Goal: Task Accomplishment & Management: Complete application form

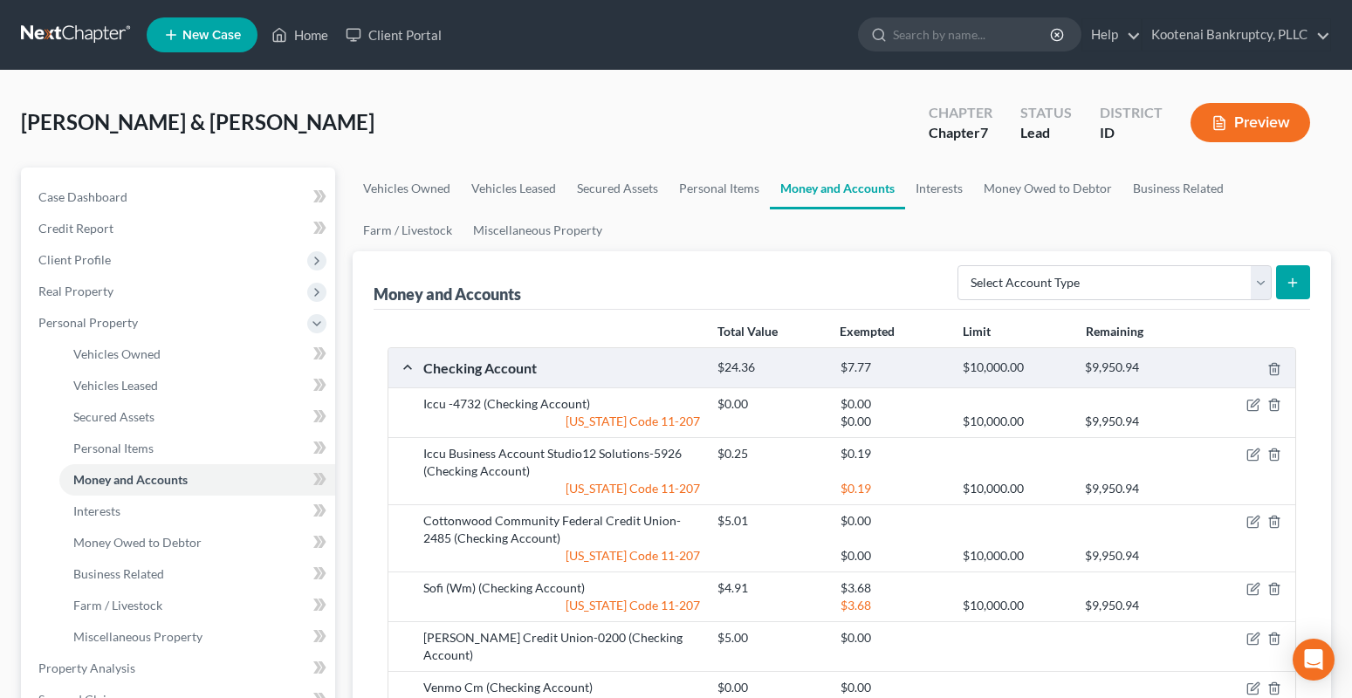
scroll to position [524, 0]
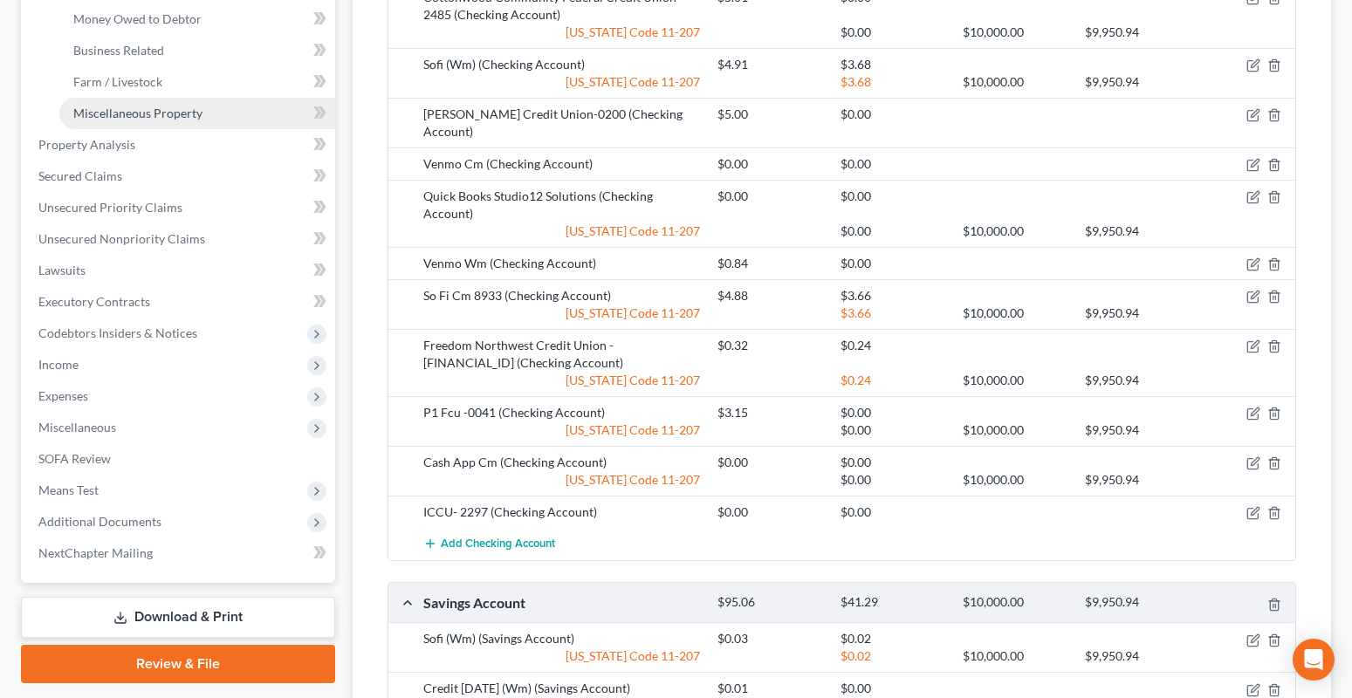
click at [142, 122] on link "Miscellaneous Property" at bounding box center [197, 113] width 276 height 31
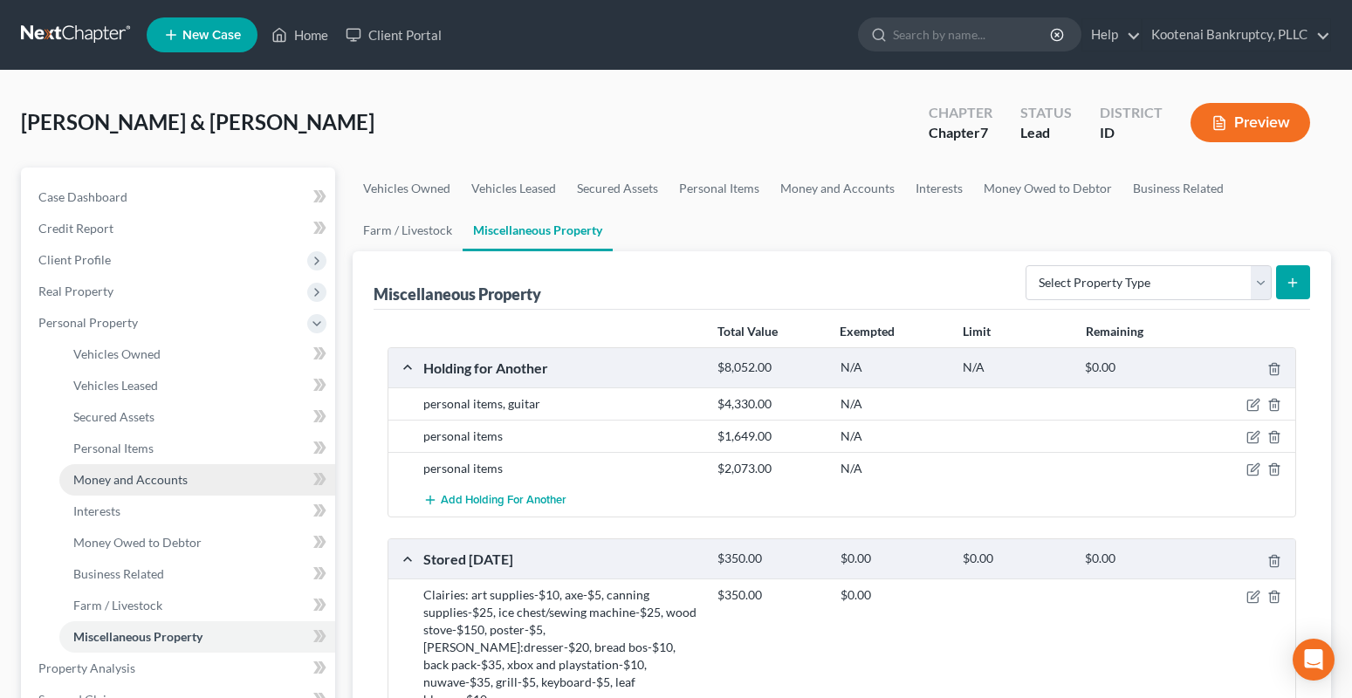
drag, startPoint x: 102, startPoint y: 474, endPoint x: 85, endPoint y: 492, distance: 25.3
click at [100, 475] on span "Money and Accounts" at bounding box center [130, 479] width 114 height 15
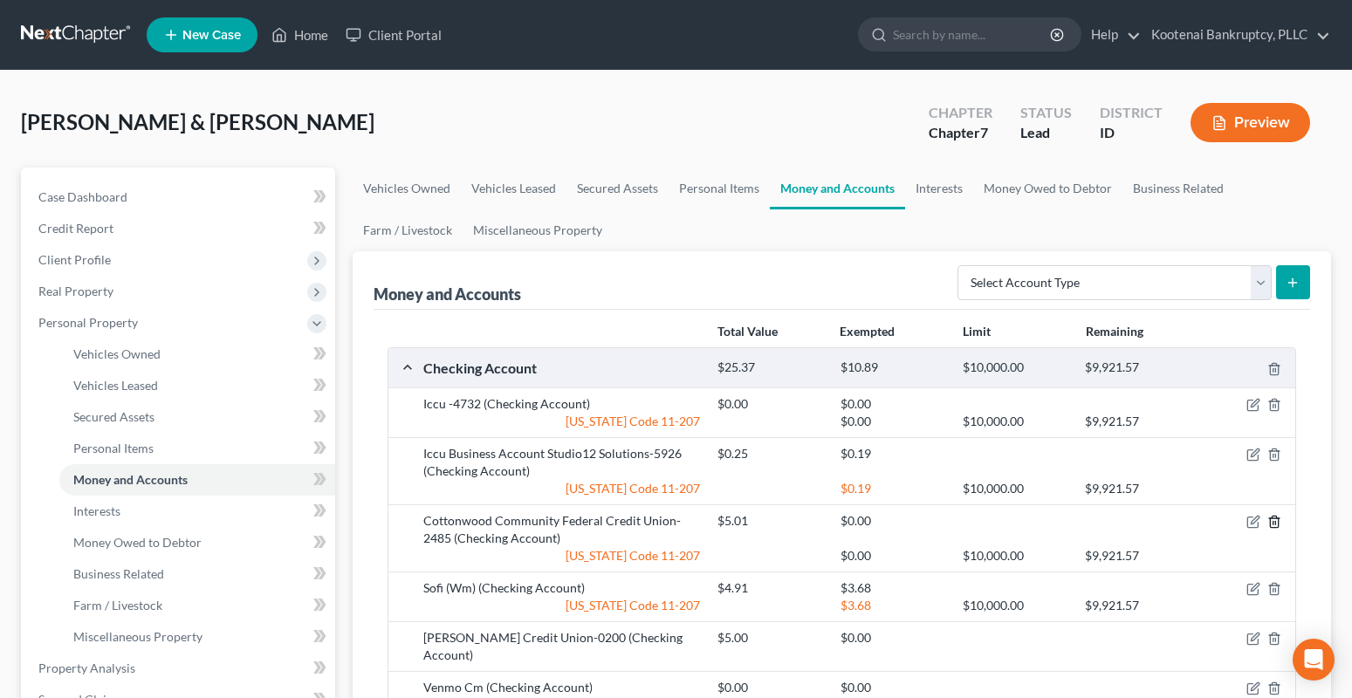
click at [1277, 524] on icon "button" at bounding box center [1274, 522] width 14 height 14
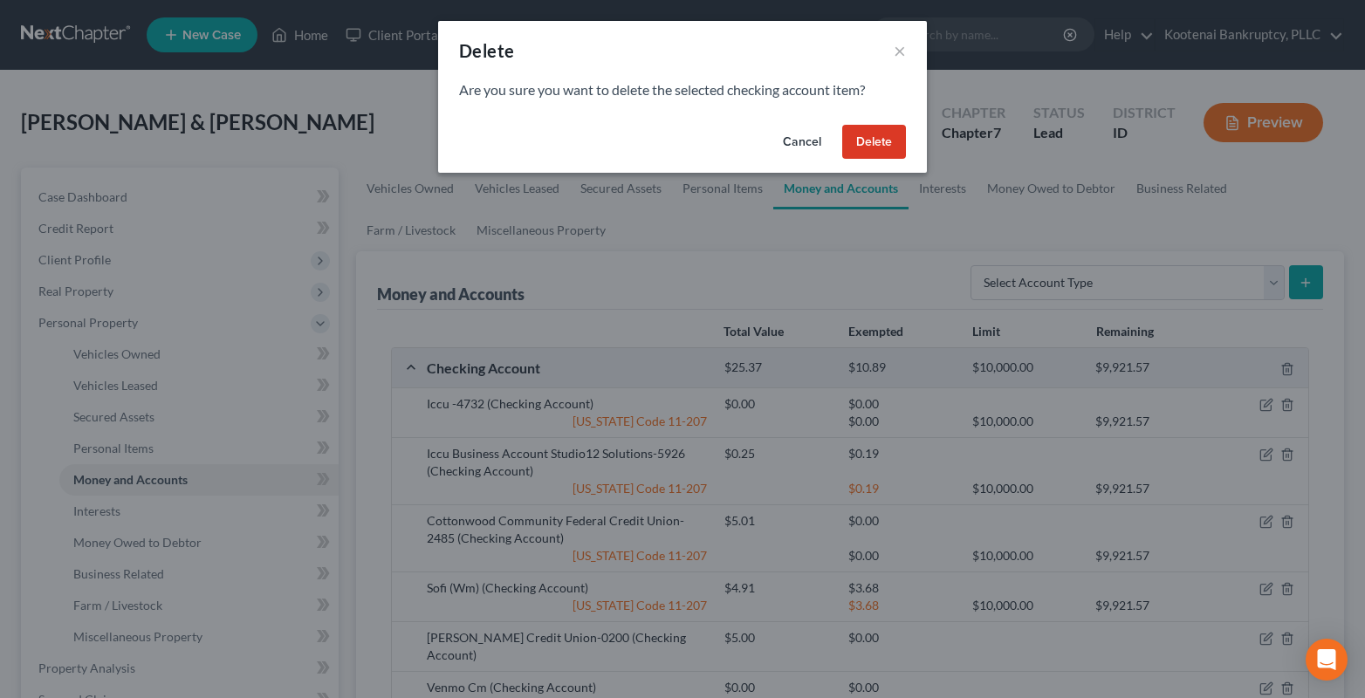
click at [884, 147] on button "Delete" at bounding box center [874, 142] width 64 height 35
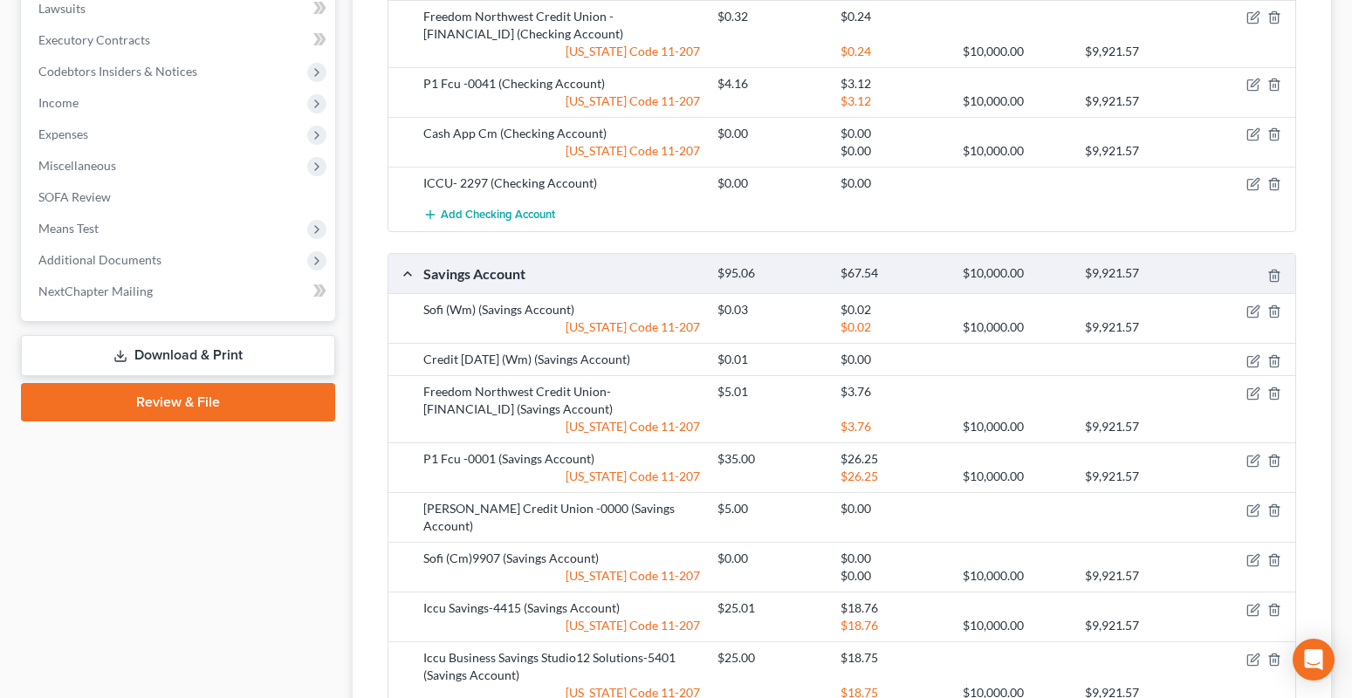
scroll to position [958, 0]
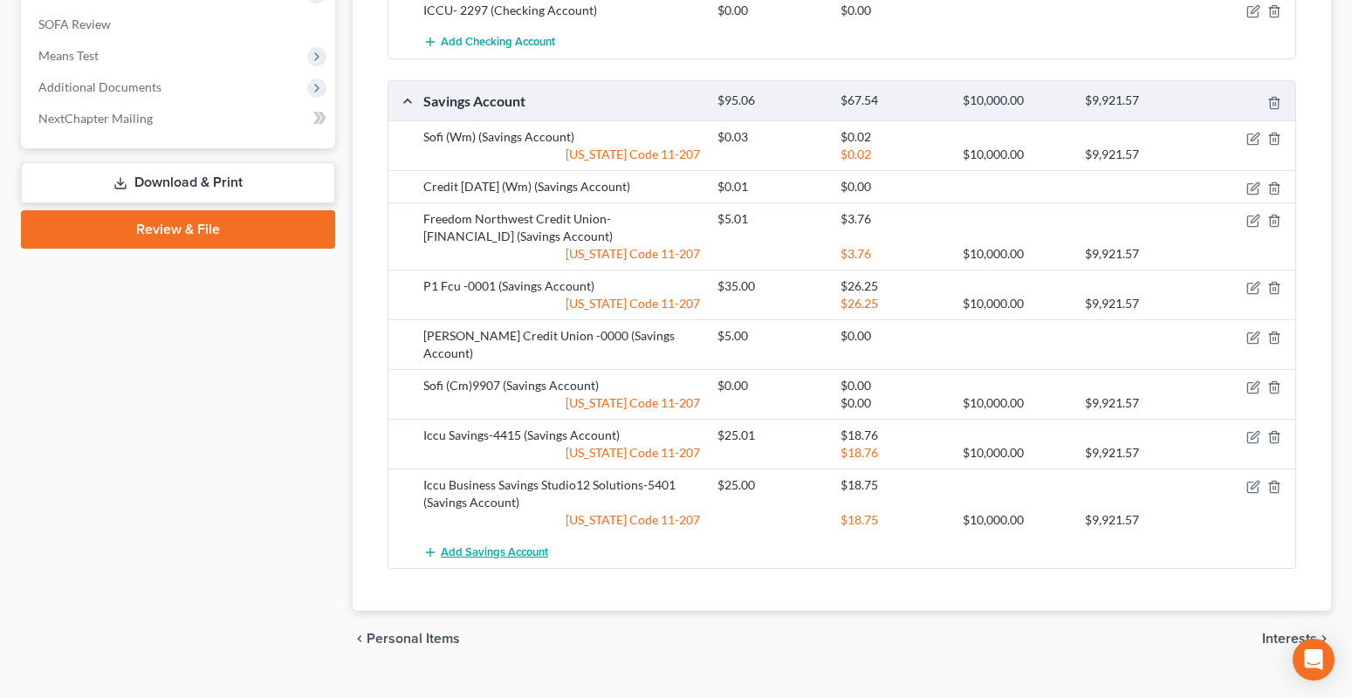
click at [491, 545] on span "Add Savings Account" at bounding box center [494, 552] width 107 height 14
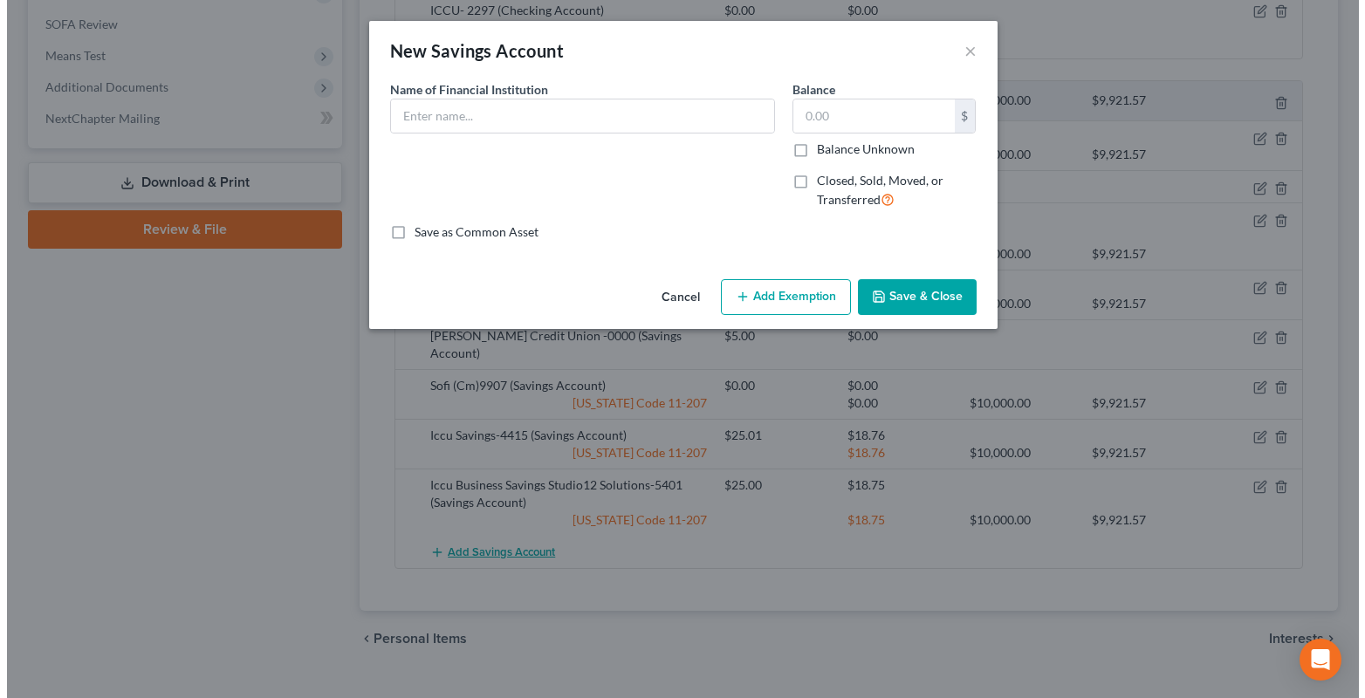
scroll to position [941, 0]
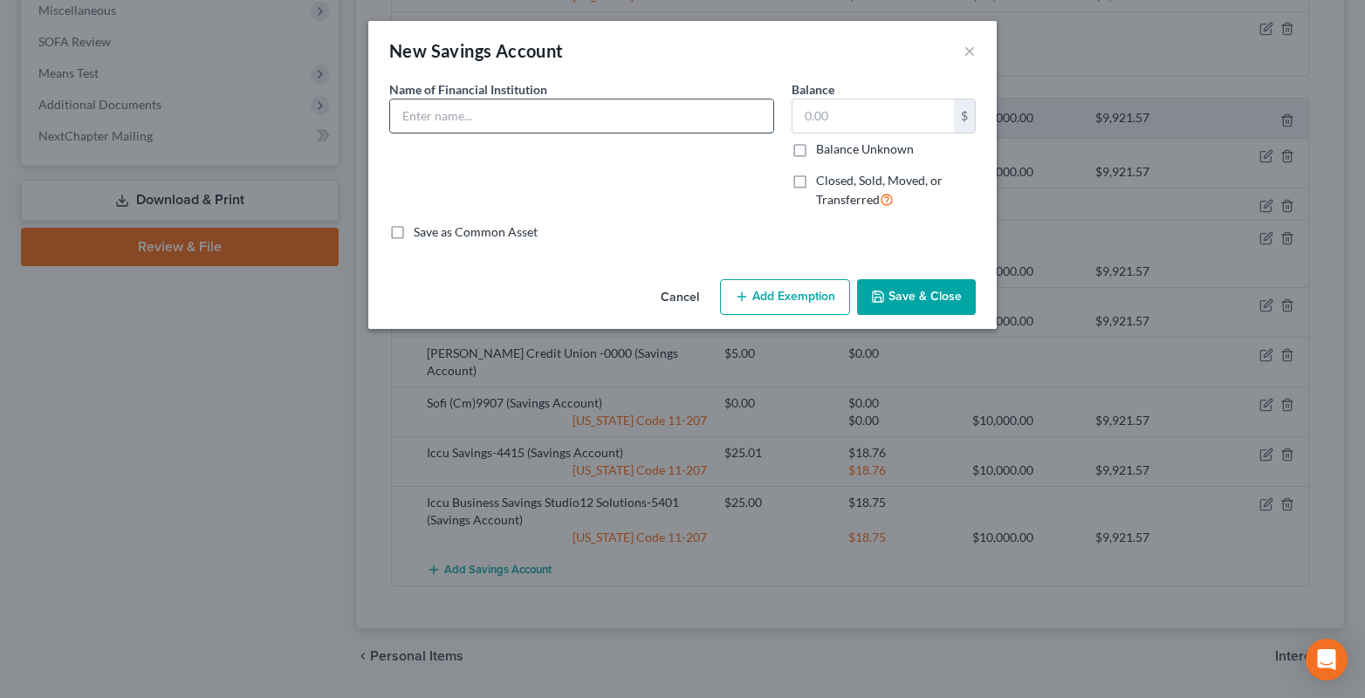
drag, startPoint x: 428, startPoint y: 126, endPoint x: 414, endPoint y: 126, distance: 14.0
click at [428, 126] on input "text" at bounding box center [581, 115] width 383 height 33
drag, startPoint x: 654, startPoint y: 117, endPoint x: 698, endPoint y: 134, distance: 47.5
click at [698, 134] on div "Name of Financial Institution * Cottonwood Community Federal Credit Union- 2485" at bounding box center [582, 151] width 402 height 143
type input "Cottonwood Community Federal Credit Union-001"
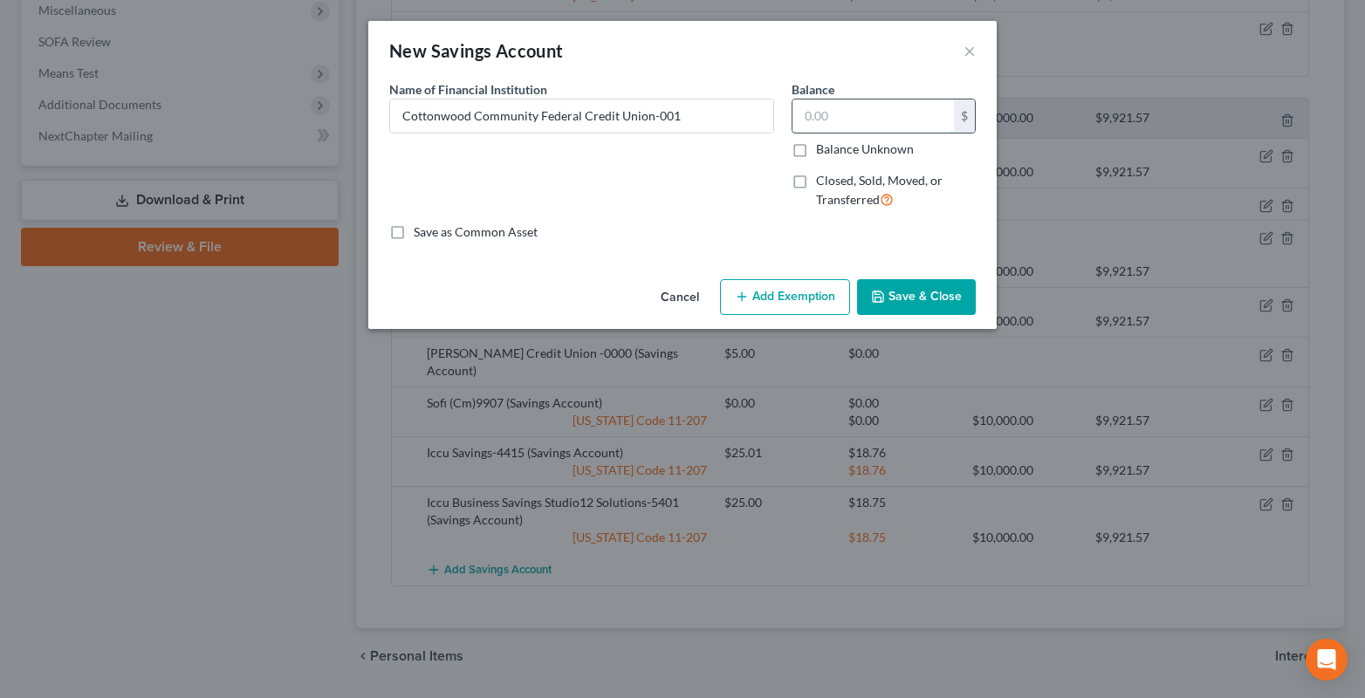
click at [806, 119] on input "text" at bounding box center [872, 115] width 161 height 33
type input "5.00"
click at [805, 302] on button "Add Exemption" at bounding box center [785, 297] width 130 height 37
select select "2"
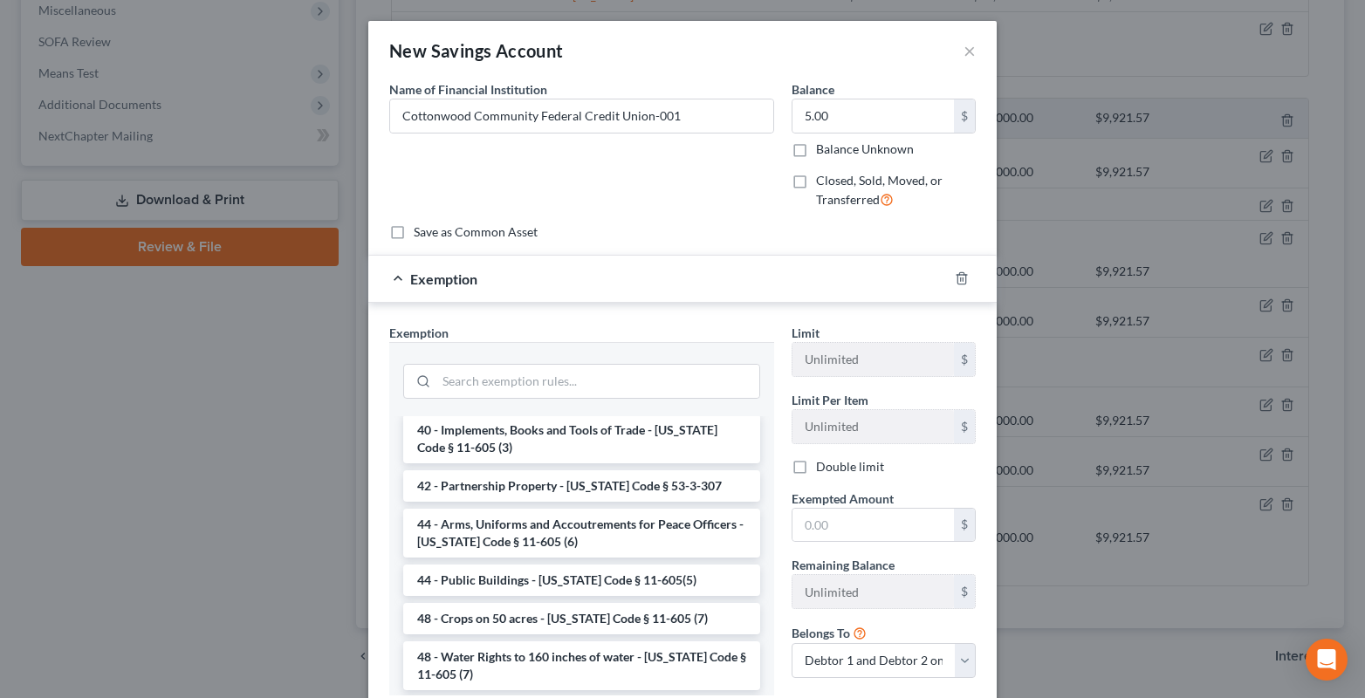
scroll to position [2276, 0]
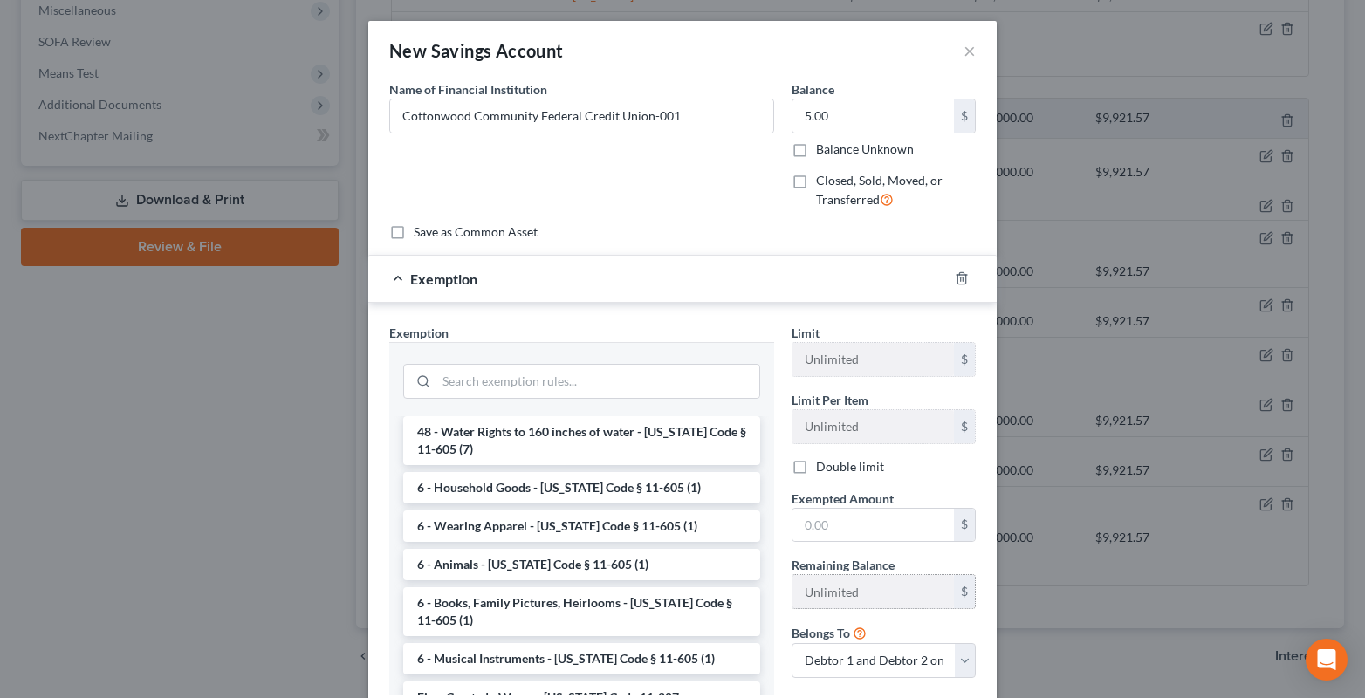
drag, startPoint x: 491, startPoint y: 610, endPoint x: 836, endPoint y: 579, distance: 346.2
click at [501, 682] on li "Firm Created - Wages - [US_STATE] Code 11-207" at bounding box center [581, 697] width 357 height 31
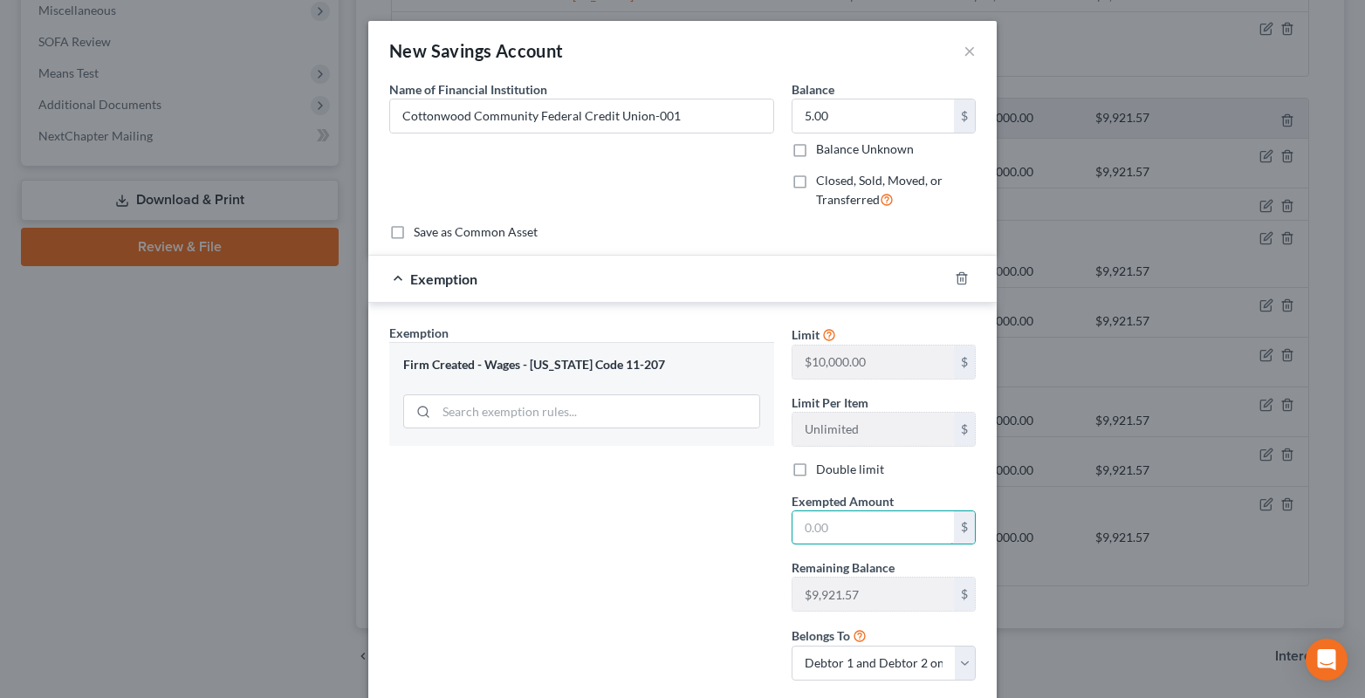
drag, startPoint x: 815, startPoint y: 534, endPoint x: 764, endPoint y: 535, distance: 51.5
click at [806, 535] on input "text" at bounding box center [872, 527] width 161 height 33
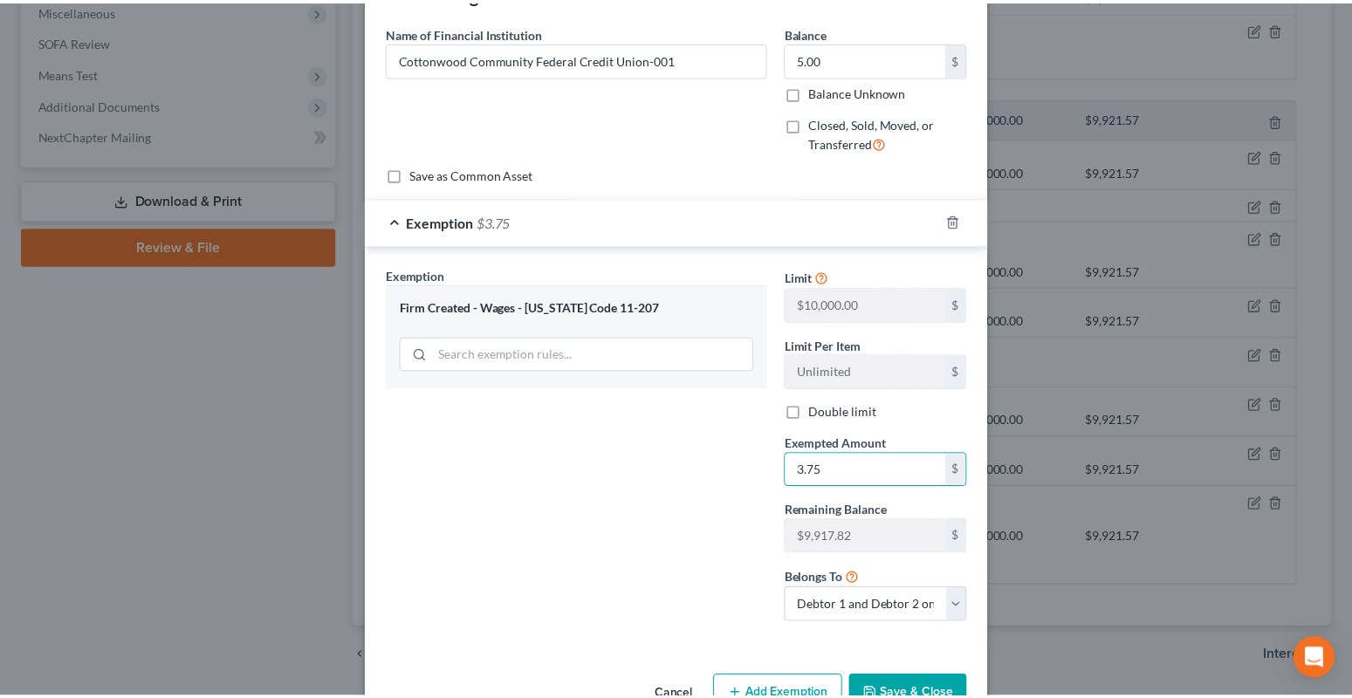
scroll to position [106, 0]
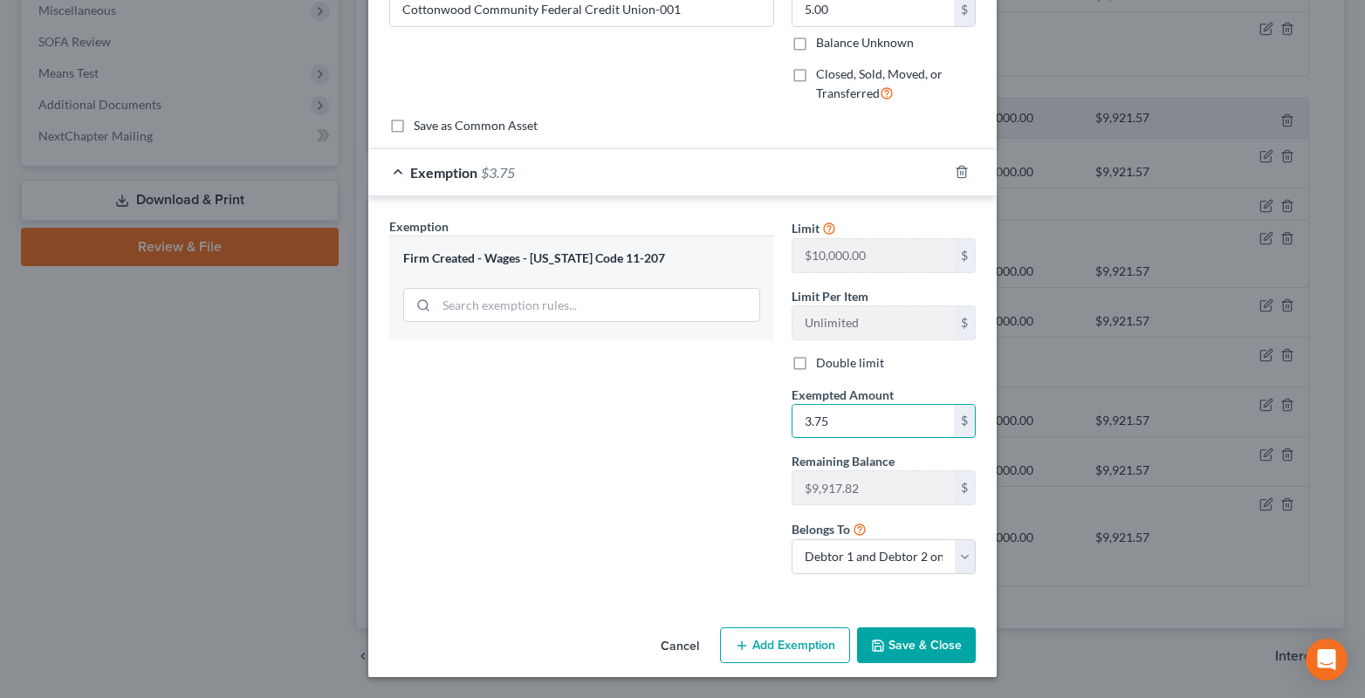
type input "3.75"
click at [901, 651] on button "Save & Close" at bounding box center [916, 645] width 119 height 37
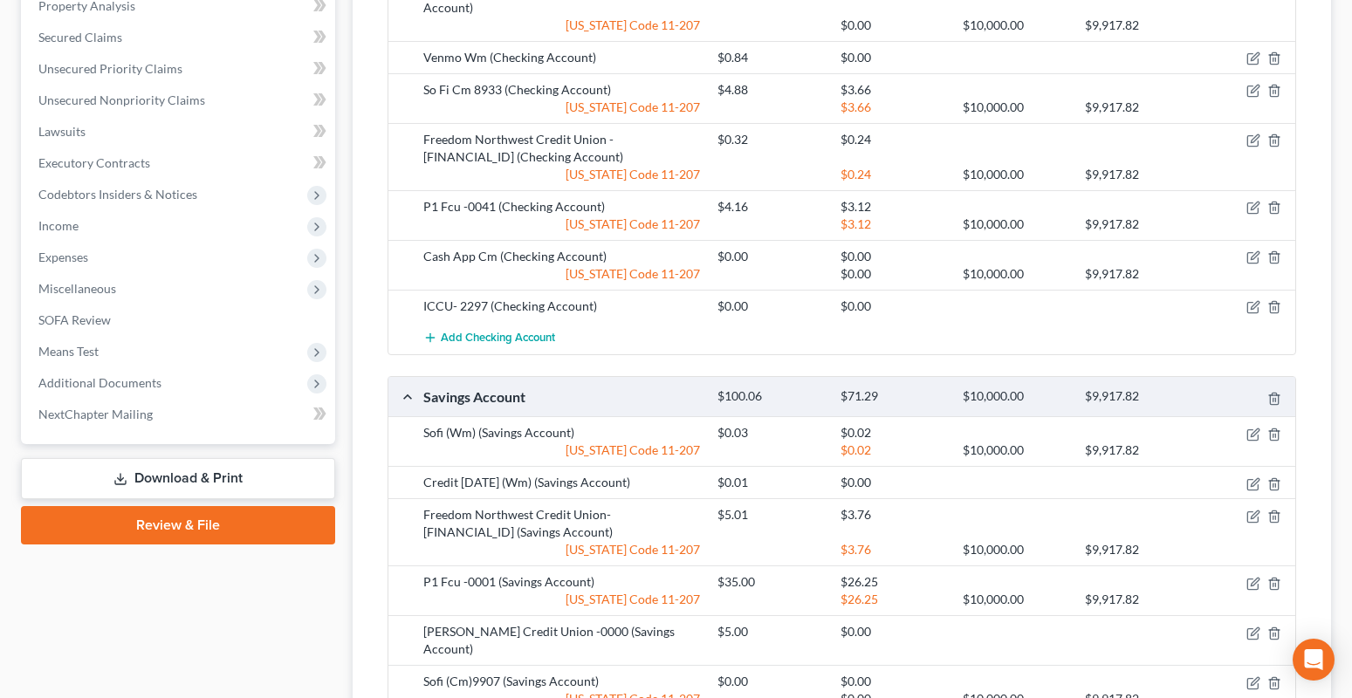
scroll to position [785, 0]
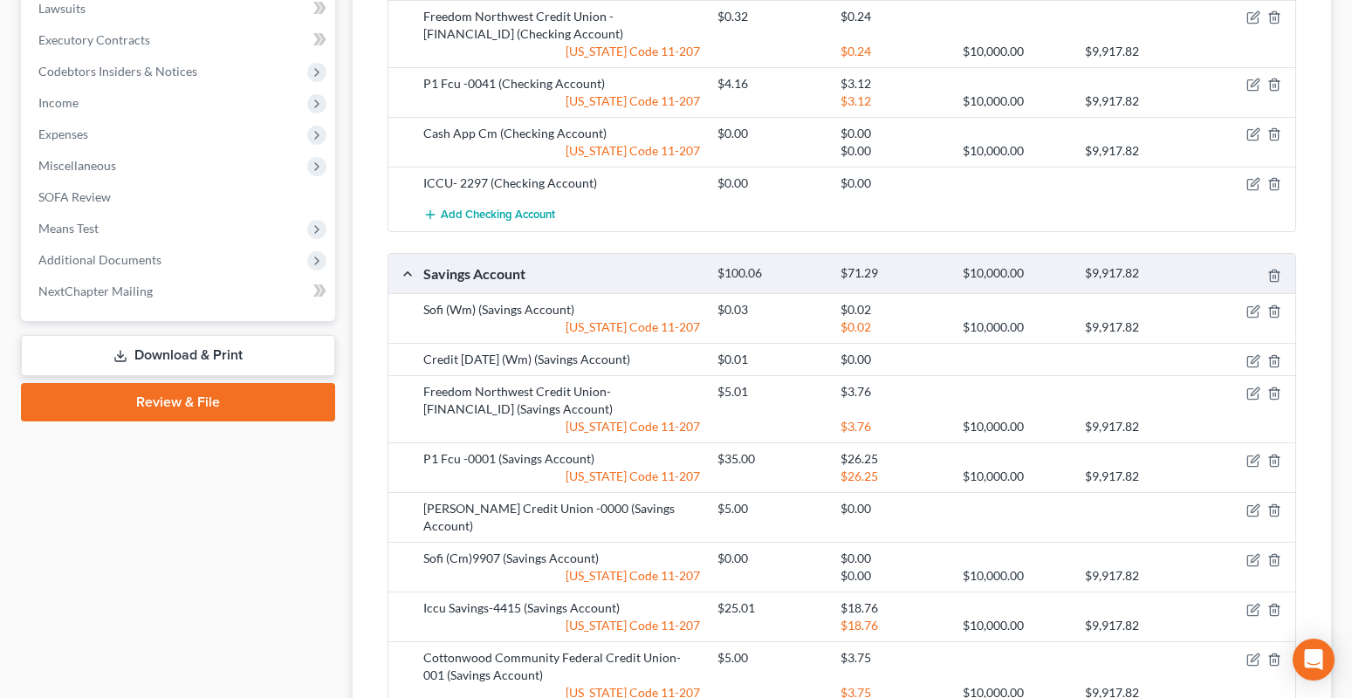
click at [189, 359] on link "Download & Print" at bounding box center [178, 355] width 314 height 41
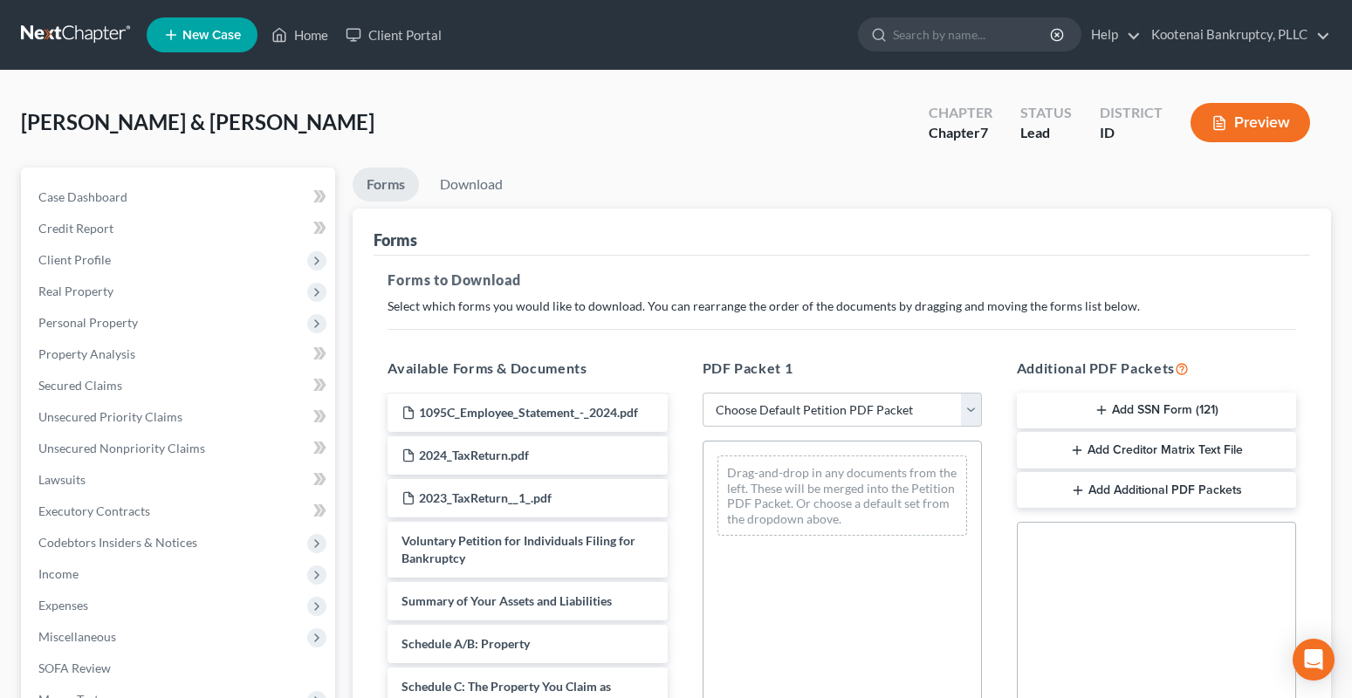
scroll to position [2356, 0]
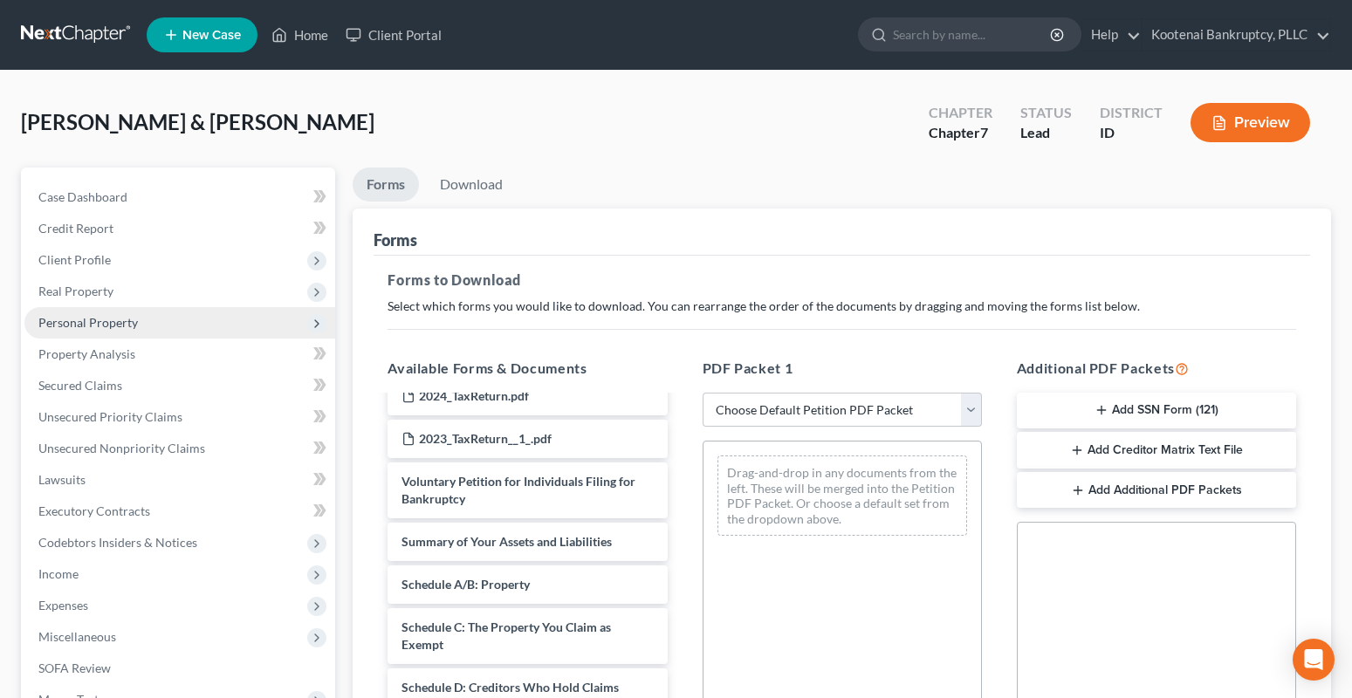
drag, startPoint x: 74, startPoint y: 312, endPoint x: 103, endPoint y: 317, distance: 29.1
click at [74, 312] on span "Personal Property" at bounding box center [179, 322] width 311 height 31
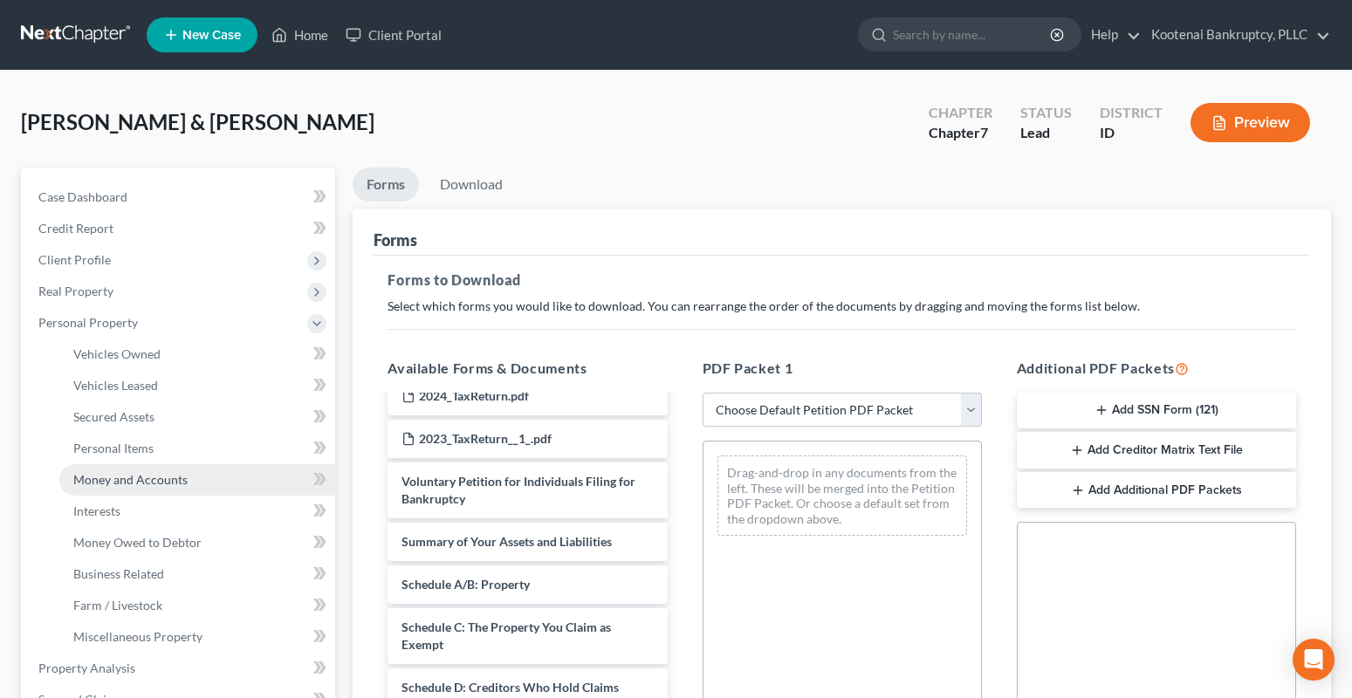
click at [146, 473] on span "Money and Accounts" at bounding box center [130, 479] width 114 height 15
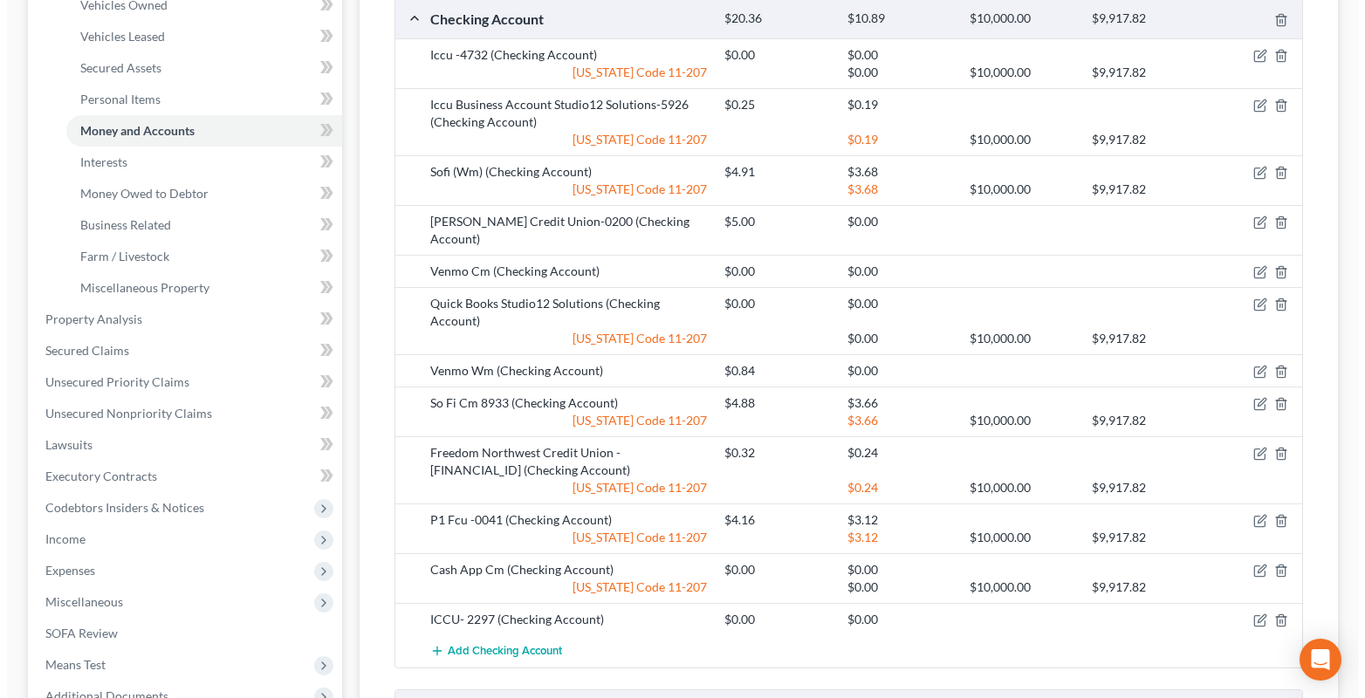
scroll to position [524, 0]
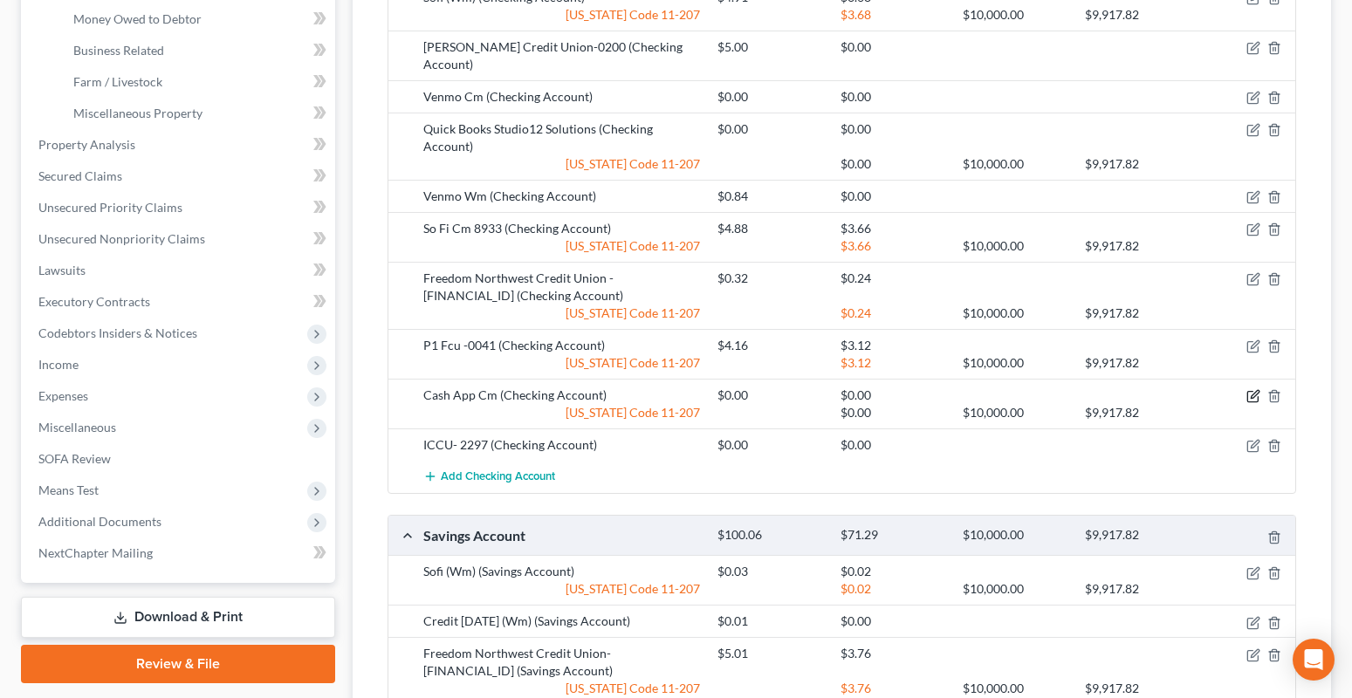
click at [1254, 391] on icon "button" at bounding box center [1255, 395] width 8 height 8
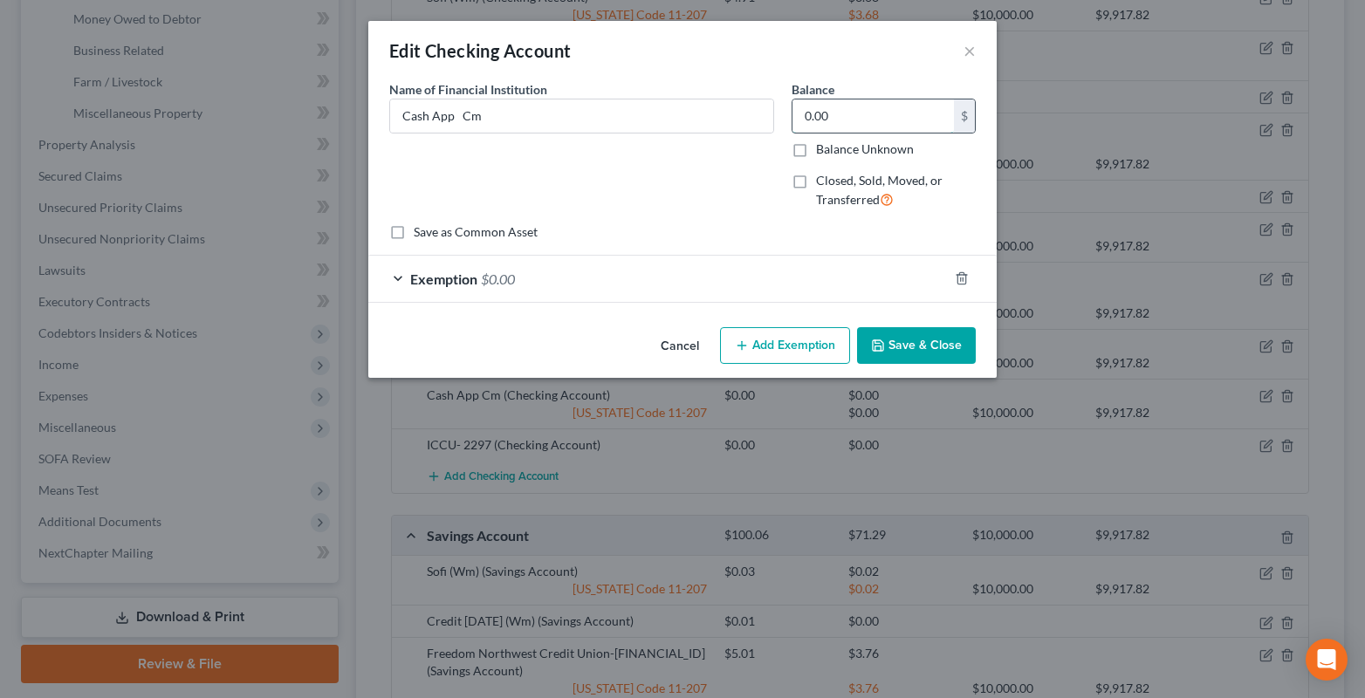
click at [833, 109] on input "0.00" at bounding box center [872, 115] width 161 height 33
type input "9.52"
click at [393, 280] on div "Exemption $0.00" at bounding box center [657, 279] width 579 height 46
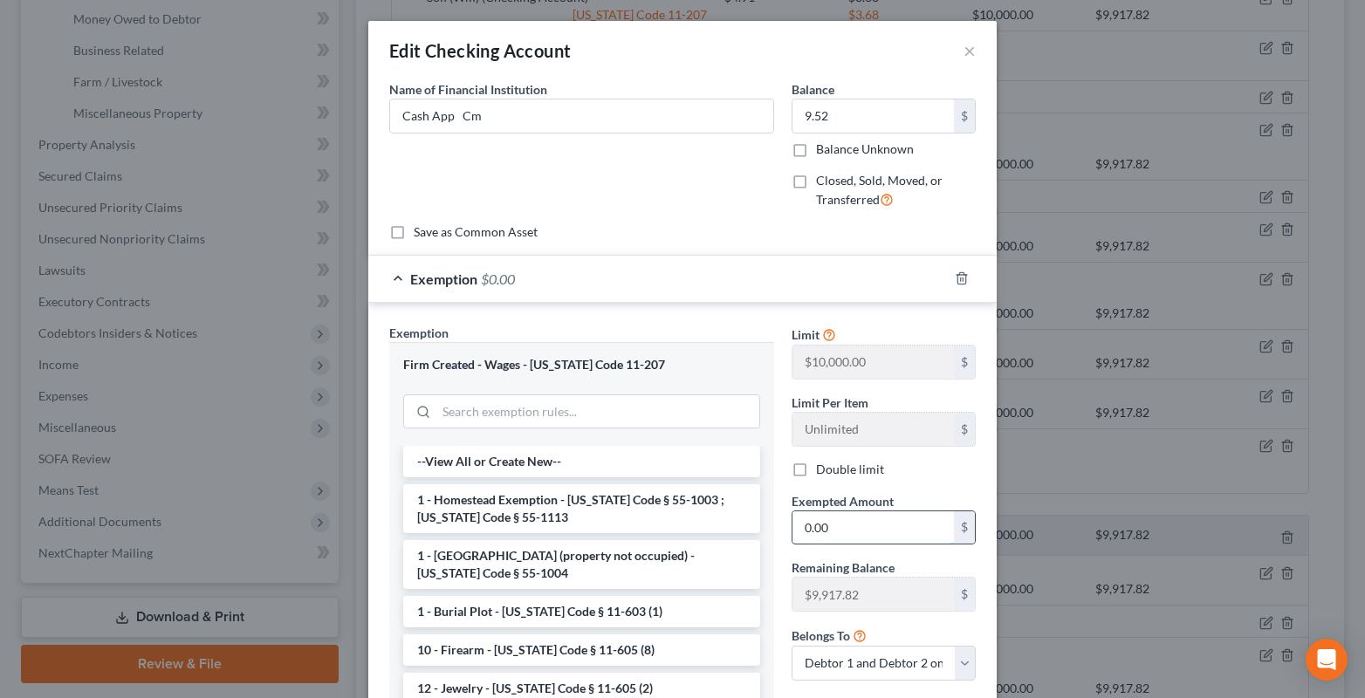
click at [833, 527] on input "0.00" at bounding box center [872, 527] width 161 height 33
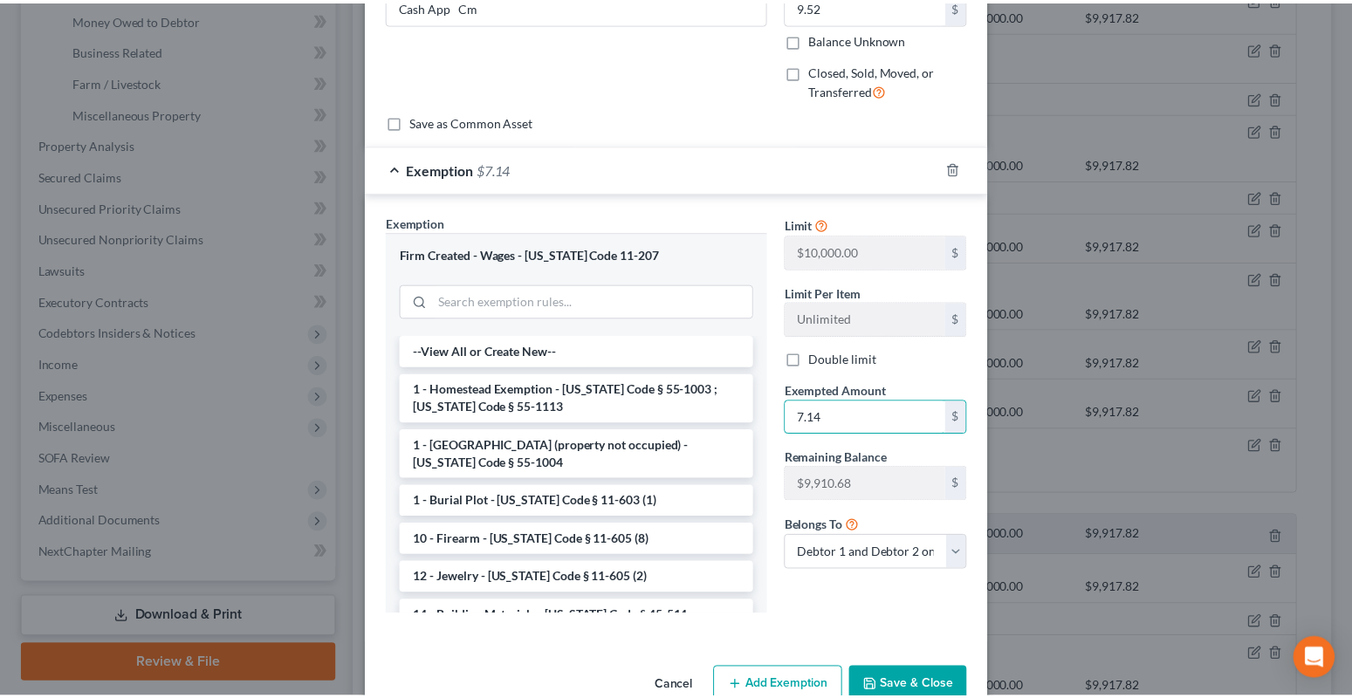
scroll to position [152, 0]
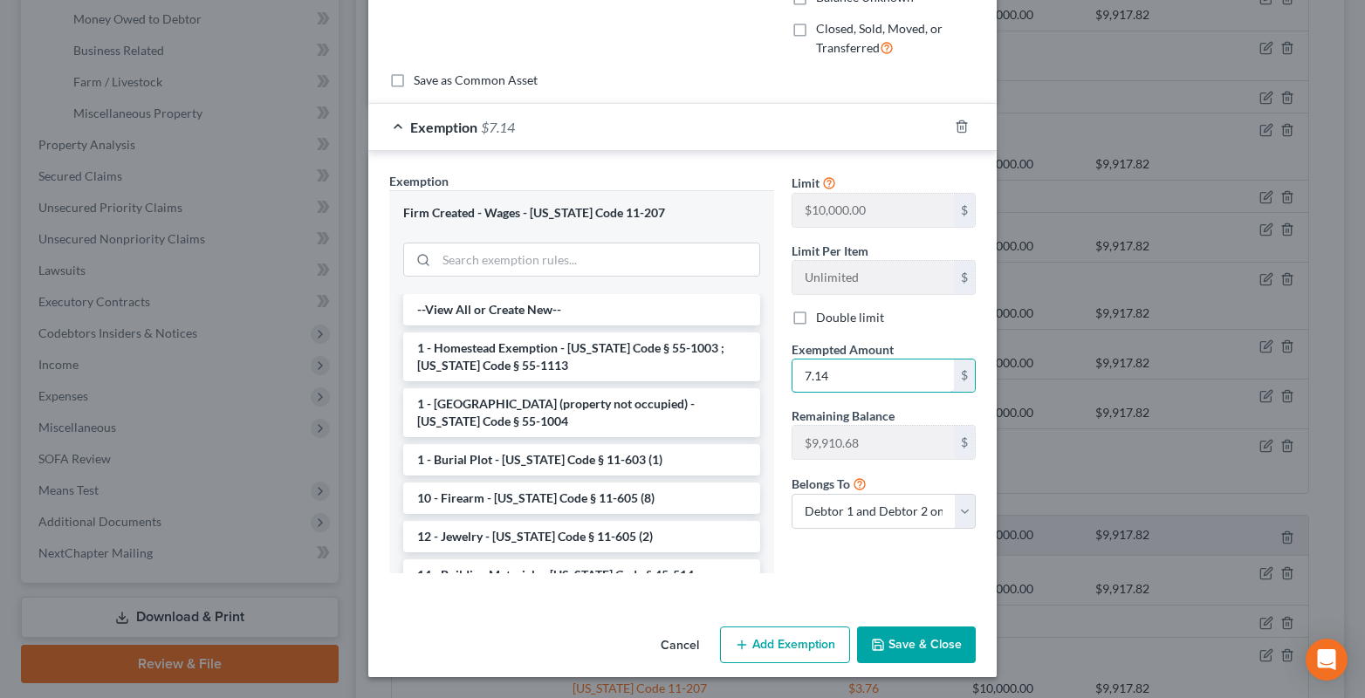
type input "7.14"
click at [900, 631] on button "Save & Close" at bounding box center [916, 645] width 119 height 37
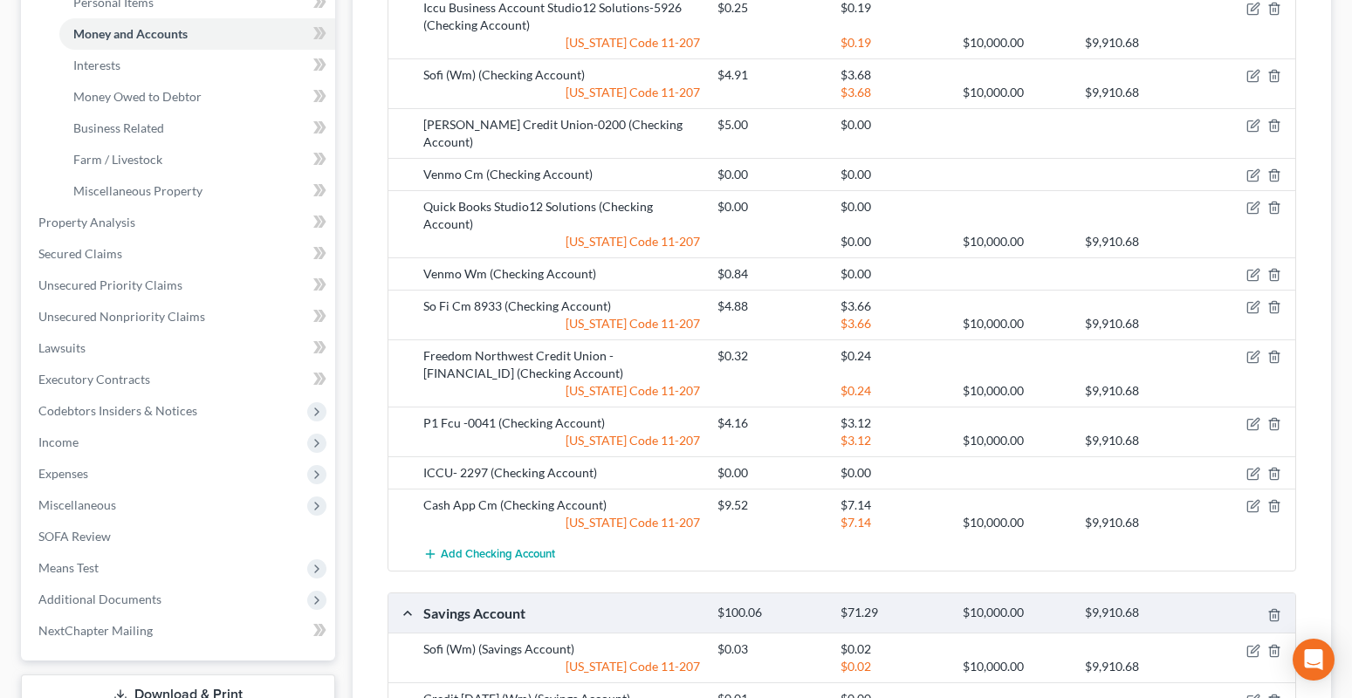
scroll to position [524, 0]
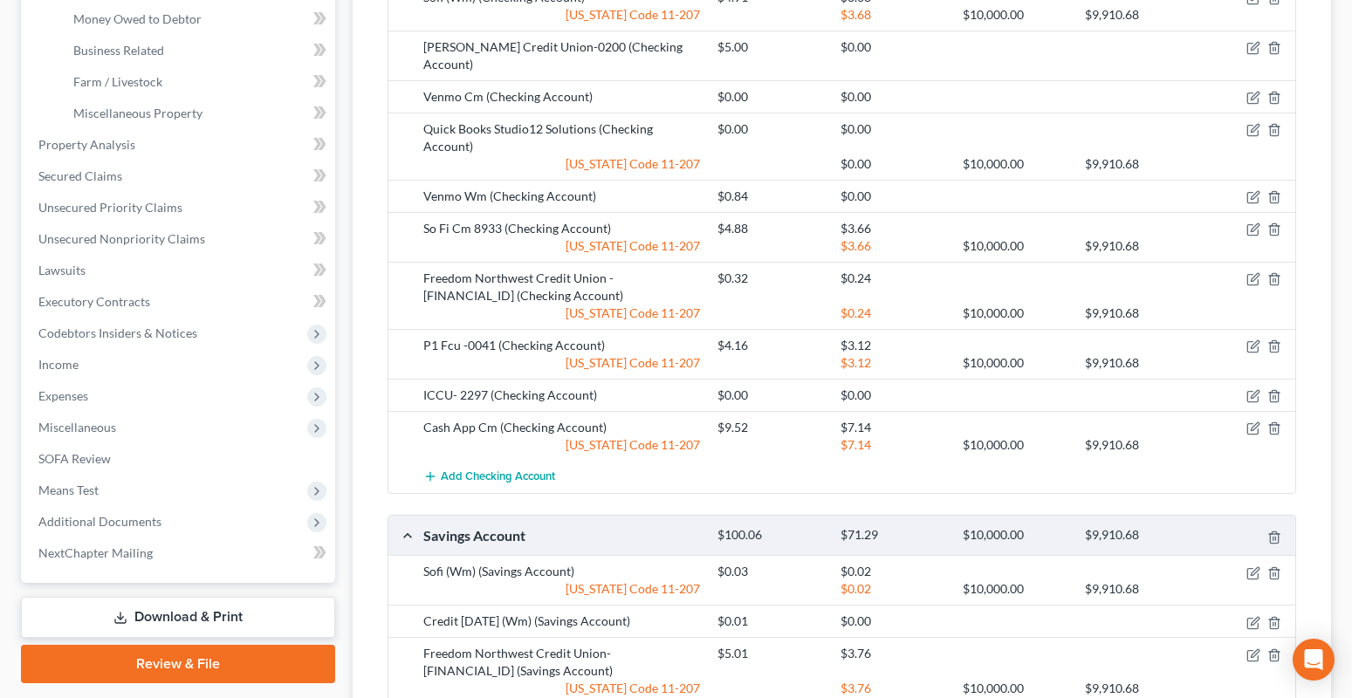
click at [162, 616] on link "Download & Print" at bounding box center [178, 617] width 314 height 41
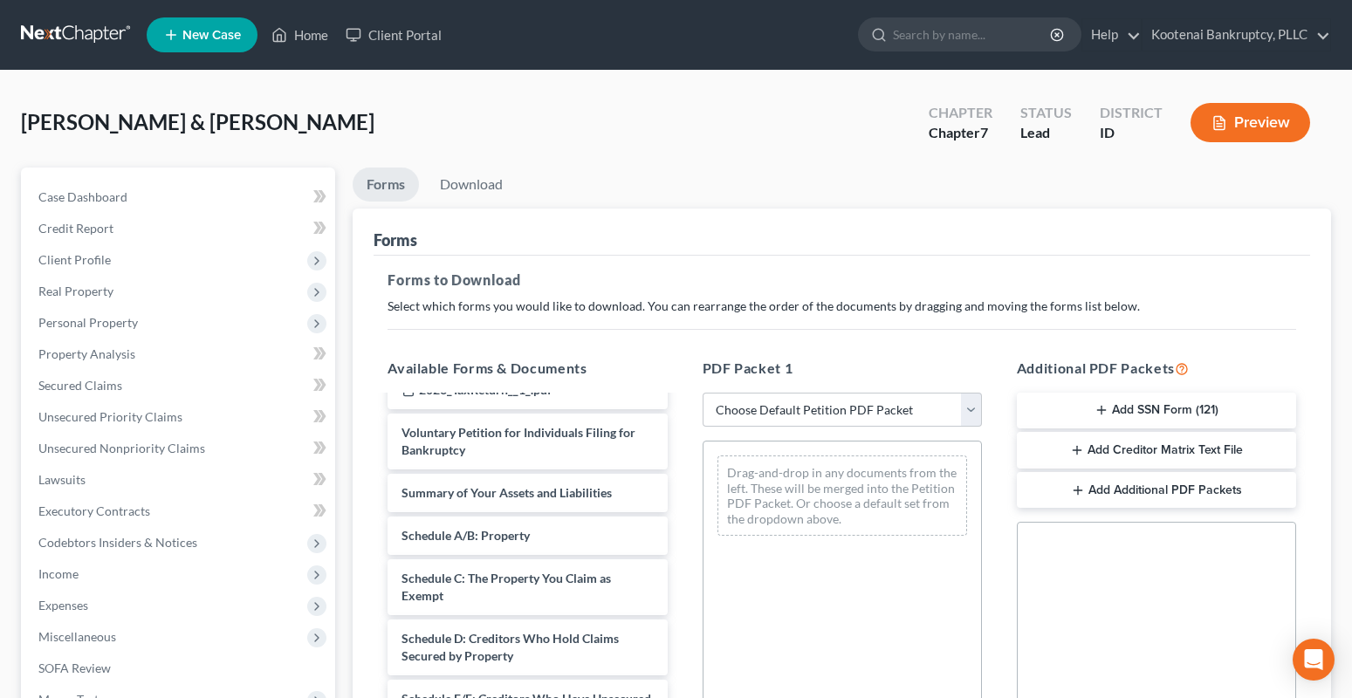
scroll to position [2356, 0]
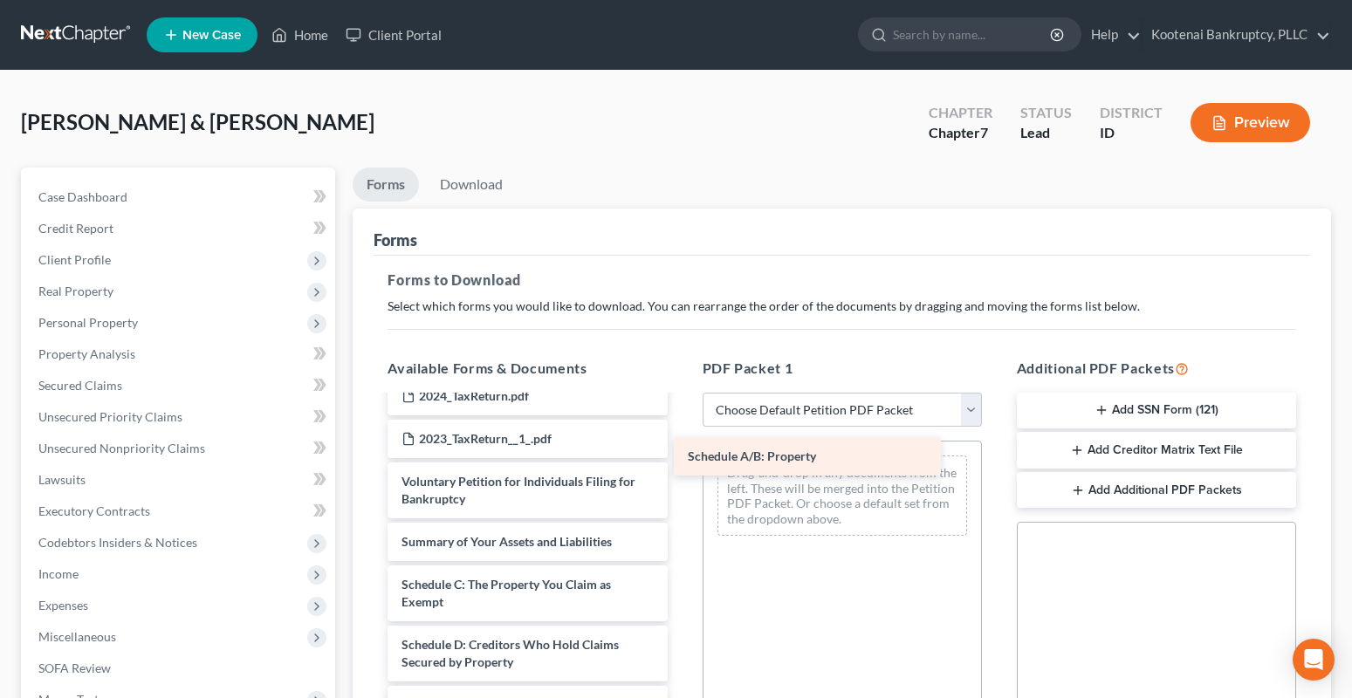
drag, startPoint x: 511, startPoint y: 588, endPoint x: 797, endPoint y: 461, distance: 313.3
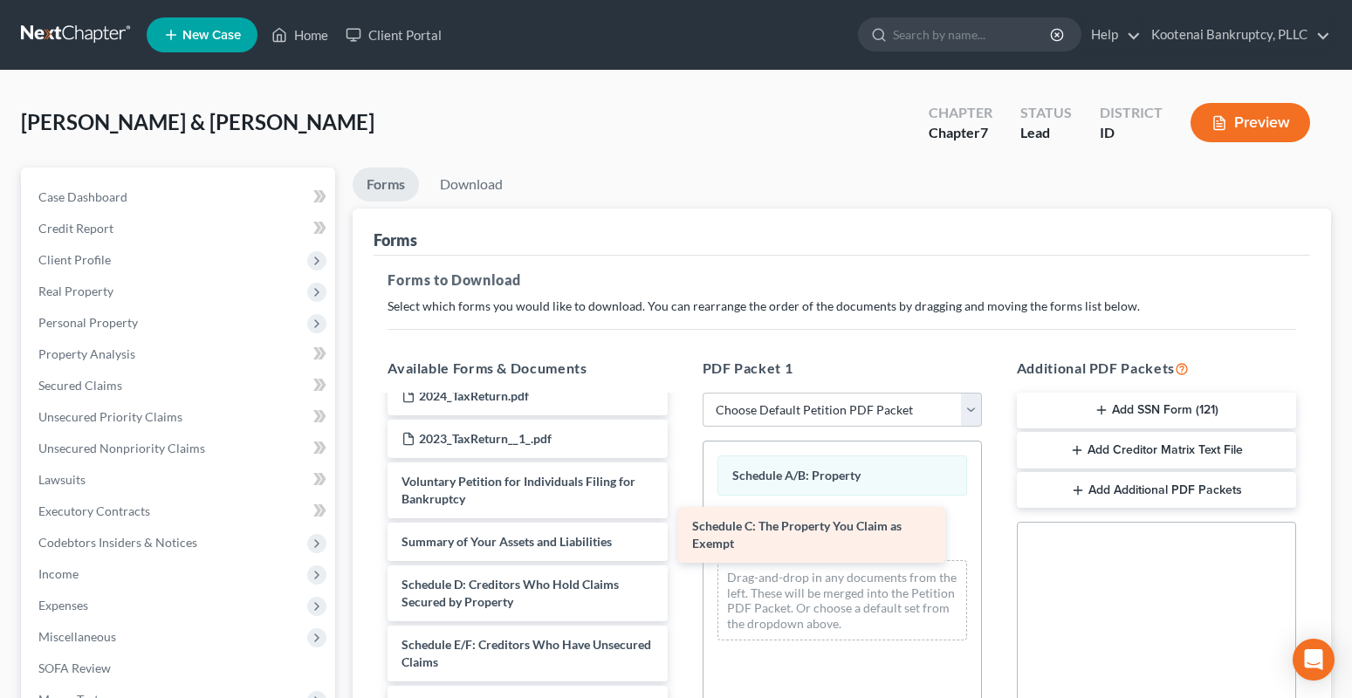
drag, startPoint x: 512, startPoint y: 586, endPoint x: 847, endPoint y: 519, distance: 341.8
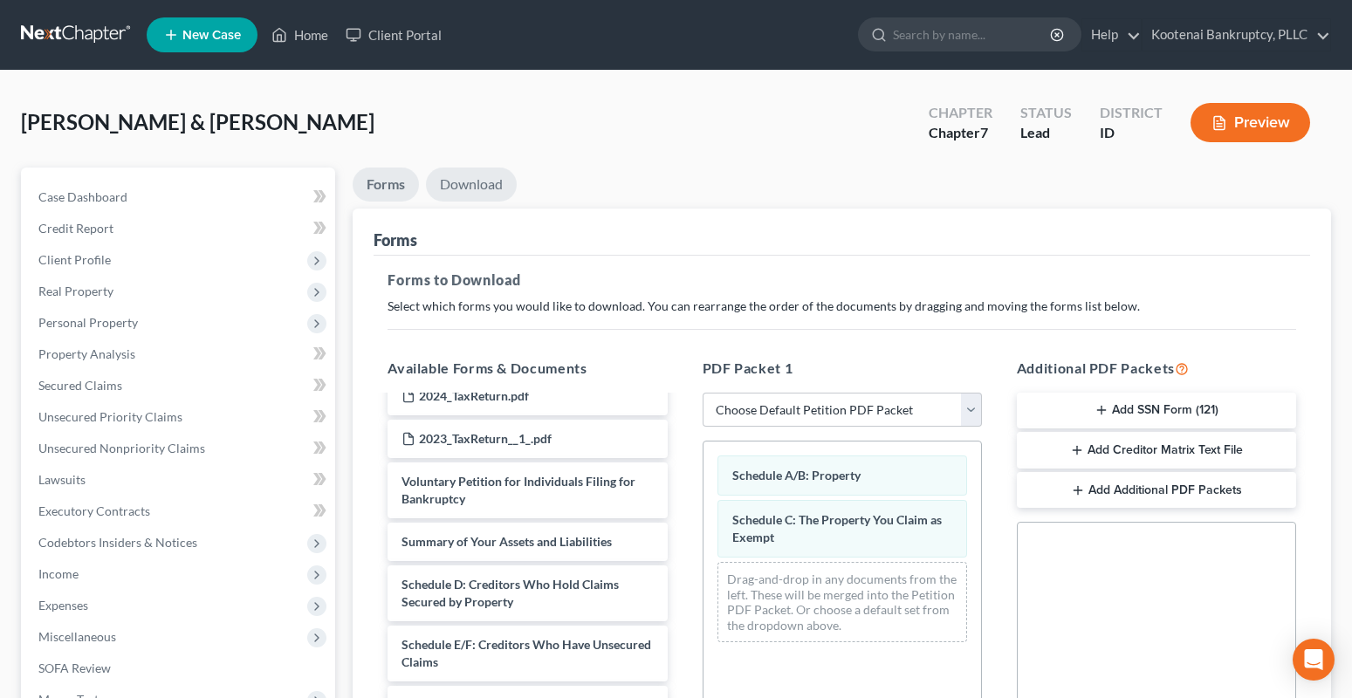
click at [463, 198] on link "Download" at bounding box center [471, 185] width 91 height 34
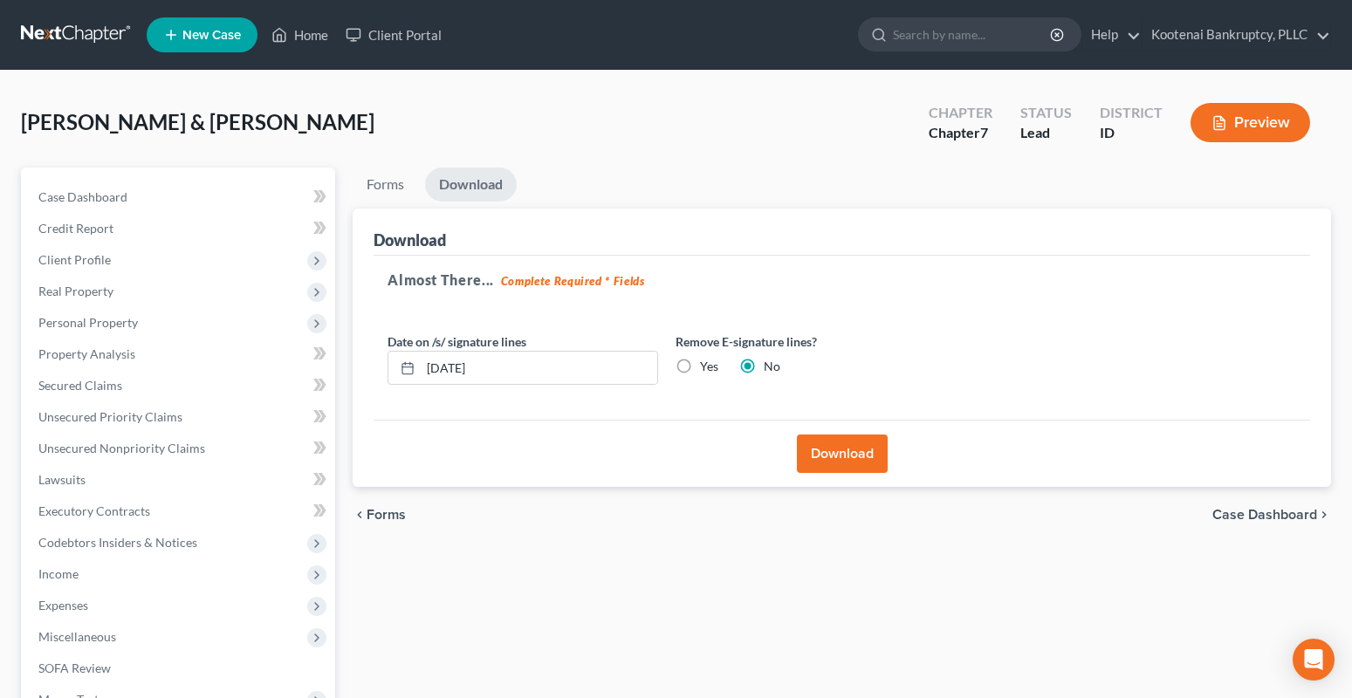
click at [838, 457] on button "Download" at bounding box center [842, 454] width 91 height 38
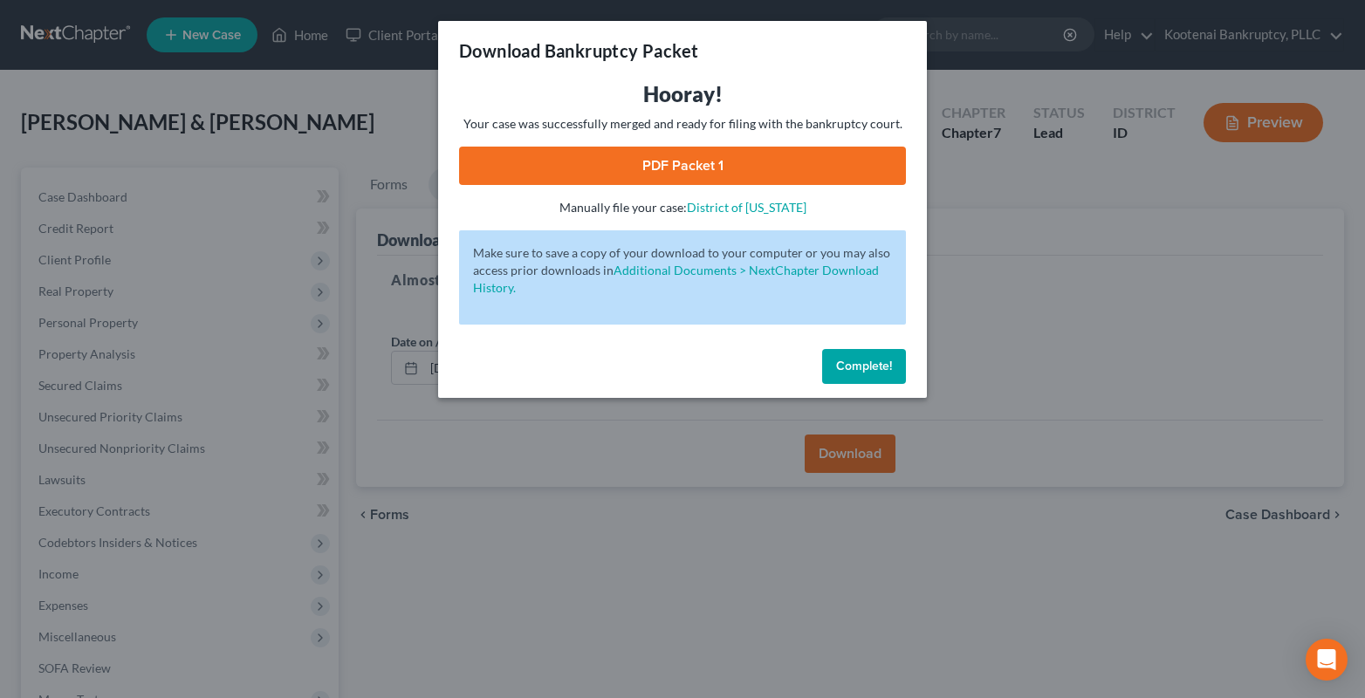
click at [673, 172] on link "PDF Packet 1" at bounding box center [682, 166] width 447 height 38
drag, startPoint x: 881, startPoint y: 359, endPoint x: 621, endPoint y: 394, distance: 262.4
click at [881, 359] on span "Complete!" at bounding box center [864, 366] width 56 height 15
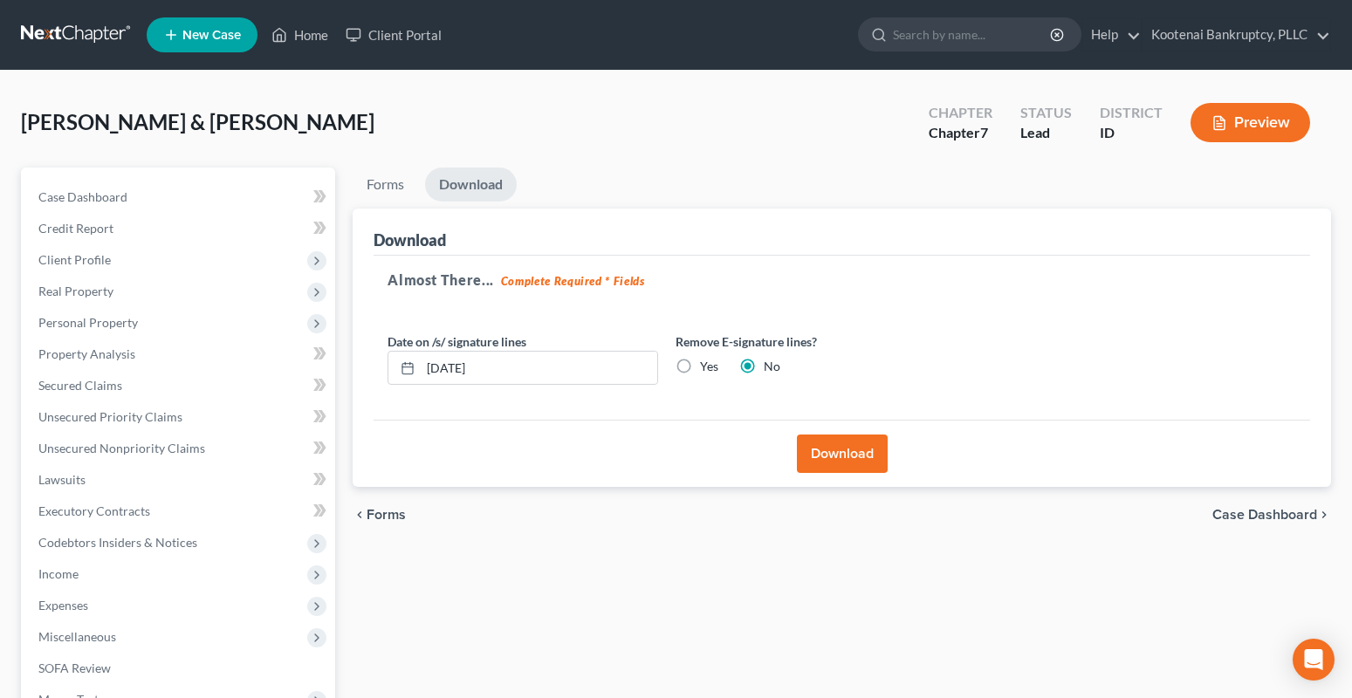
drag, startPoint x: 121, startPoint y: 80, endPoint x: 131, endPoint y: 150, distance: 70.5
click at [121, 80] on div "Mc Nall, William & Christine Upgraded Chapter Chapter 7 Status Lead District ID…" at bounding box center [676, 499] width 1352 height 857
click at [147, 451] on span "Unsecured Nonpriority Claims" at bounding box center [121, 448] width 167 height 15
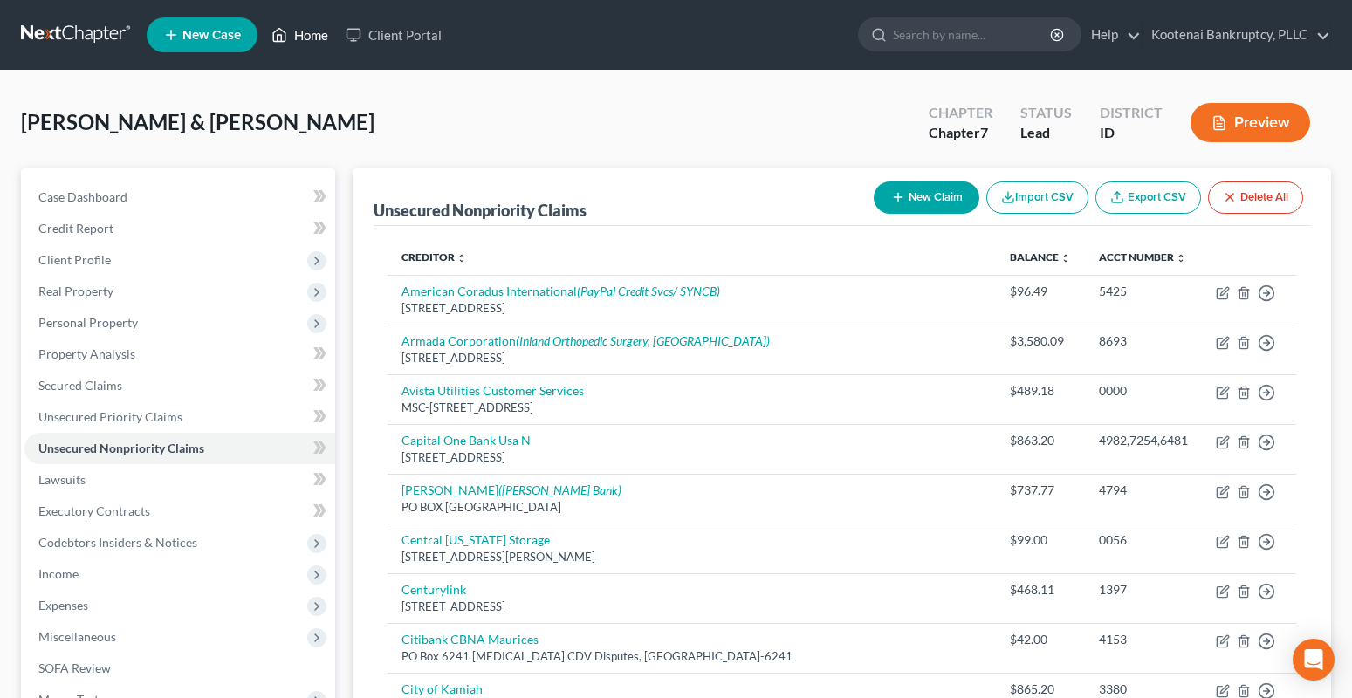
click at [319, 27] on link "Home" at bounding box center [300, 34] width 74 height 31
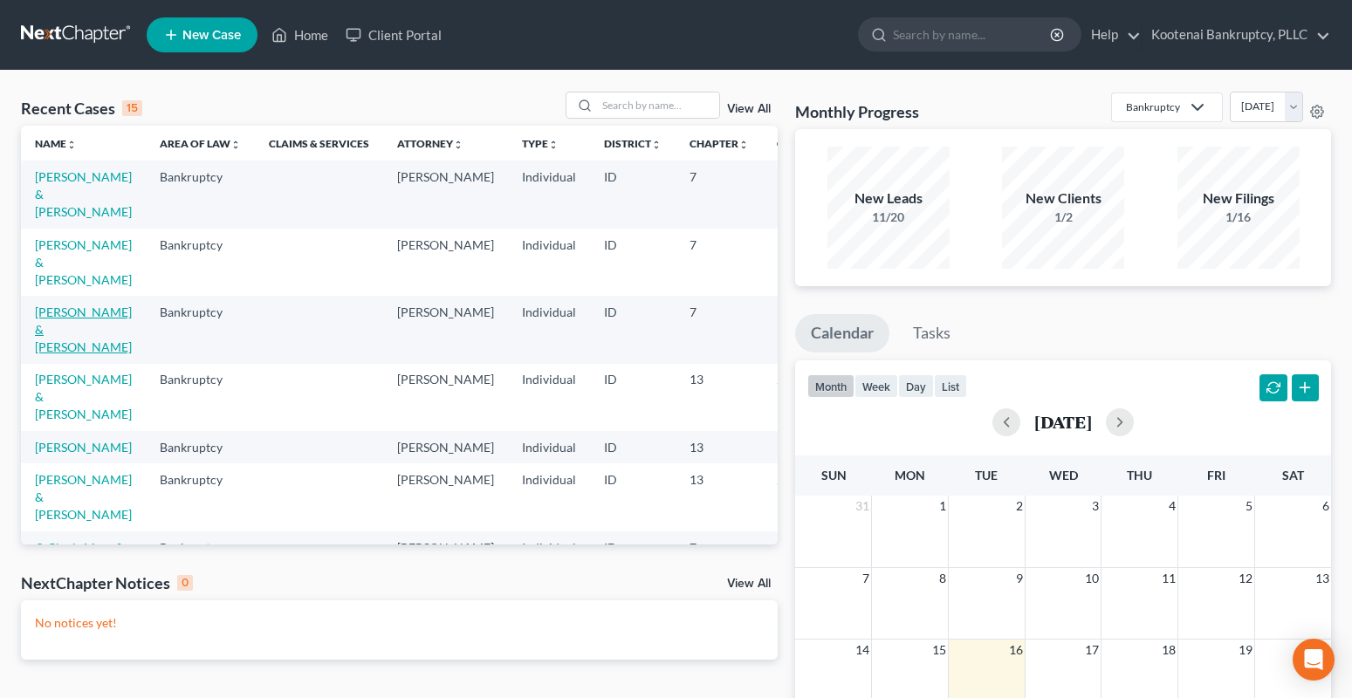
click at [45, 305] on link "[PERSON_NAME] & [PERSON_NAME]" at bounding box center [83, 330] width 97 height 50
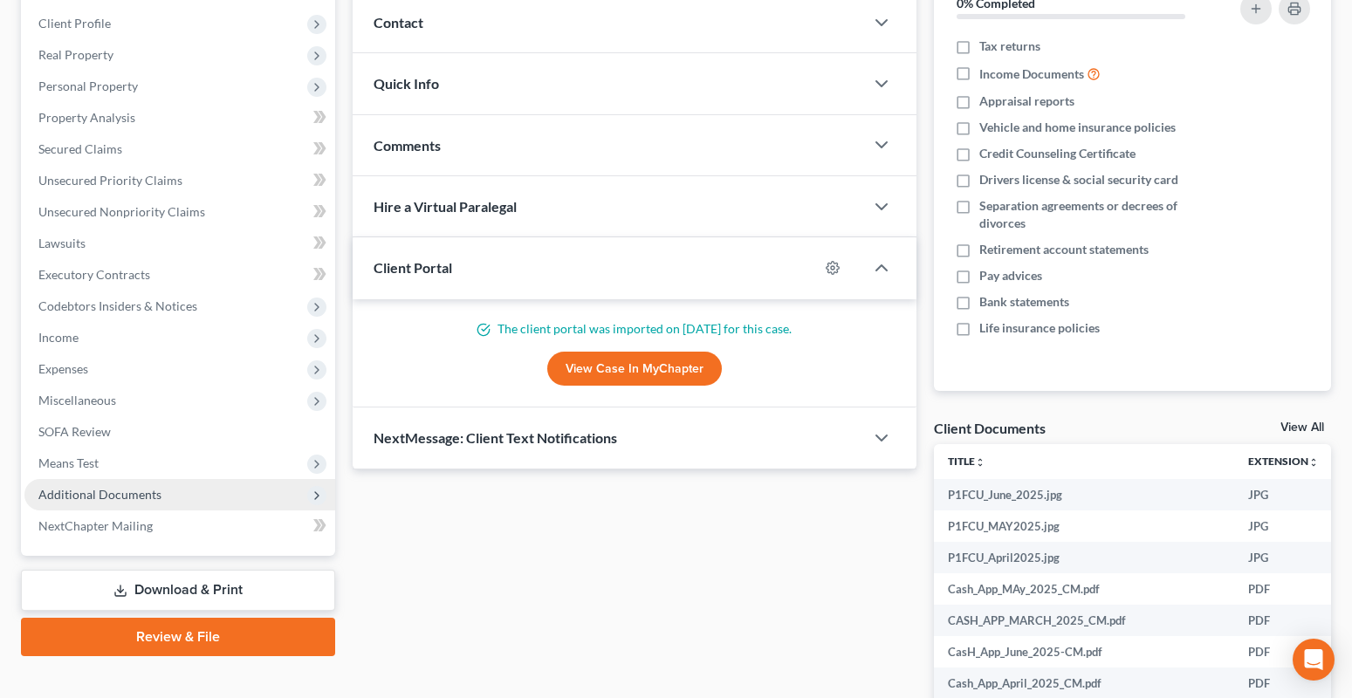
scroll to position [262, 0]
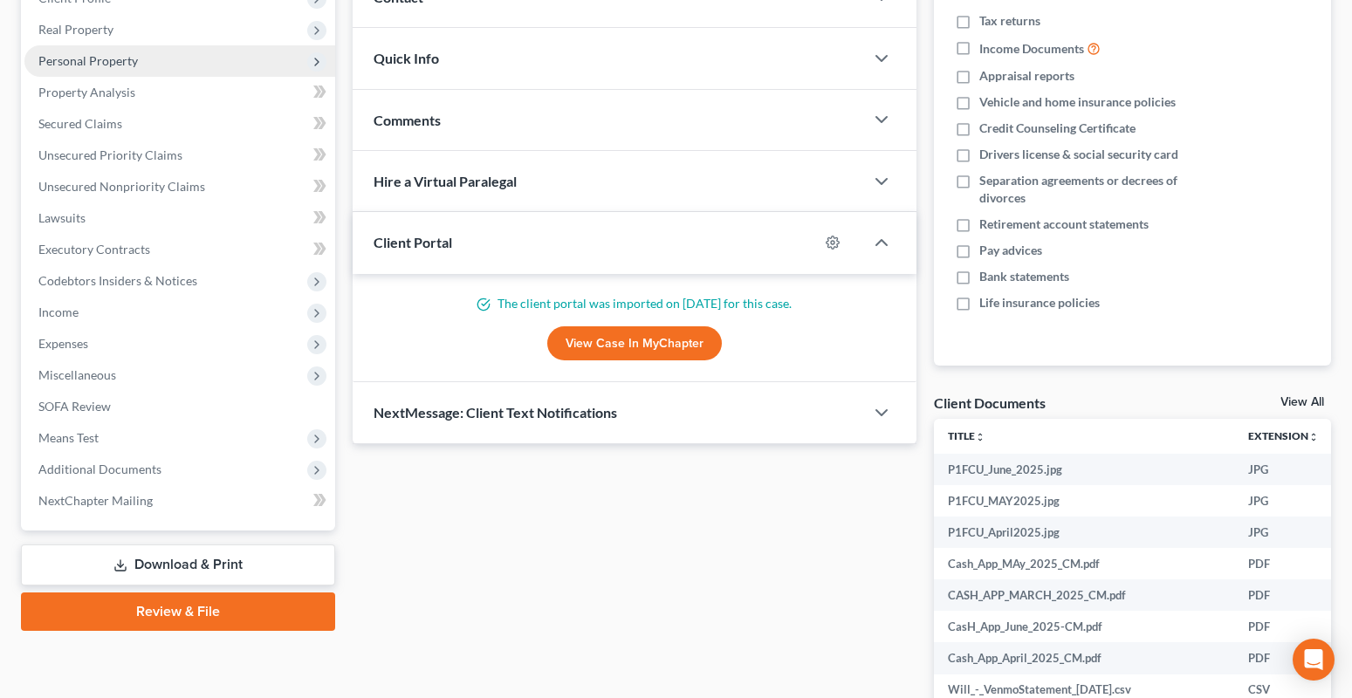
click at [77, 67] on span "Personal Property" at bounding box center [87, 60] width 99 height 15
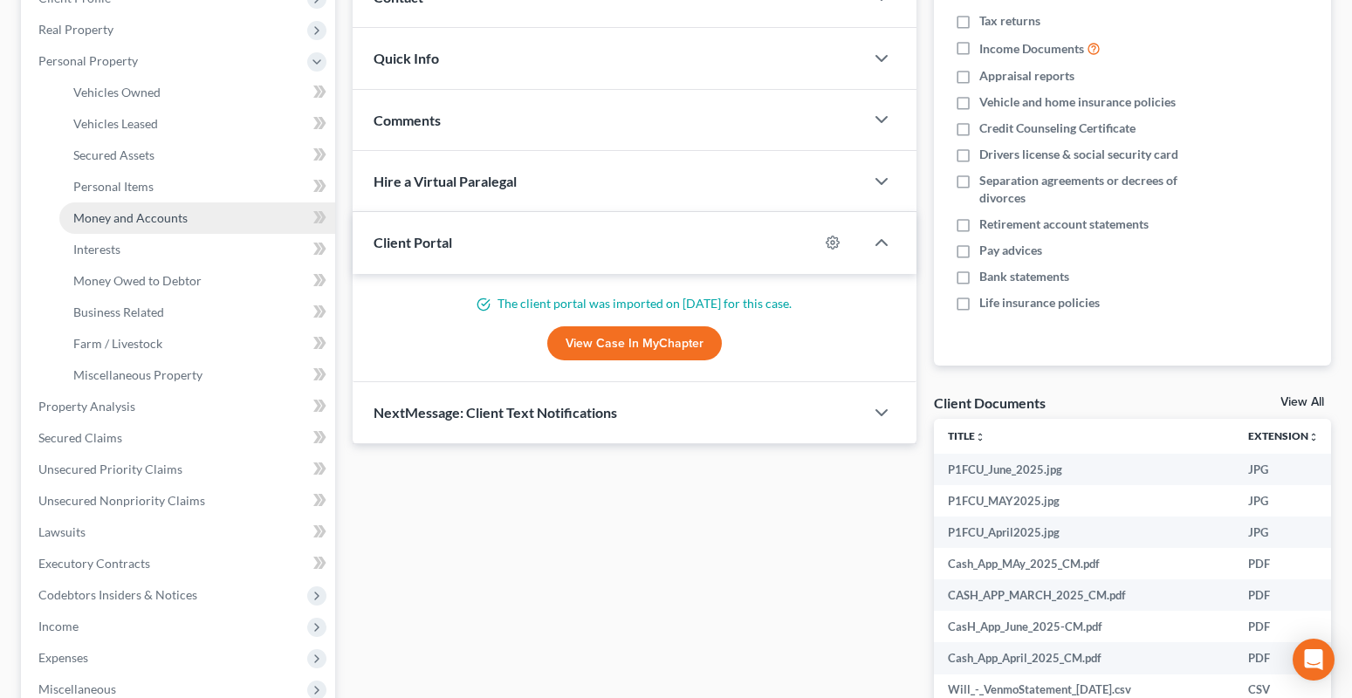
click at [111, 219] on span "Money and Accounts" at bounding box center [130, 217] width 114 height 15
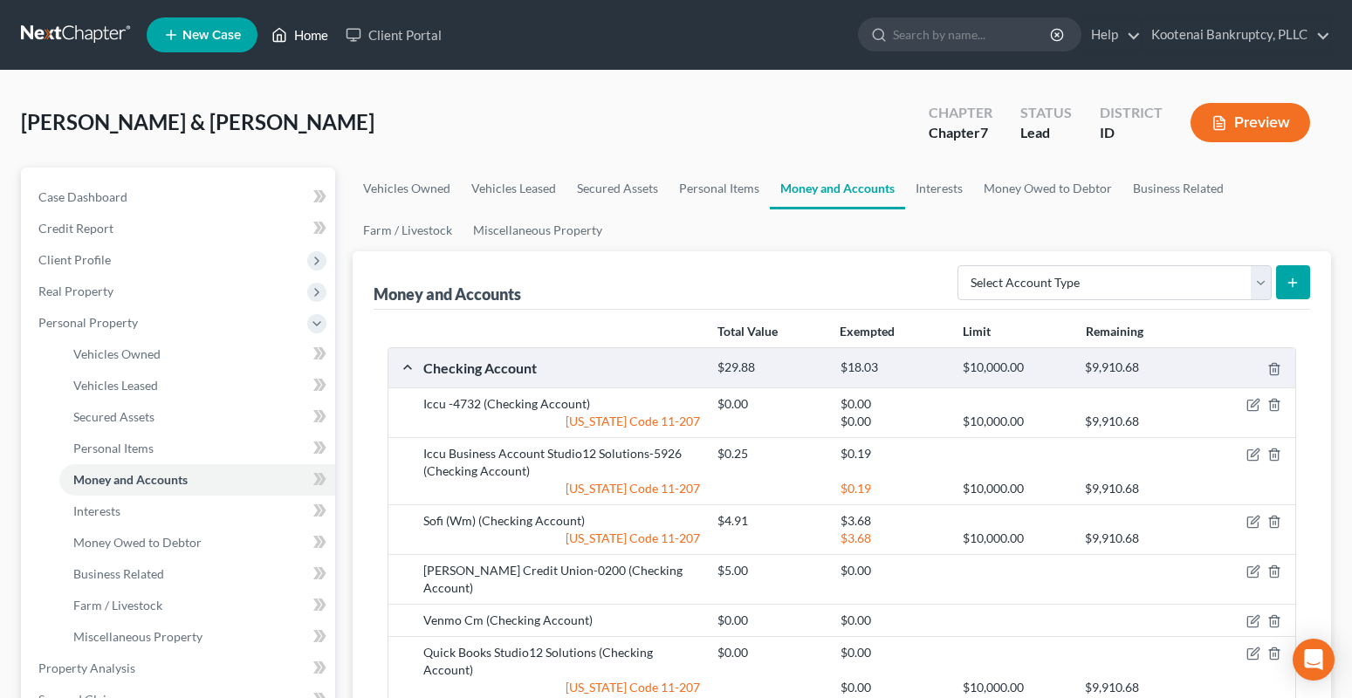
drag, startPoint x: 317, startPoint y: 37, endPoint x: 38, endPoint y: 82, distance: 282.1
click at [316, 37] on link "Home" at bounding box center [300, 34] width 74 height 31
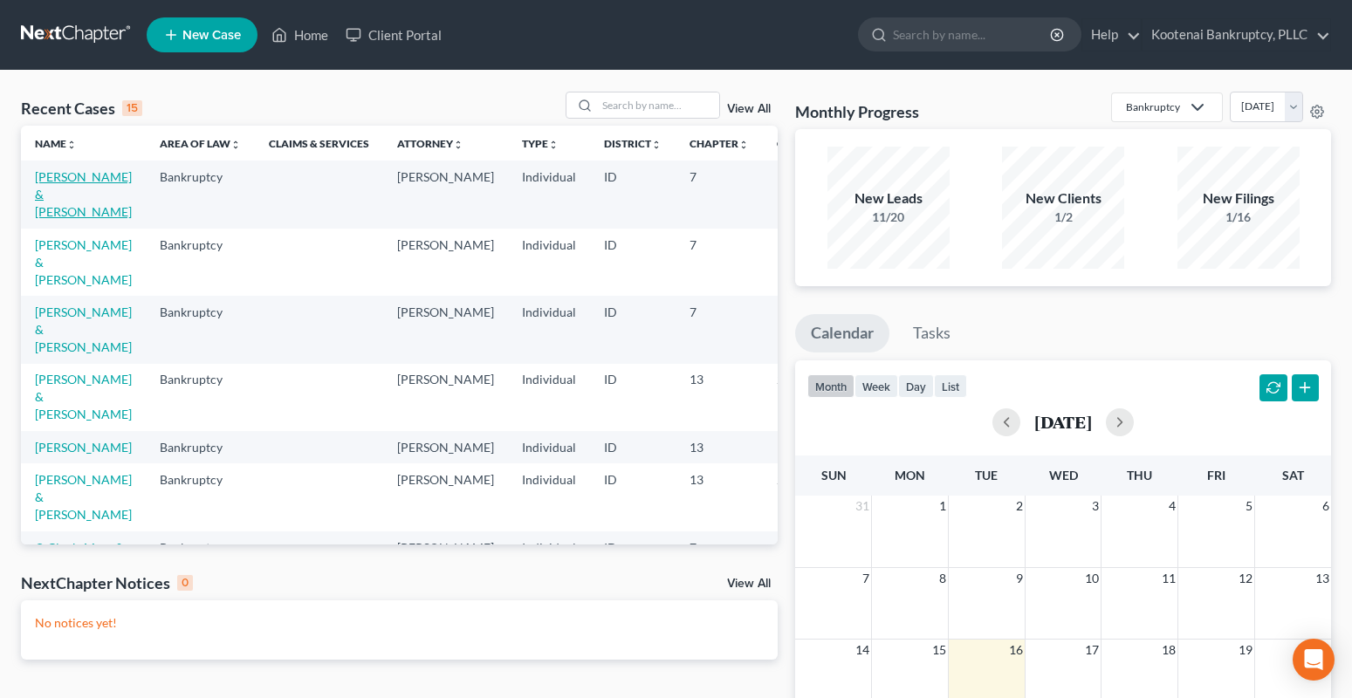
click at [44, 177] on link "[PERSON_NAME] & [PERSON_NAME]" at bounding box center [83, 194] width 97 height 50
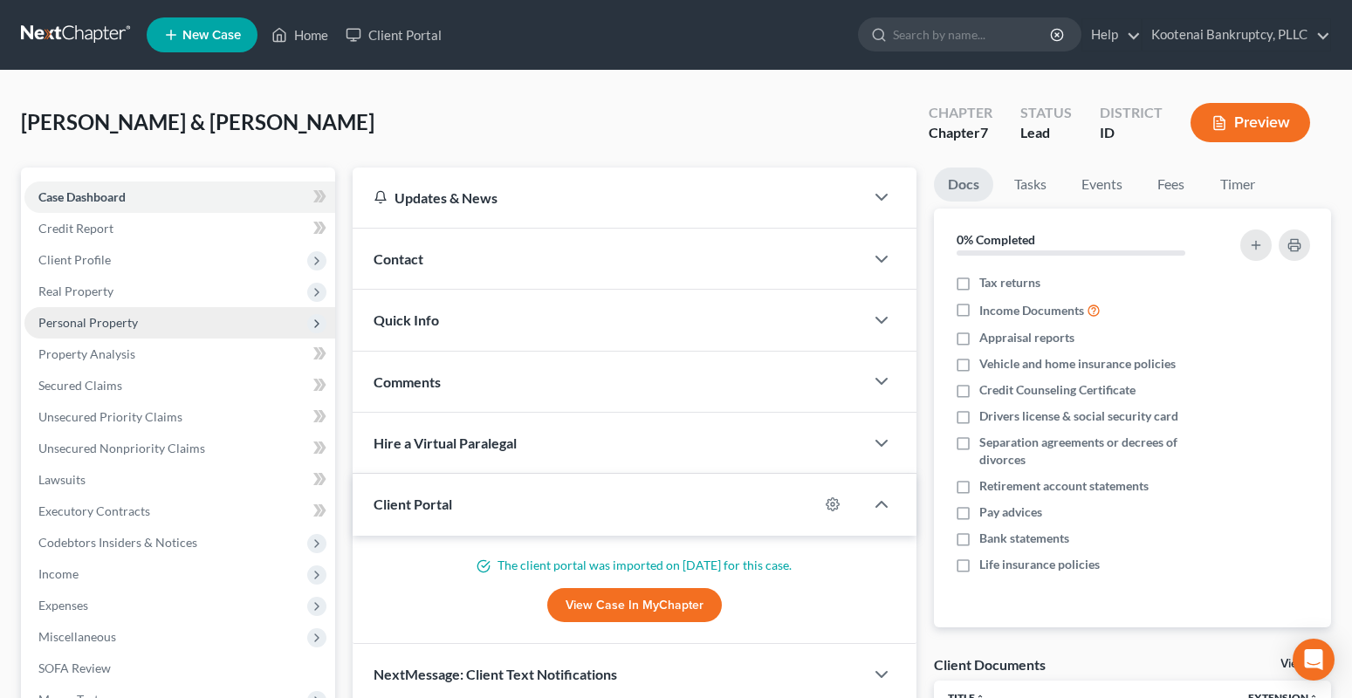
click at [62, 327] on span "Personal Property" at bounding box center [87, 322] width 99 height 15
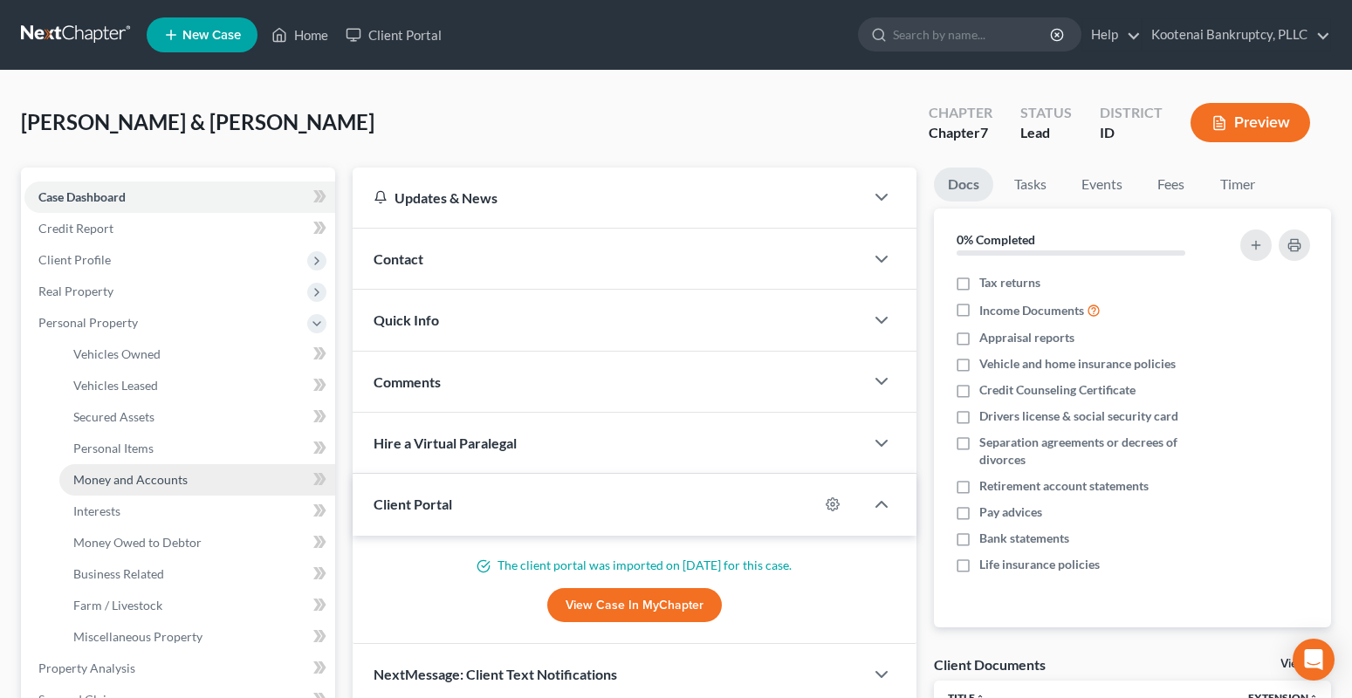
click at [108, 484] on span "Money and Accounts" at bounding box center [130, 479] width 114 height 15
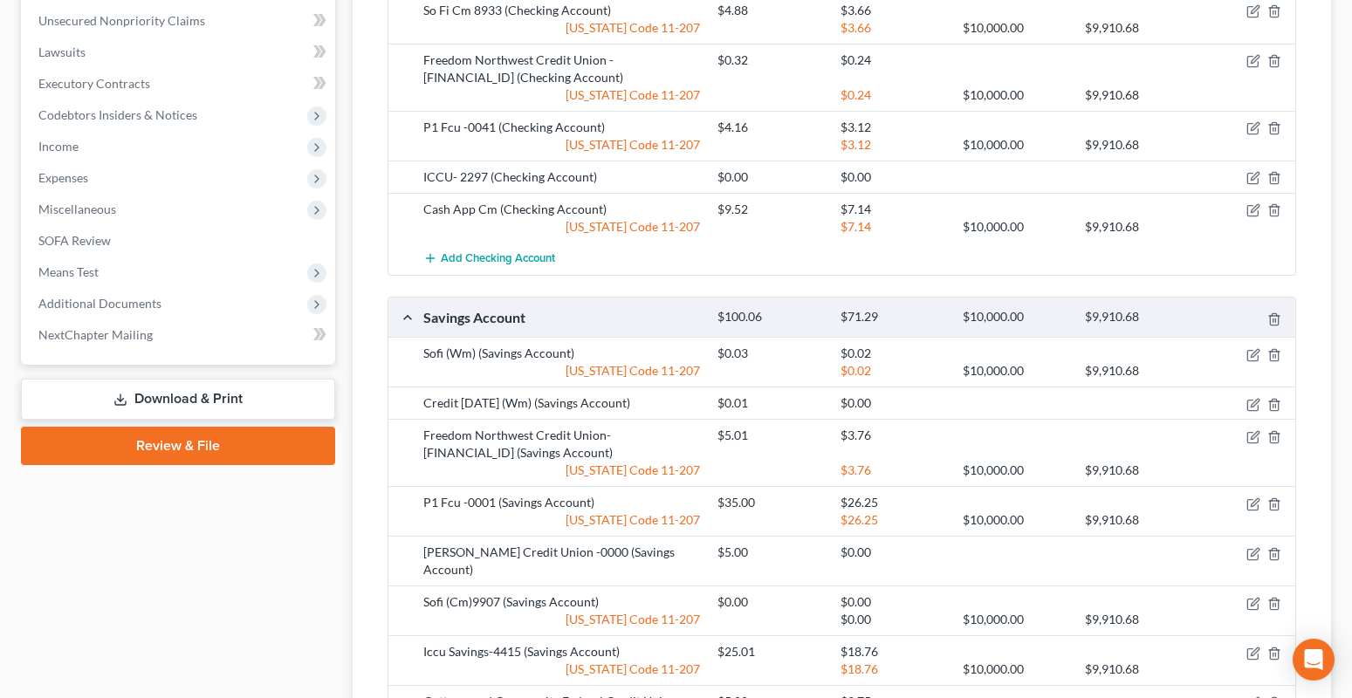
scroll to position [1025, 0]
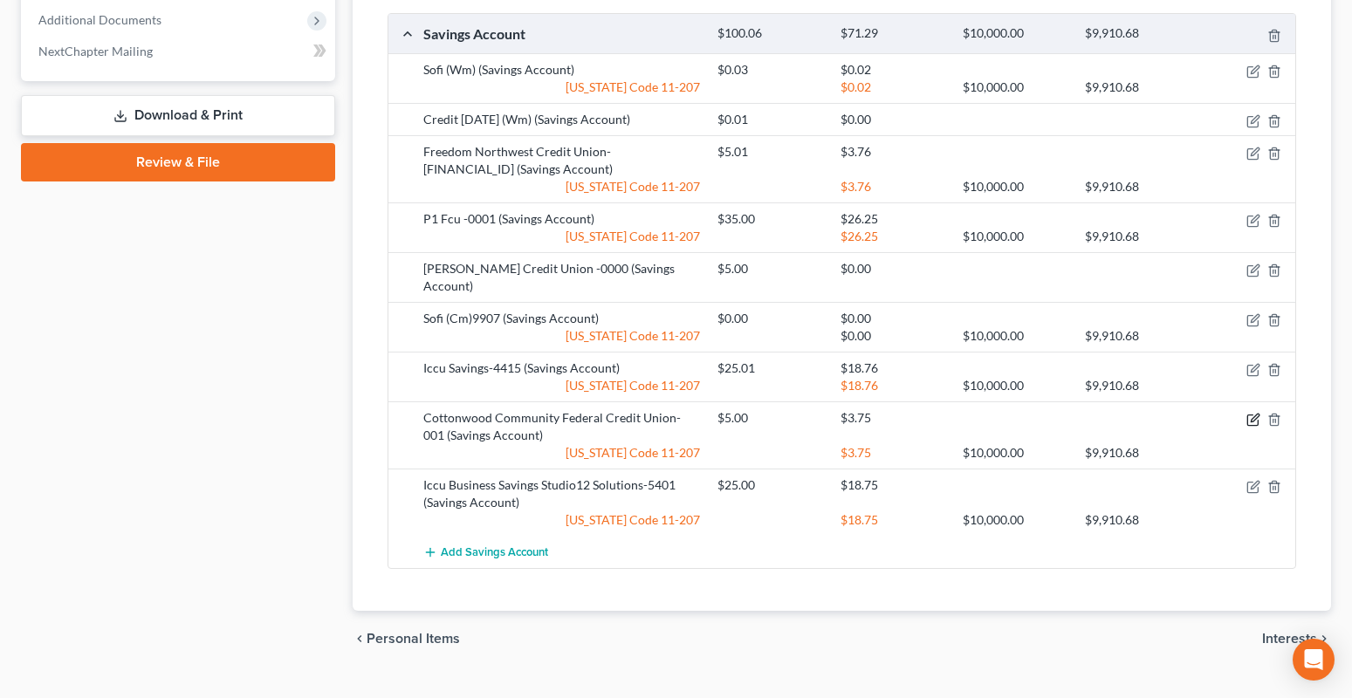
click at [1250, 413] on icon "button" at bounding box center [1253, 420] width 14 height 14
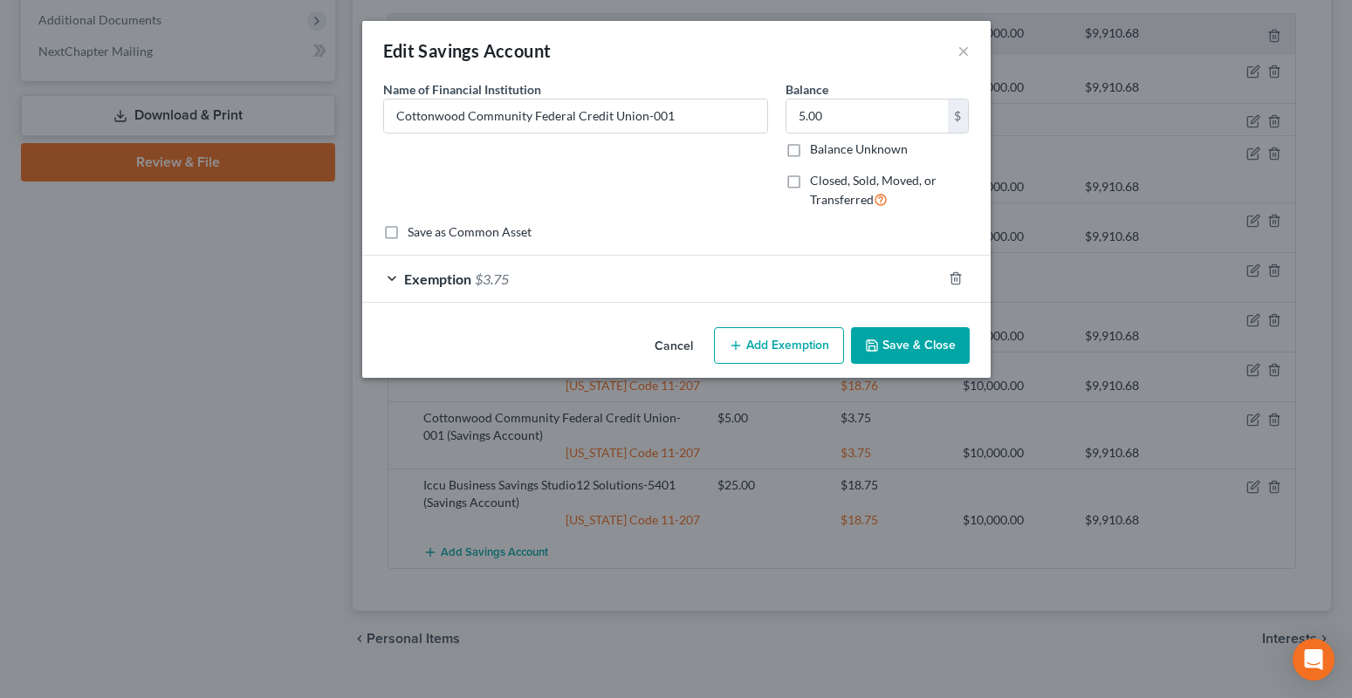
scroll to position [1008, 0]
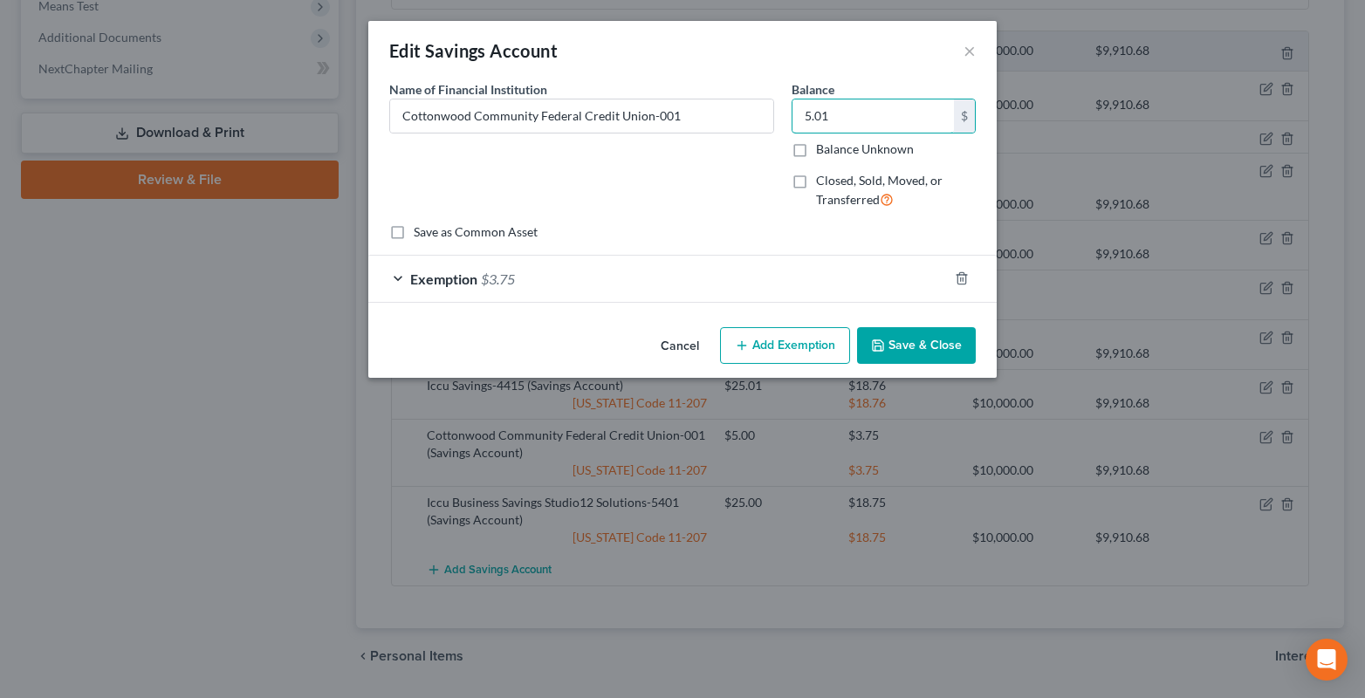
type input "5.01"
drag, startPoint x: 922, startPoint y: 341, endPoint x: 889, endPoint y: 360, distance: 37.1
click at [922, 341] on button "Save & Close" at bounding box center [916, 345] width 119 height 37
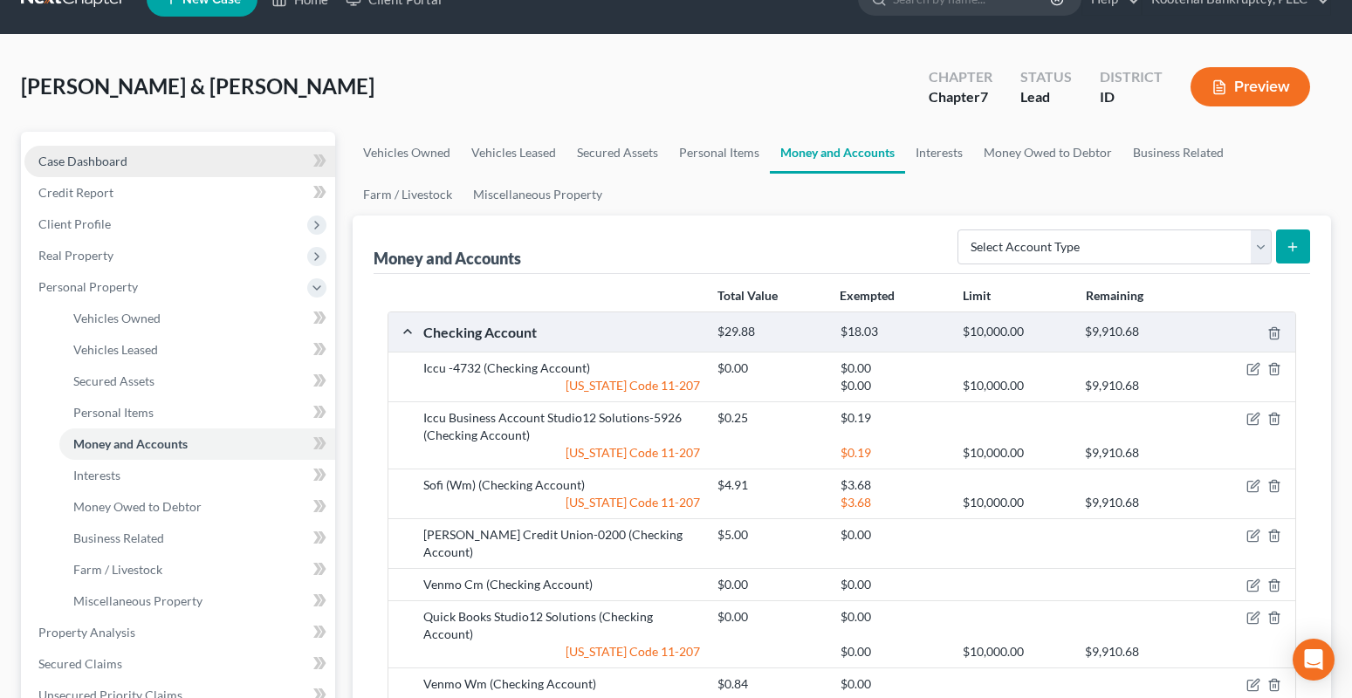
scroll to position [0, 0]
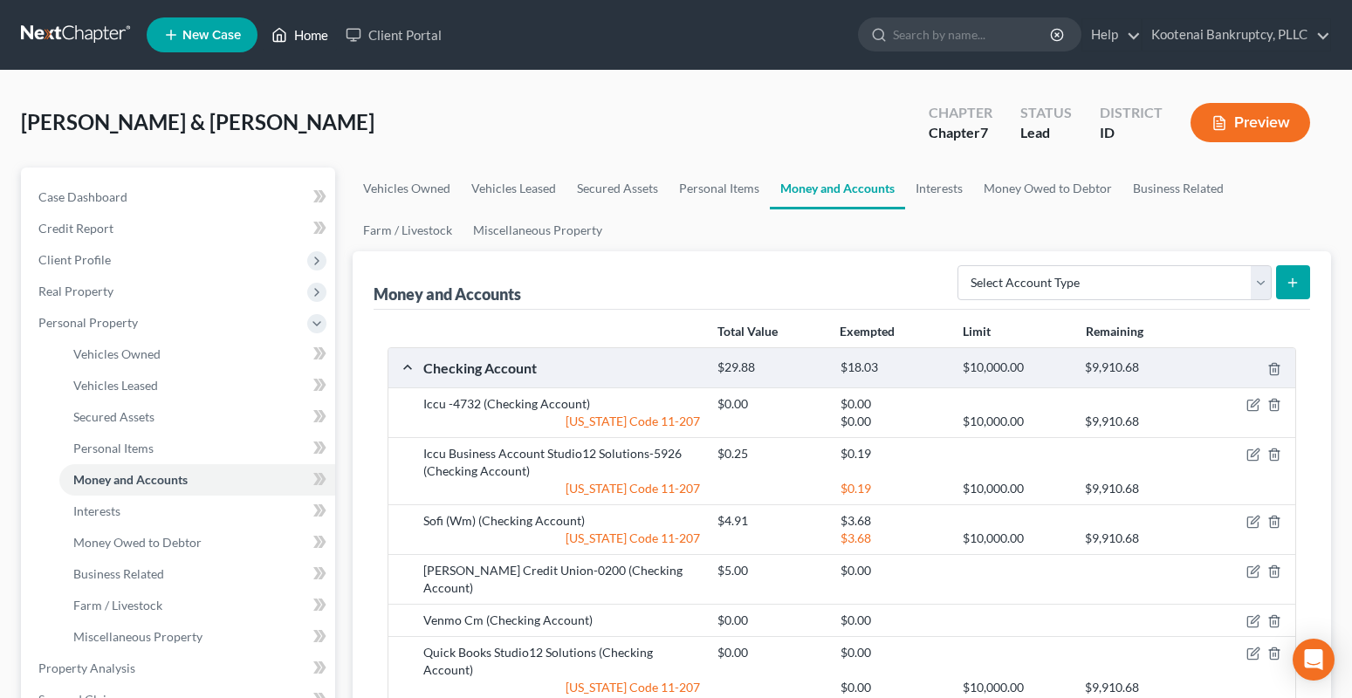
click at [324, 34] on link "Home" at bounding box center [300, 34] width 74 height 31
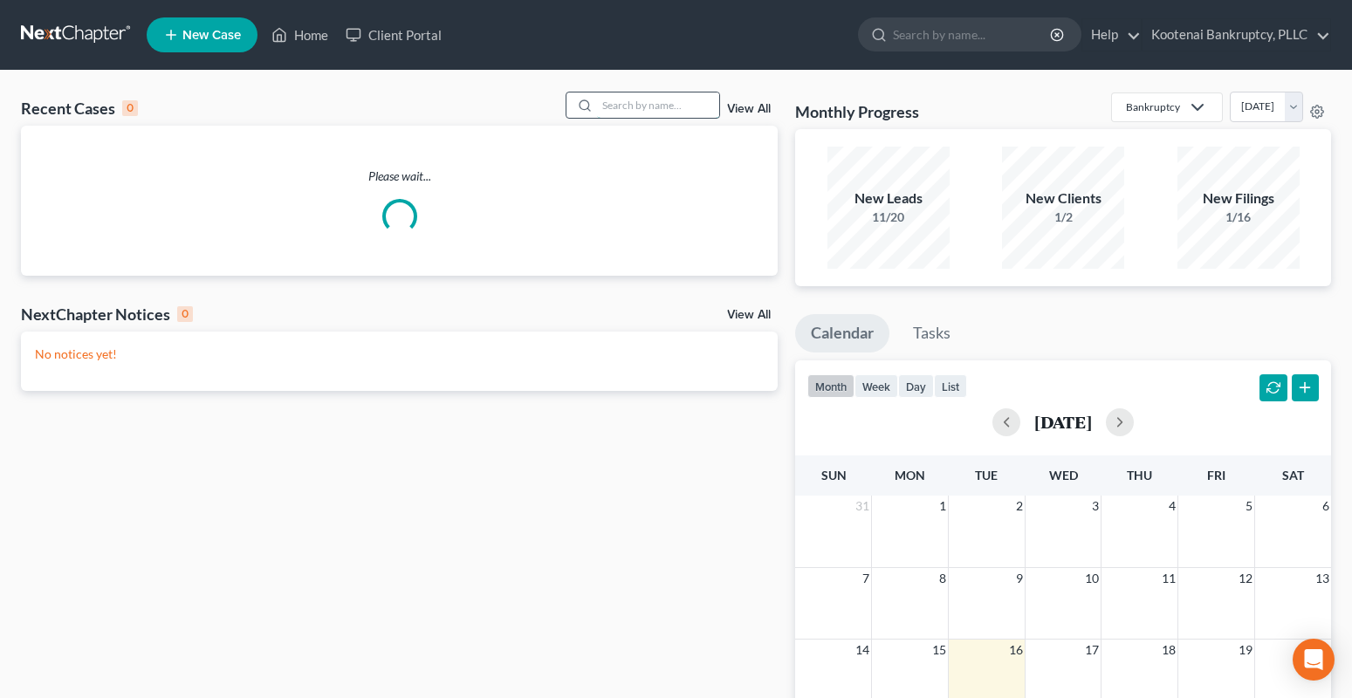
click at [623, 106] on input "search" at bounding box center [658, 105] width 122 height 25
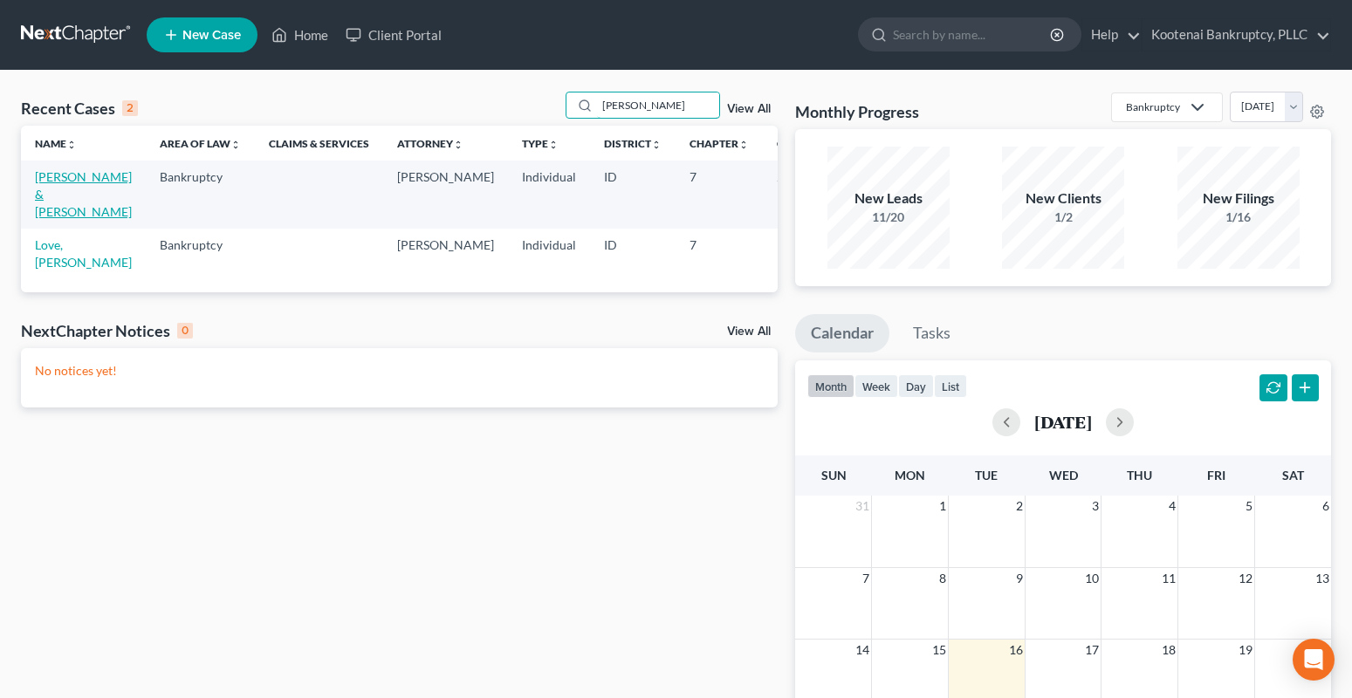
type input "plummer"
click at [47, 176] on link "[PERSON_NAME] & [PERSON_NAME]" at bounding box center [83, 194] width 97 height 50
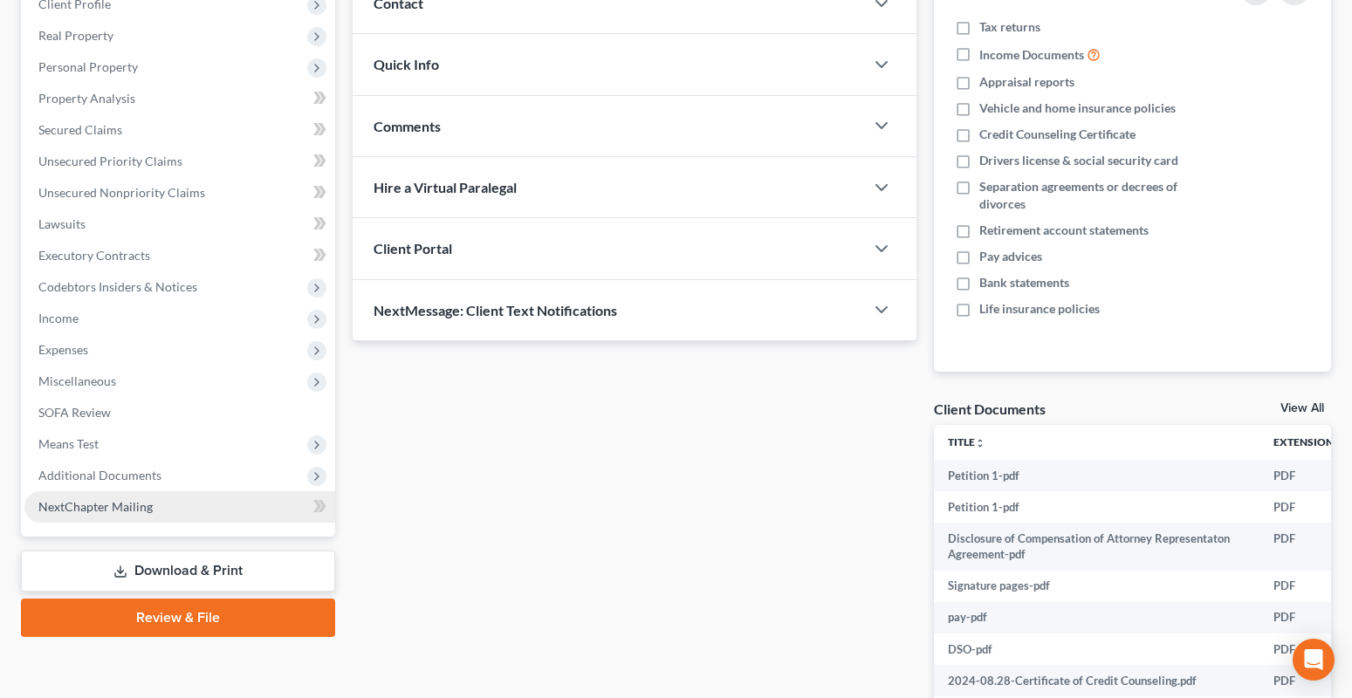
scroll to position [262, 0]
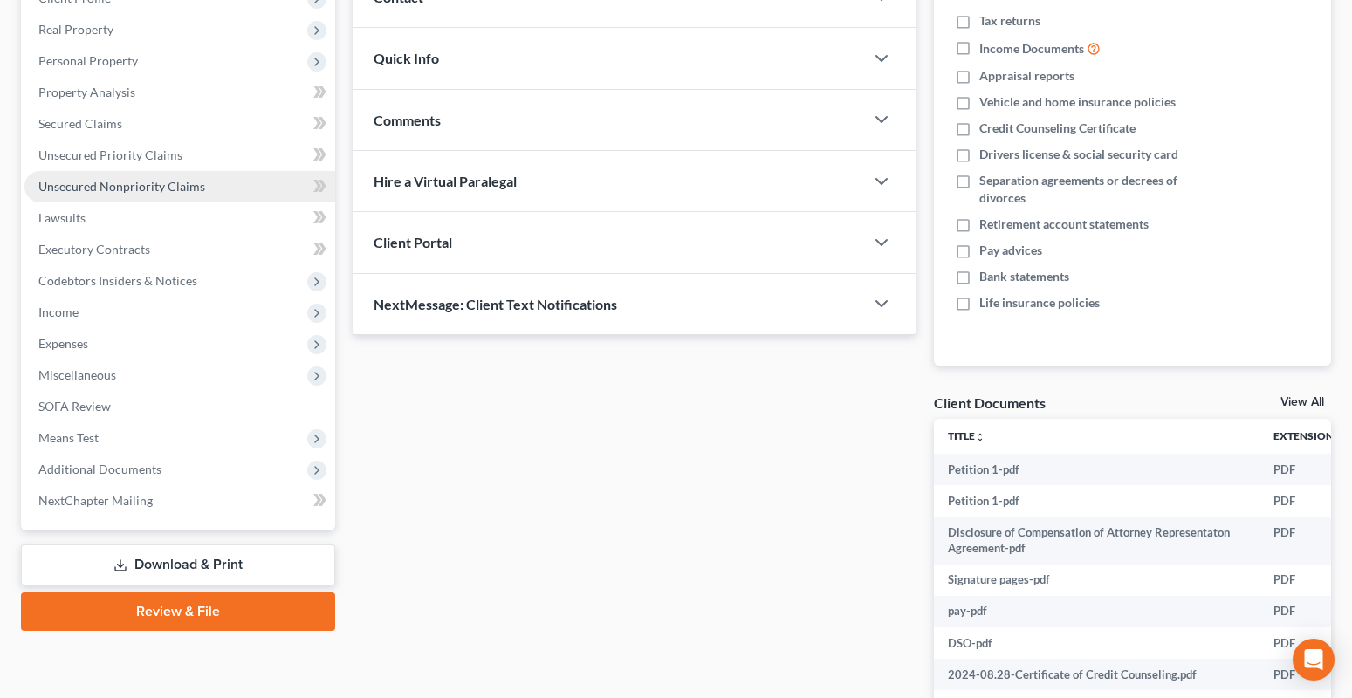
click at [121, 193] on span "Unsecured Nonpriority Claims" at bounding box center [121, 186] width 167 height 15
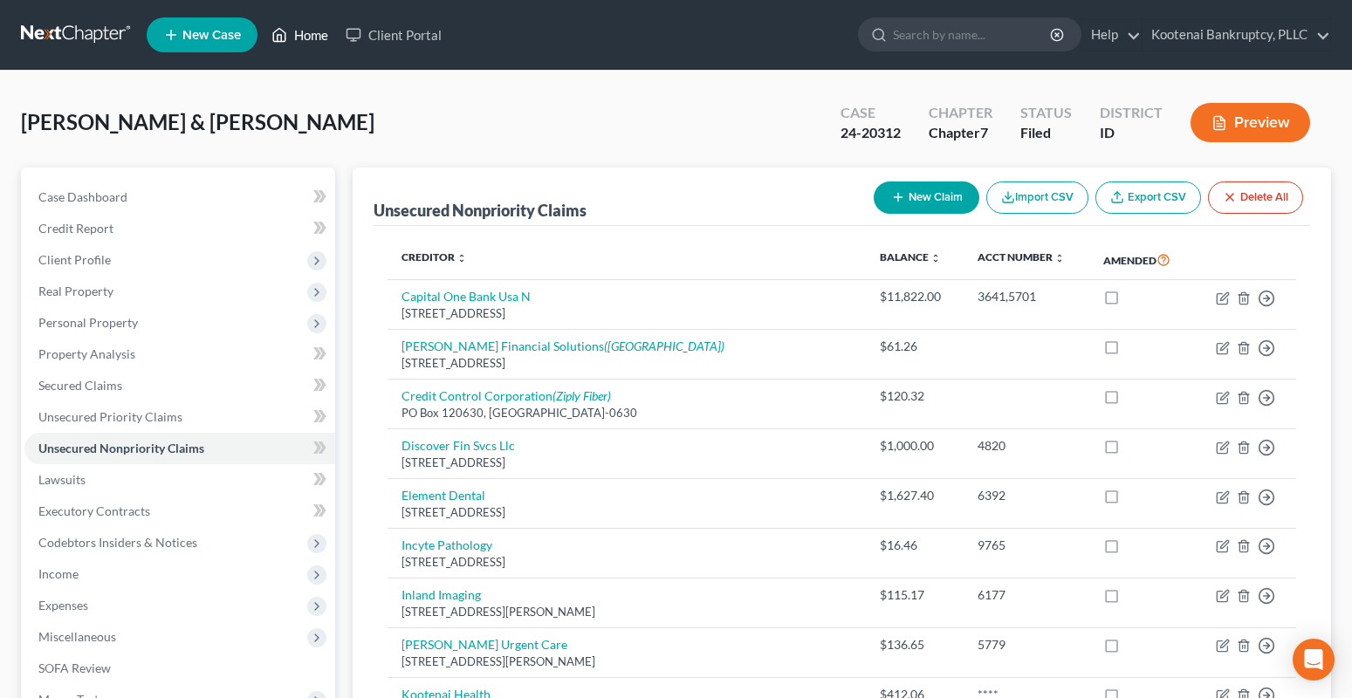
click at [315, 37] on link "Home" at bounding box center [300, 34] width 74 height 31
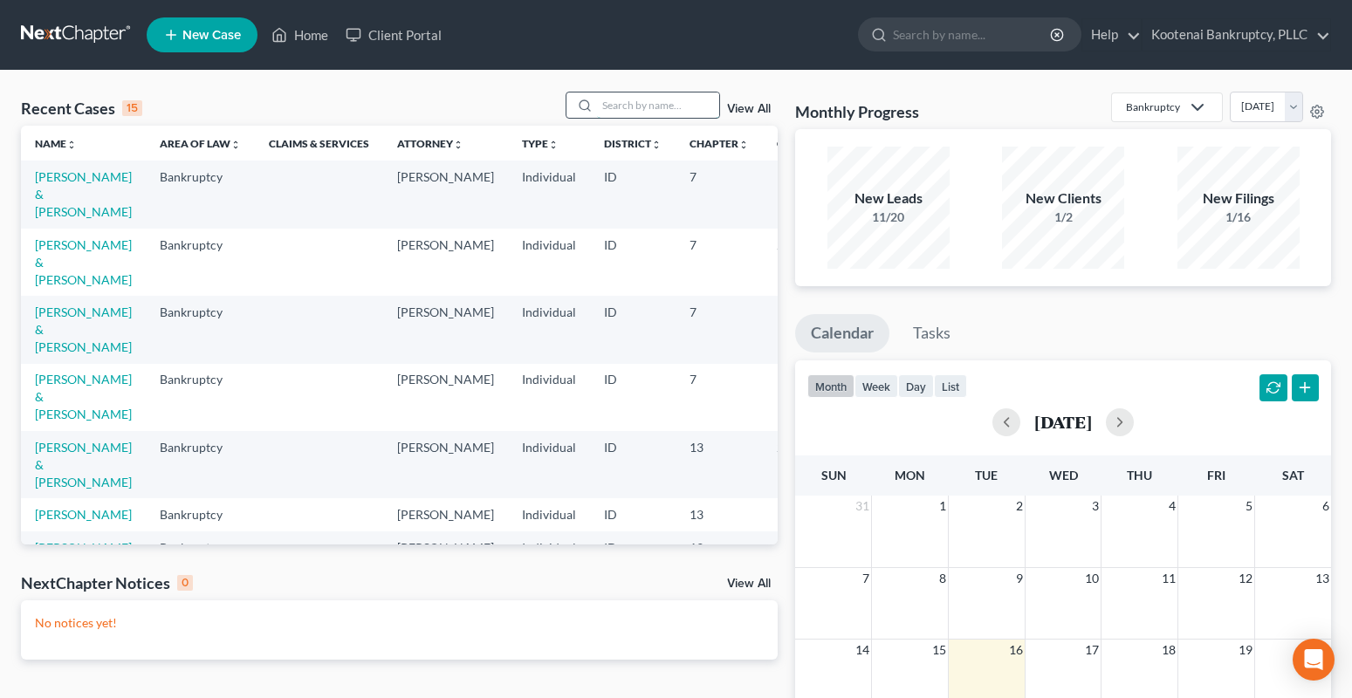
click at [602, 105] on input "search" at bounding box center [658, 105] width 122 height 25
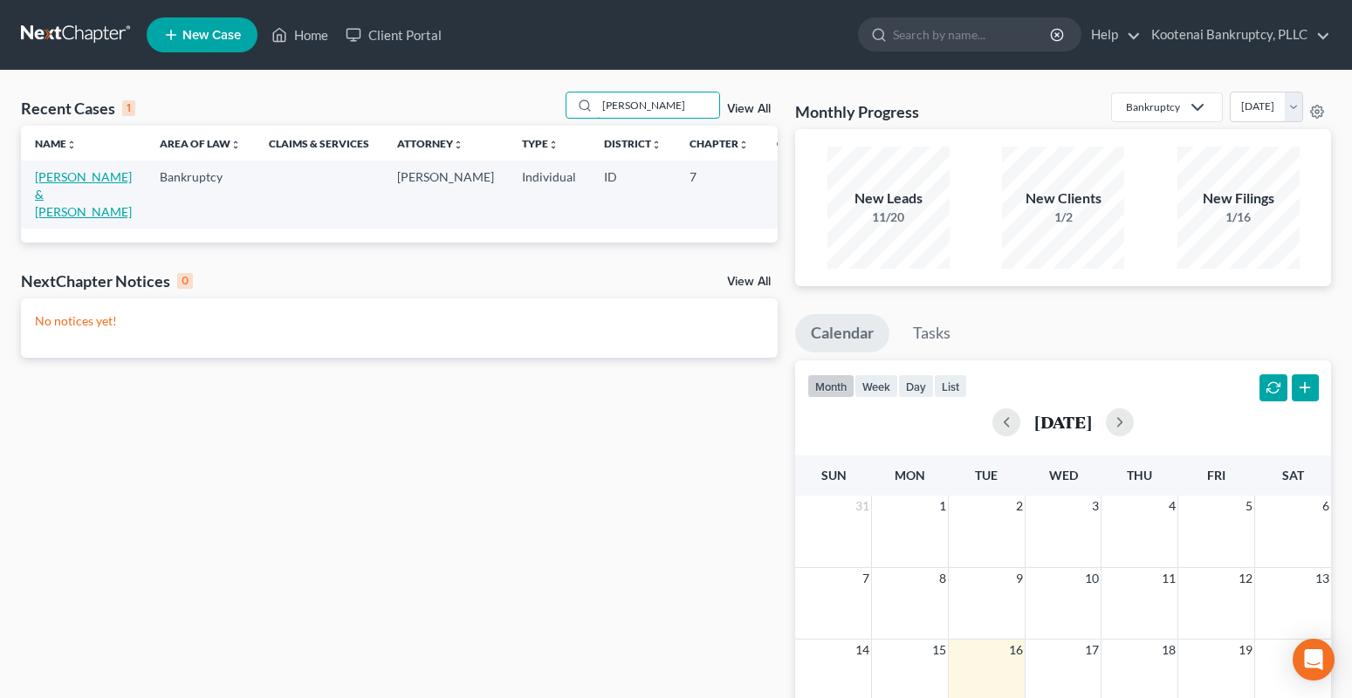
type input "krahn"
click at [47, 180] on link "[PERSON_NAME] & [PERSON_NAME]" at bounding box center [83, 194] width 97 height 50
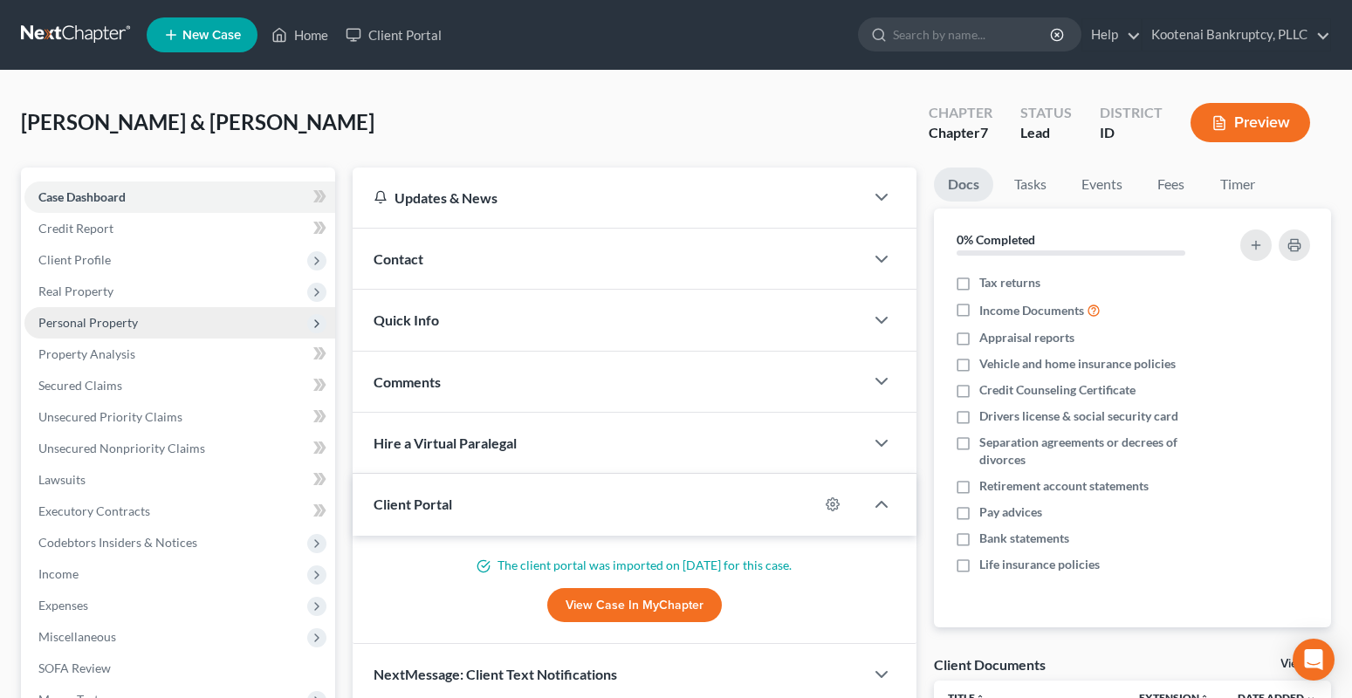
click at [86, 321] on span "Personal Property" at bounding box center [87, 322] width 99 height 15
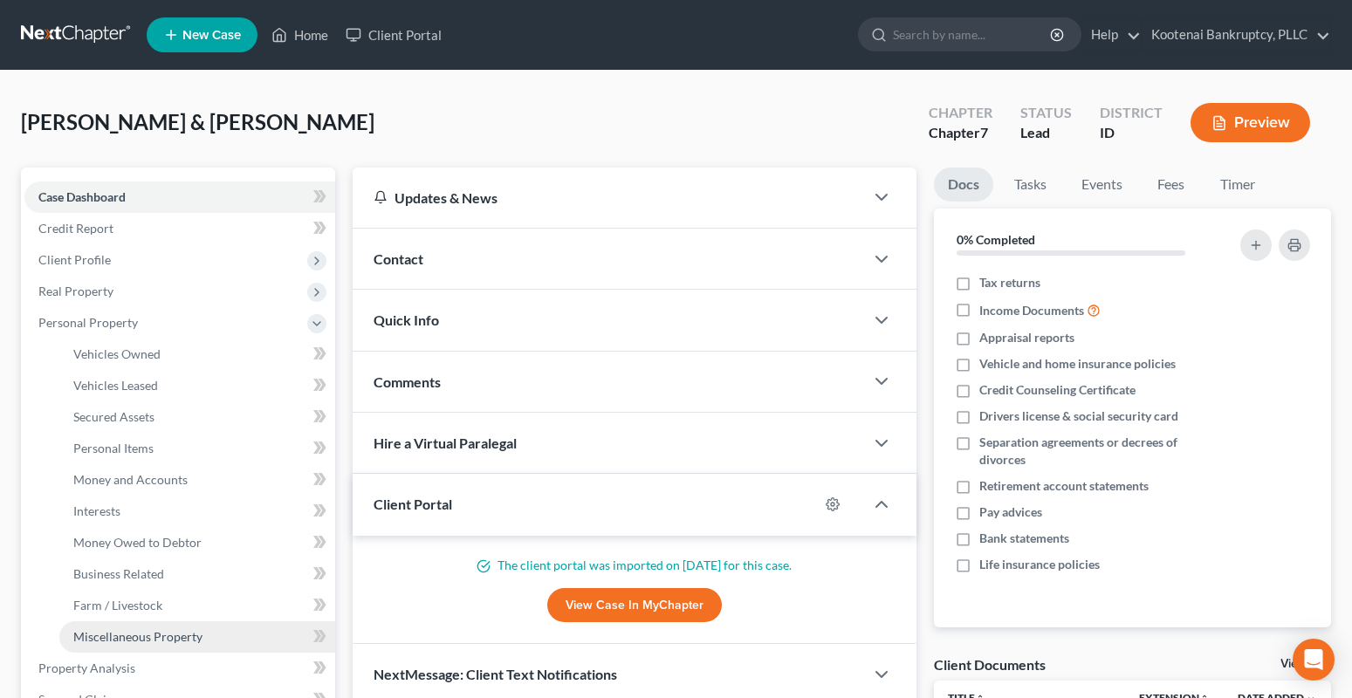
click at [124, 643] on span "Miscellaneous Property" at bounding box center [137, 636] width 129 height 15
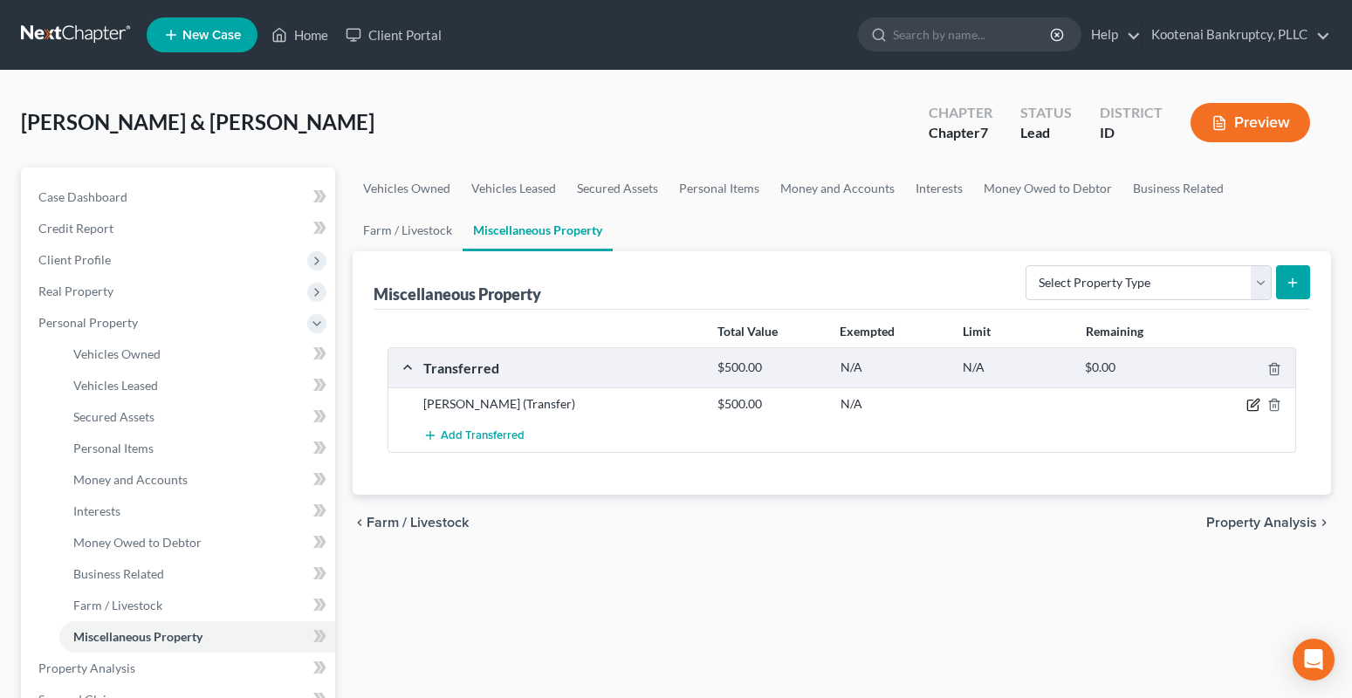
click at [1259, 408] on icon "button" at bounding box center [1253, 405] width 14 height 14
select select "Ordinary ([DATE])"
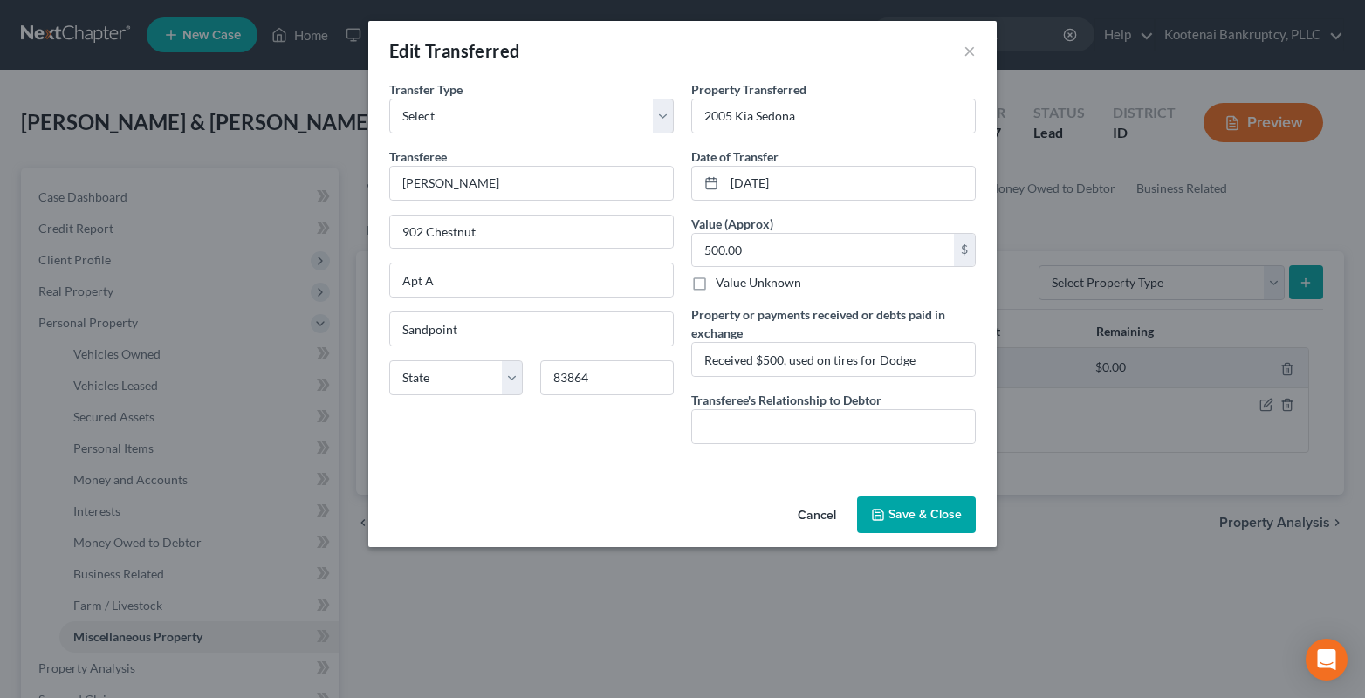
click at [936, 526] on button "Save & Close" at bounding box center [916, 515] width 119 height 37
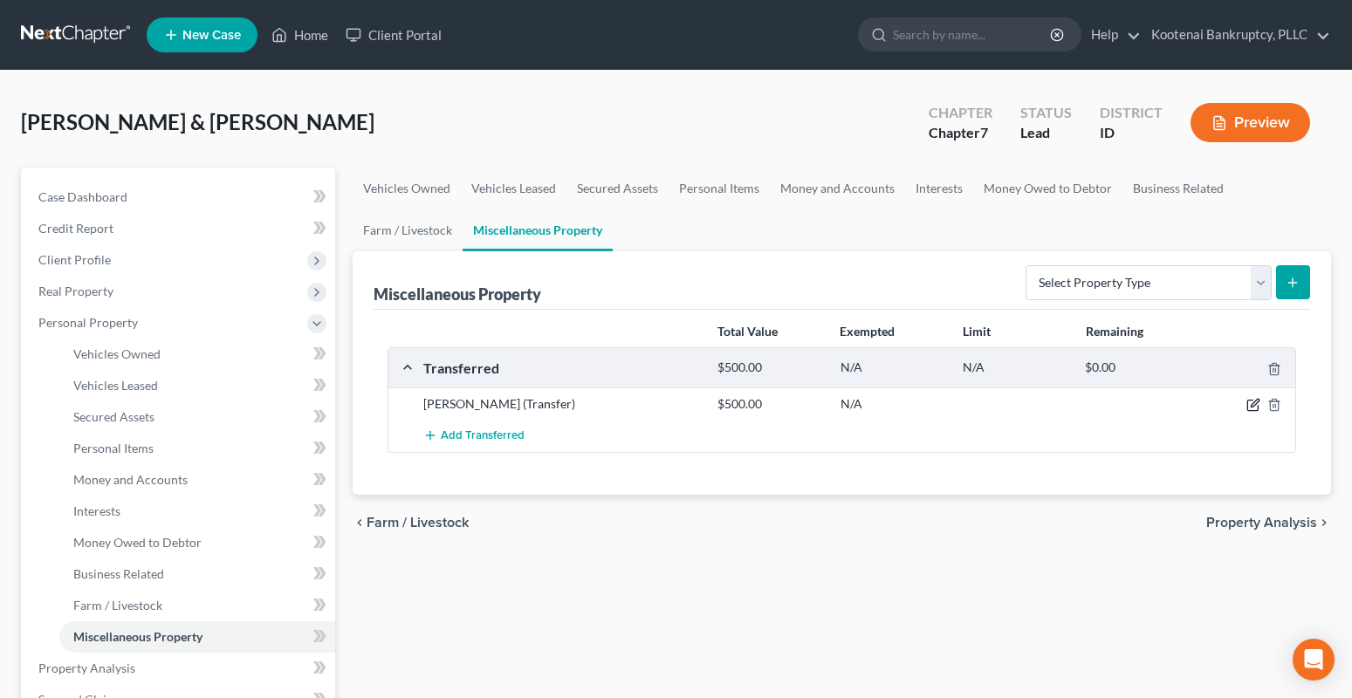
click at [1249, 405] on icon "button" at bounding box center [1253, 405] width 14 height 14
select select "Ordinary ([DATE])"
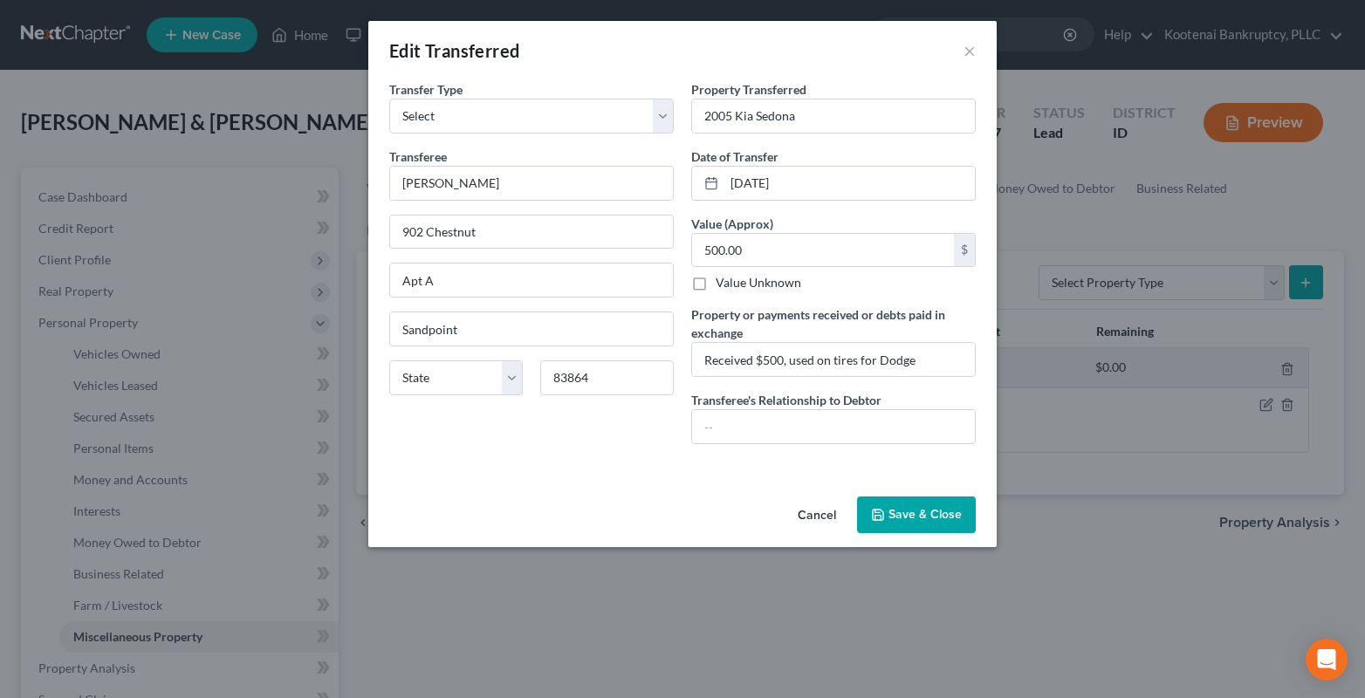
click at [924, 521] on button "Save & Close" at bounding box center [916, 515] width 119 height 37
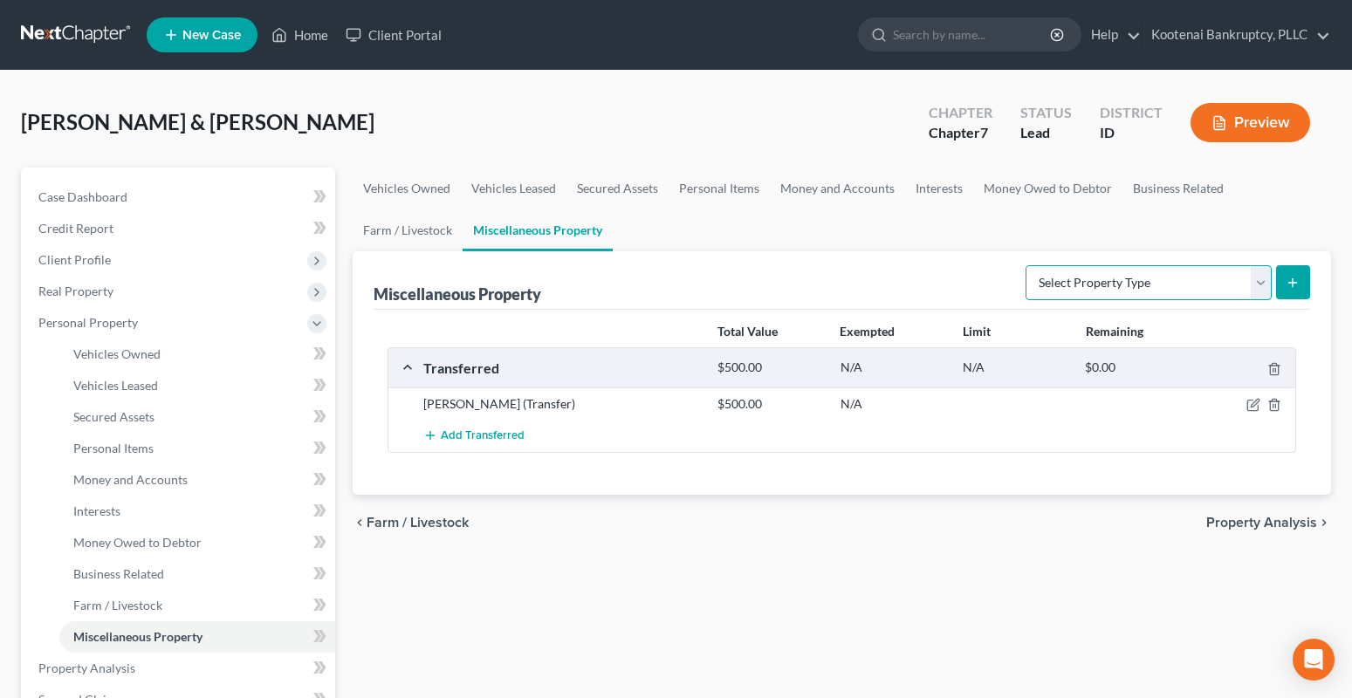
click at [1261, 278] on select "Select Property Type Assigned for Creditor Benefit [DATE] Holding for Another N…" at bounding box center [1148, 282] width 246 height 35
select select "holding_for_another"
click at [1025, 265] on select "Select Property Type Assigned for Creditor Benefit [DATE] Holding for Another N…" at bounding box center [1148, 282] width 246 height 35
click at [1285, 278] on button "submit" at bounding box center [1293, 282] width 34 height 34
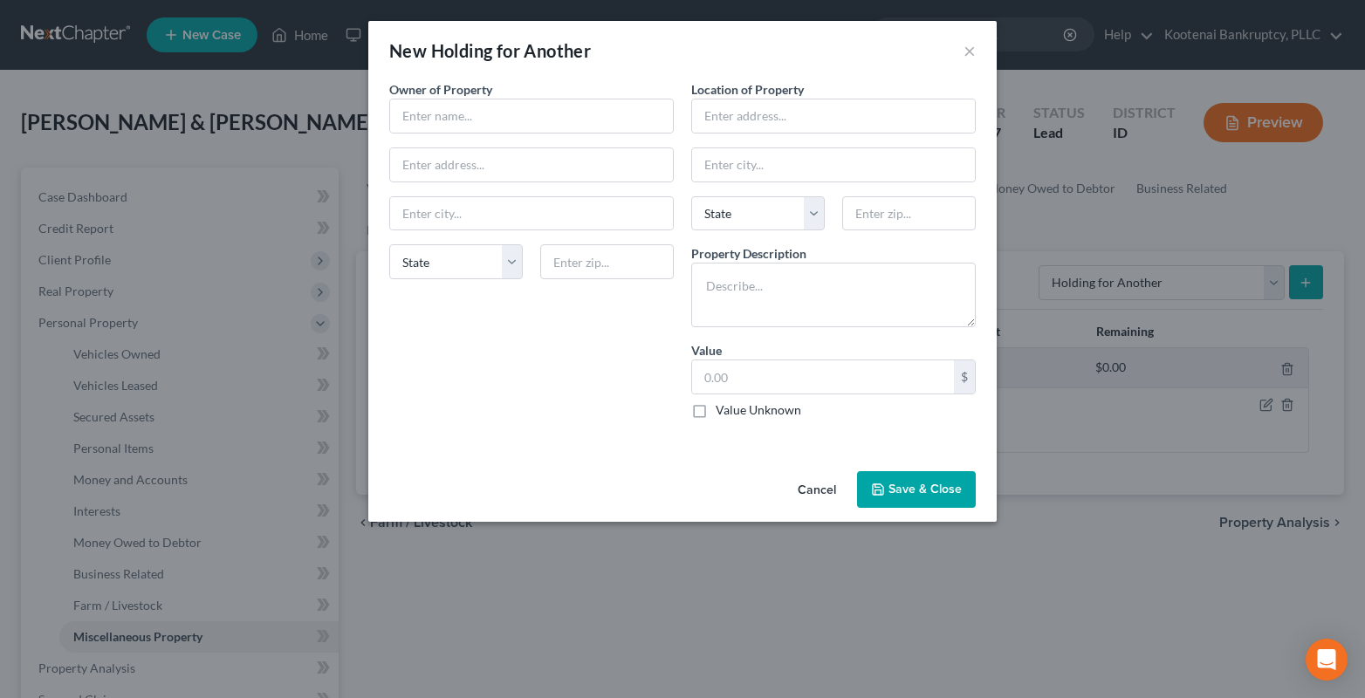
click at [816, 491] on button "Cancel" at bounding box center [817, 490] width 66 height 35
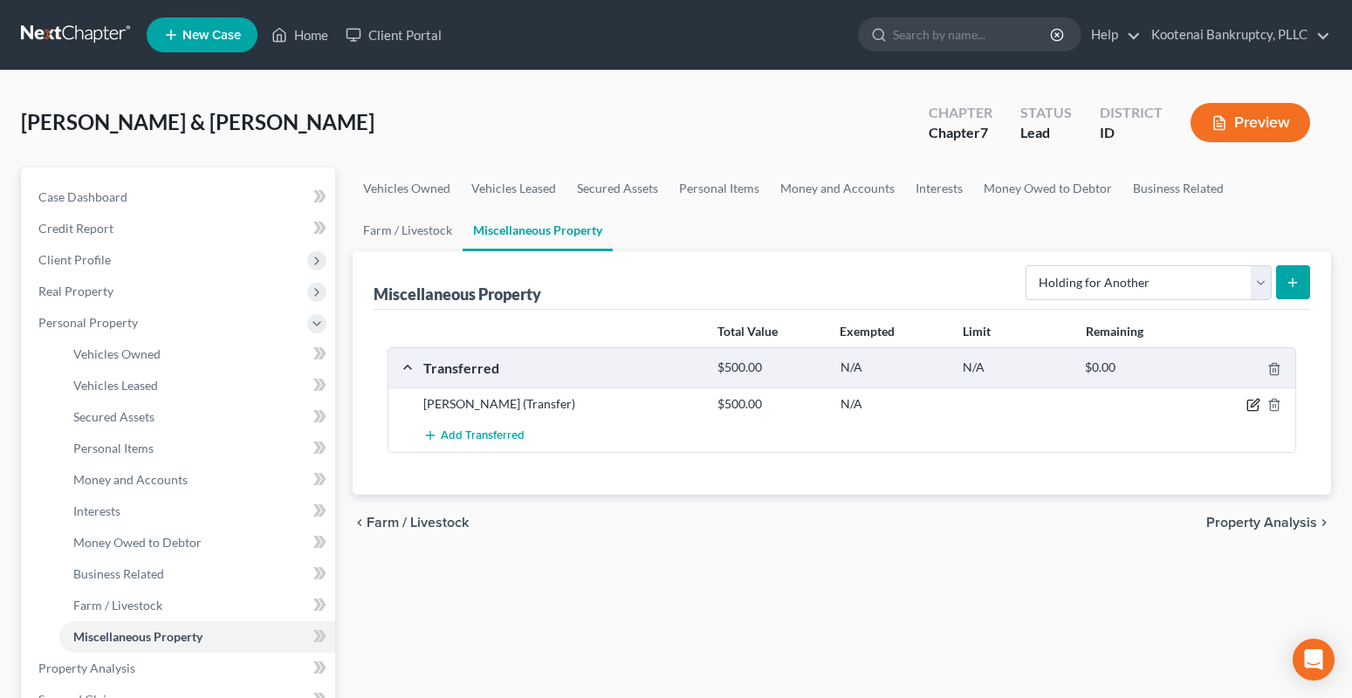
click at [1248, 408] on icon "button" at bounding box center [1253, 405] width 14 height 14
select select "Ordinary ([DATE])"
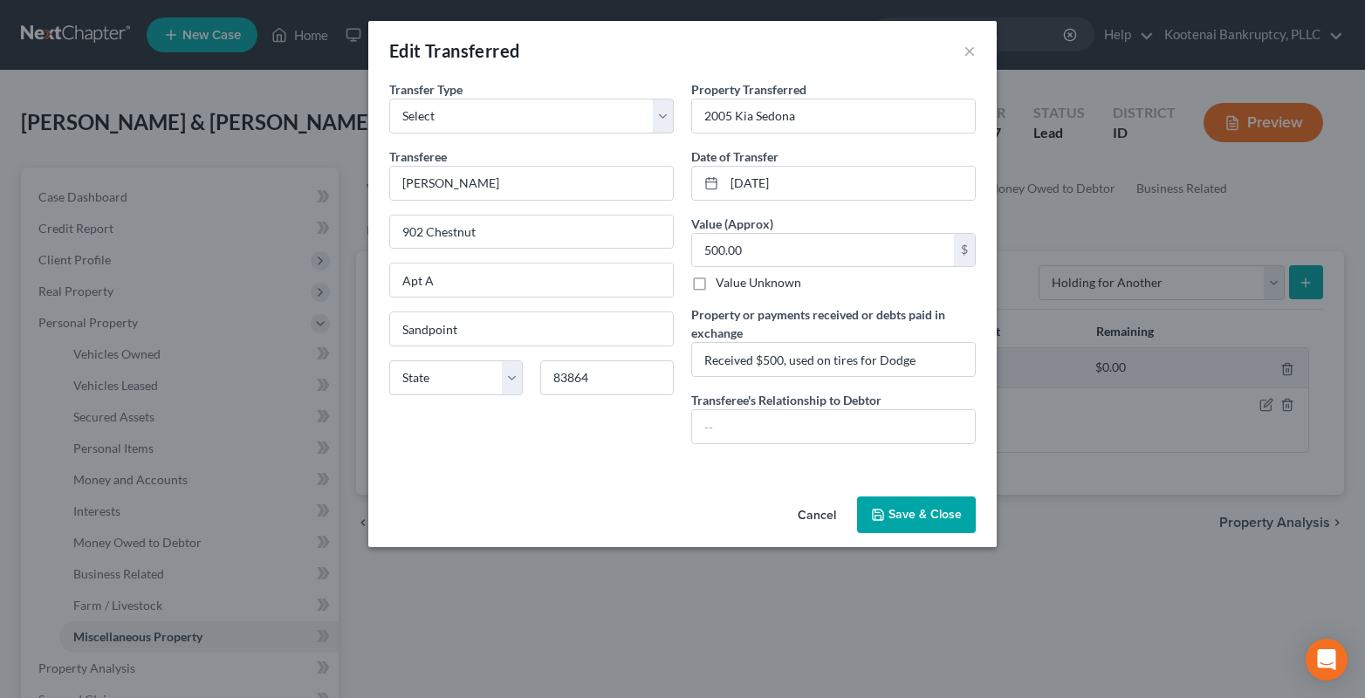
click at [893, 516] on button "Save & Close" at bounding box center [916, 515] width 119 height 37
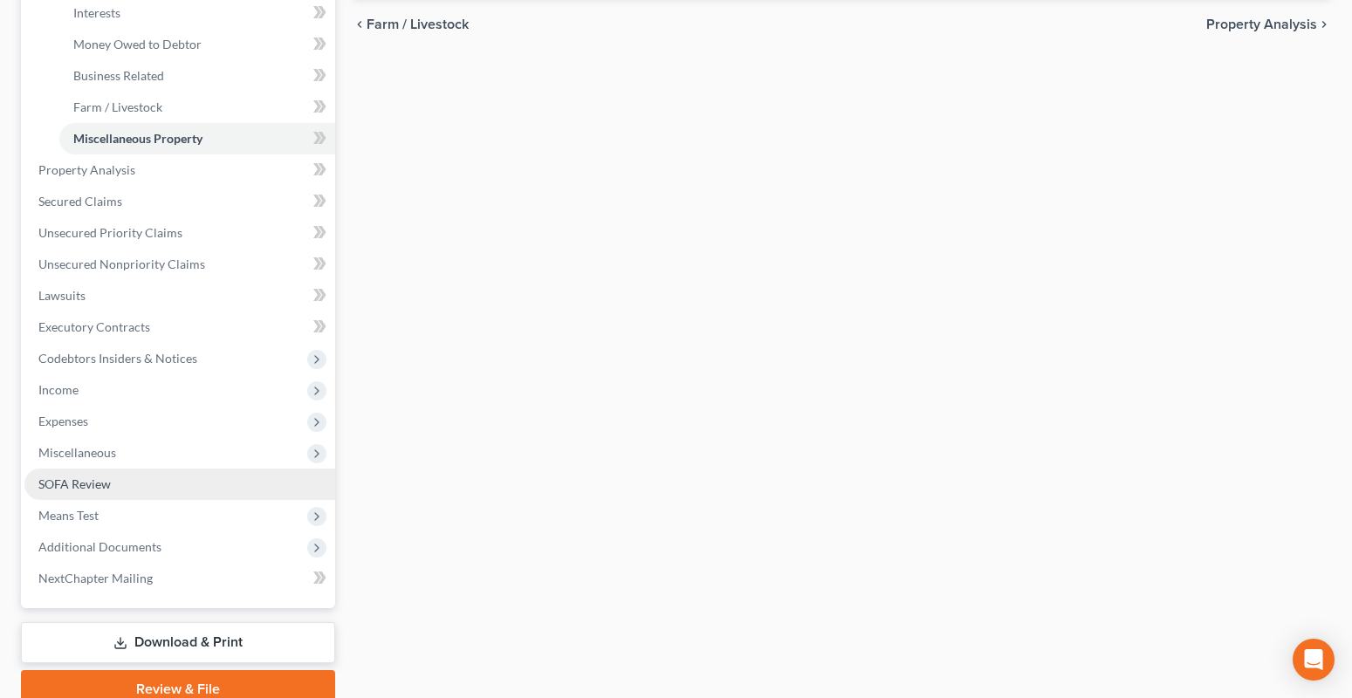
scroll to position [524, 0]
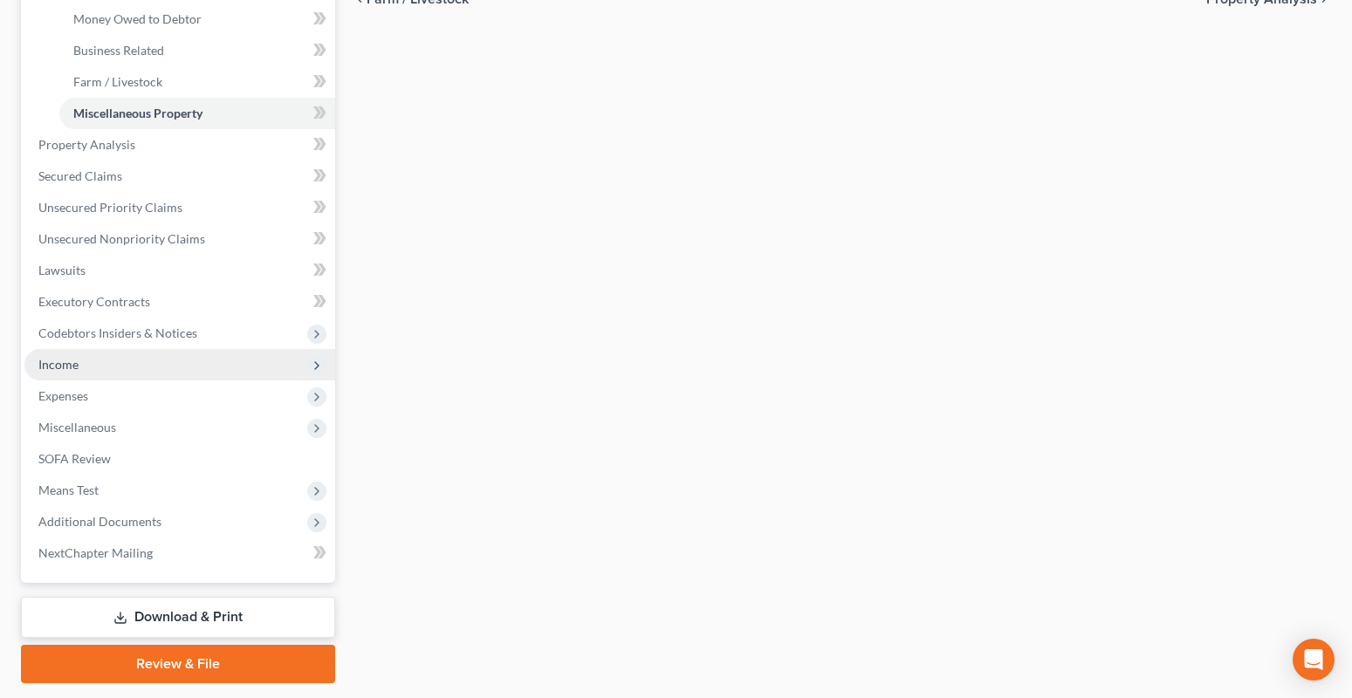
click at [45, 357] on span "Income" at bounding box center [58, 364] width 40 height 15
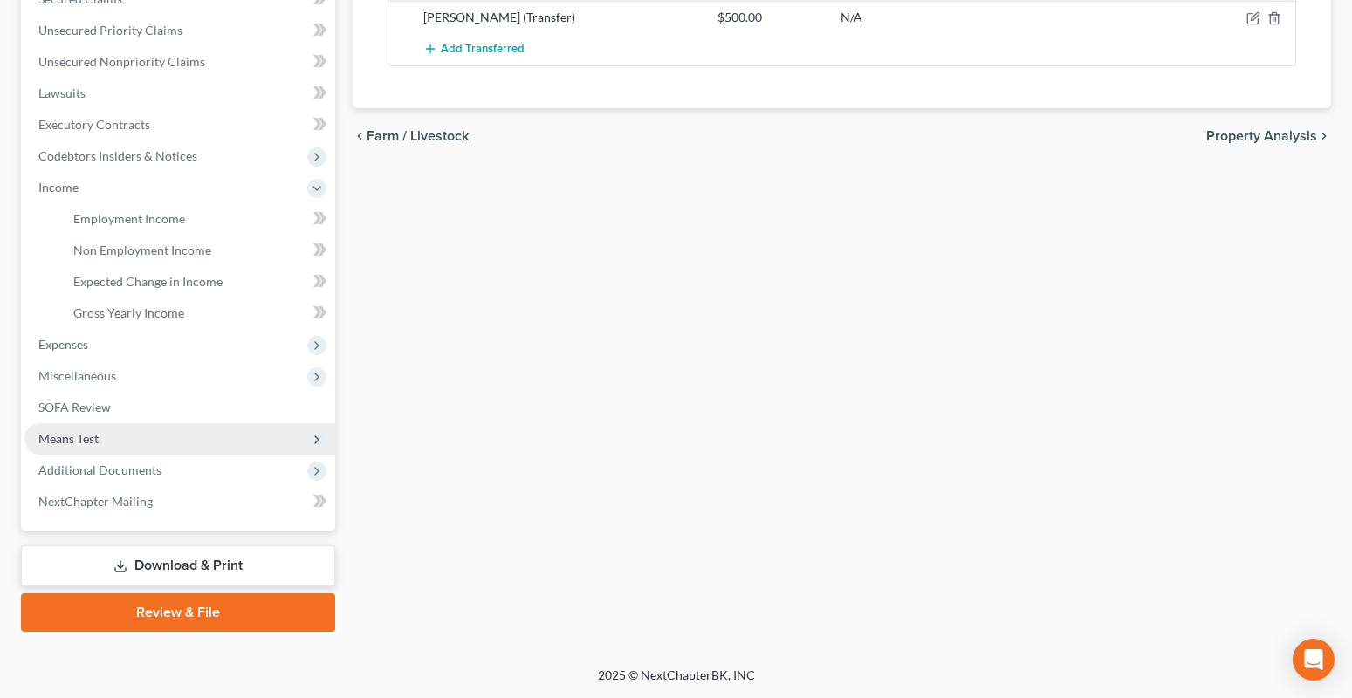
scroll to position [387, 0]
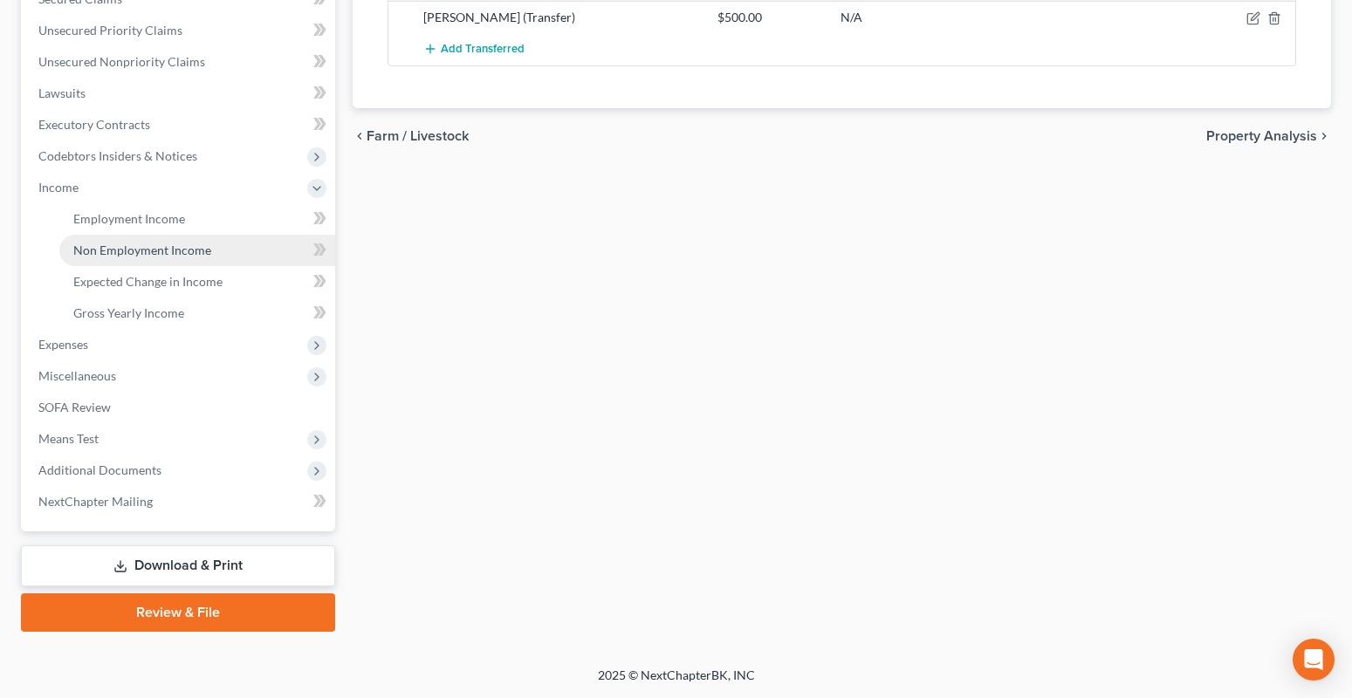
click at [106, 256] on span "Non Employment Income" at bounding box center [142, 250] width 138 height 15
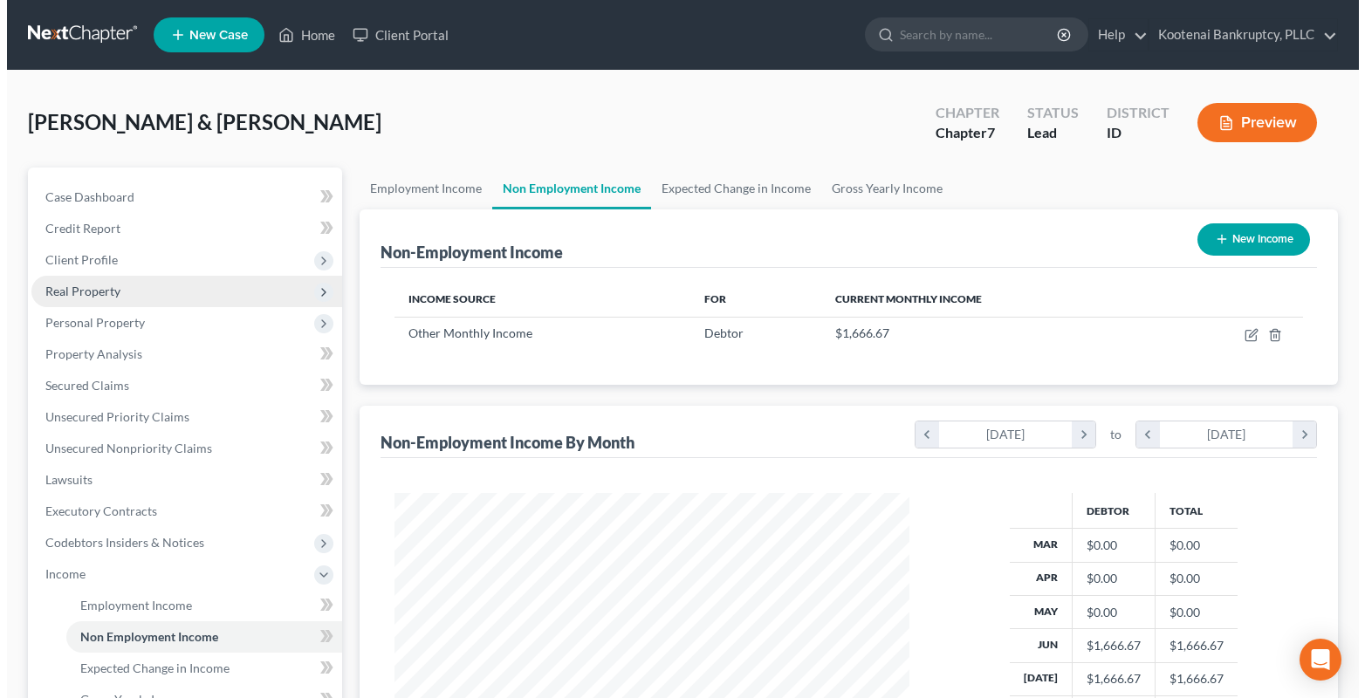
scroll to position [313, 551]
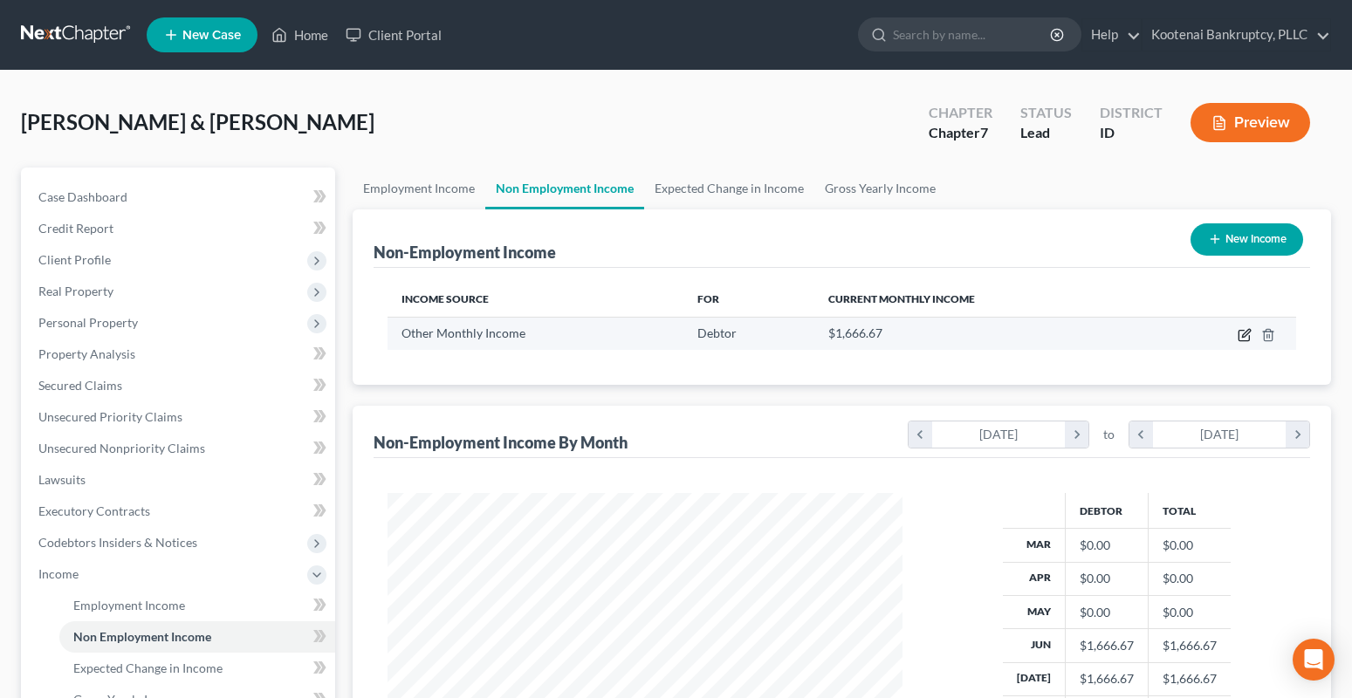
click at [1244, 333] on icon "button" at bounding box center [1245, 335] width 14 height 14
select select "13"
select select "0"
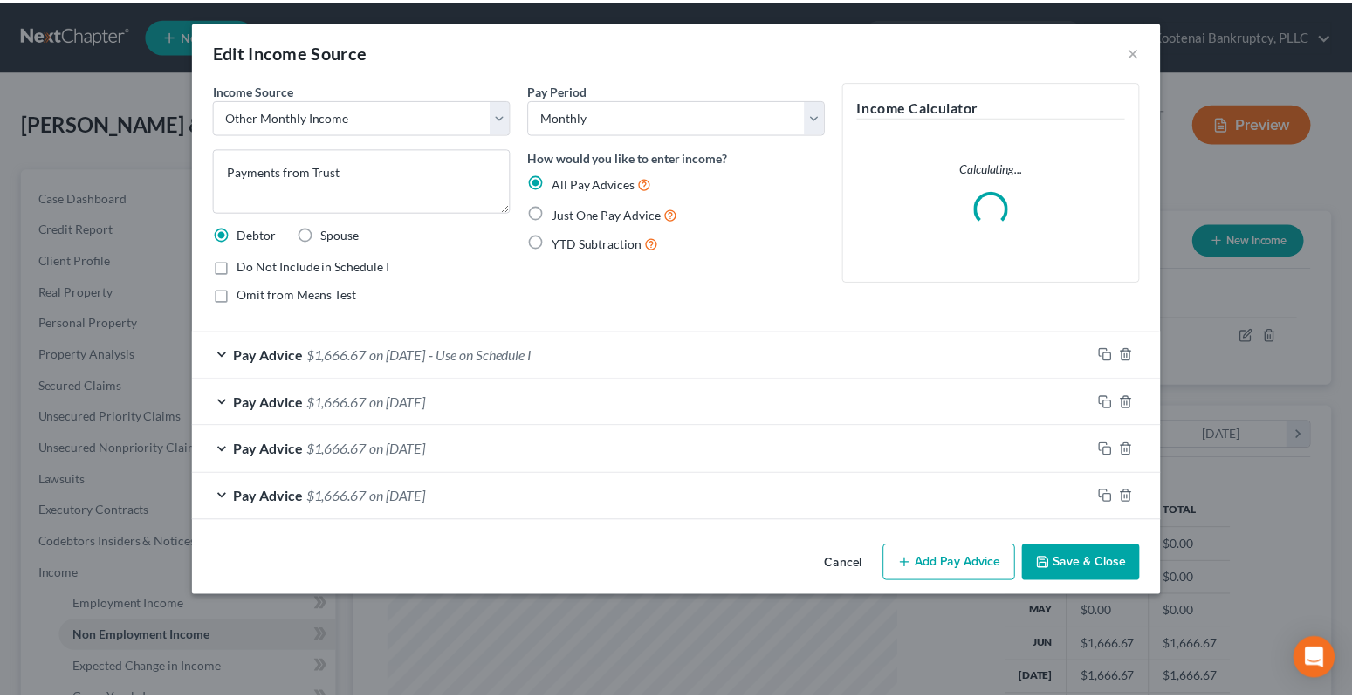
scroll to position [313, 556]
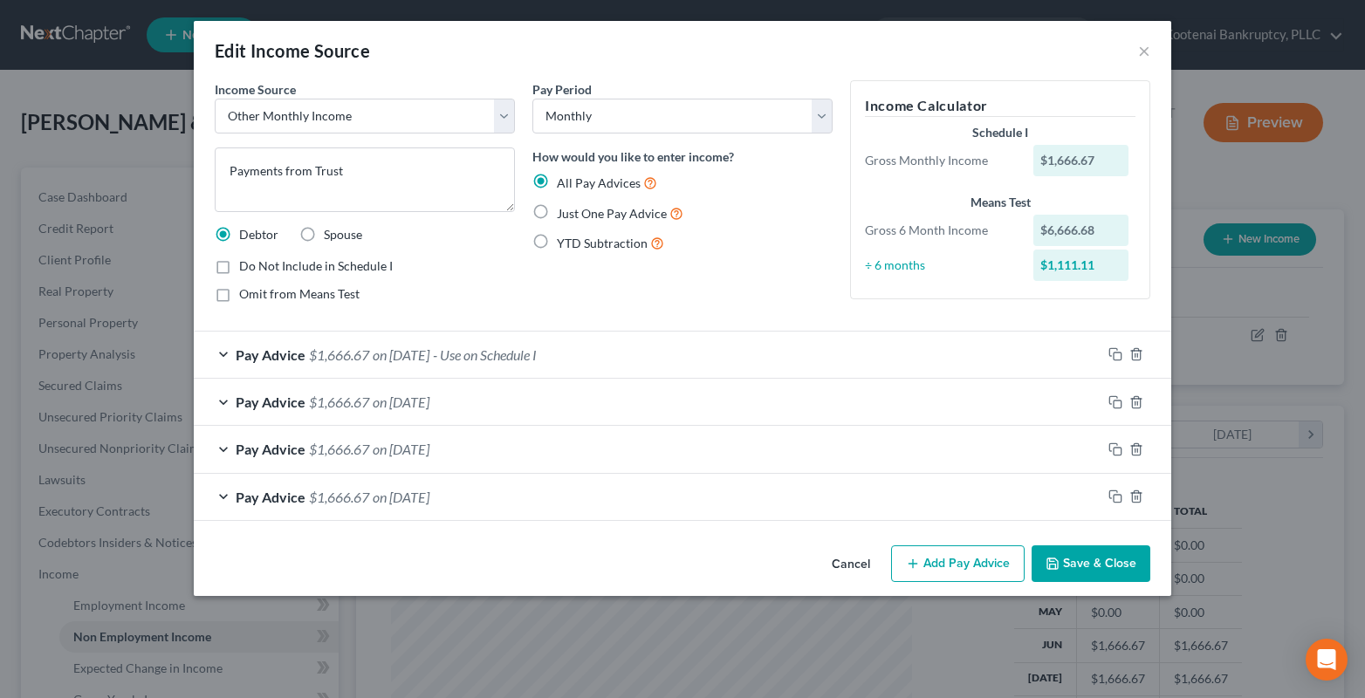
click at [1081, 564] on button "Save & Close" at bounding box center [1091, 563] width 119 height 37
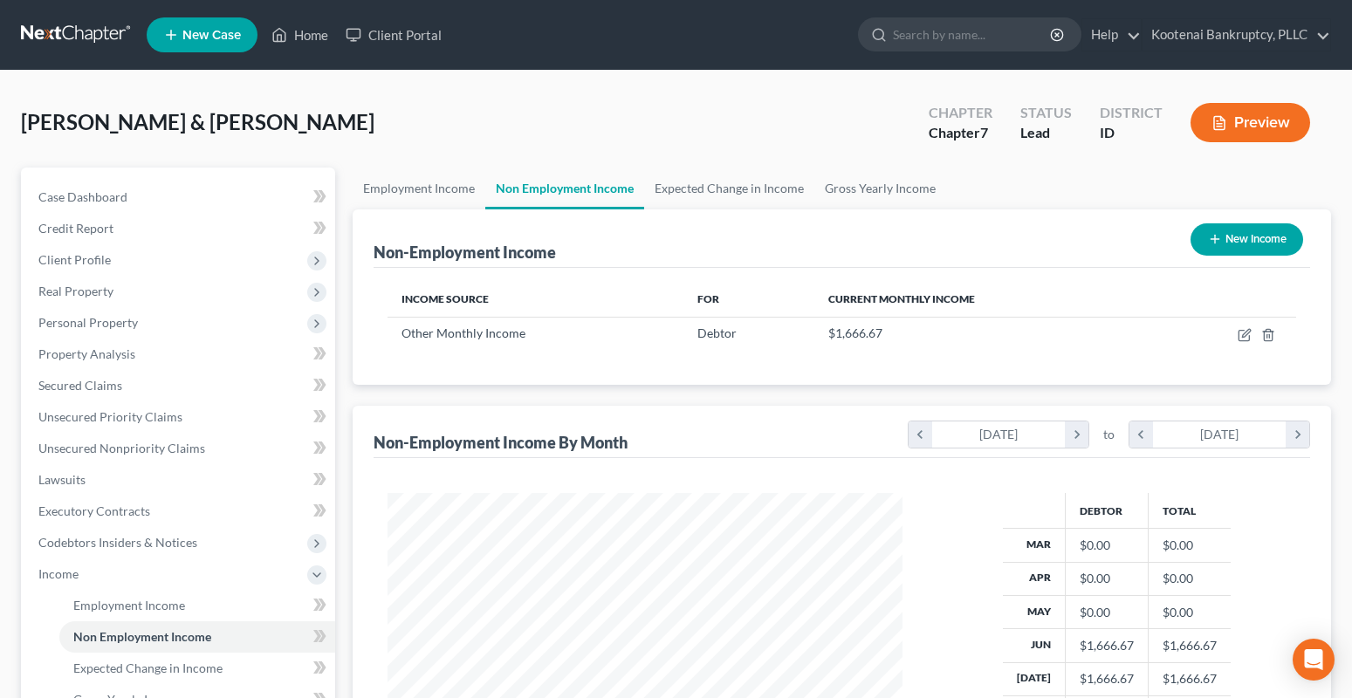
scroll to position [262, 0]
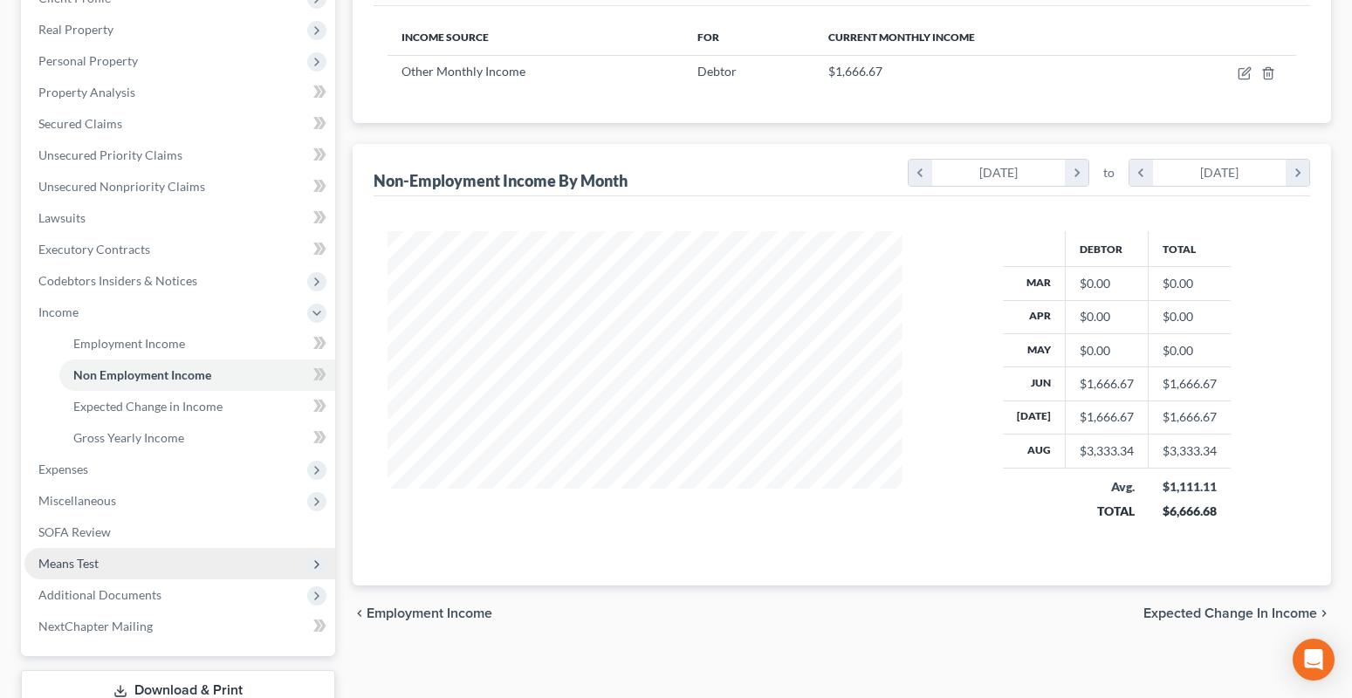
click at [60, 563] on span "Means Test" at bounding box center [68, 563] width 60 height 15
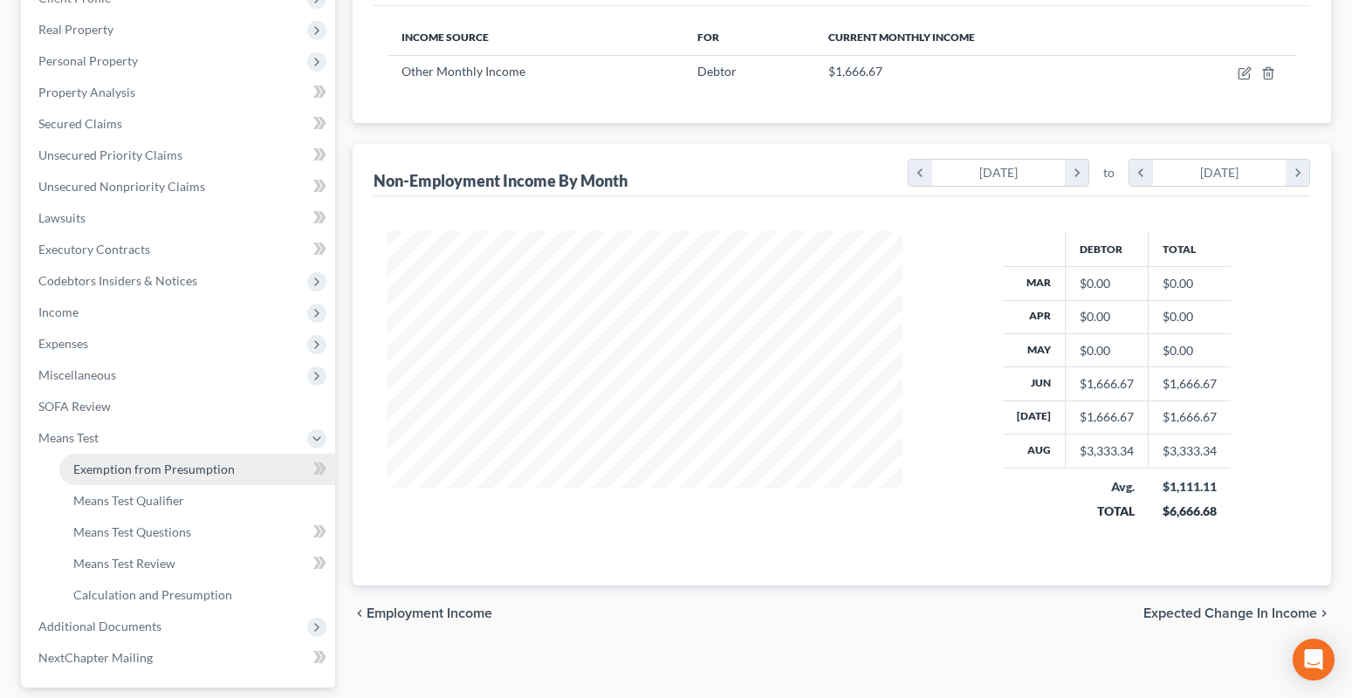
click at [110, 475] on span "Exemption from Presumption" at bounding box center [153, 469] width 161 height 15
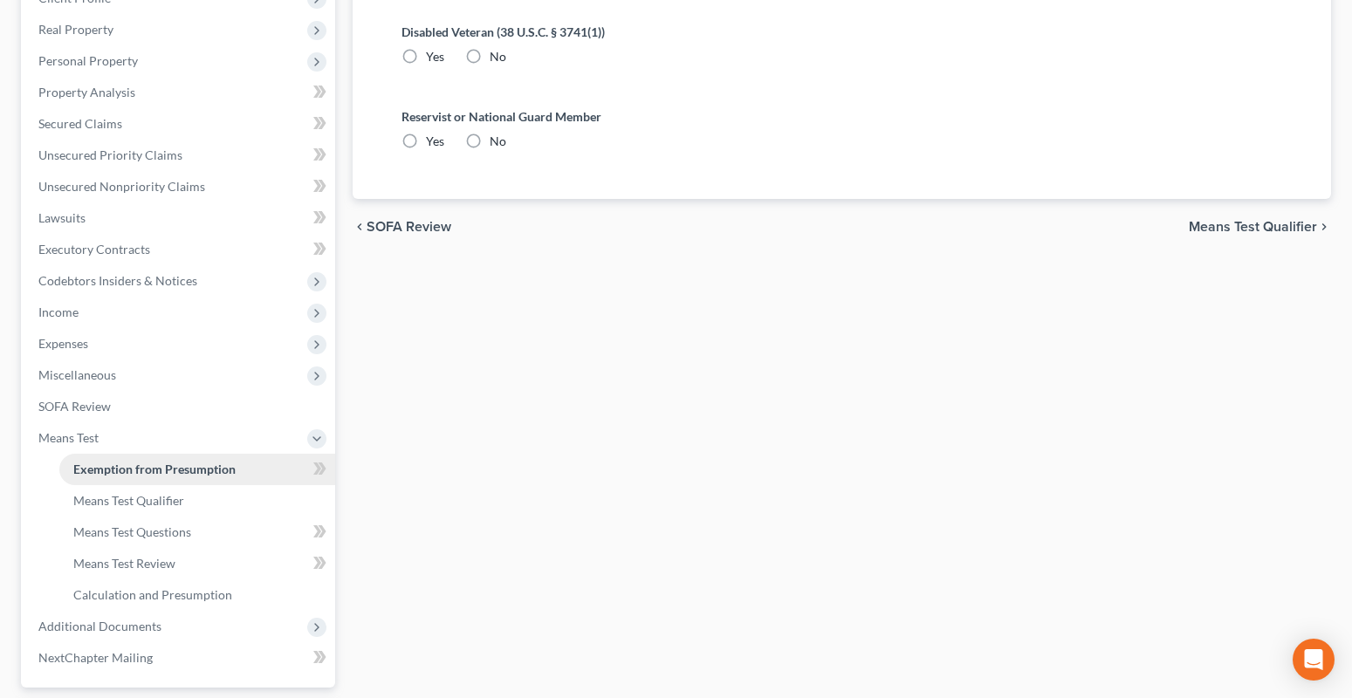
radio input "true"
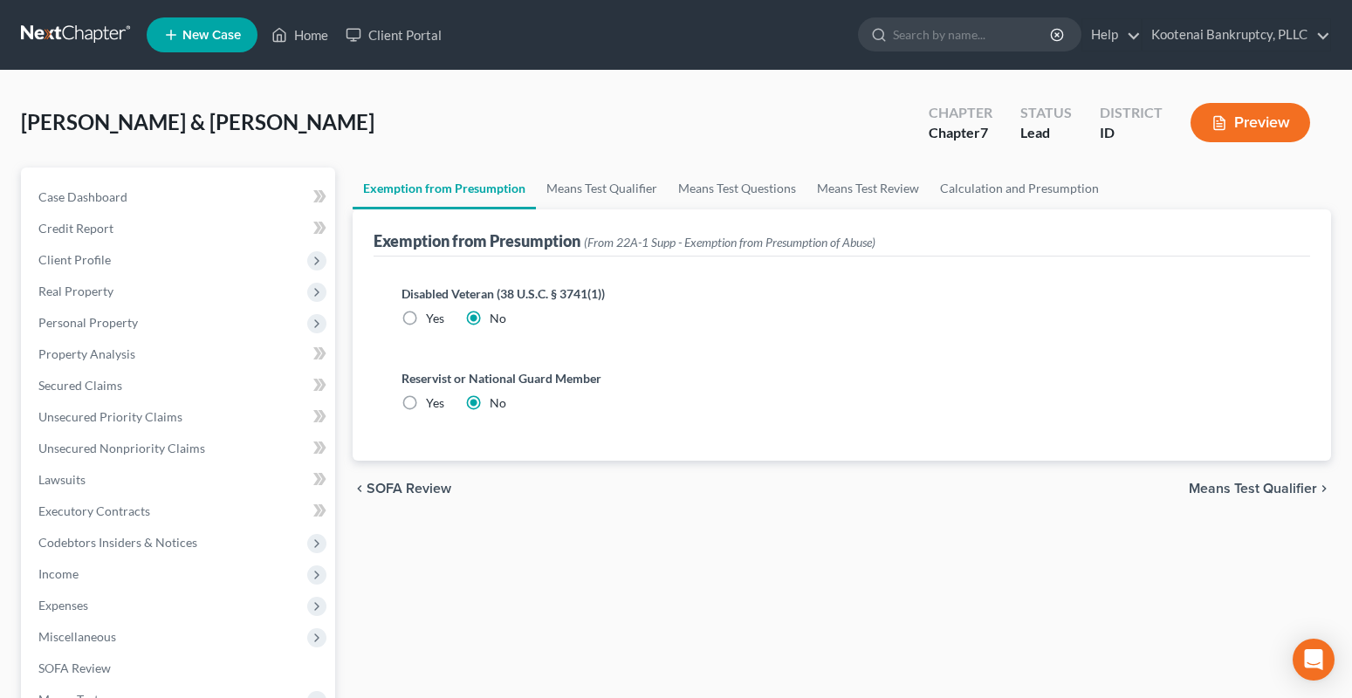
click at [1220, 493] on span "Means Test Qualifier" at bounding box center [1253, 489] width 128 height 14
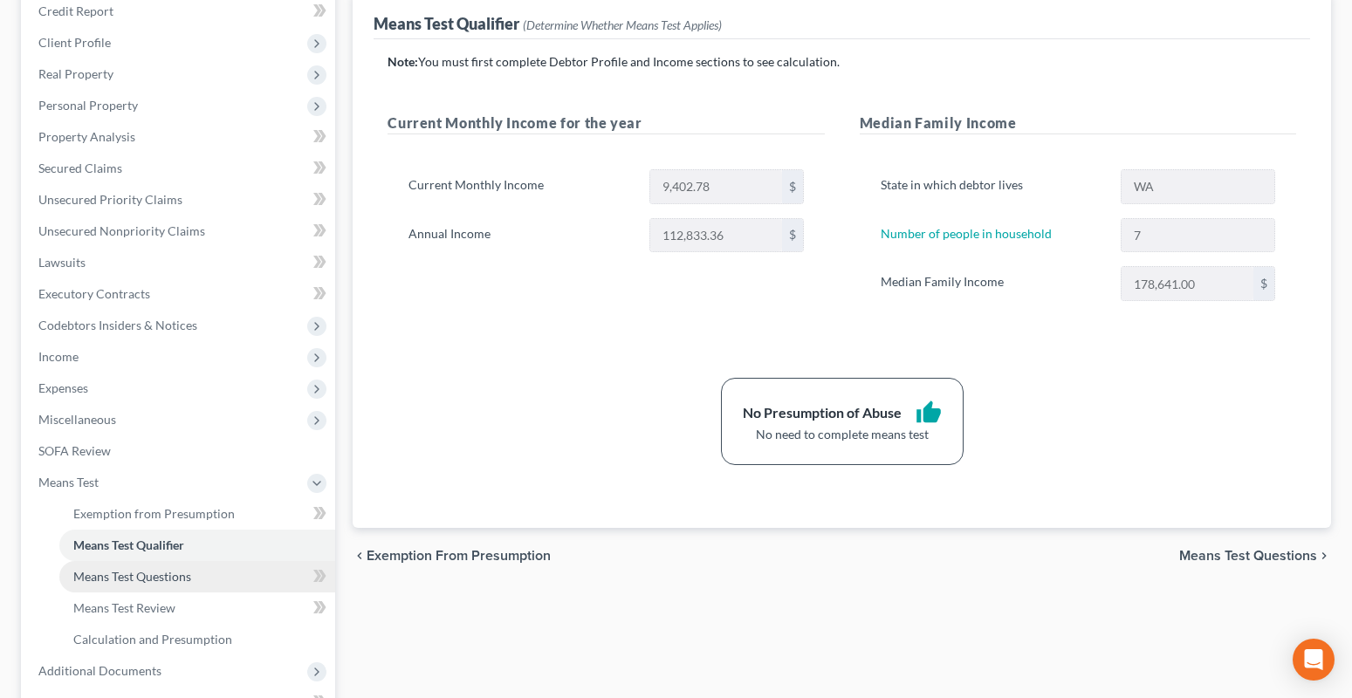
scroll to position [262, 0]
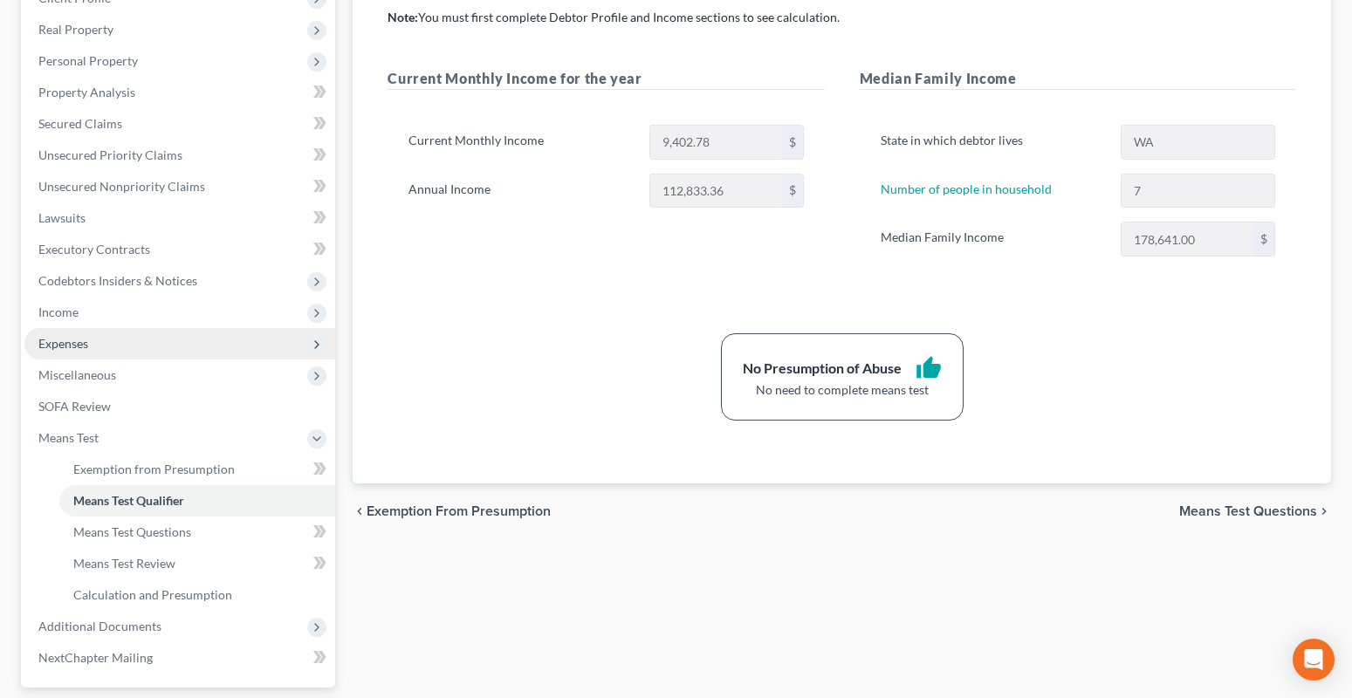
click at [66, 340] on span "Expenses" at bounding box center [63, 343] width 50 height 15
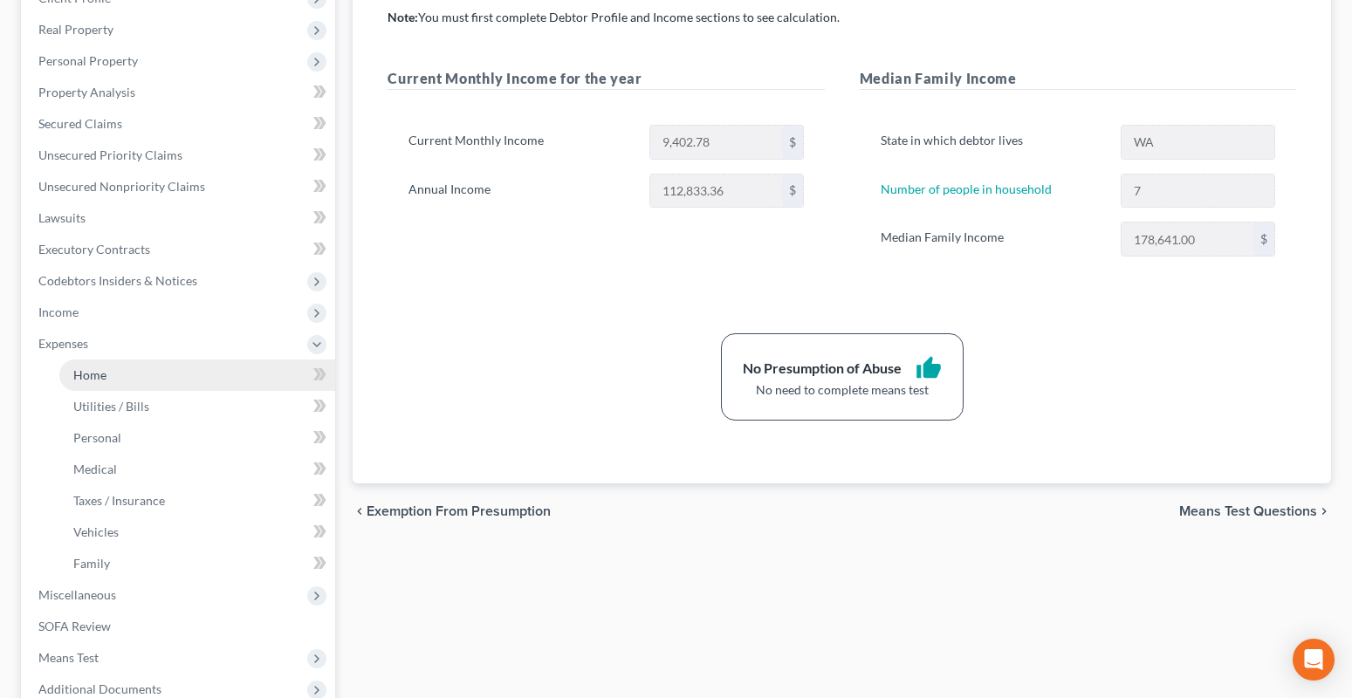
click at [101, 374] on span "Home" at bounding box center [89, 374] width 33 height 15
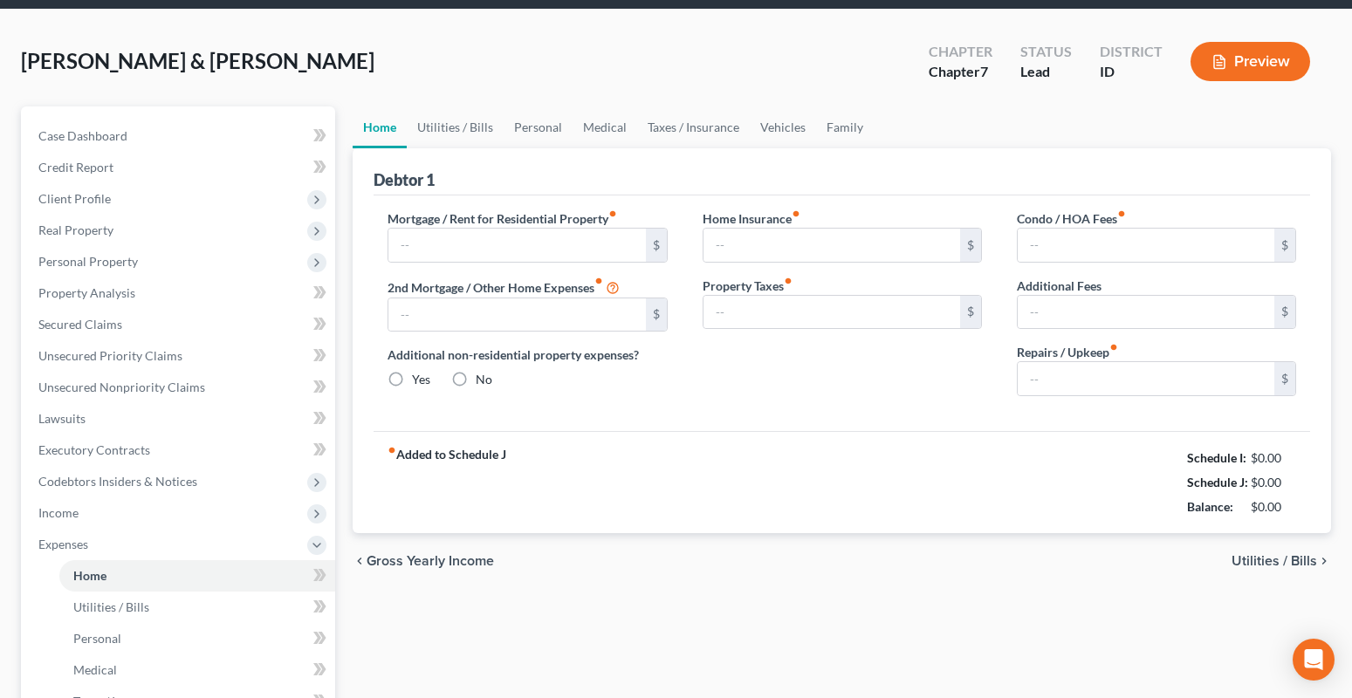
scroll to position [2, 0]
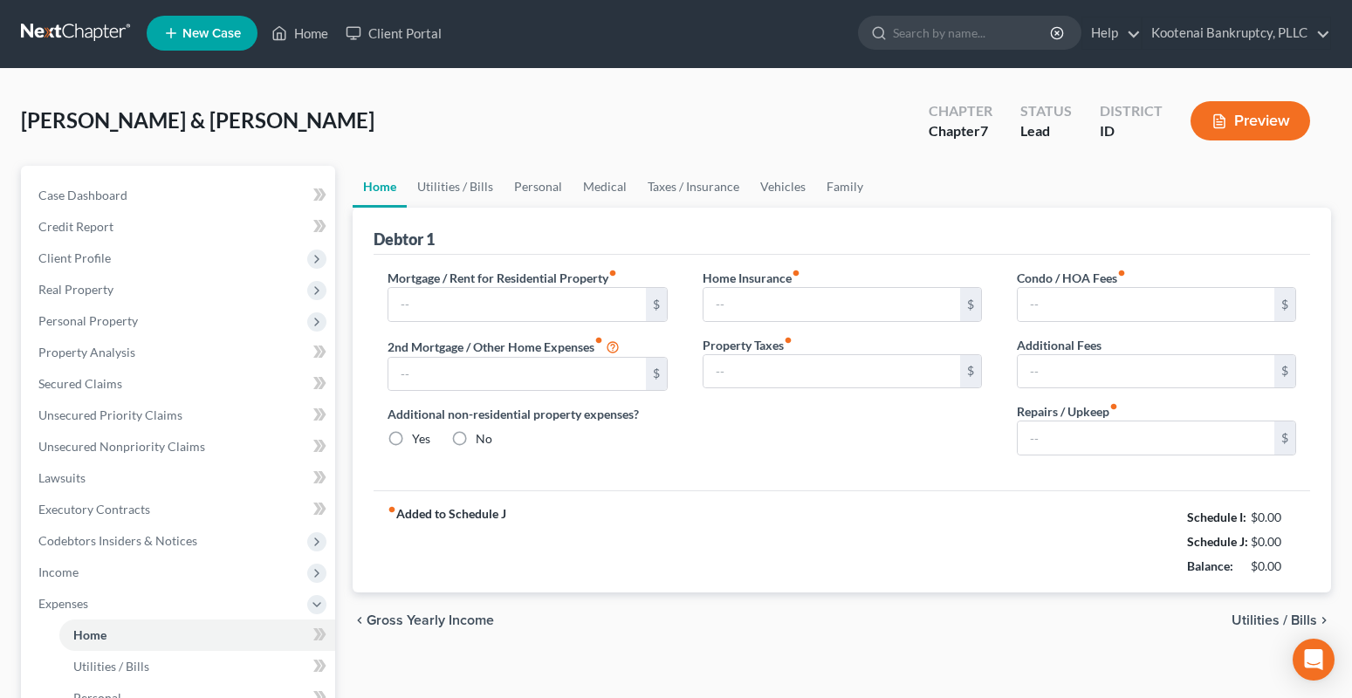
type input "2,400.00"
type input "0.00"
radio input "true"
type input "40.00"
type input "0.00"
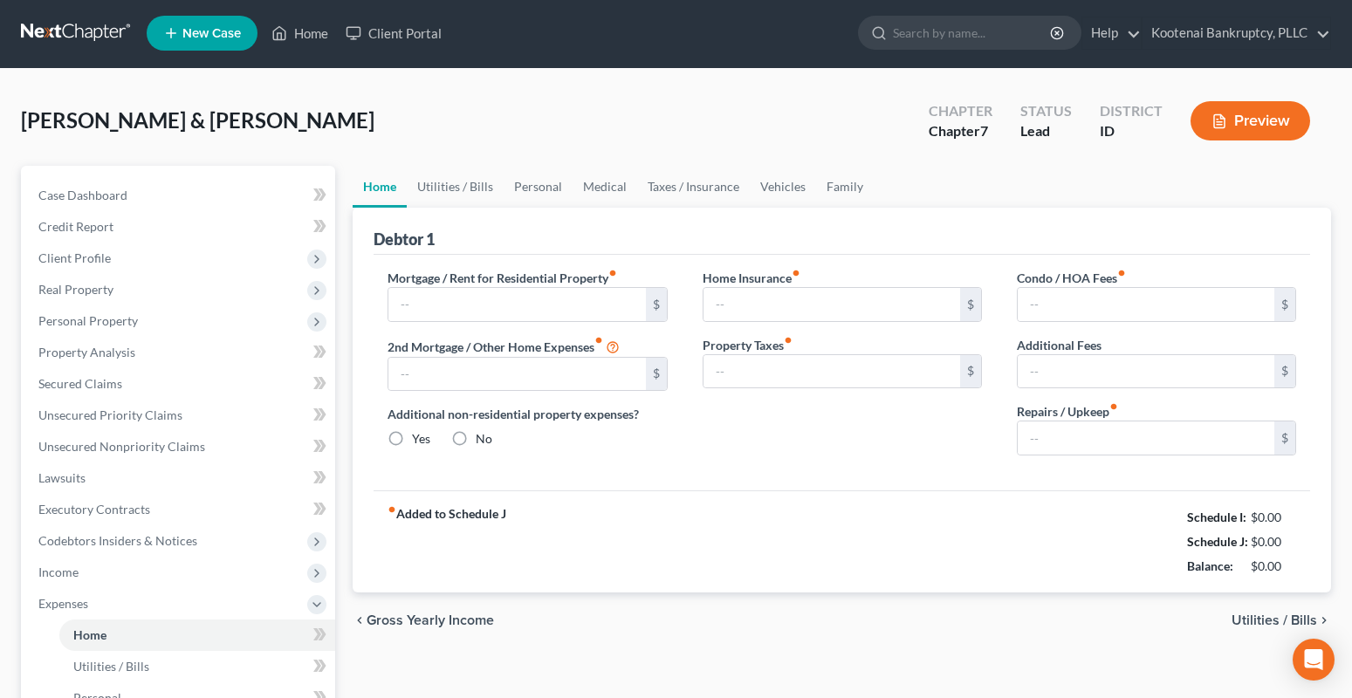
type input "0.00"
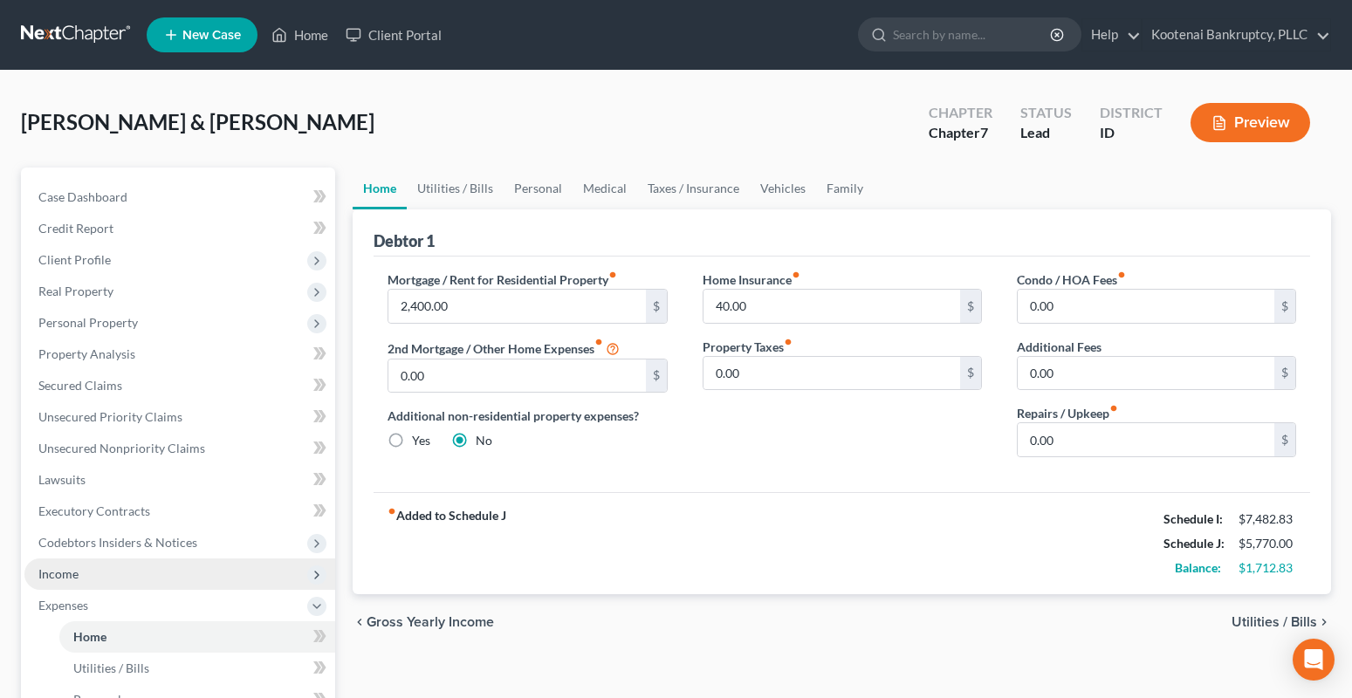
click at [76, 573] on span "Income" at bounding box center [58, 573] width 40 height 15
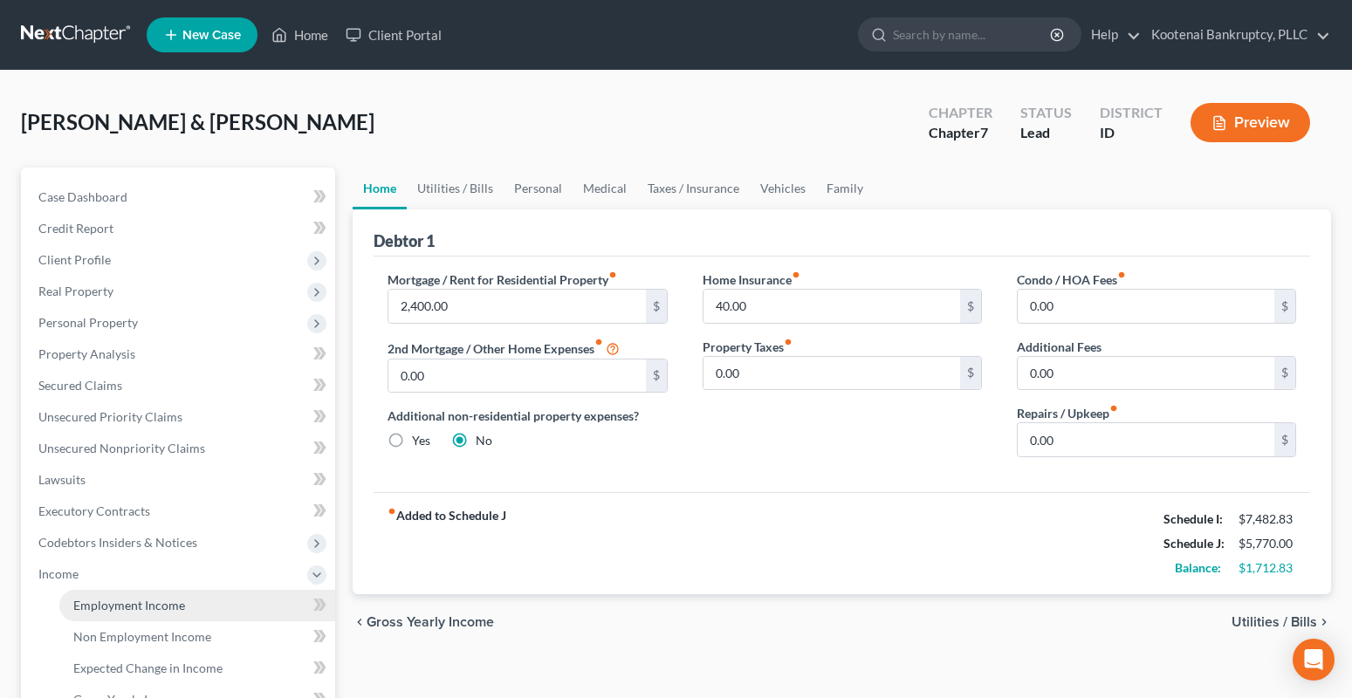
click at [141, 602] on span "Employment Income" at bounding box center [129, 605] width 112 height 15
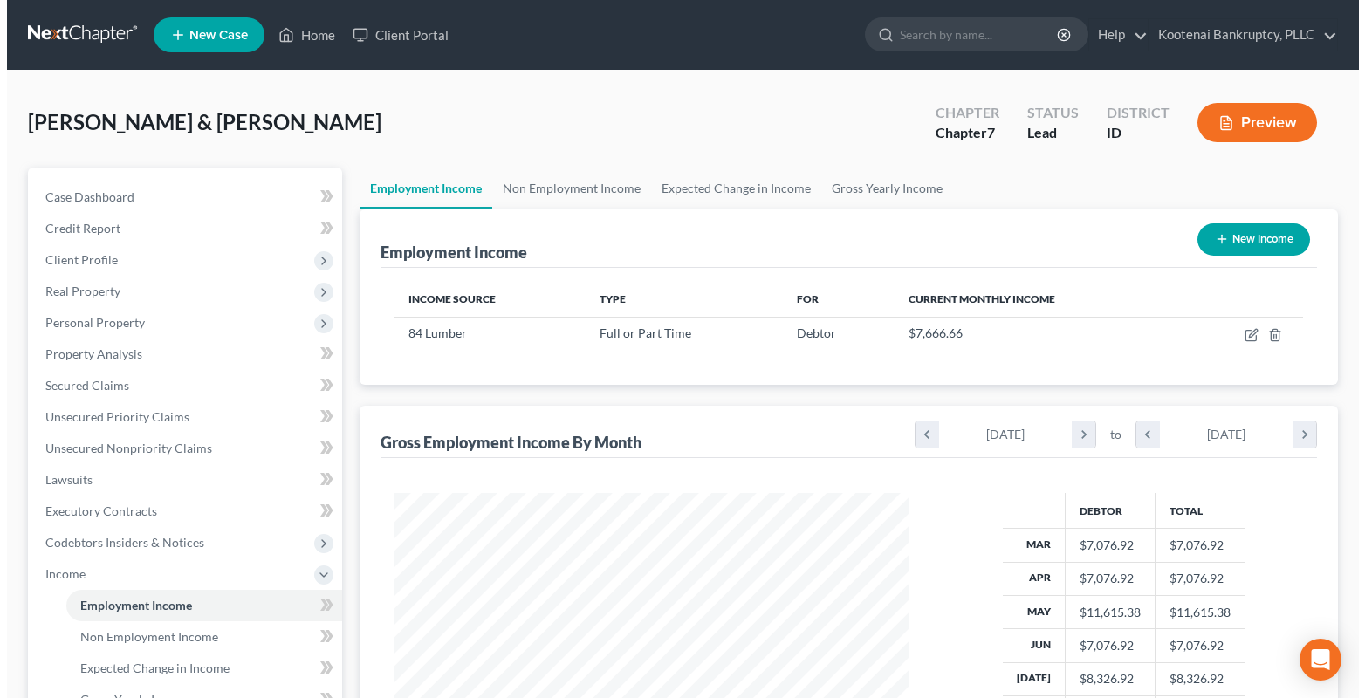
scroll to position [313, 551]
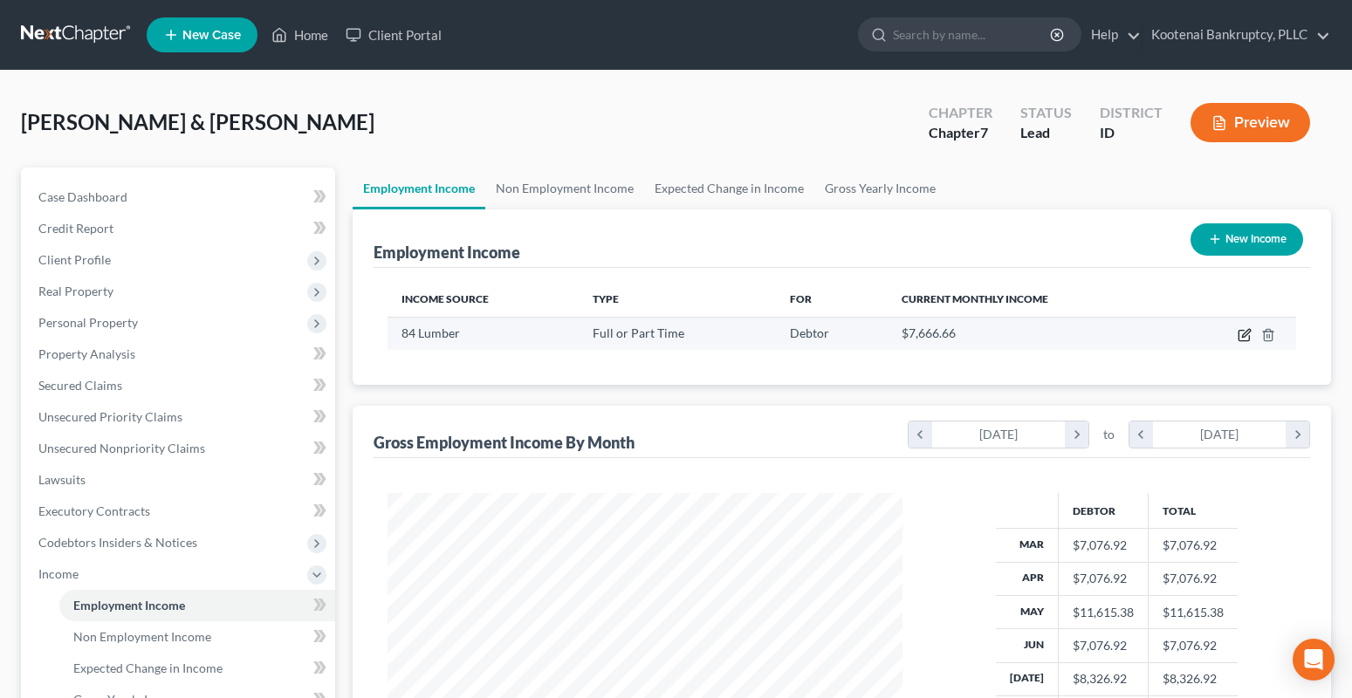
click at [1242, 341] on icon "button" at bounding box center [1243, 336] width 10 height 10
select select "0"
select select "39"
select select "2"
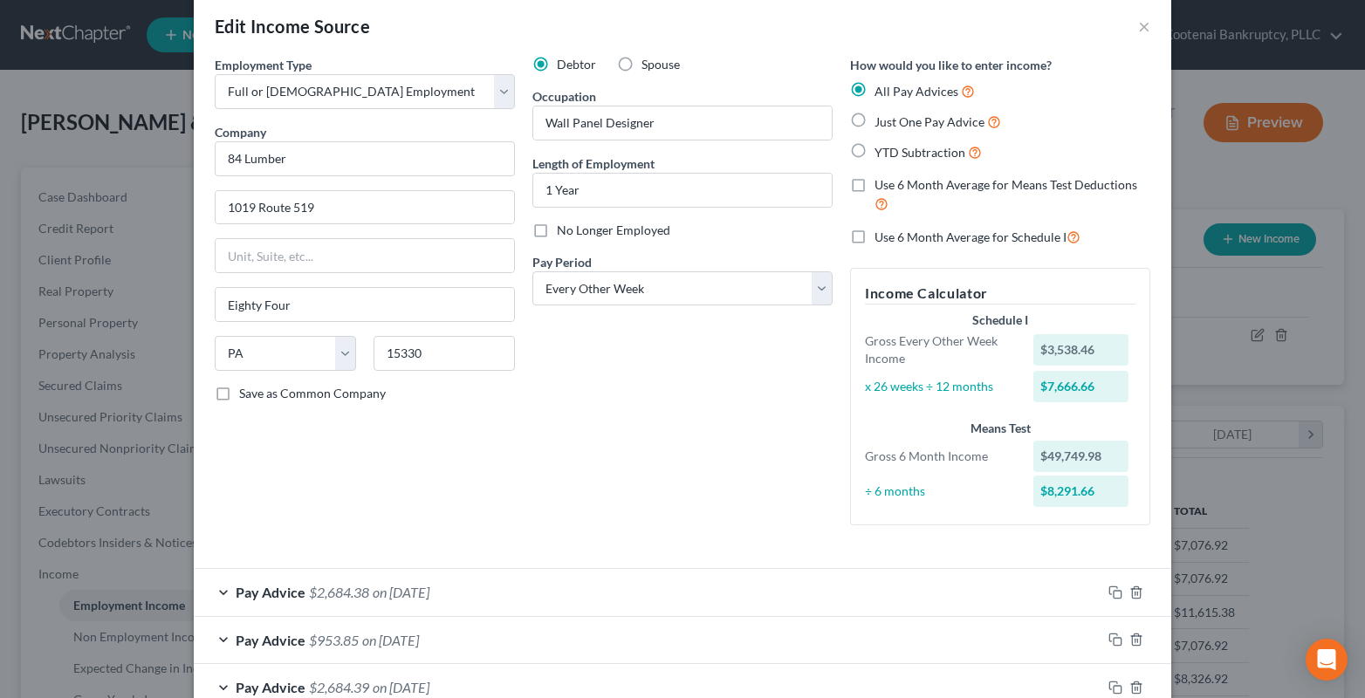
scroll to position [0, 0]
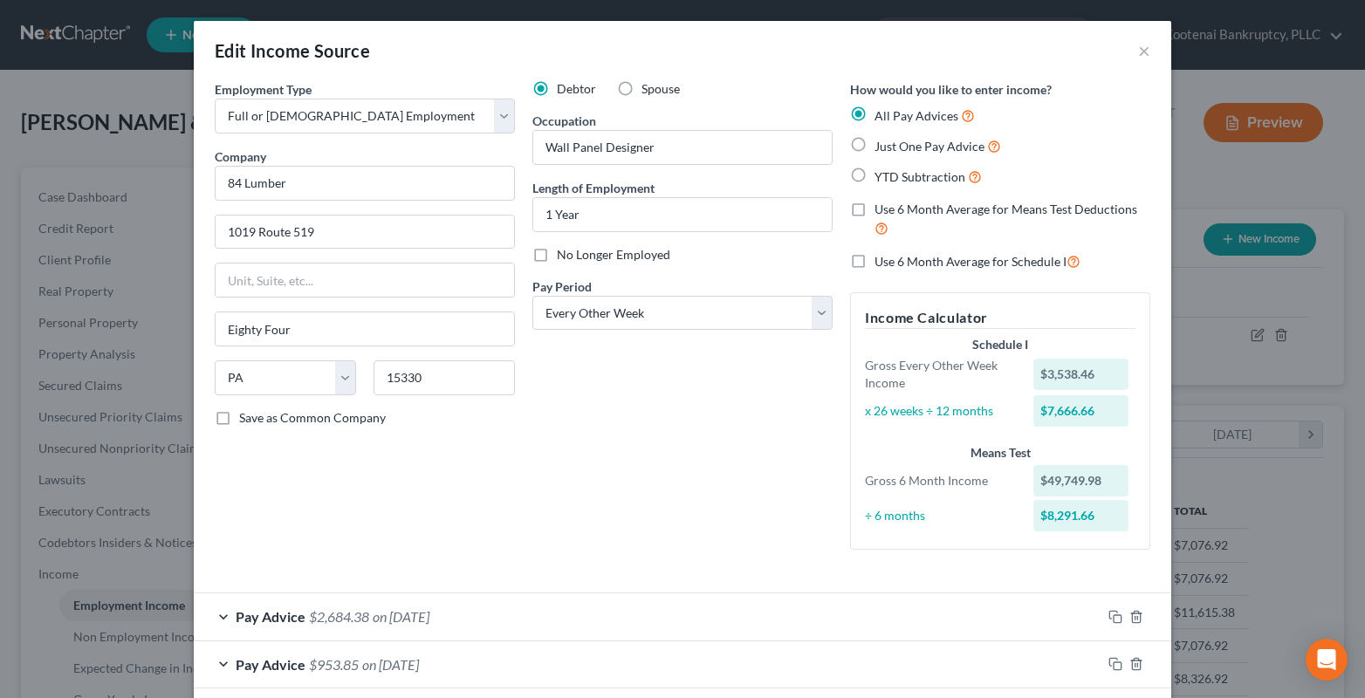
click at [874, 258] on label "Use 6 Month Average for Schedule I" at bounding box center [977, 261] width 206 height 20
click at [881, 258] on input "Use 6 Month Average for Schedule I" at bounding box center [886, 256] width 11 height 11
checkbox input "true"
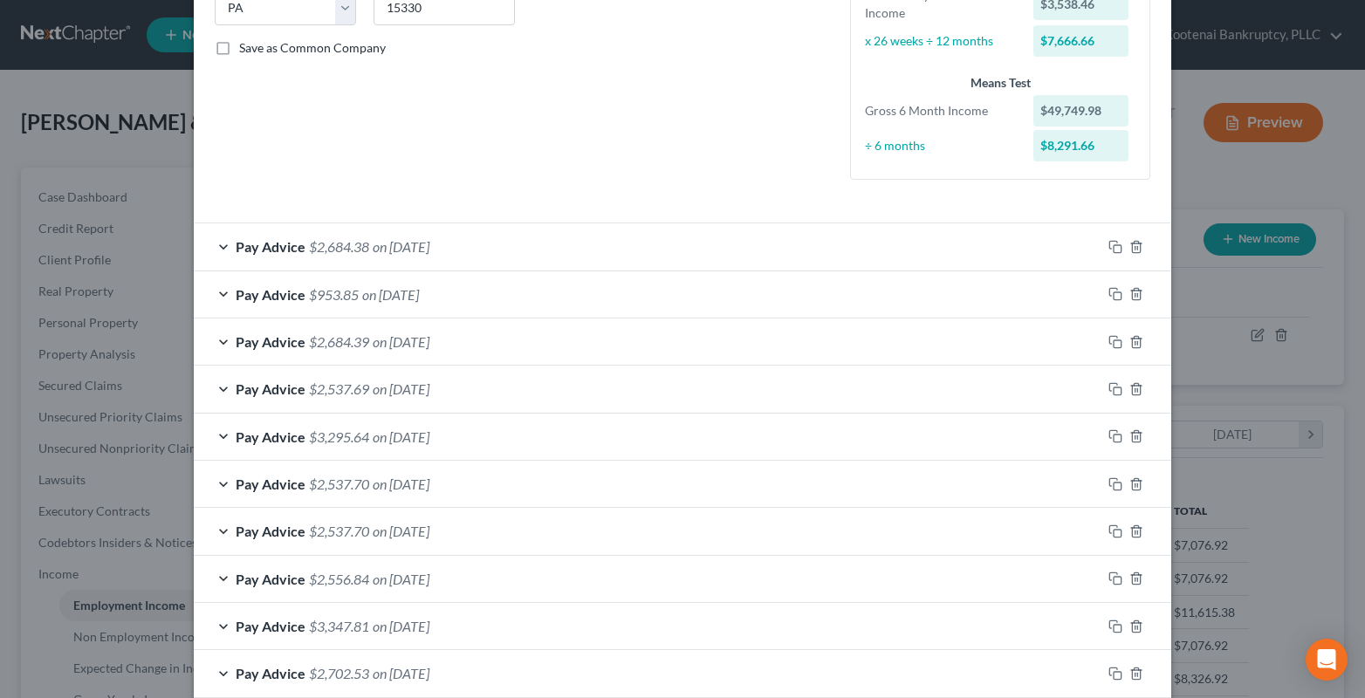
scroll to position [655, 0]
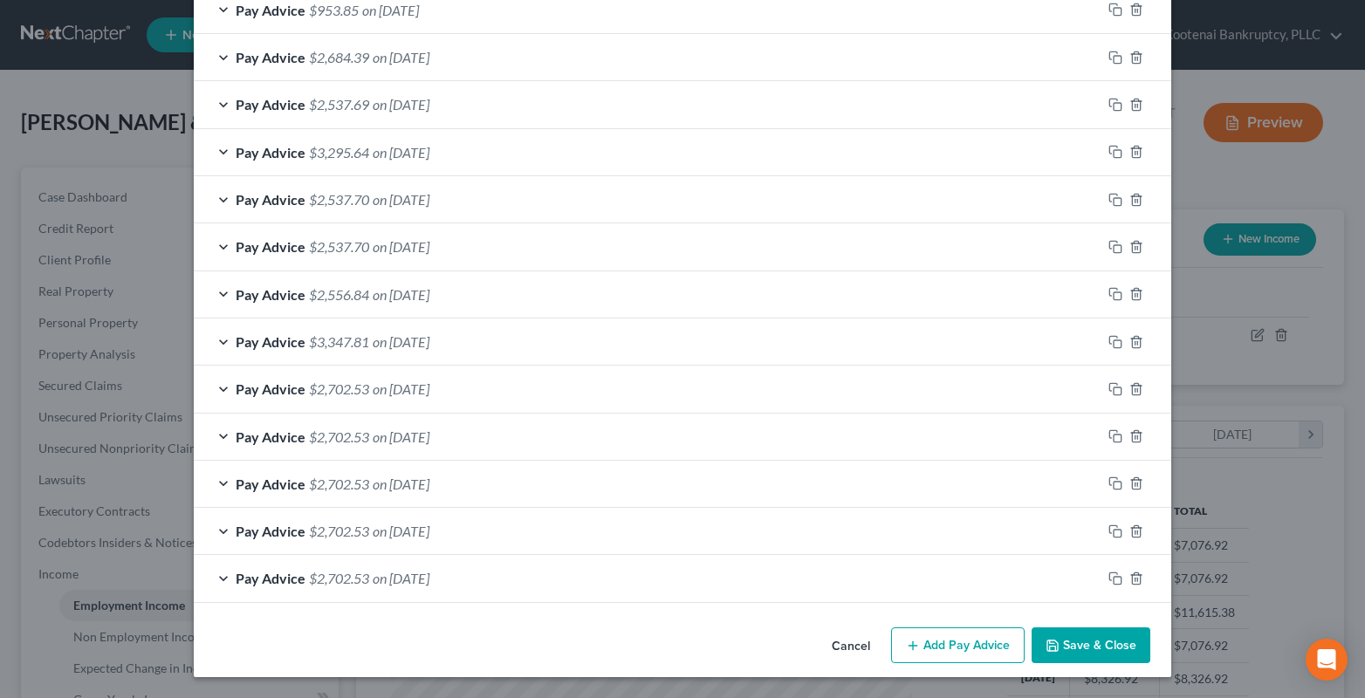
click at [1077, 648] on button "Save & Close" at bounding box center [1091, 645] width 119 height 37
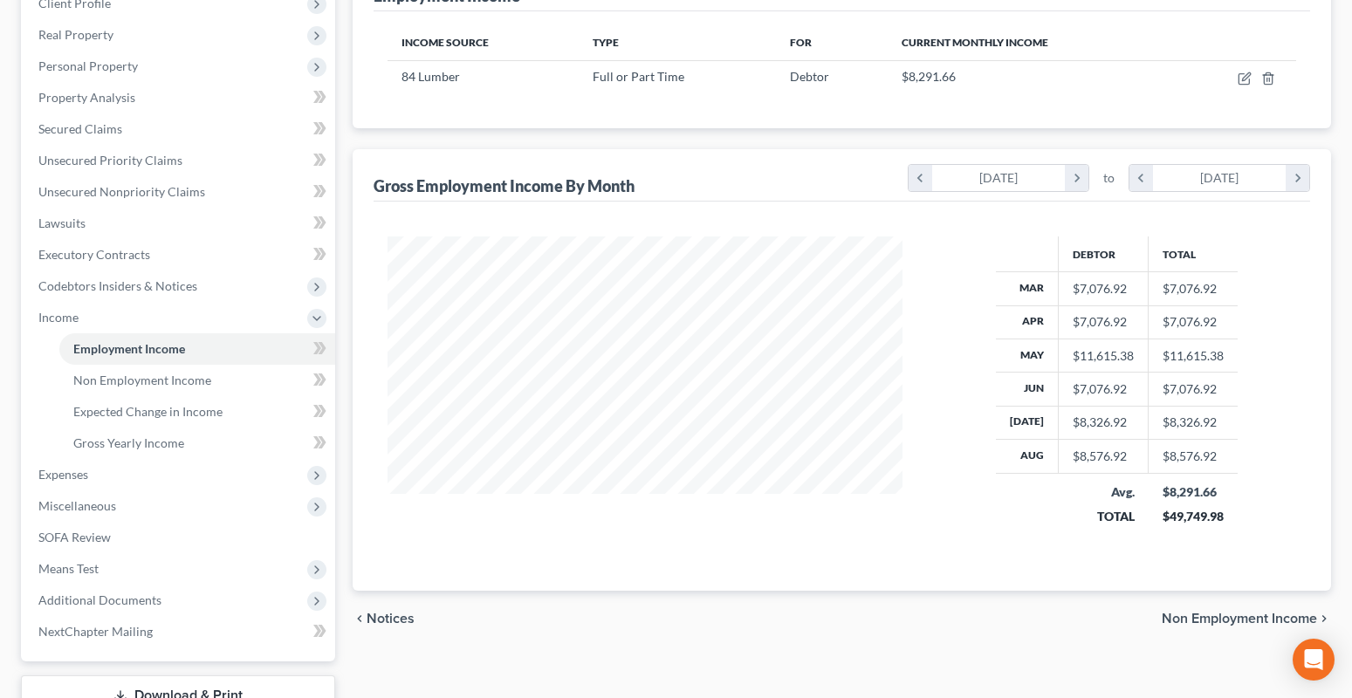
scroll to position [387, 0]
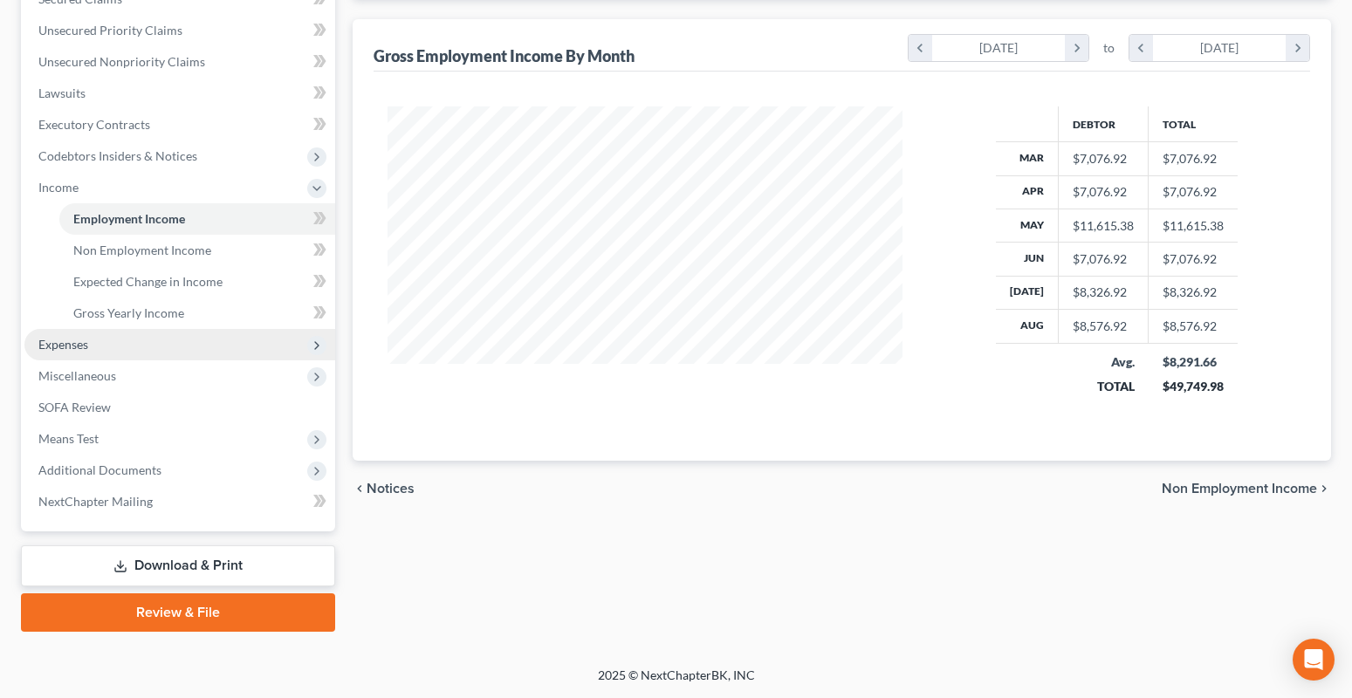
click at [78, 344] on span "Expenses" at bounding box center [63, 344] width 50 height 15
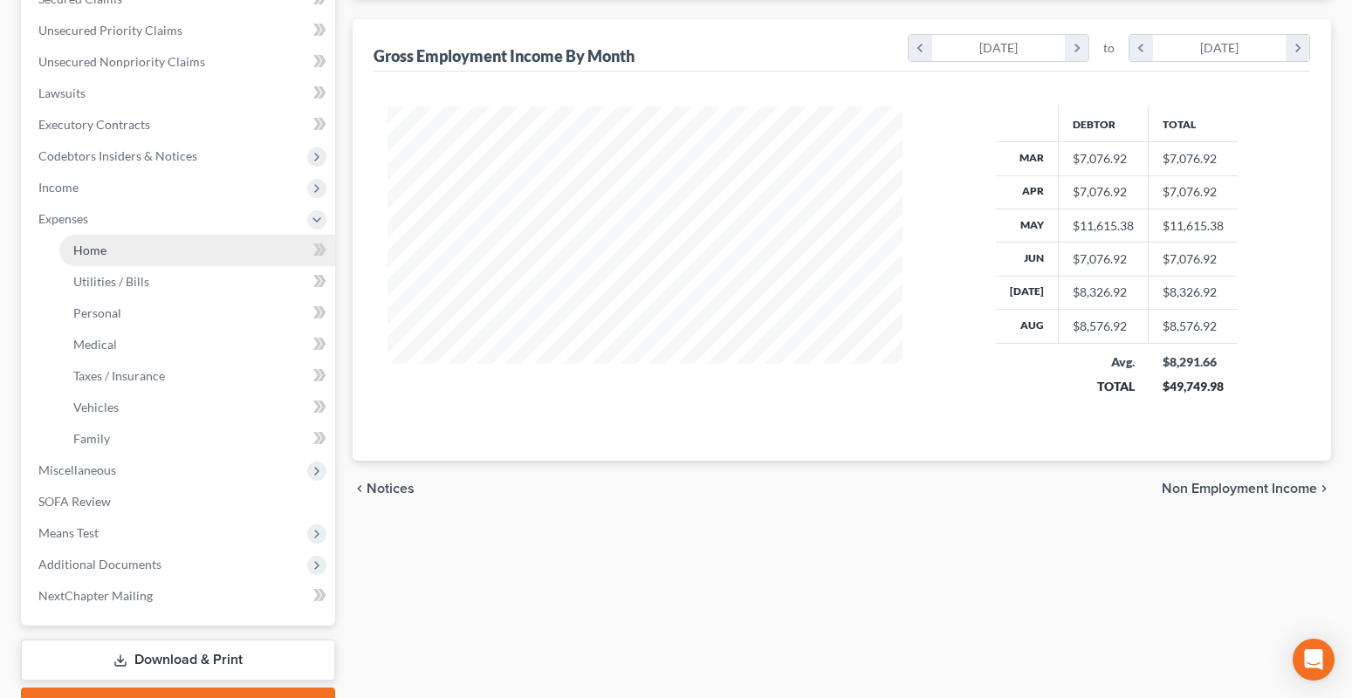
click at [87, 256] on span "Home" at bounding box center [89, 250] width 33 height 15
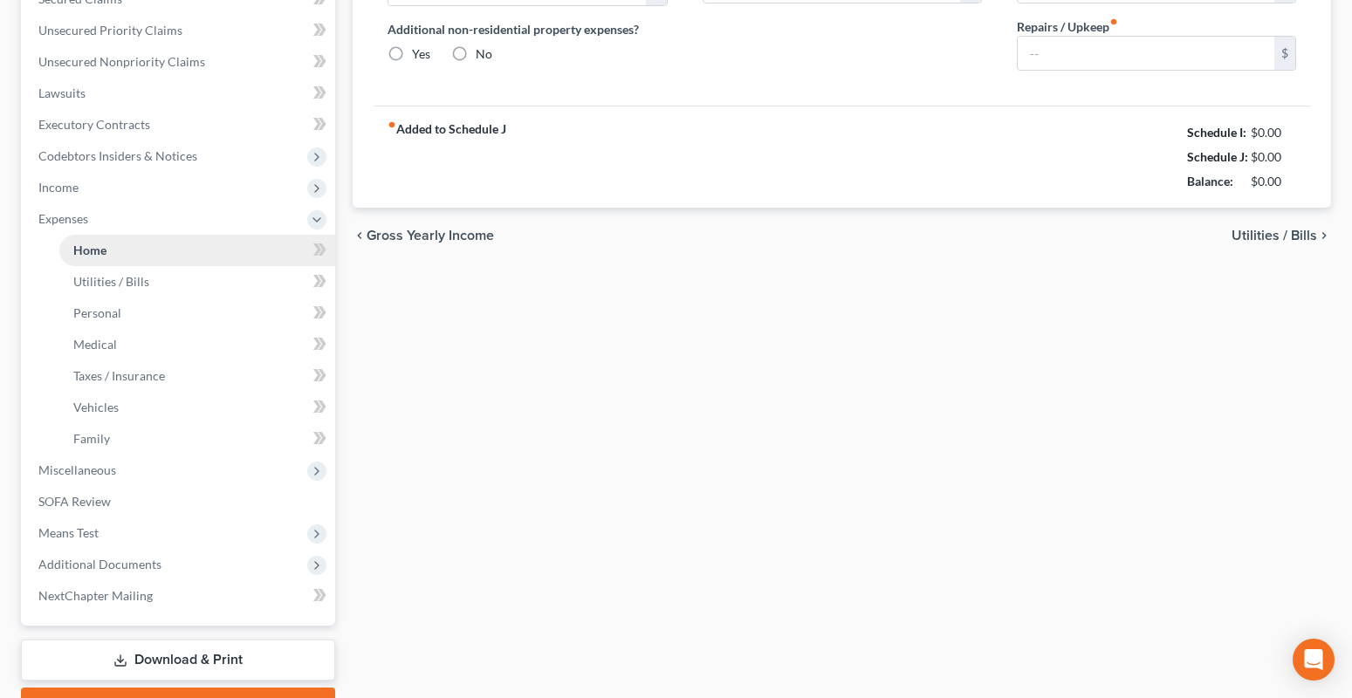
type input "2,400.00"
type input "0.00"
radio input "true"
type input "40.00"
type input "0.00"
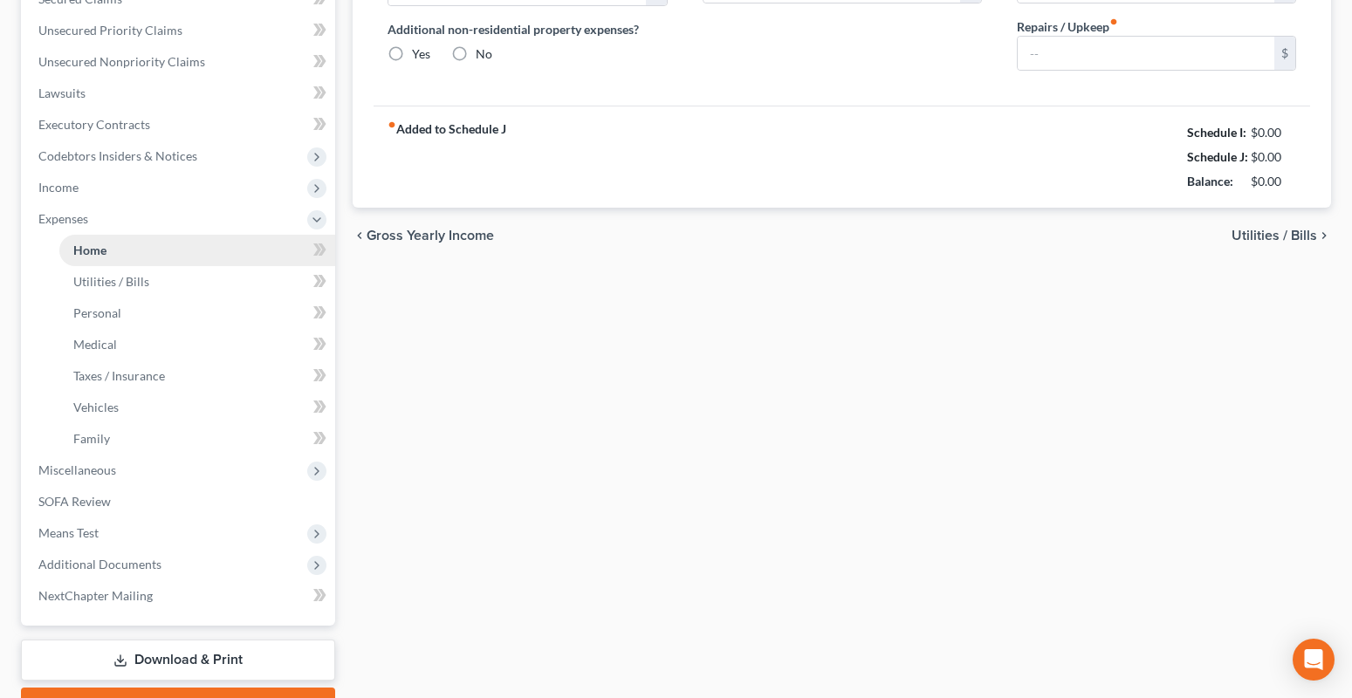
type input "0.00"
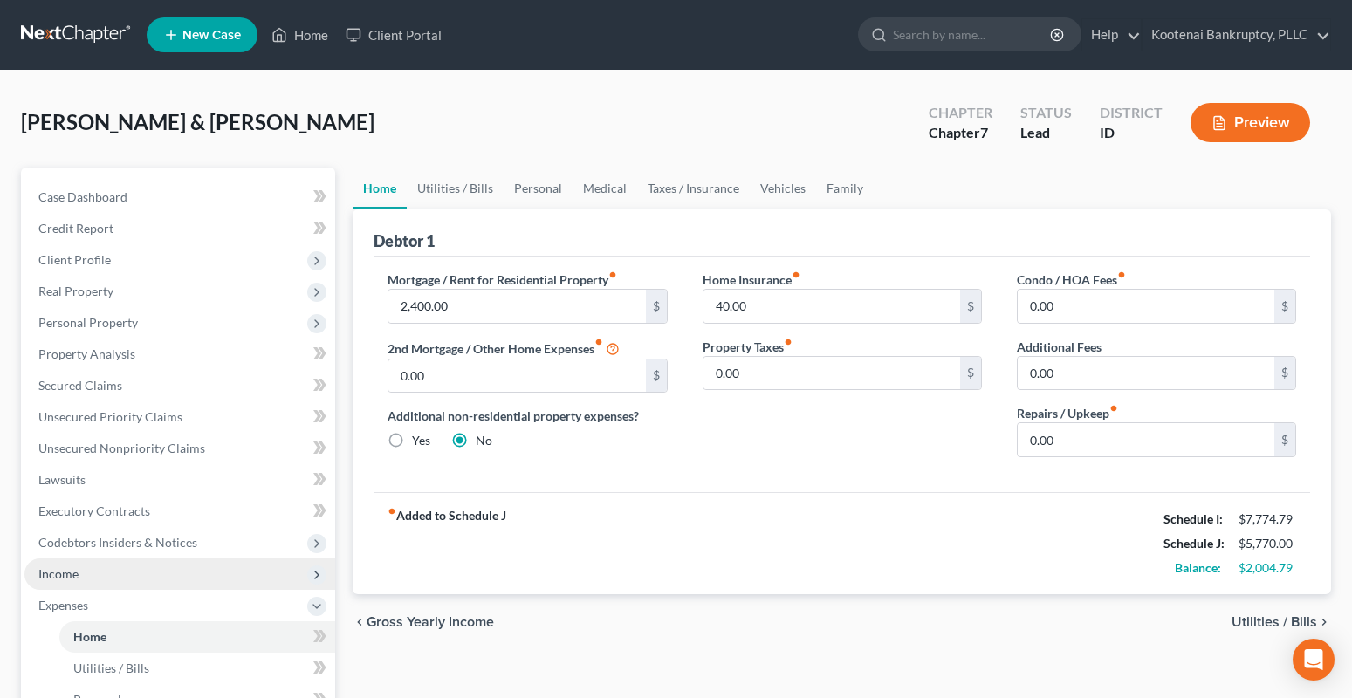
click at [93, 572] on span "Income" at bounding box center [179, 574] width 311 height 31
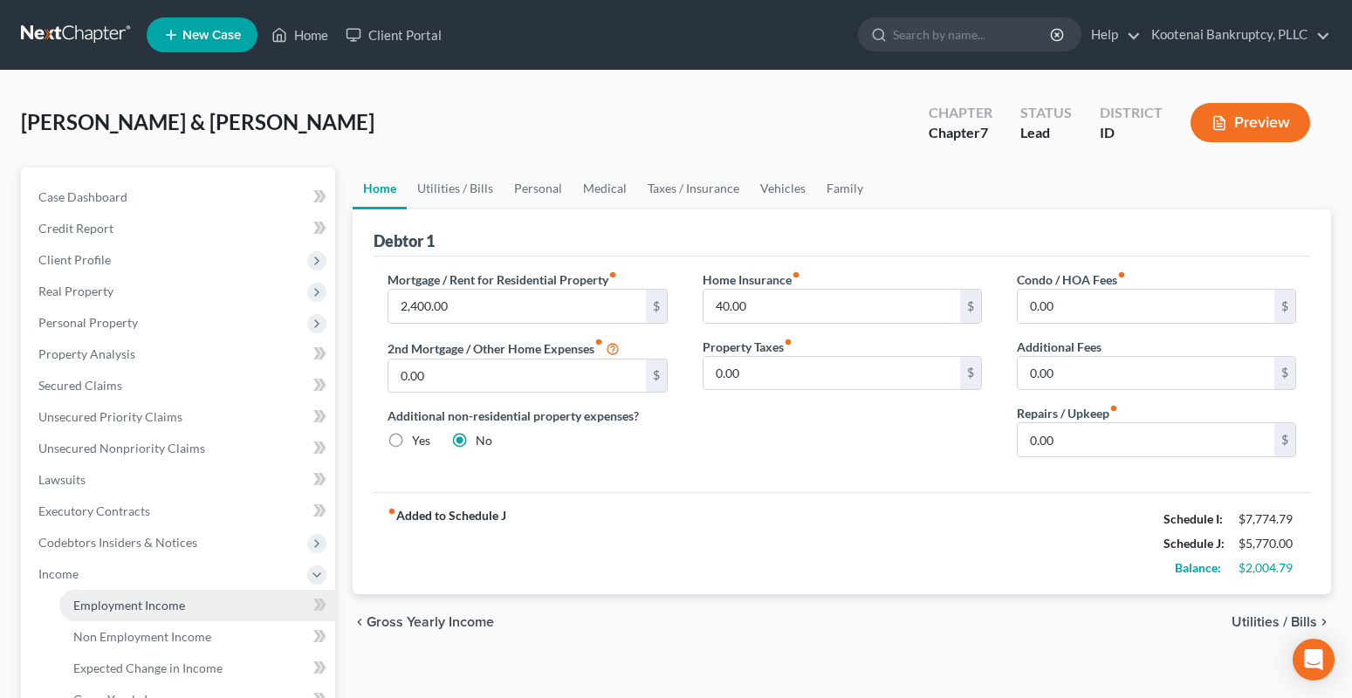
click at [147, 607] on span "Employment Income" at bounding box center [129, 605] width 112 height 15
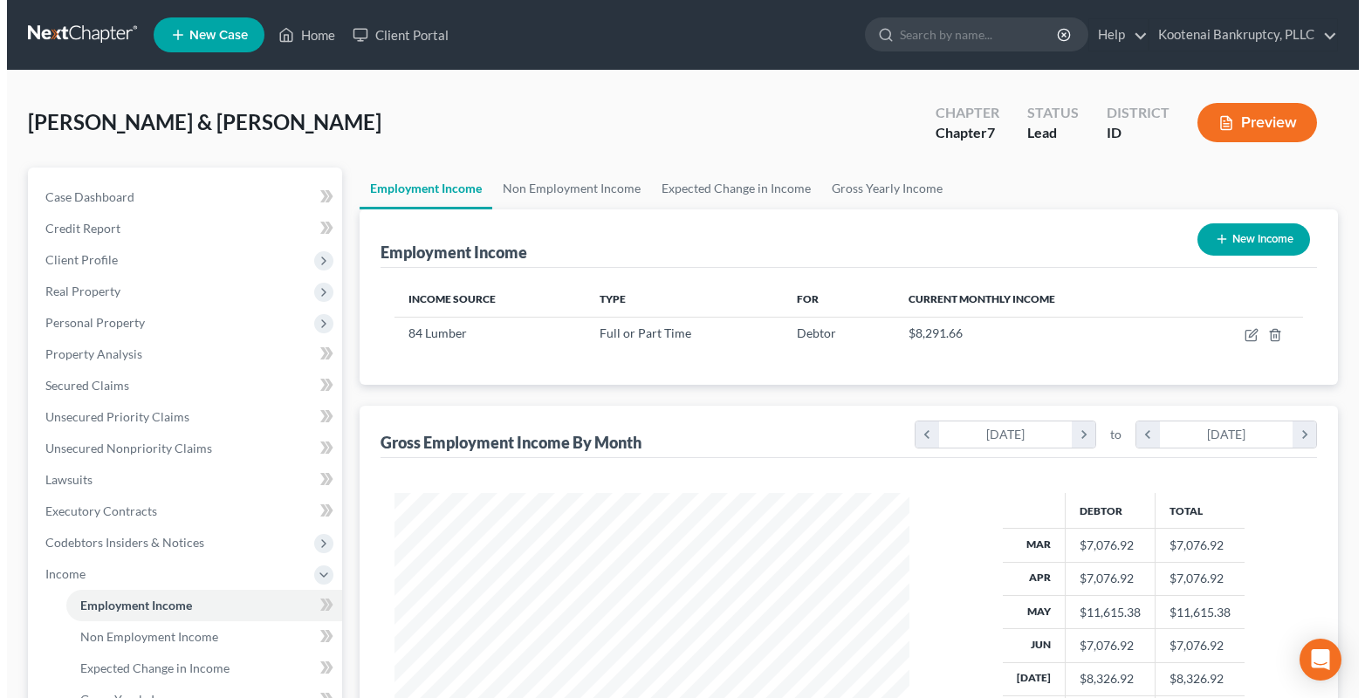
scroll to position [313, 551]
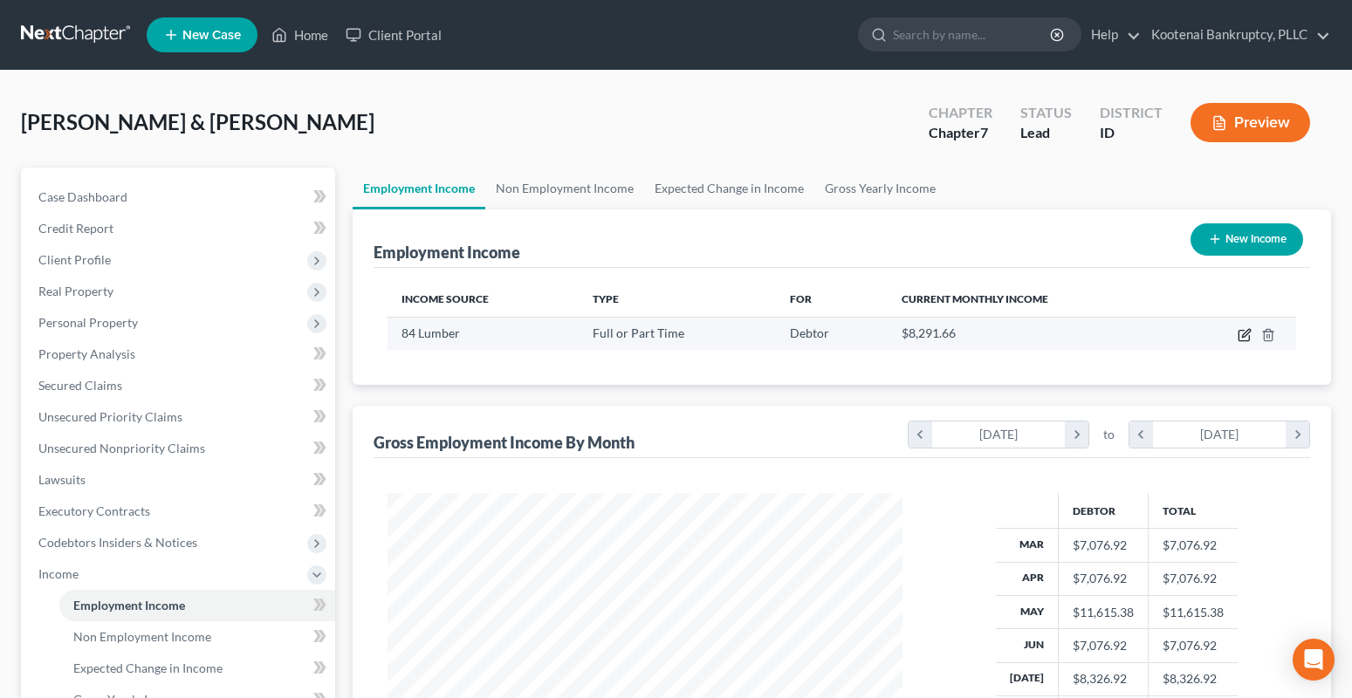
click at [1246, 333] on icon "button" at bounding box center [1246, 333] width 8 height 8
select select "0"
select select "39"
select select "2"
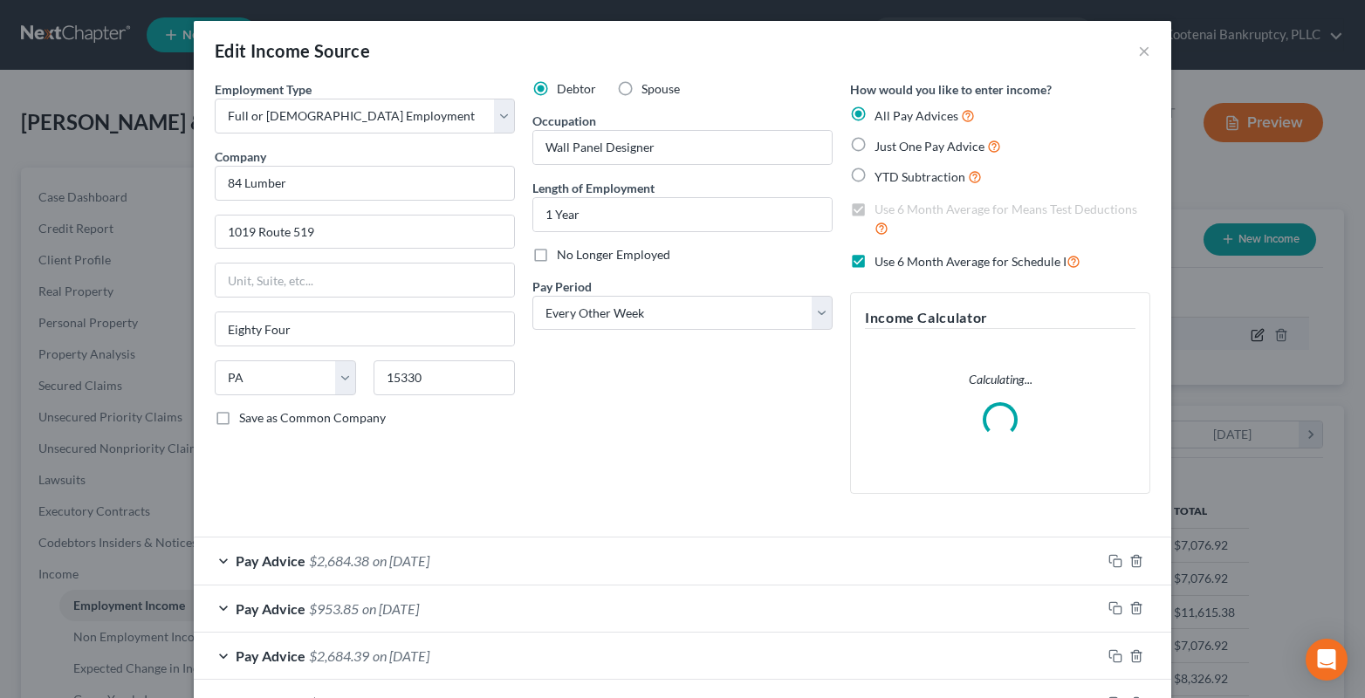
scroll to position [313, 556]
click at [874, 254] on label "Use 6 Month Average for Schedule I" at bounding box center [977, 261] width 206 height 20
click at [881, 254] on input "Use 6 Month Average for Schedule I" at bounding box center [886, 256] width 11 height 11
checkbox input "false"
click at [874, 209] on label "Use 6 Month Average for Means Test Deductions" at bounding box center [1012, 220] width 276 height 38
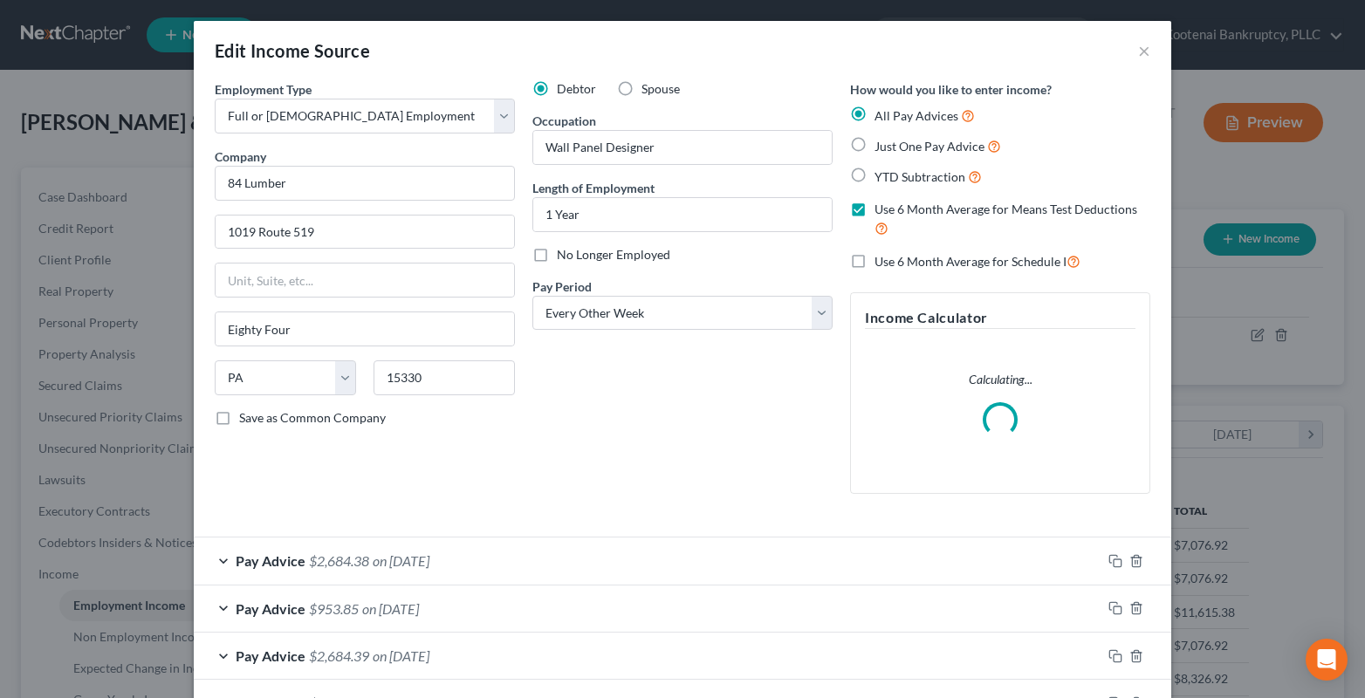
click at [881, 209] on input "Use 6 Month Average for Means Test Deductions" at bounding box center [886, 206] width 11 height 11
checkbox input "false"
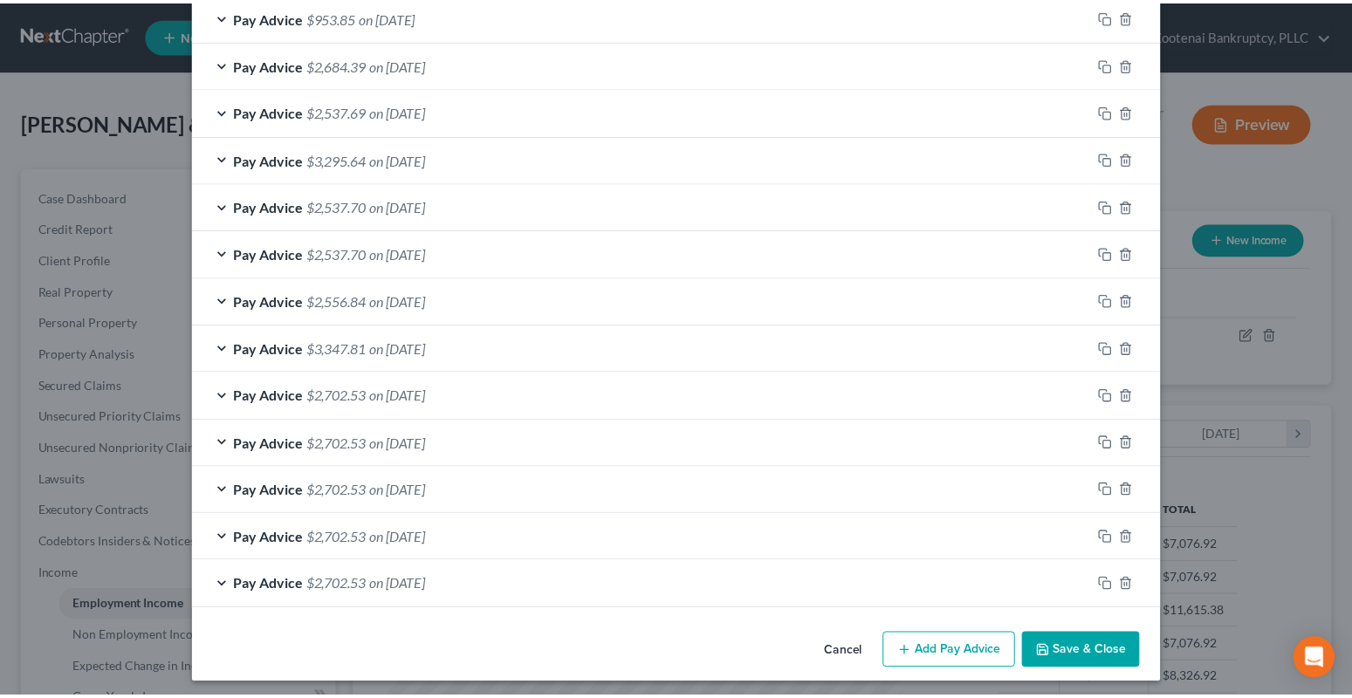
scroll to position [599, 0]
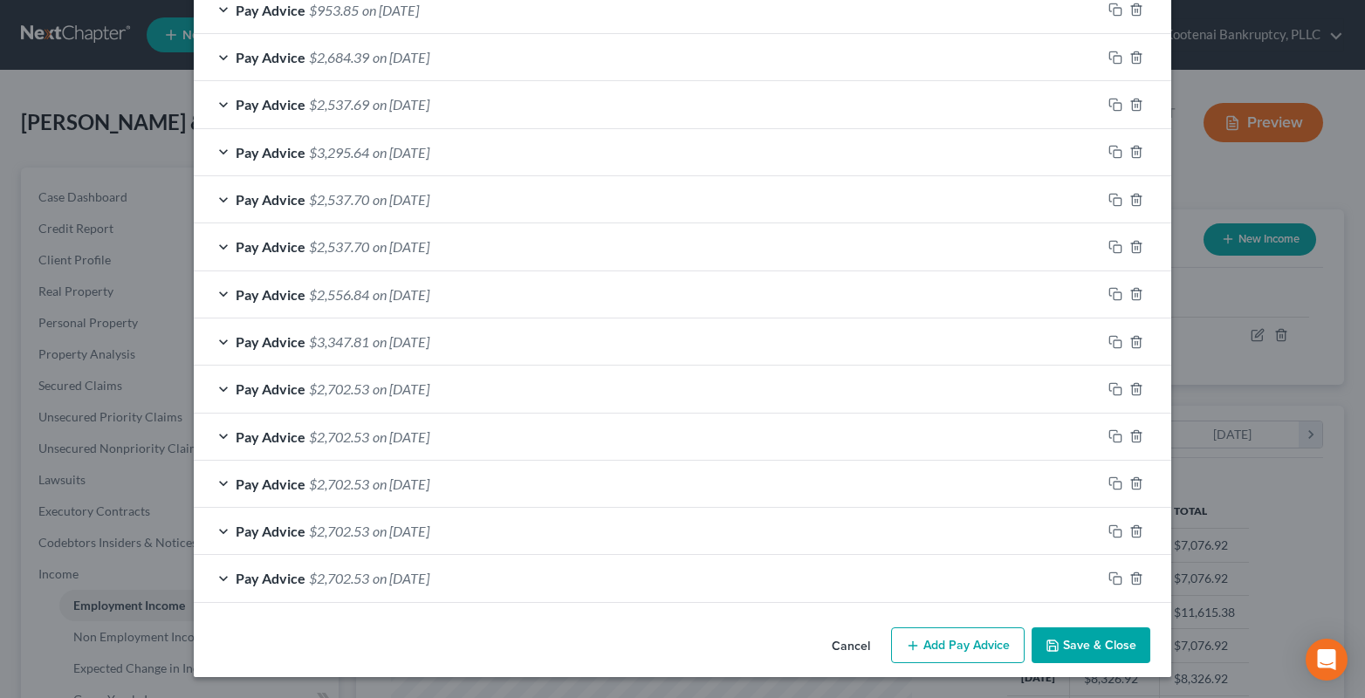
click at [1090, 656] on button "Save & Close" at bounding box center [1091, 645] width 119 height 37
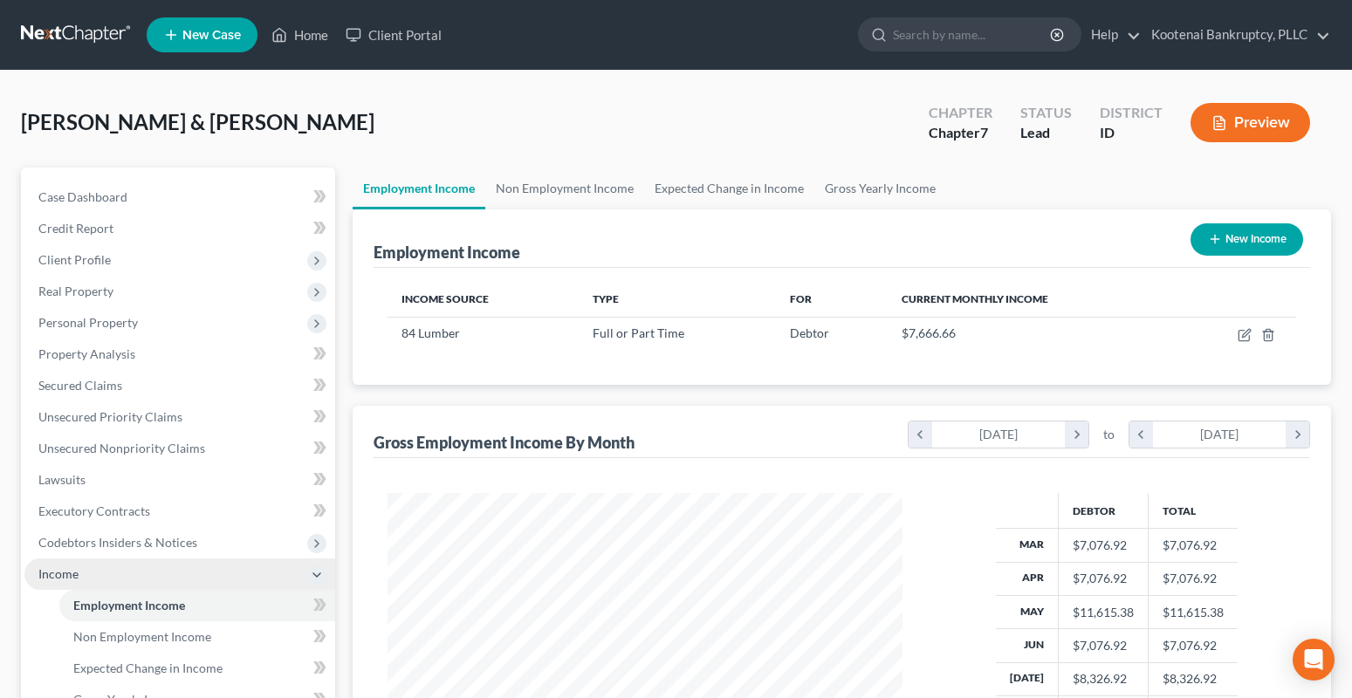
scroll to position [262, 0]
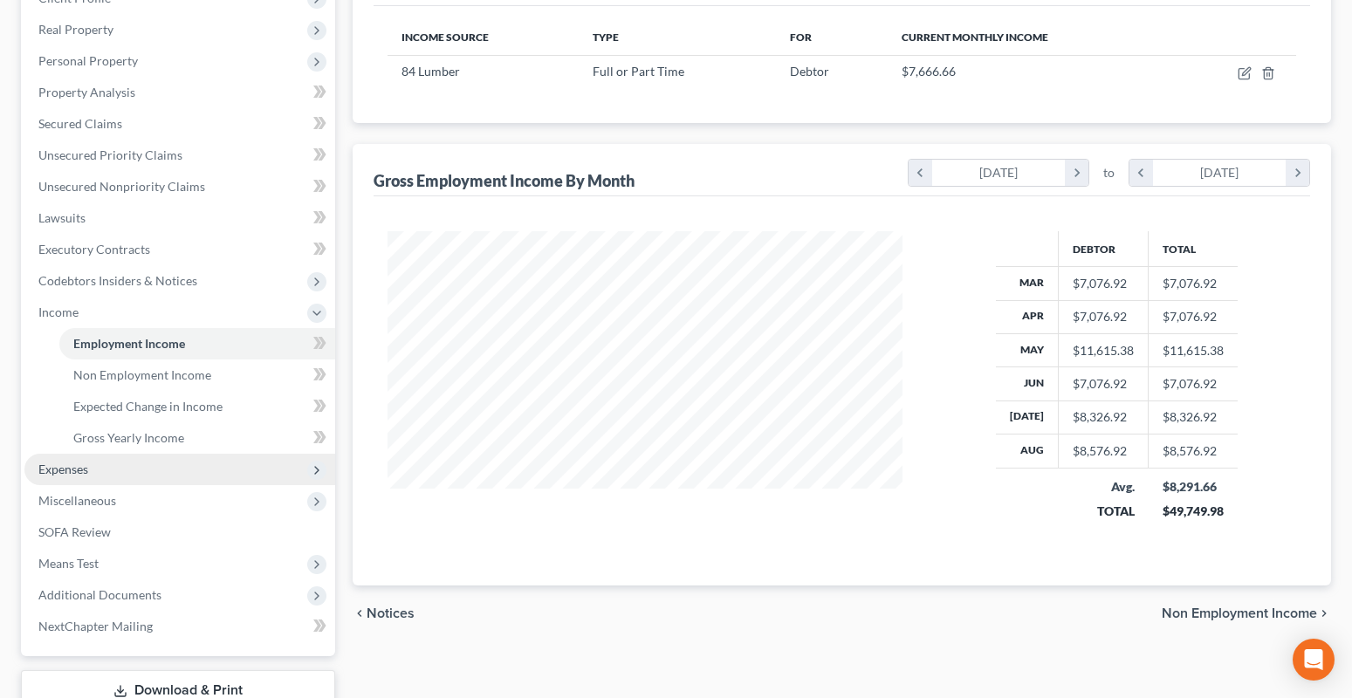
click at [87, 470] on span "Expenses" at bounding box center [63, 469] width 50 height 15
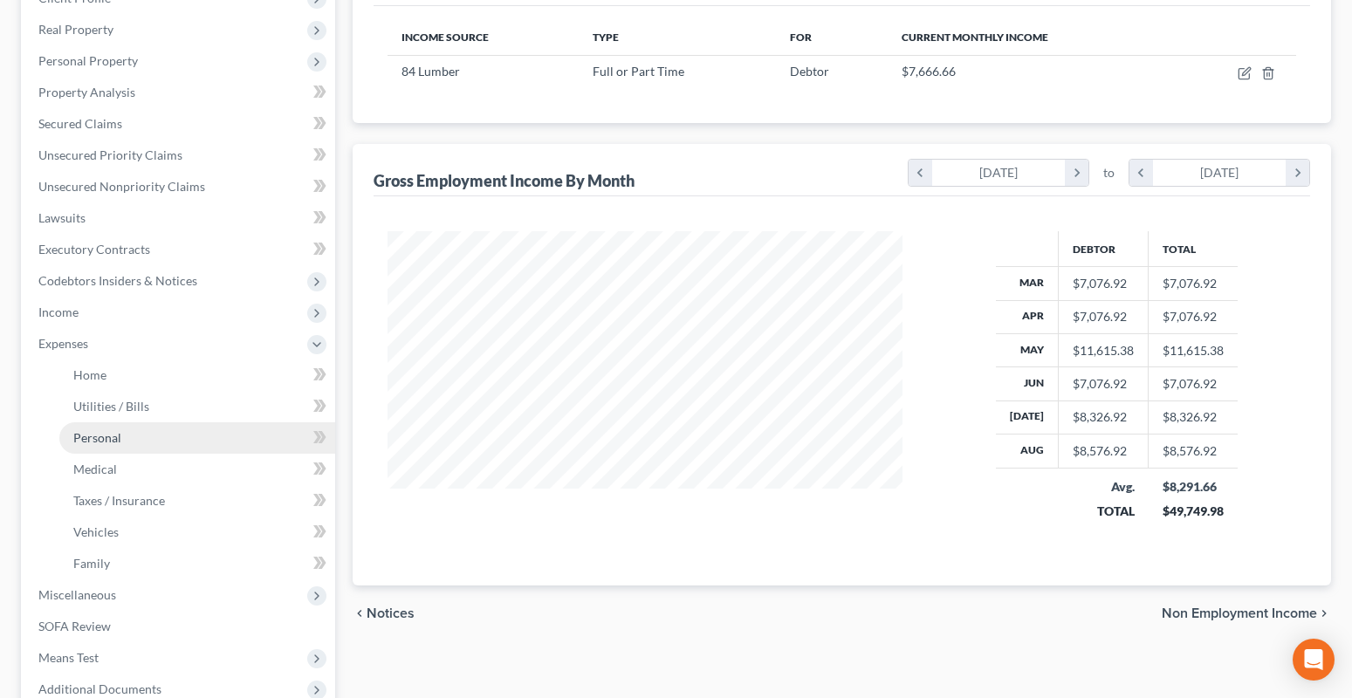
click at [96, 437] on span "Personal" at bounding box center [97, 437] width 48 height 15
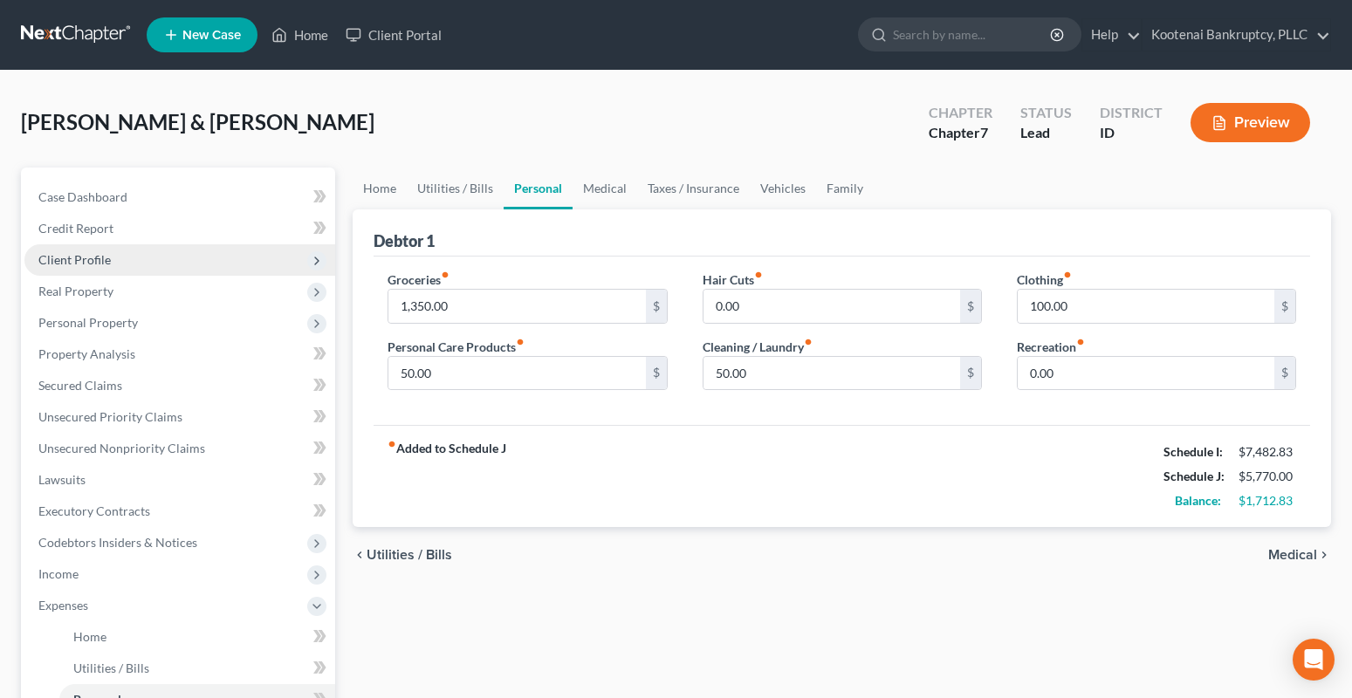
click at [86, 257] on span "Client Profile" at bounding box center [74, 259] width 72 height 15
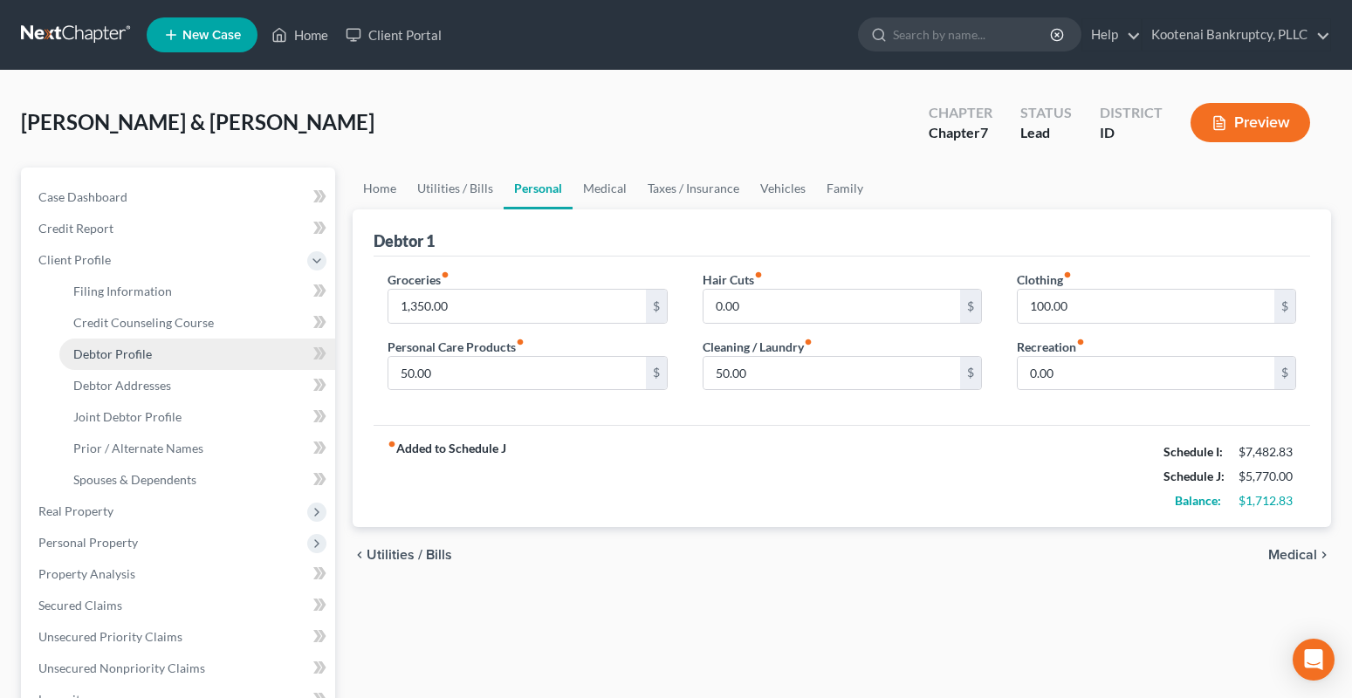
click at [123, 354] on span "Debtor Profile" at bounding box center [112, 353] width 79 height 15
select select "1"
select select "6"
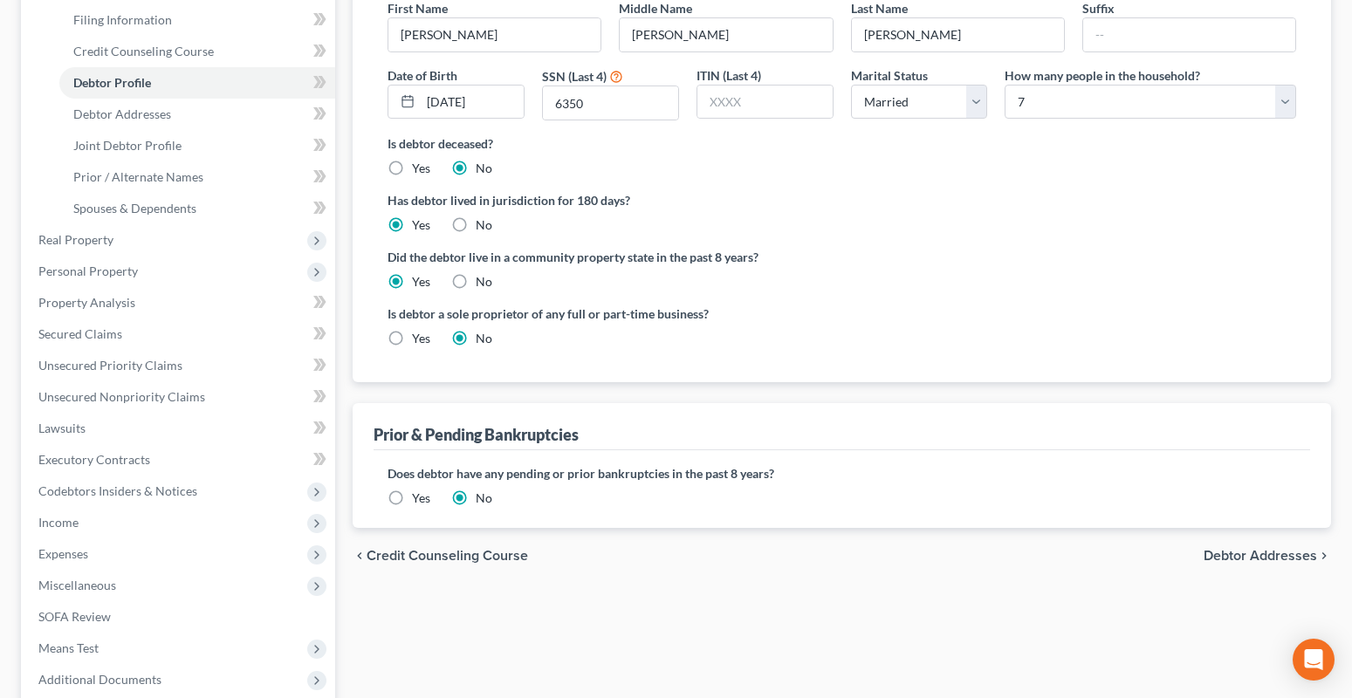
scroll to position [481, 0]
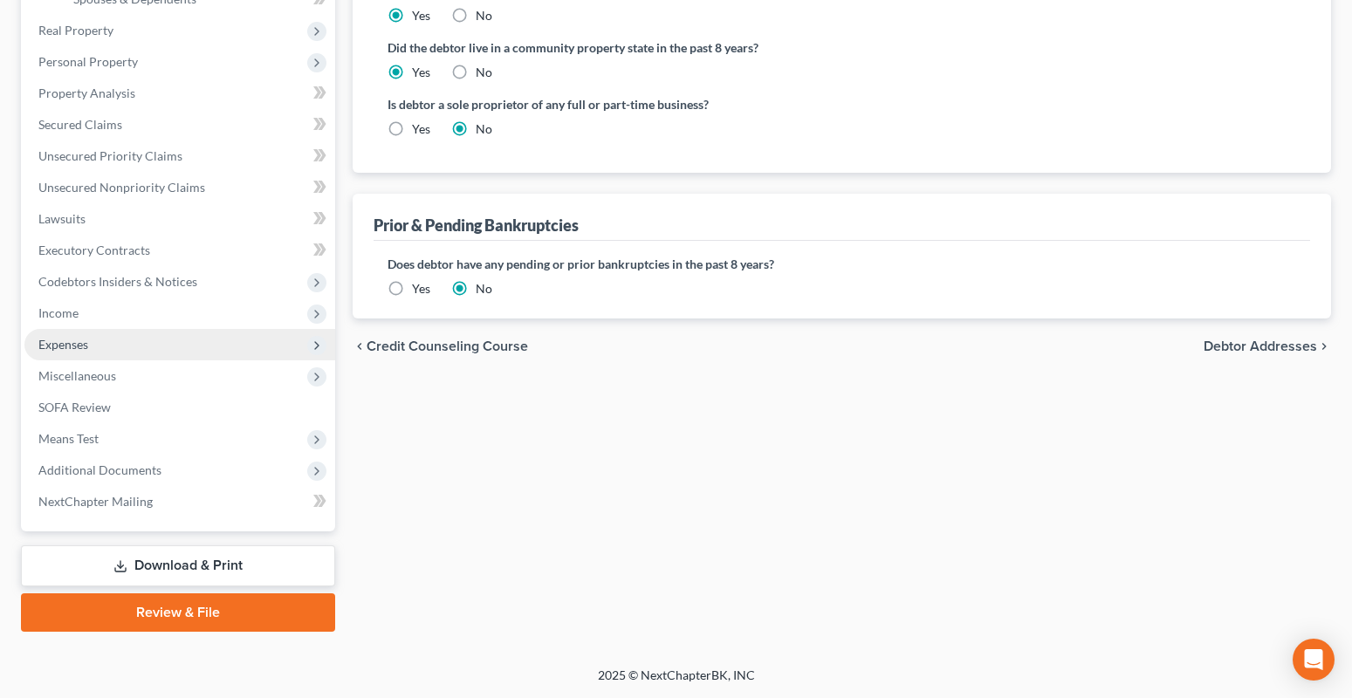
click at [51, 345] on span "Expenses" at bounding box center [63, 344] width 50 height 15
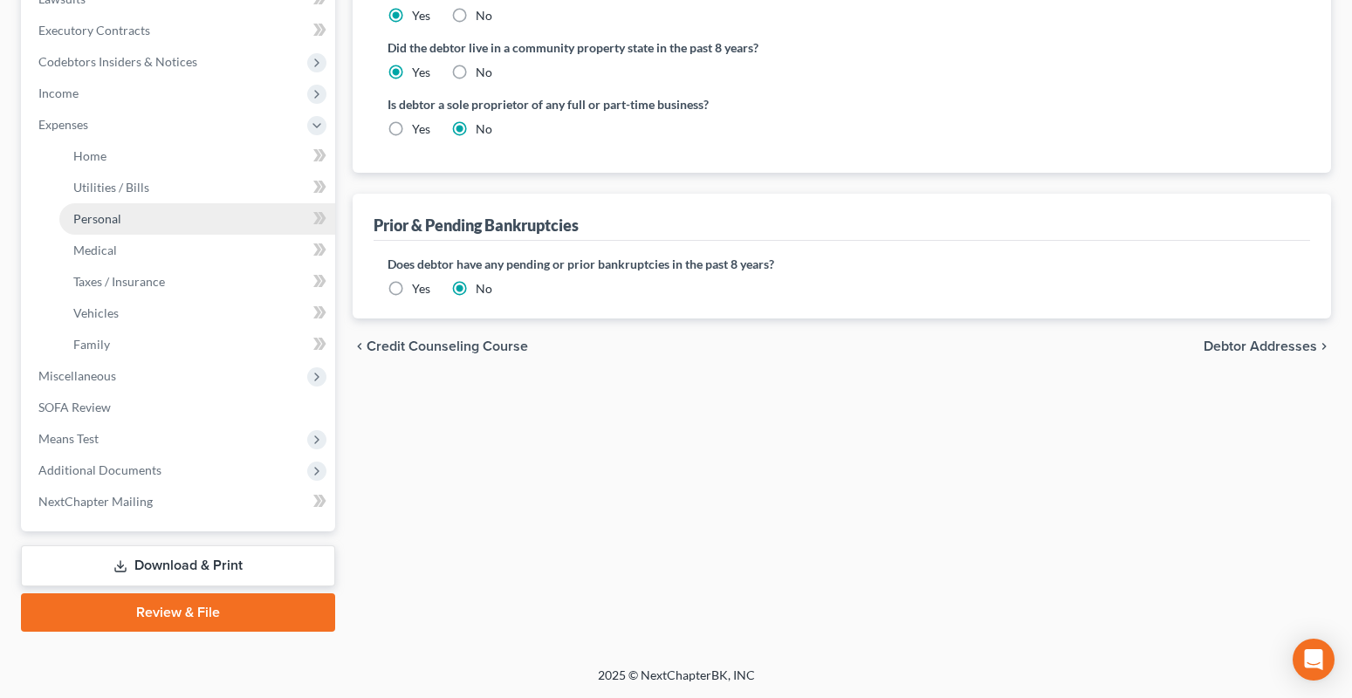
click at [97, 220] on span "Personal" at bounding box center [97, 218] width 48 height 15
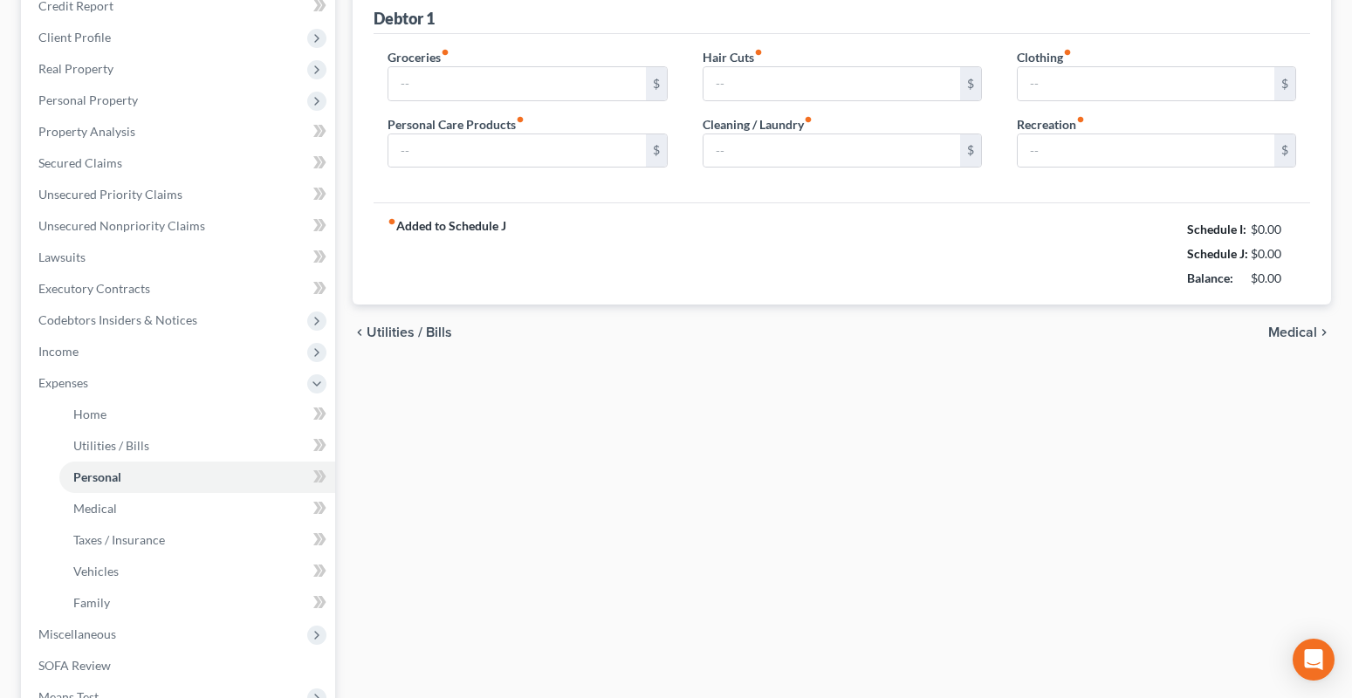
type input "1,350.00"
type input "50.00"
type input "0.00"
type input "50.00"
type input "100.00"
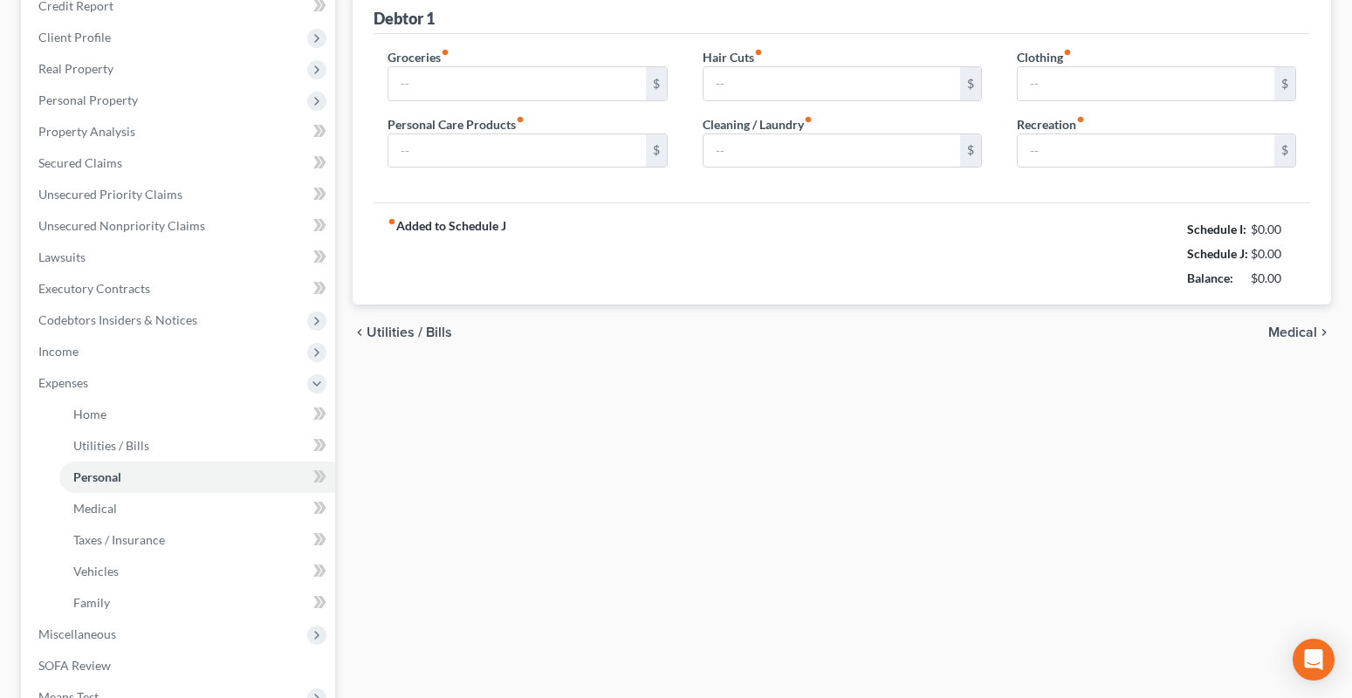
type input "0.00"
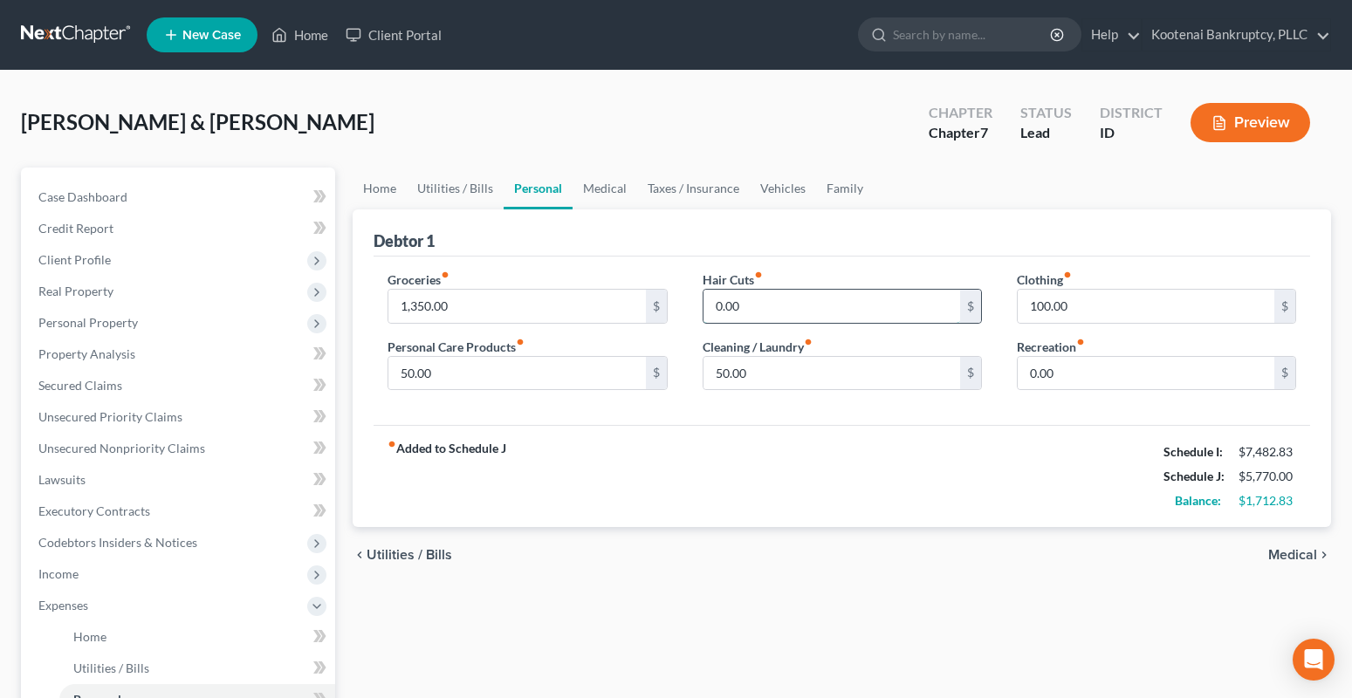
click at [757, 308] on input "0.00" at bounding box center [831, 306] width 257 height 33
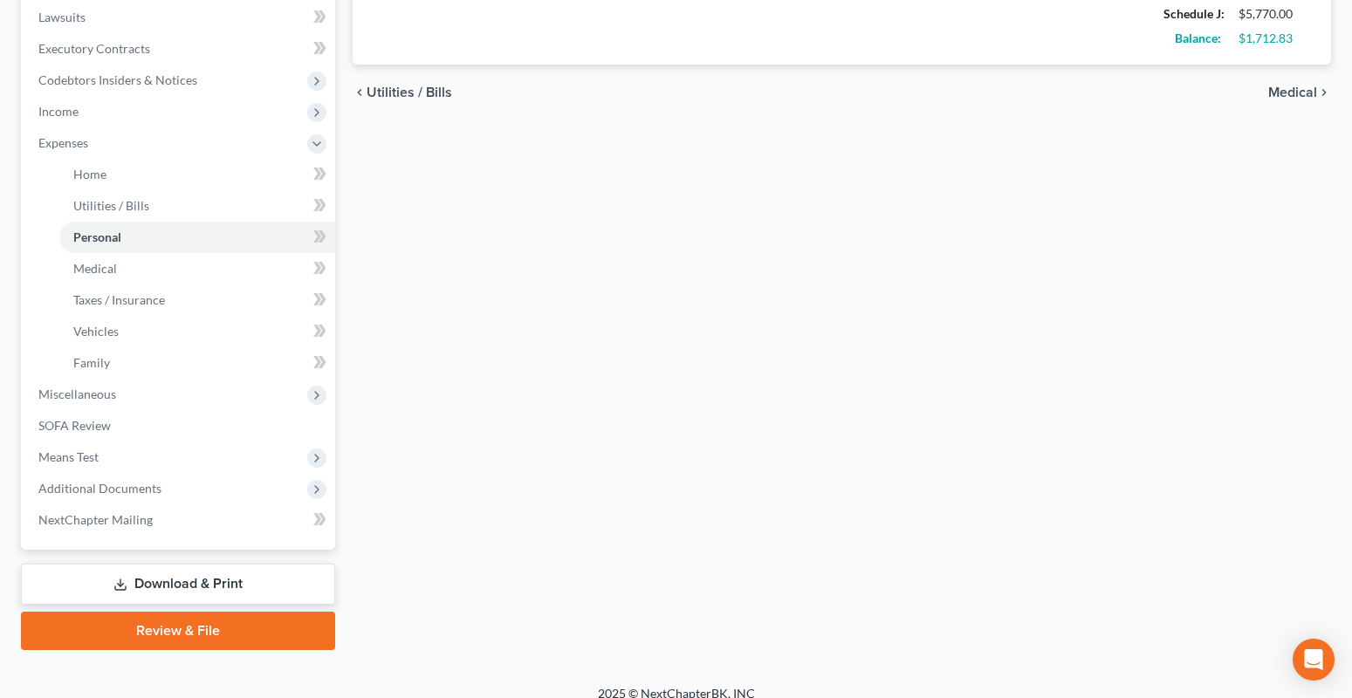
scroll to position [481, 0]
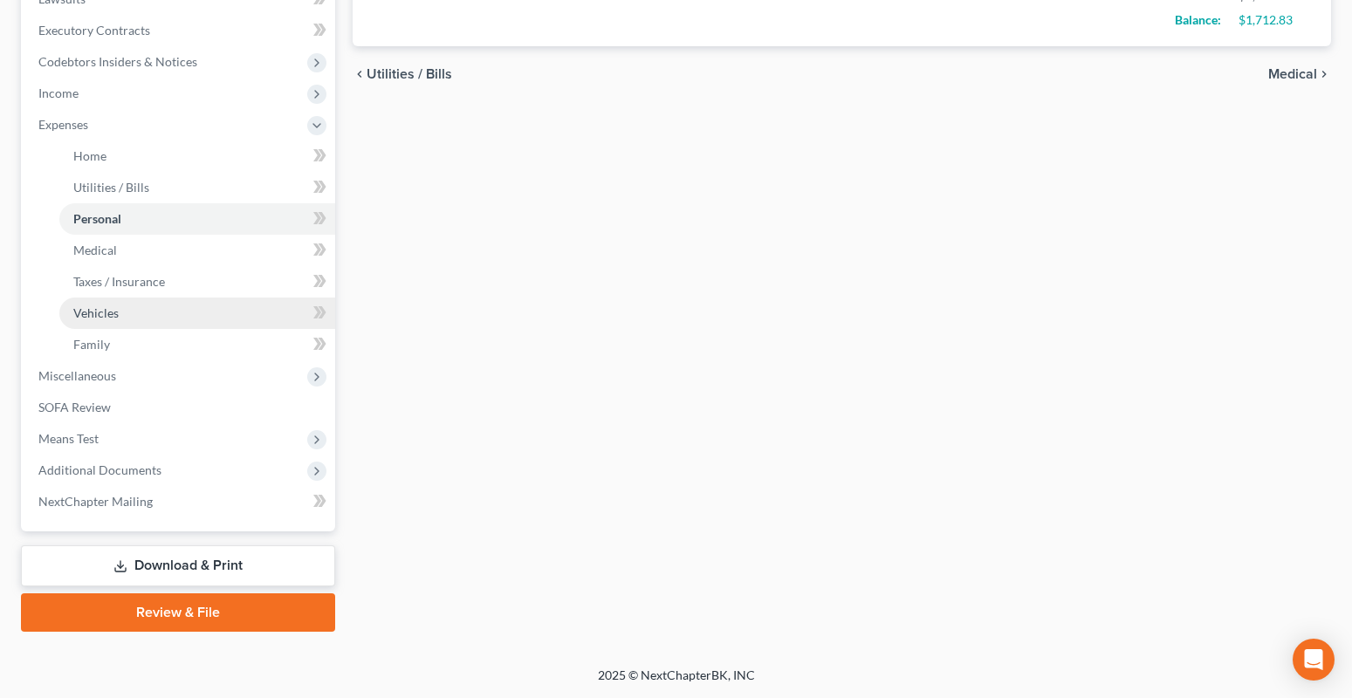
click at [86, 320] on link "Vehicles" at bounding box center [197, 313] width 276 height 31
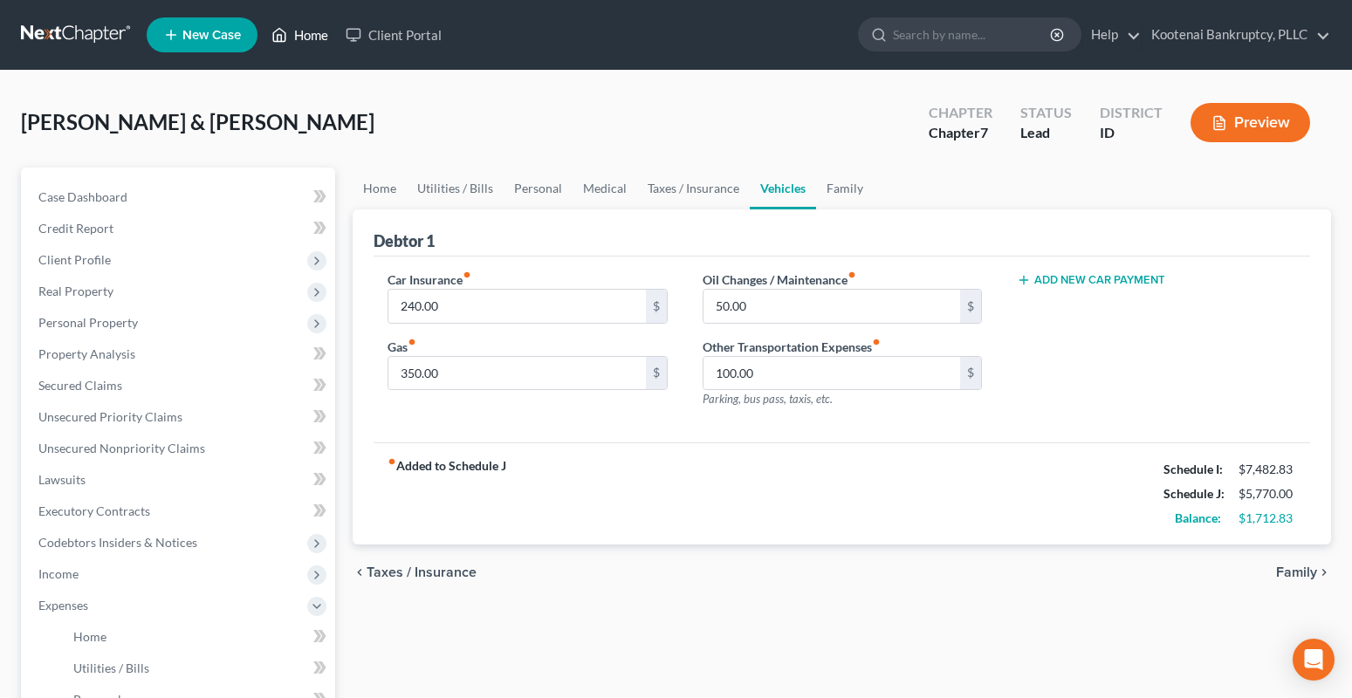
click at [304, 38] on link "Home" at bounding box center [300, 34] width 74 height 31
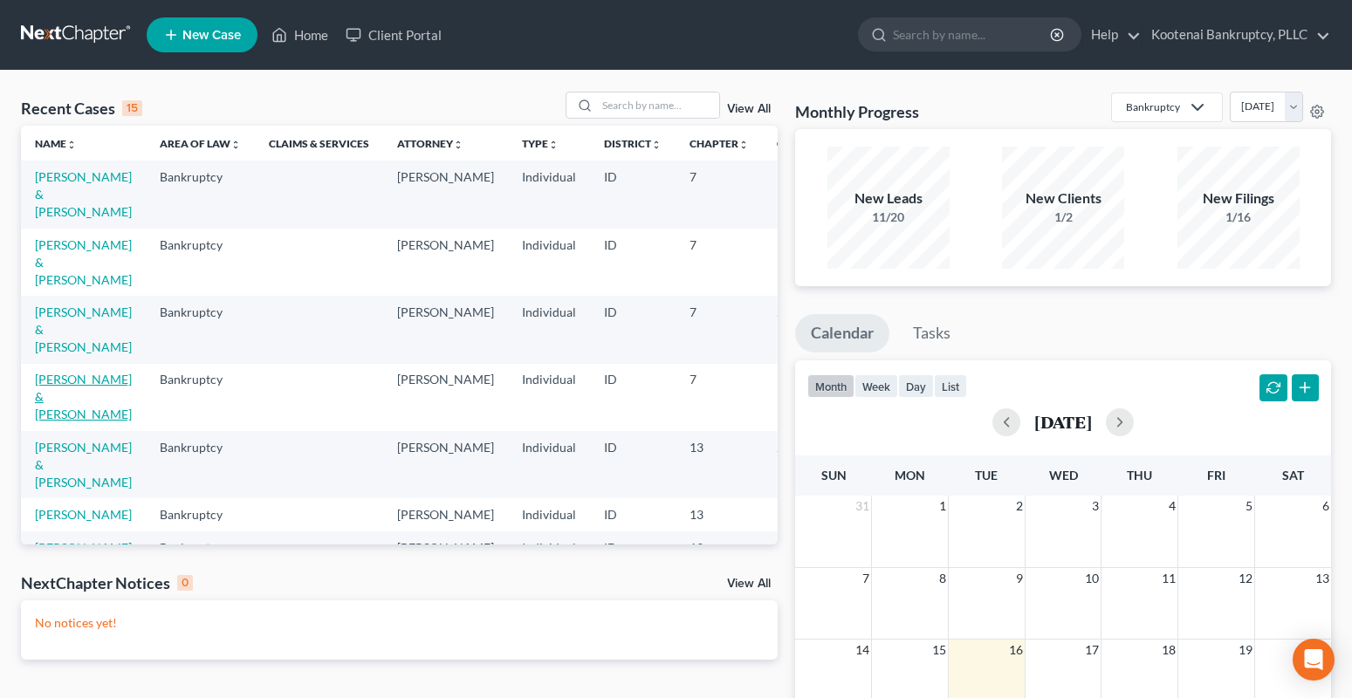
click at [48, 372] on link "[PERSON_NAME] & [PERSON_NAME]" at bounding box center [83, 397] width 97 height 50
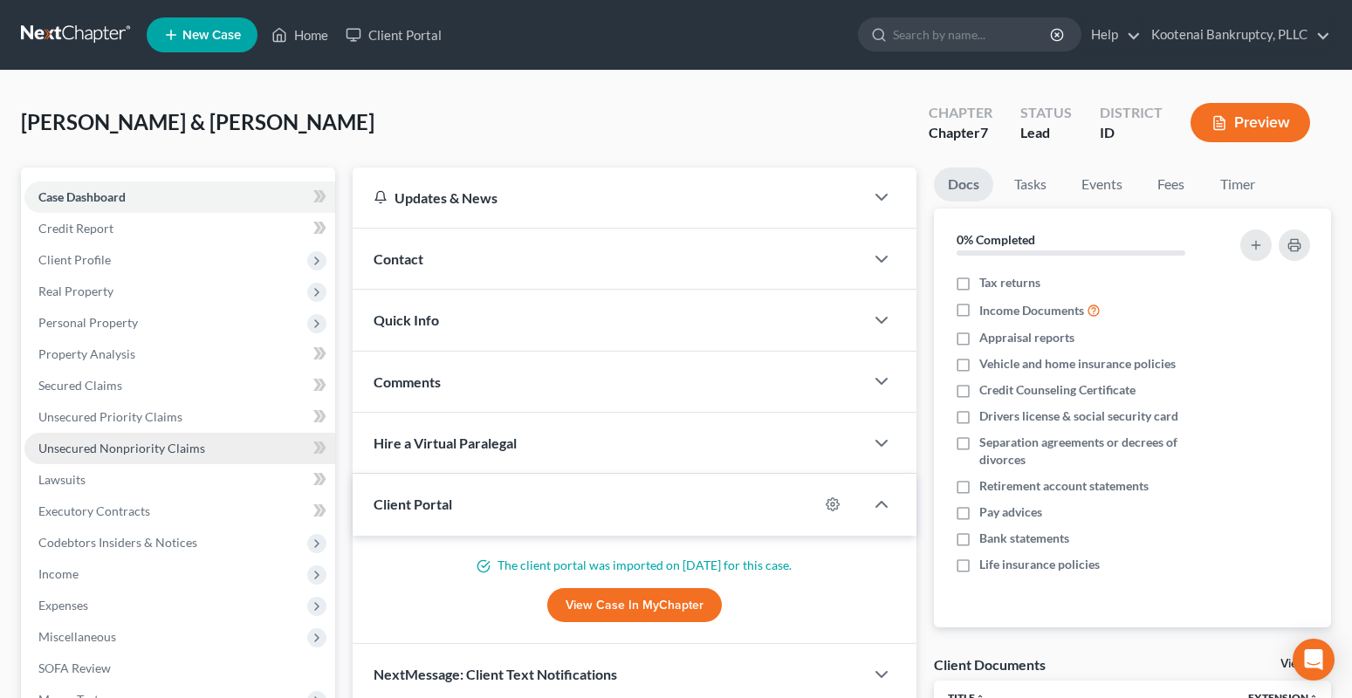
click at [104, 449] on span "Unsecured Nonpriority Claims" at bounding box center [121, 448] width 167 height 15
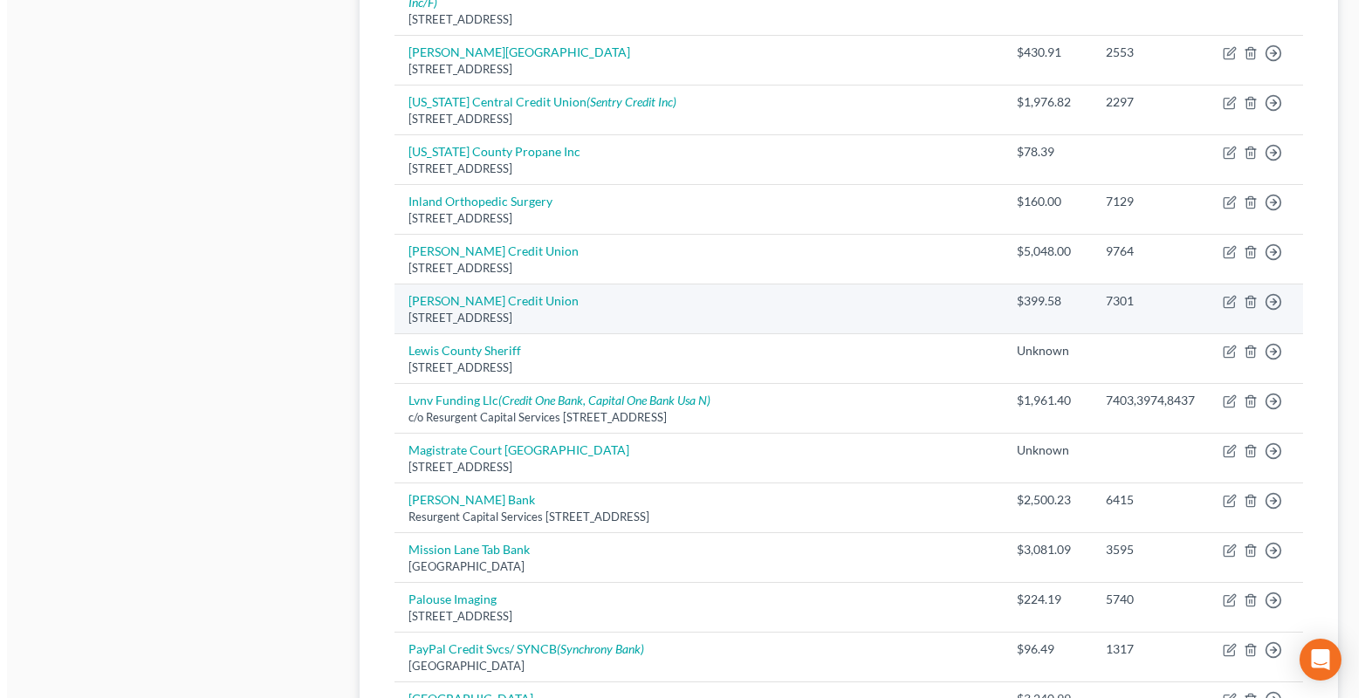
scroll to position [1047, 0]
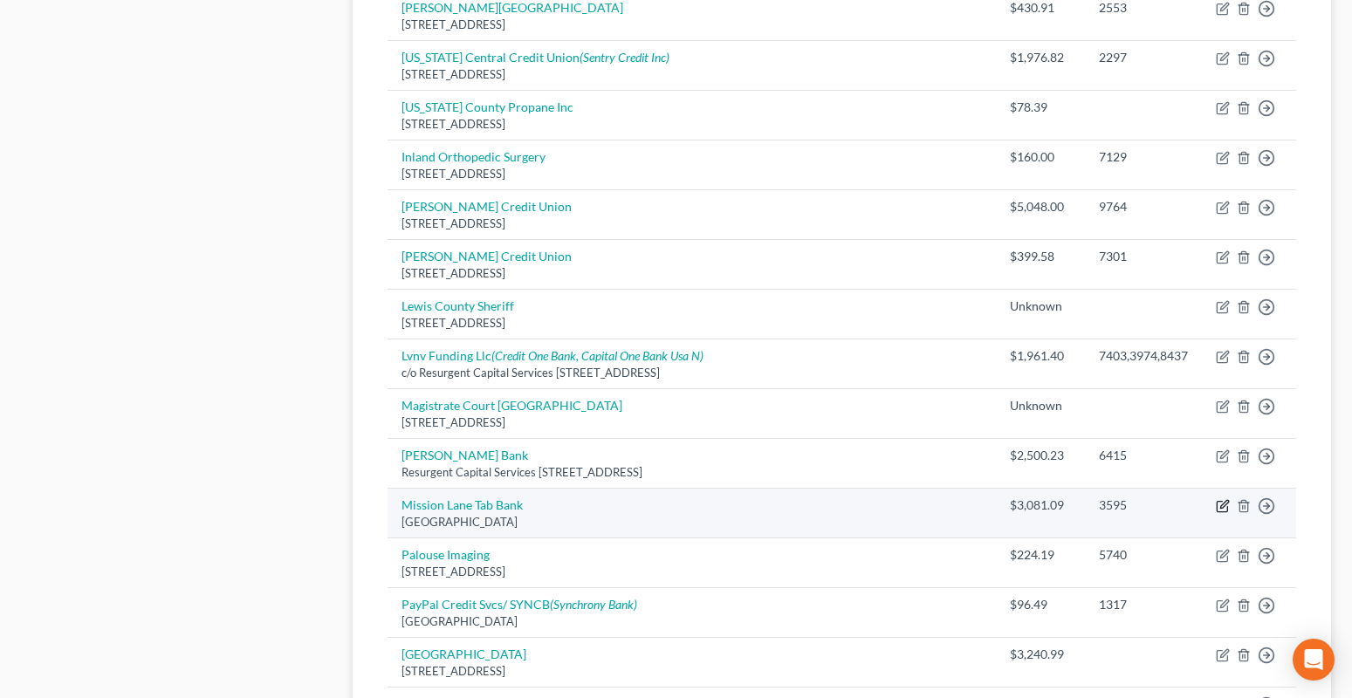
click at [1223, 499] on icon "button" at bounding box center [1223, 506] width 14 height 14
select select "10"
select select "2"
select select "4"
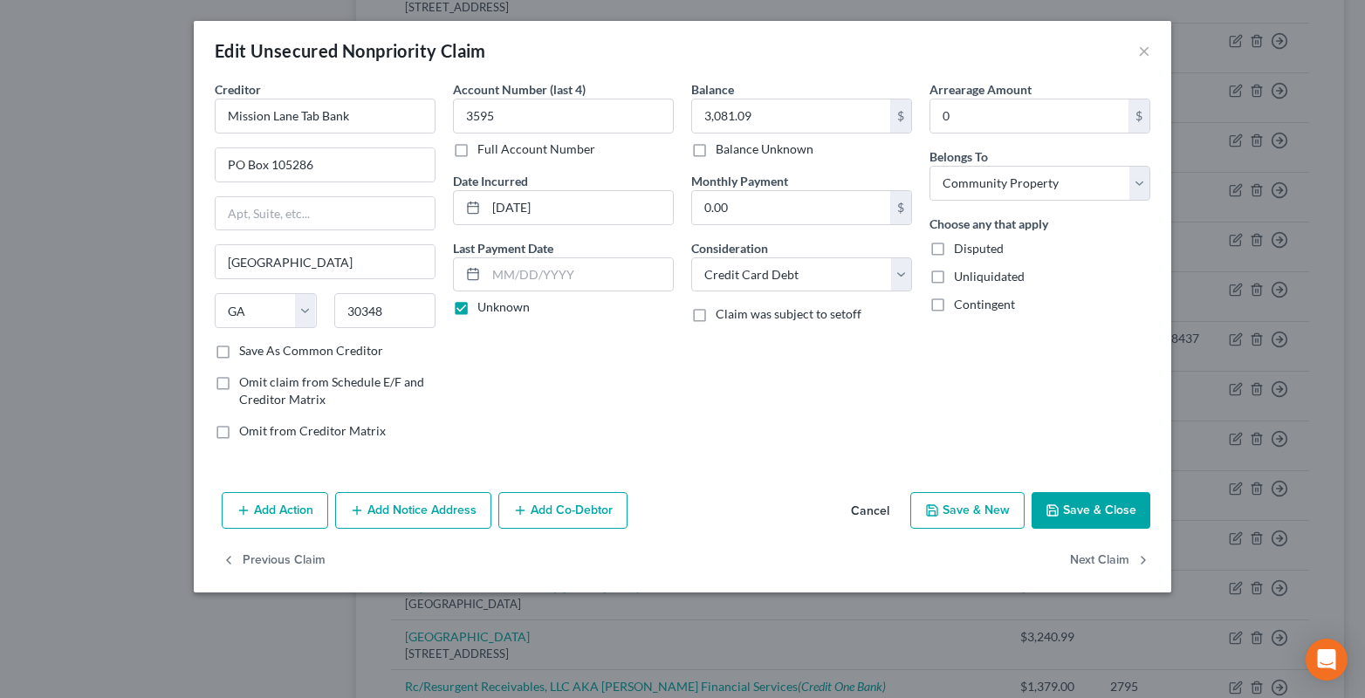
click at [401, 515] on button "Add Notice Address" at bounding box center [413, 510] width 156 height 37
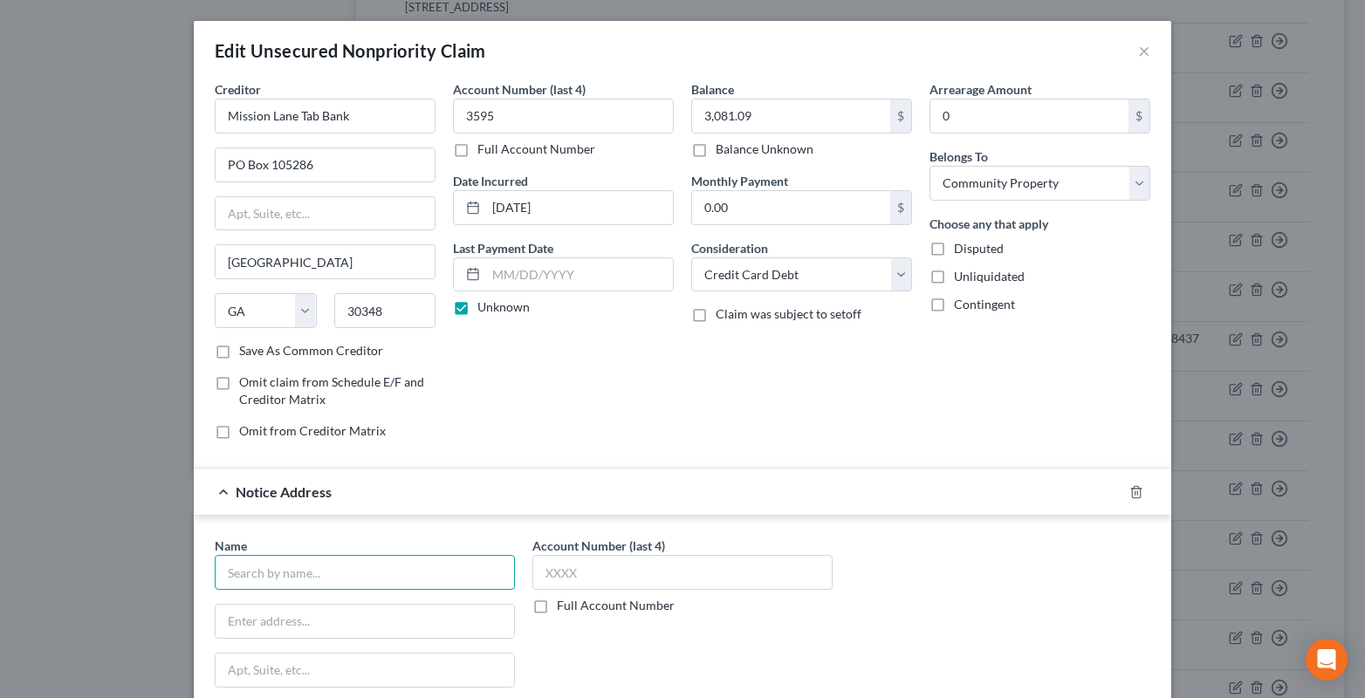
click at [237, 578] on input "text" at bounding box center [365, 572] width 300 height 35
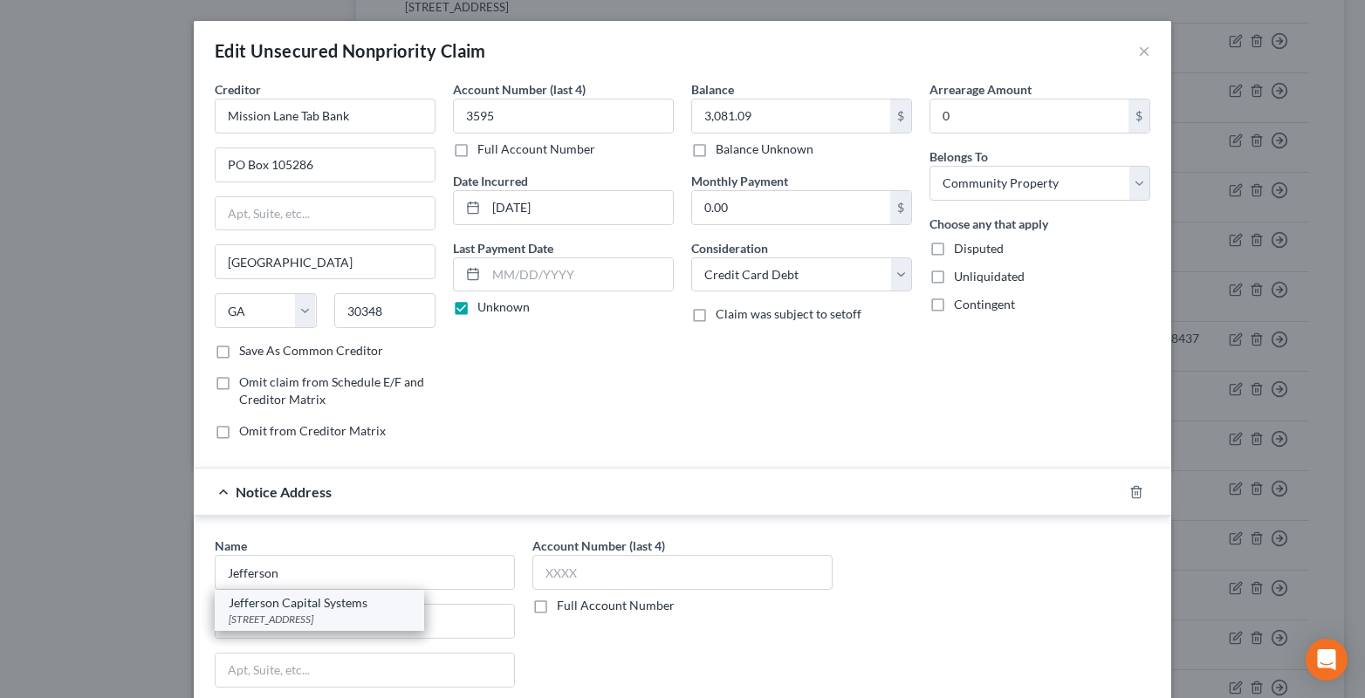
click at [284, 605] on div "Jefferson Capital Systems" at bounding box center [320, 602] width 182 height 17
type input "Jefferson Capital Systems"
type input "PO Box 7999"
type input "Saint Cloud"
select select "24"
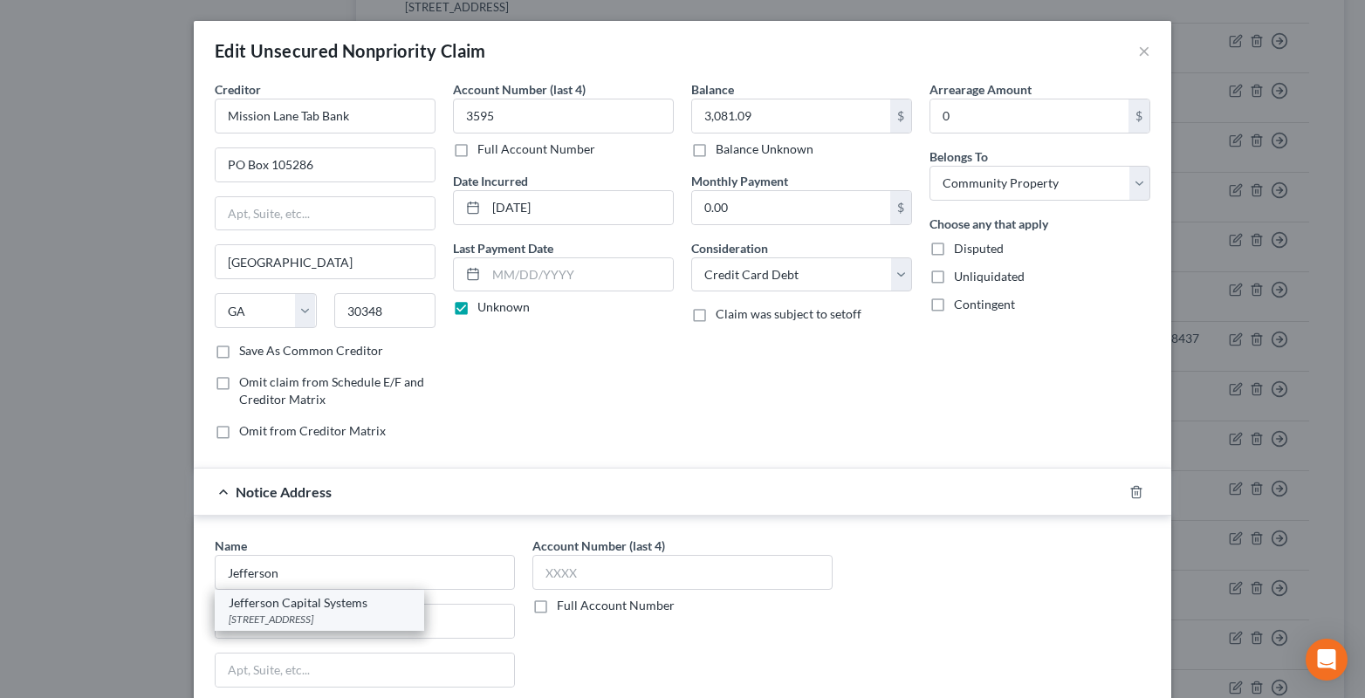
type input "56302-9617"
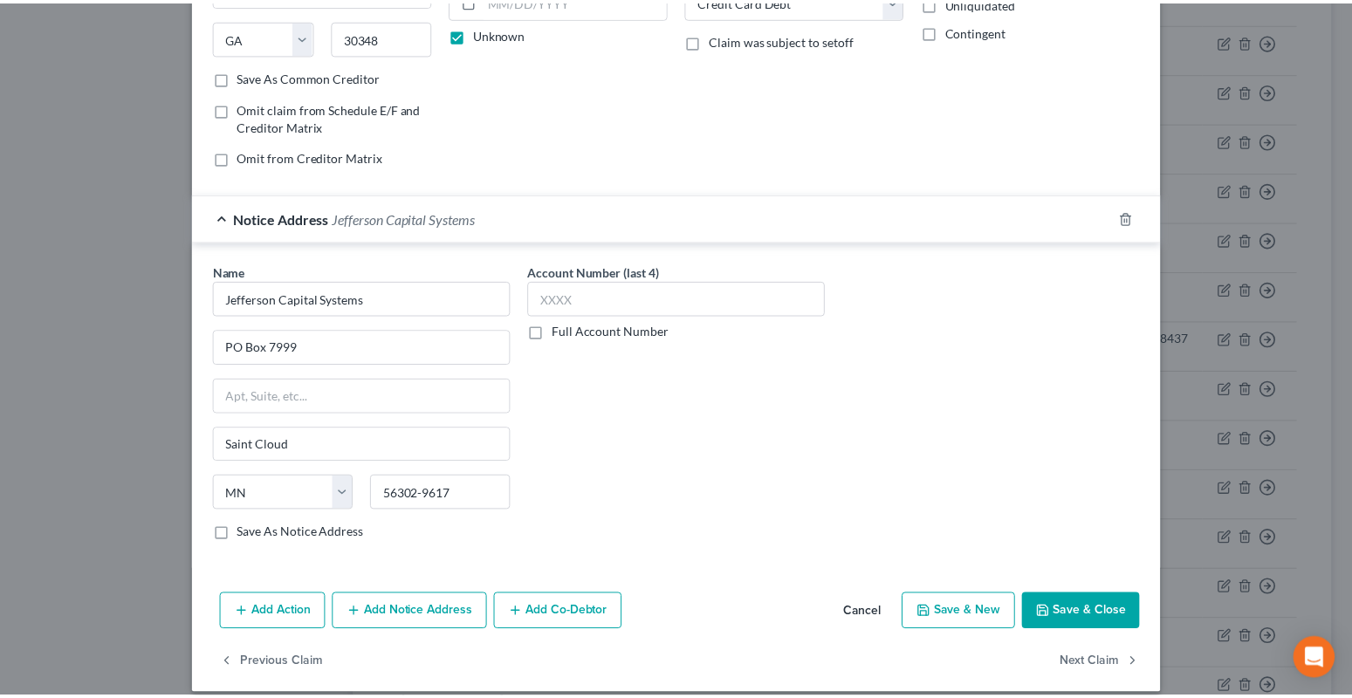
scroll to position [291, 0]
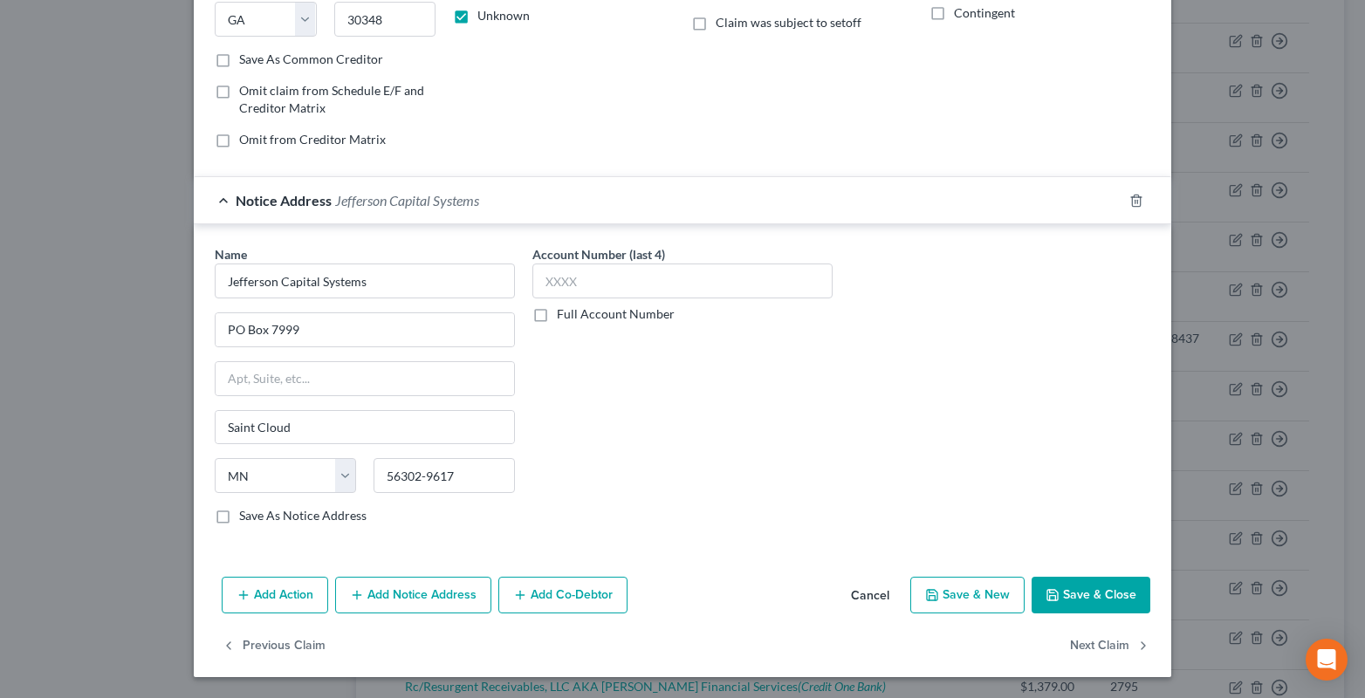
click at [1111, 594] on button "Save & Close" at bounding box center [1091, 595] width 119 height 37
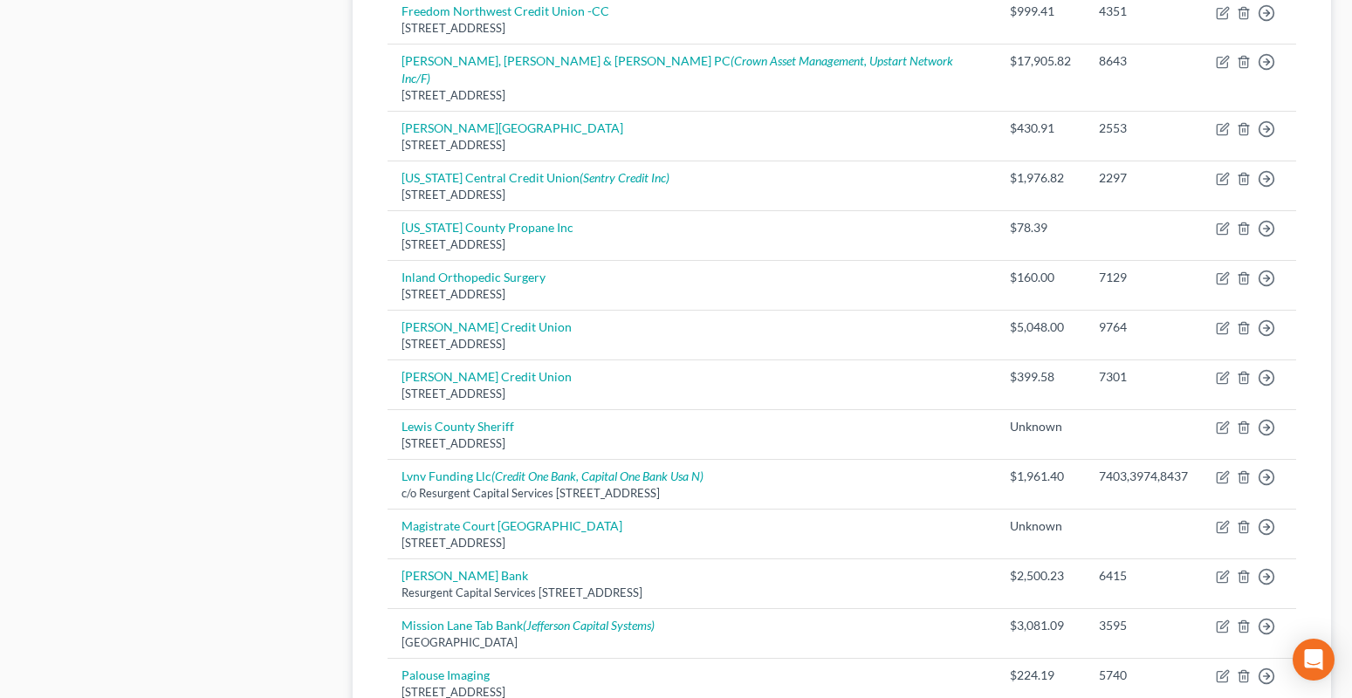
scroll to position [1309, 0]
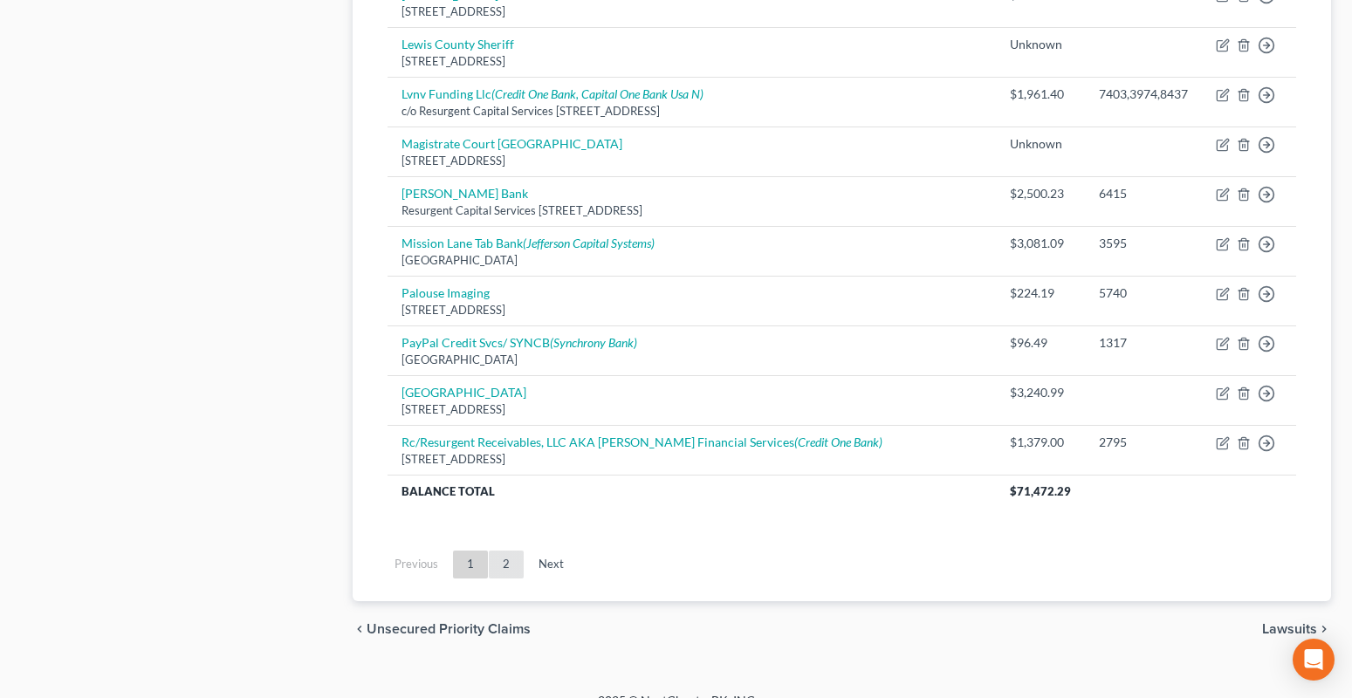
click at [511, 551] on link "2" at bounding box center [506, 565] width 35 height 28
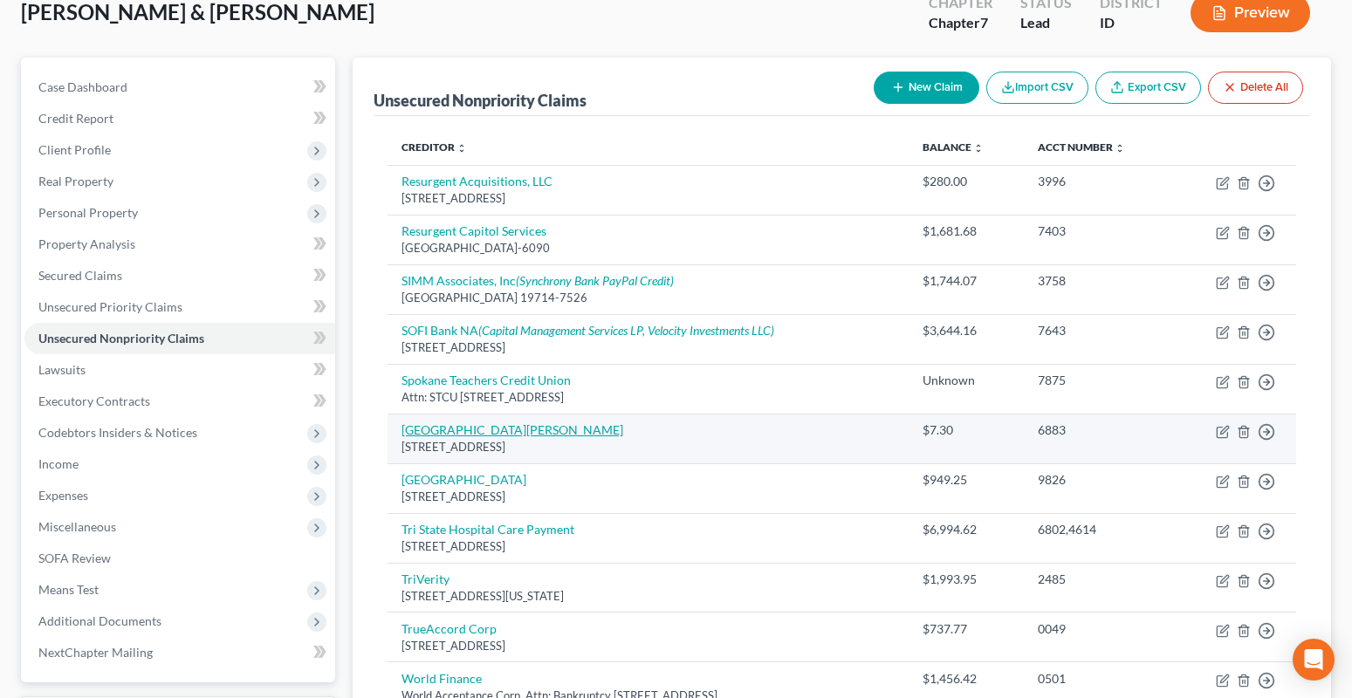
scroll to position [372, 0]
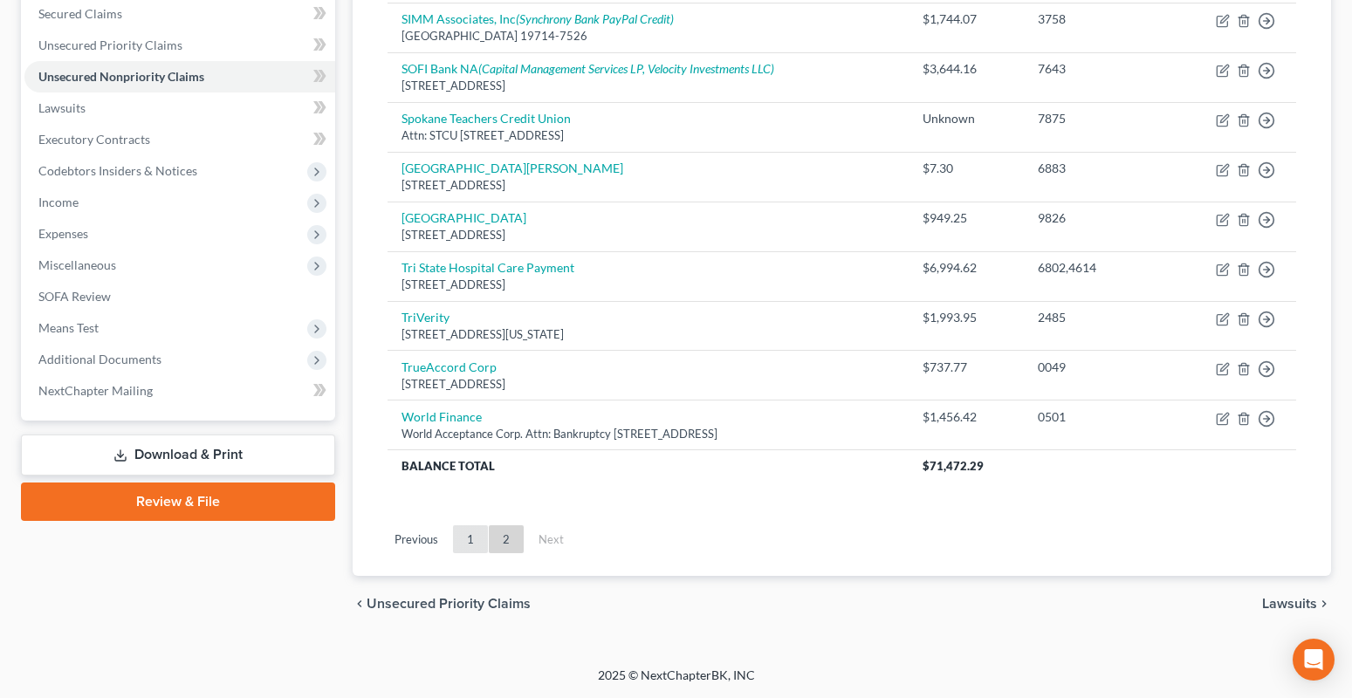
click at [468, 539] on link "1" at bounding box center [470, 539] width 35 height 28
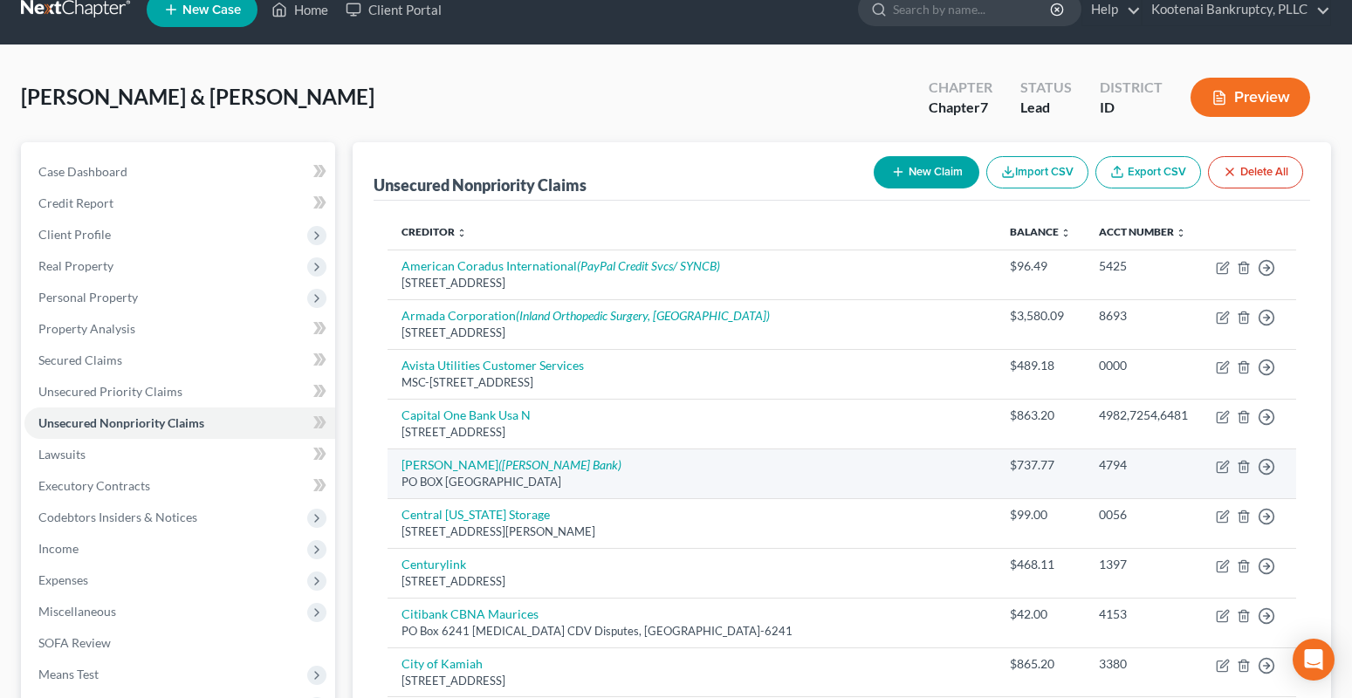
scroll to position [0, 0]
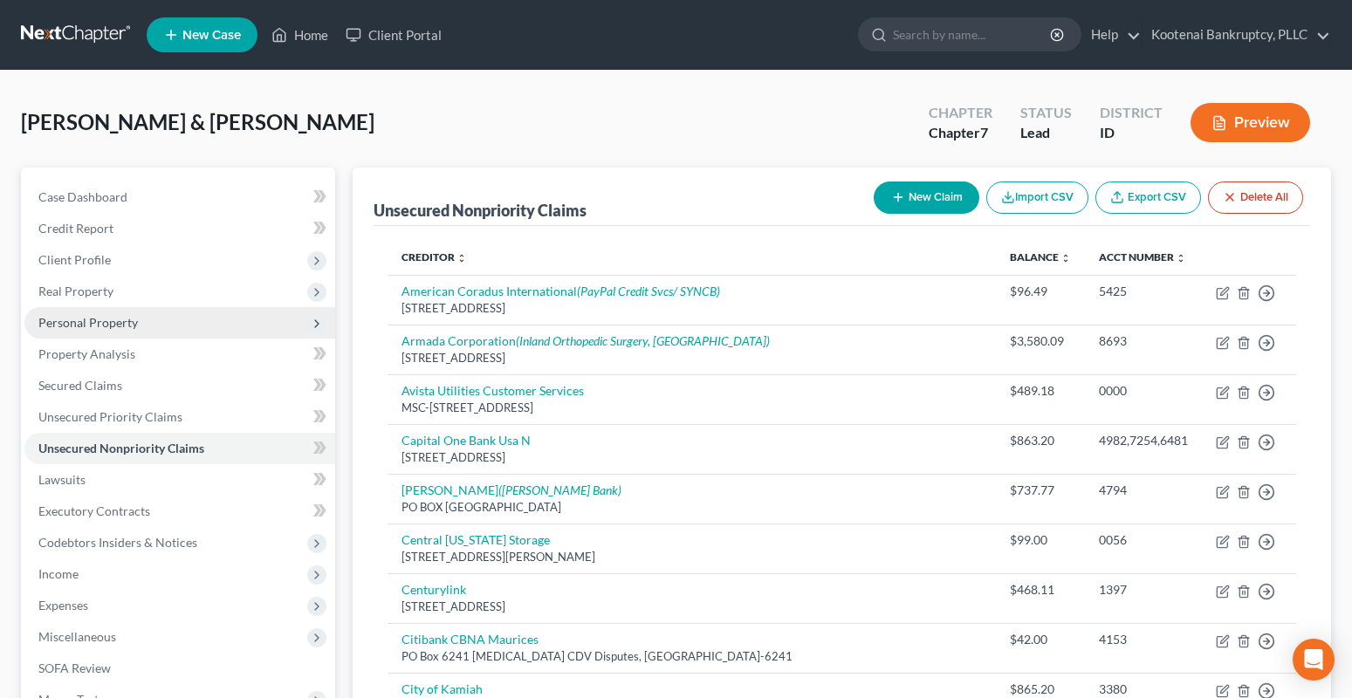
click at [84, 323] on span "Personal Property" at bounding box center [87, 322] width 99 height 15
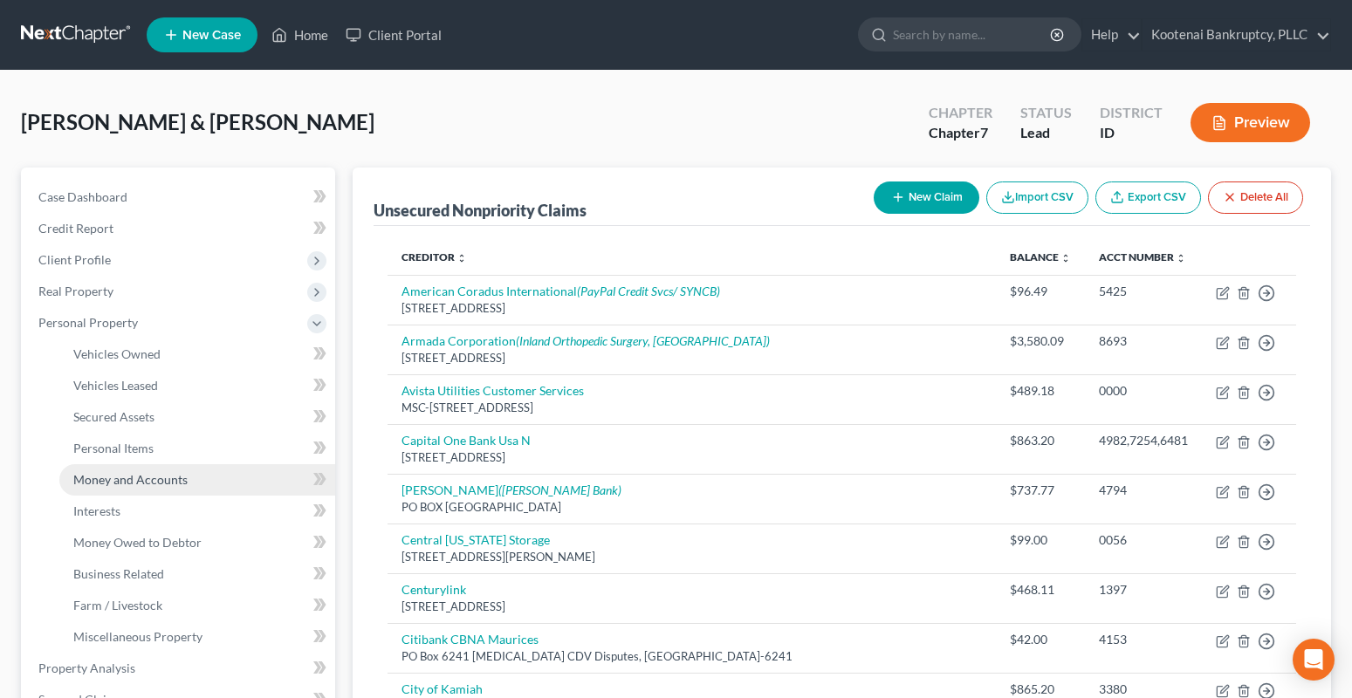
click at [116, 479] on span "Money and Accounts" at bounding box center [130, 479] width 114 height 15
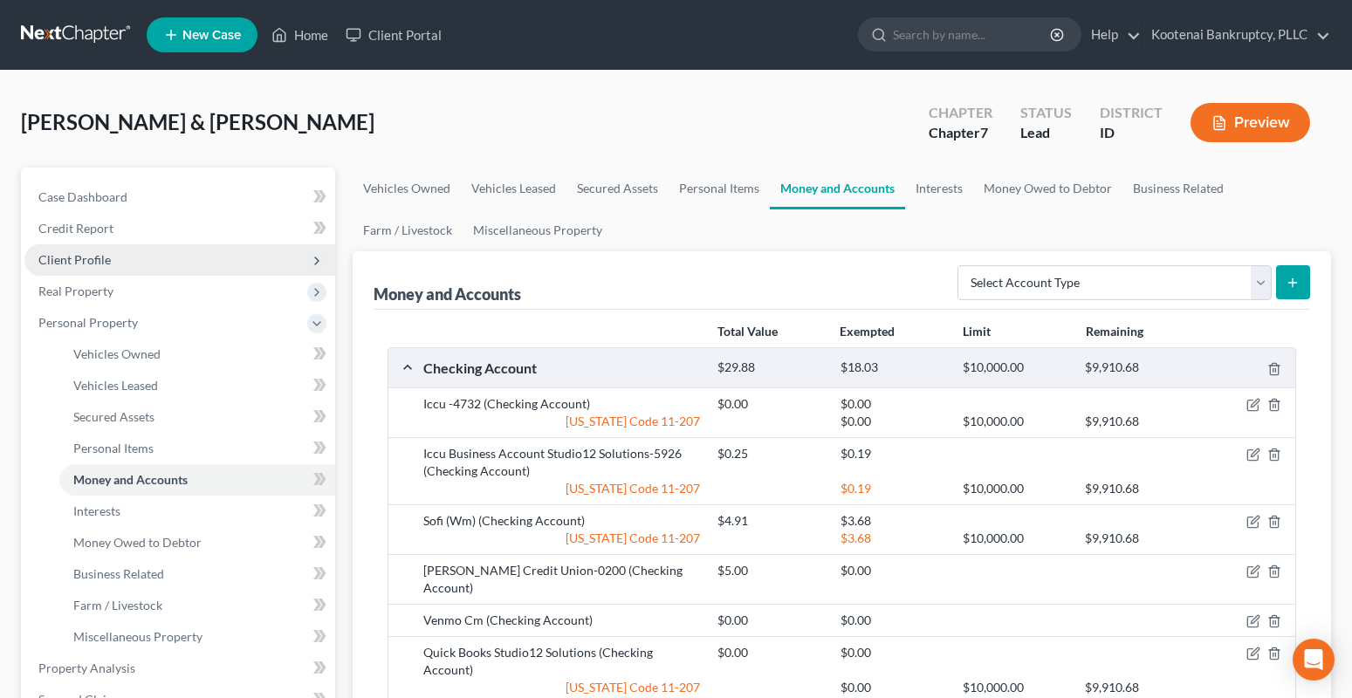
click at [75, 264] on span "Client Profile" at bounding box center [74, 259] width 72 height 15
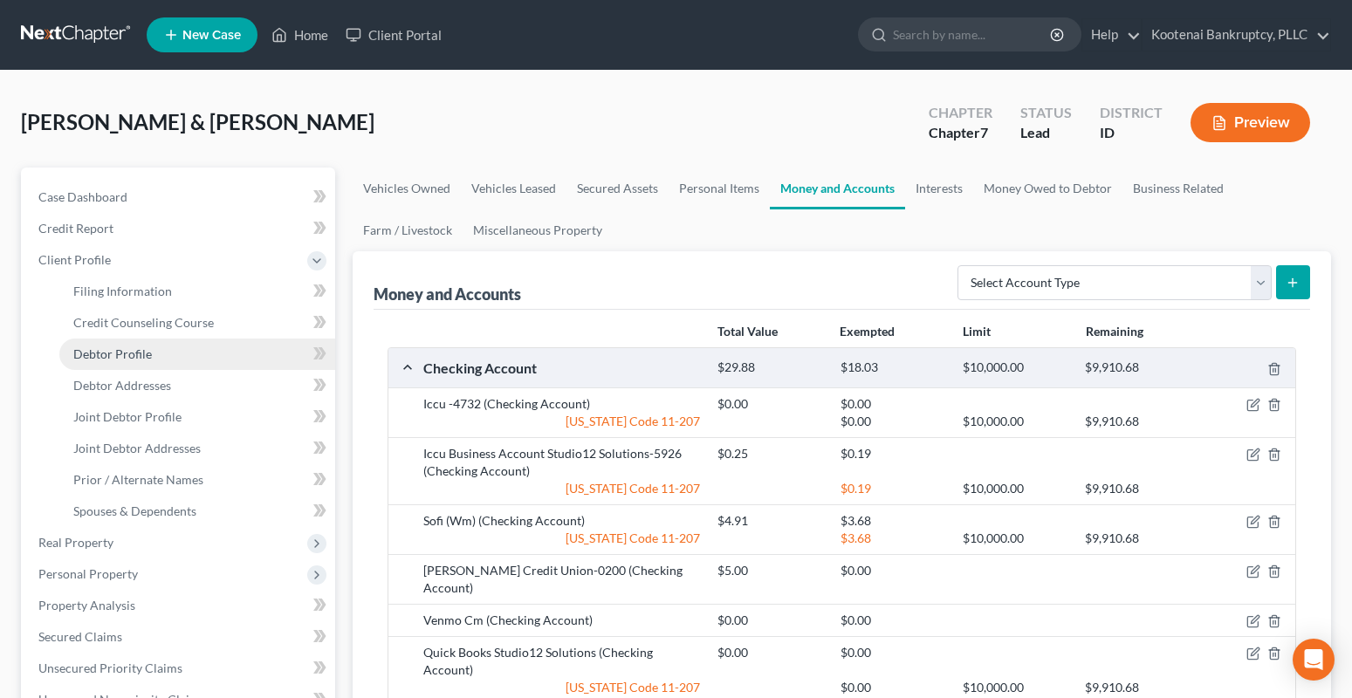
click at [112, 353] on span "Debtor Profile" at bounding box center [112, 353] width 79 height 15
select select "2"
select select "1"
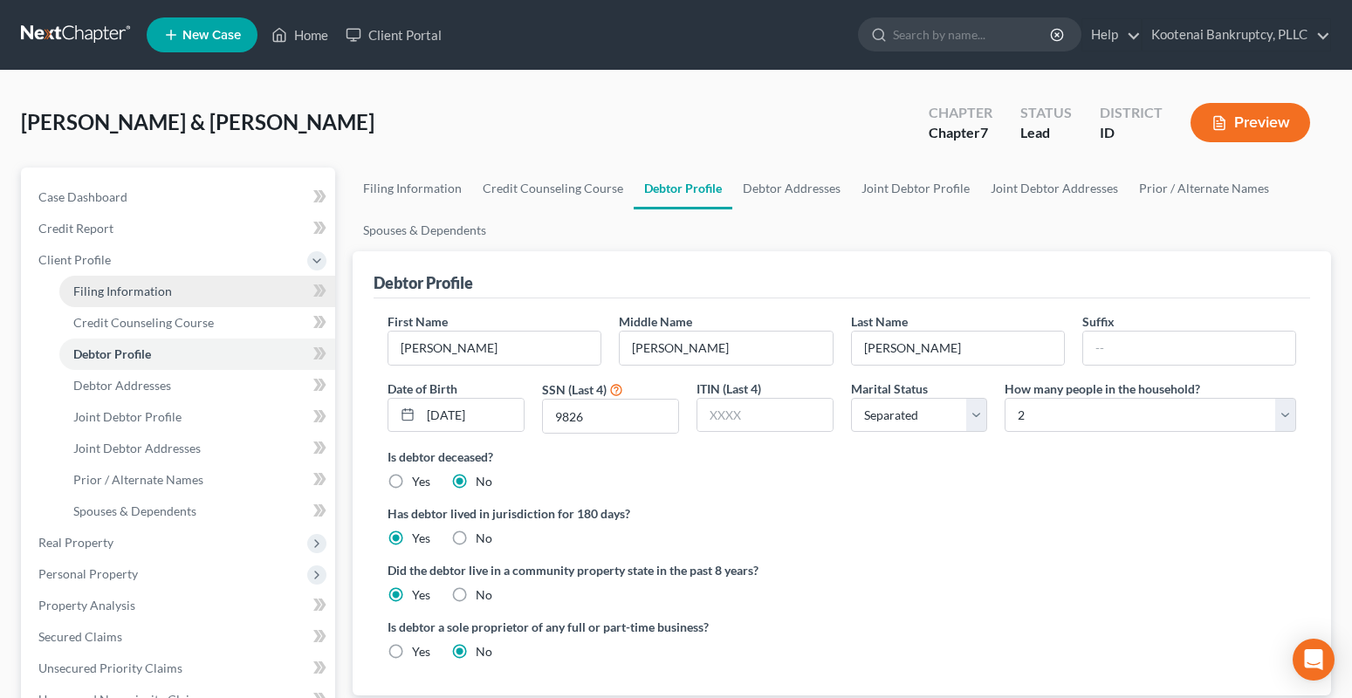
click at [81, 290] on span "Filing Information" at bounding box center [122, 291] width 99 height 15
select select "1"
select select "0"
select select "13"
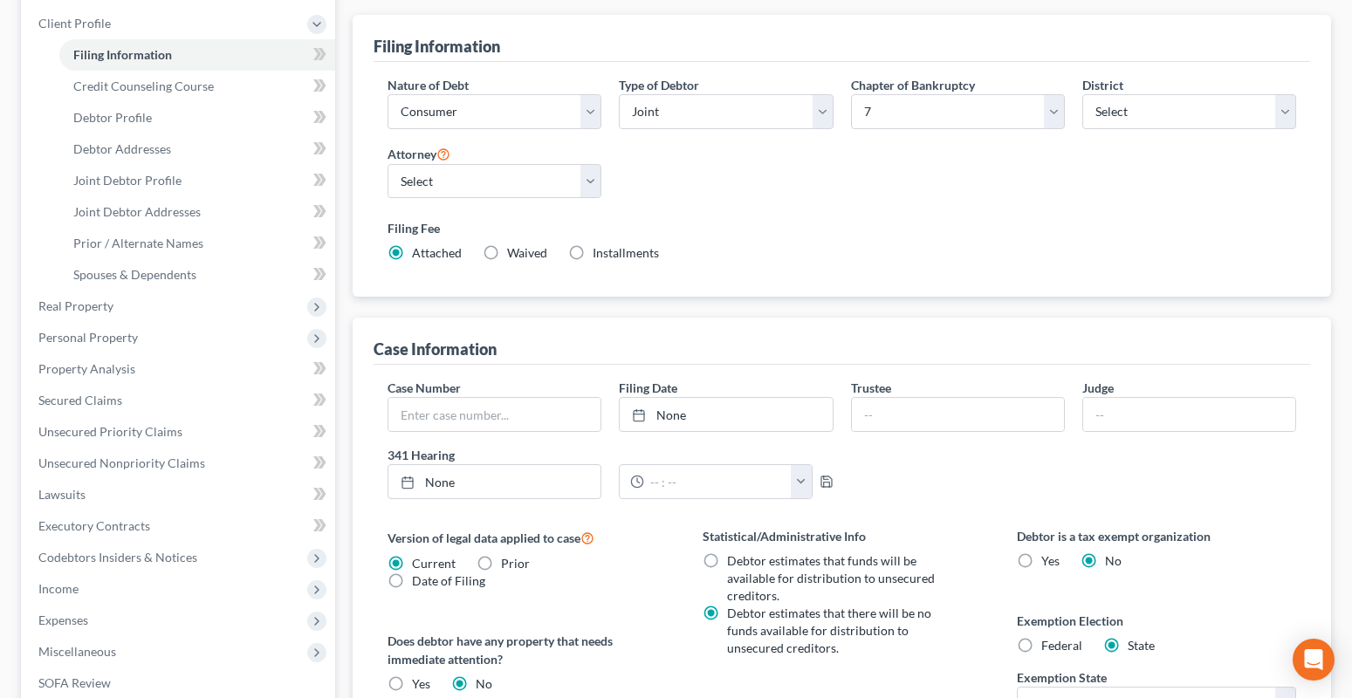
scroll to position [524, 0]
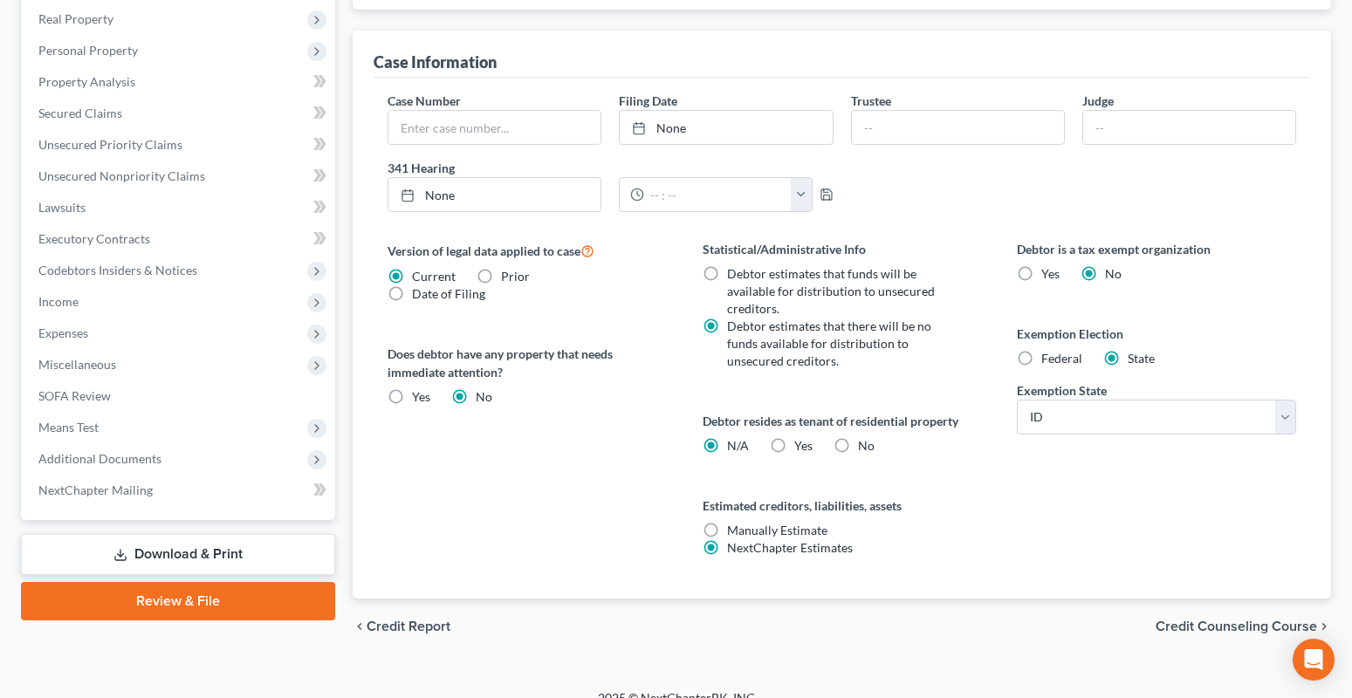
click at [794, 442] on label "Yes Yes" at bounding box center [803, 445] width 18 height 17
click at [801, 442] on input "Yes Yes" at bounding box center [806, 442] width 11 height 11
radio input "true"
radio input "false"
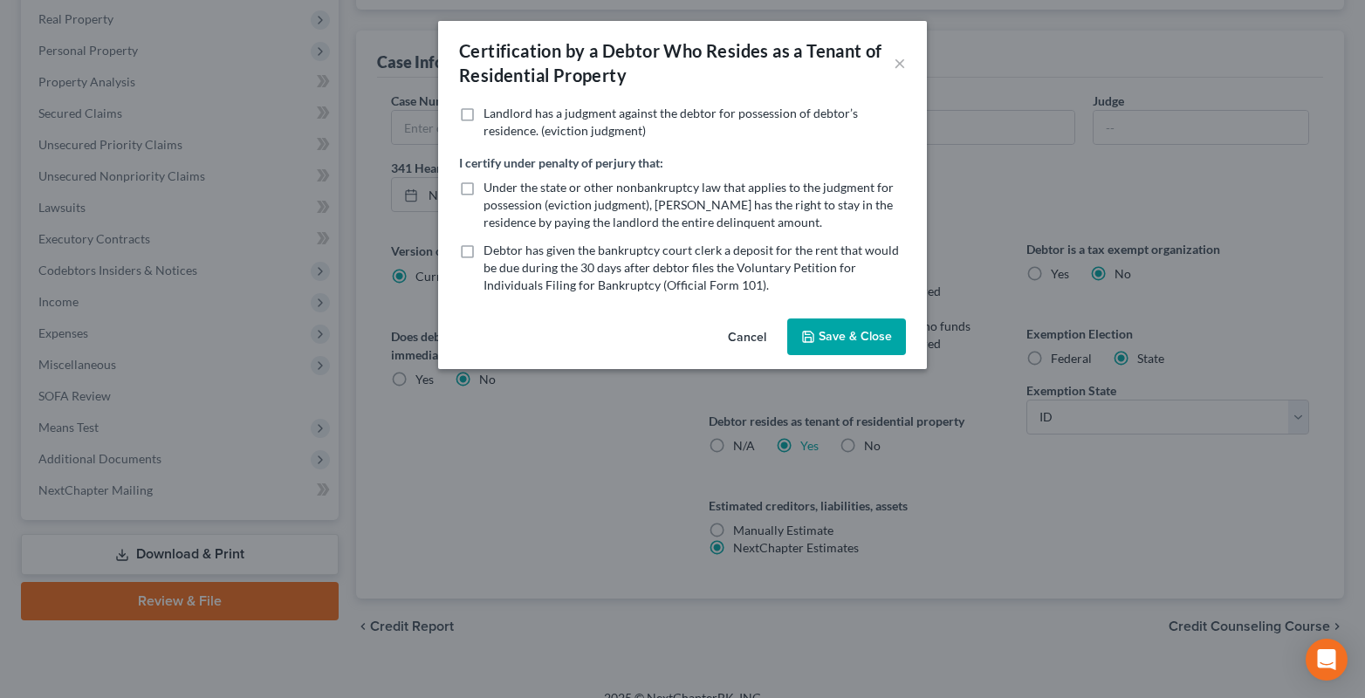
click at [837, 342] on button "Save & Close" at bounding box center [846, 337] width 119 height 37
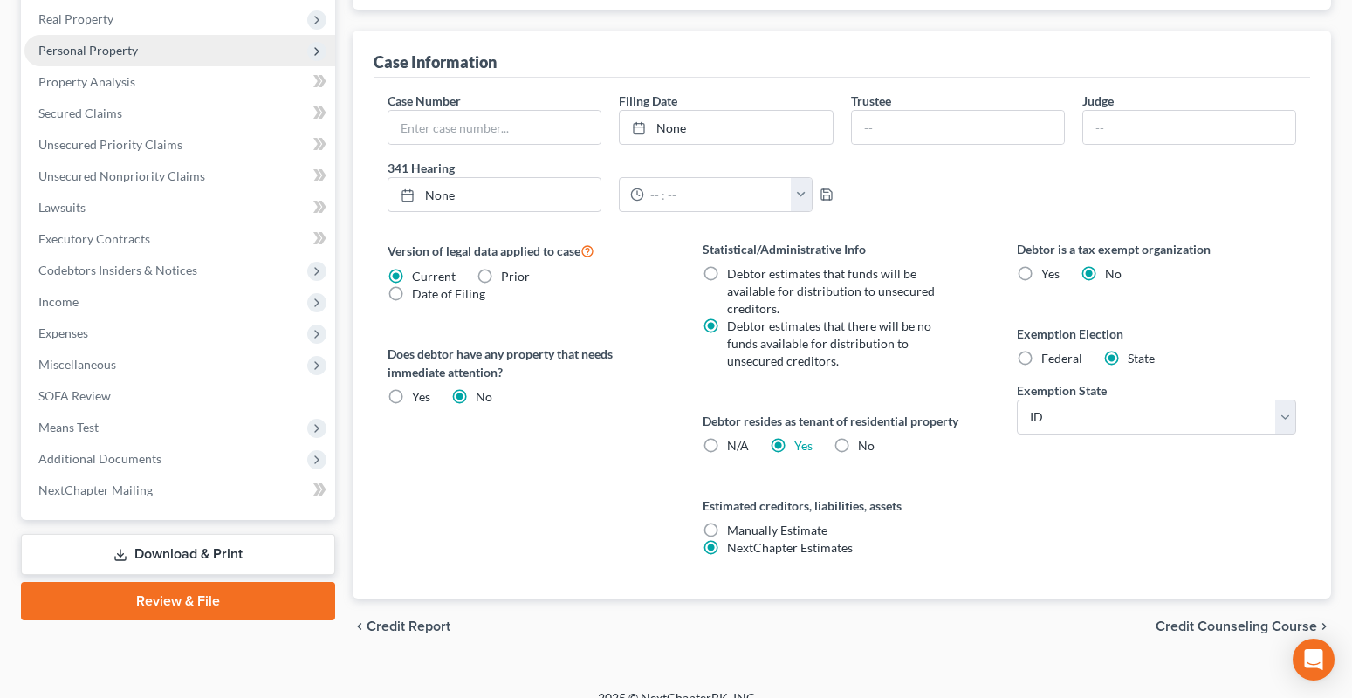
click at [51, 44] on span "Personal Property" at bounding box center [87, 50] width 99 height 15
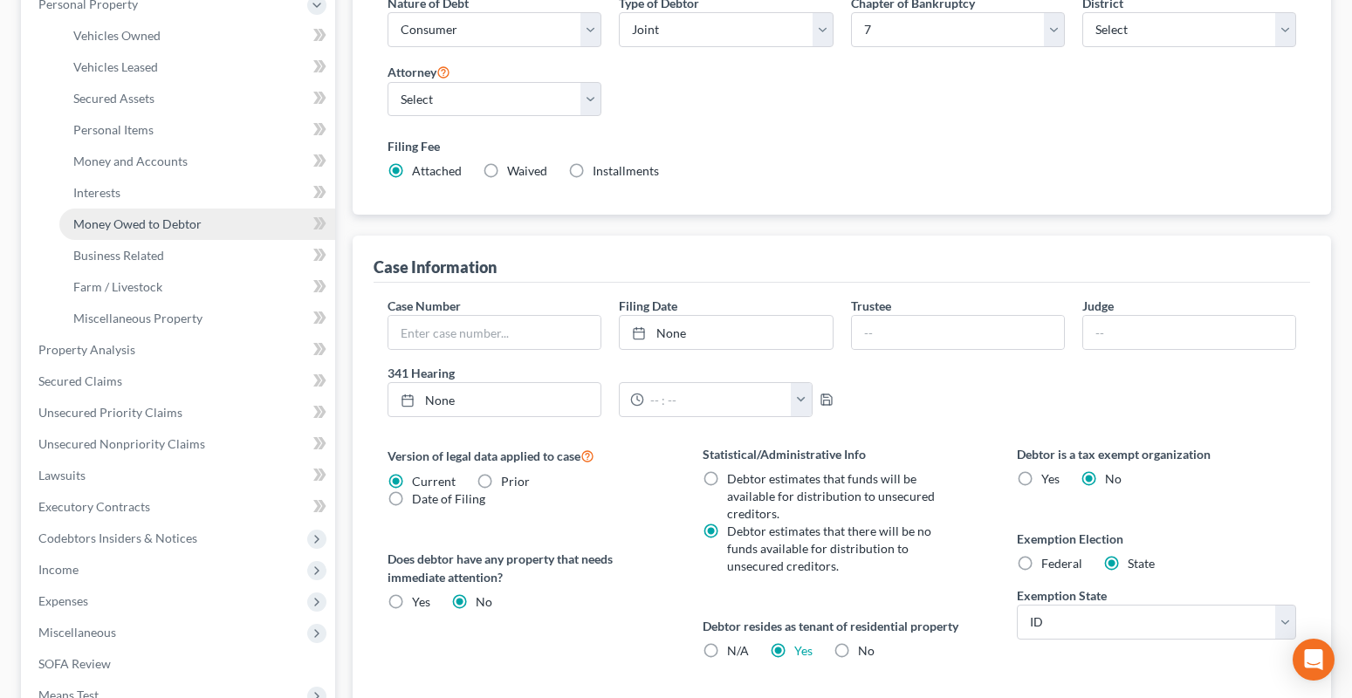
scroll to position [262, 0]
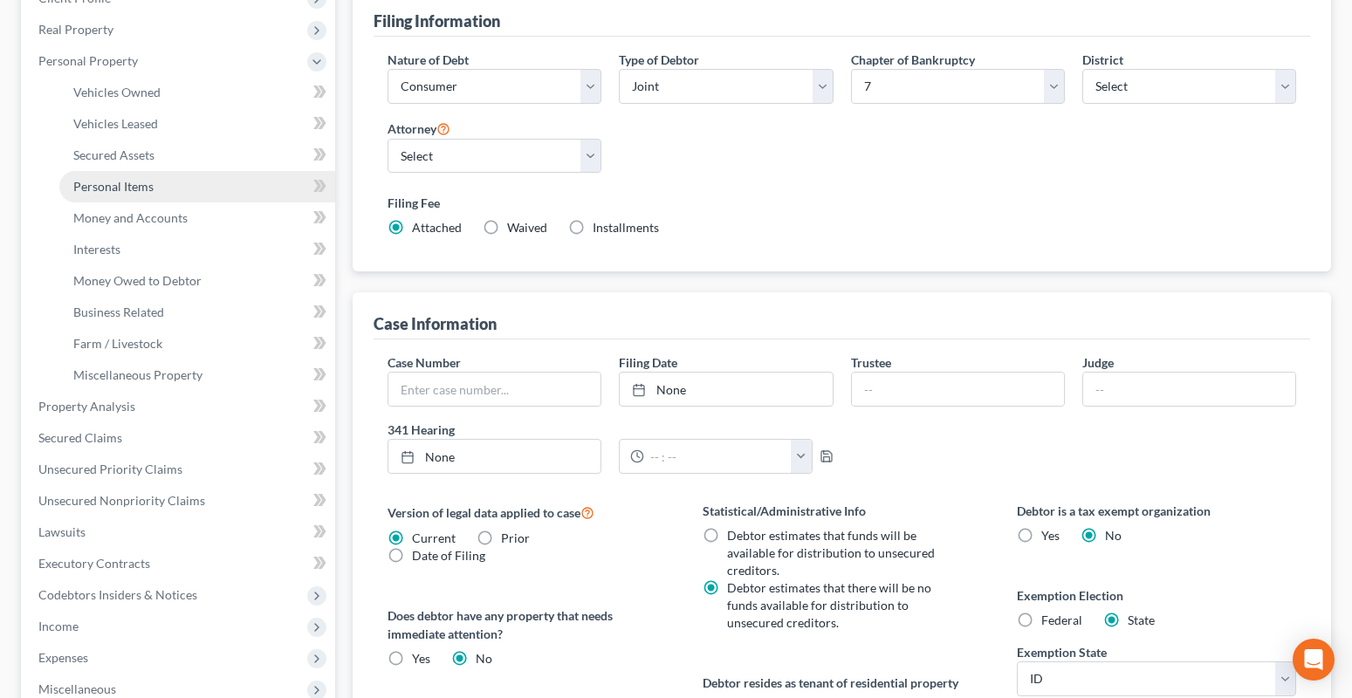
click at [91, 175] on link "Personal Items" at bounding box center [197, 186] width 276 height 31
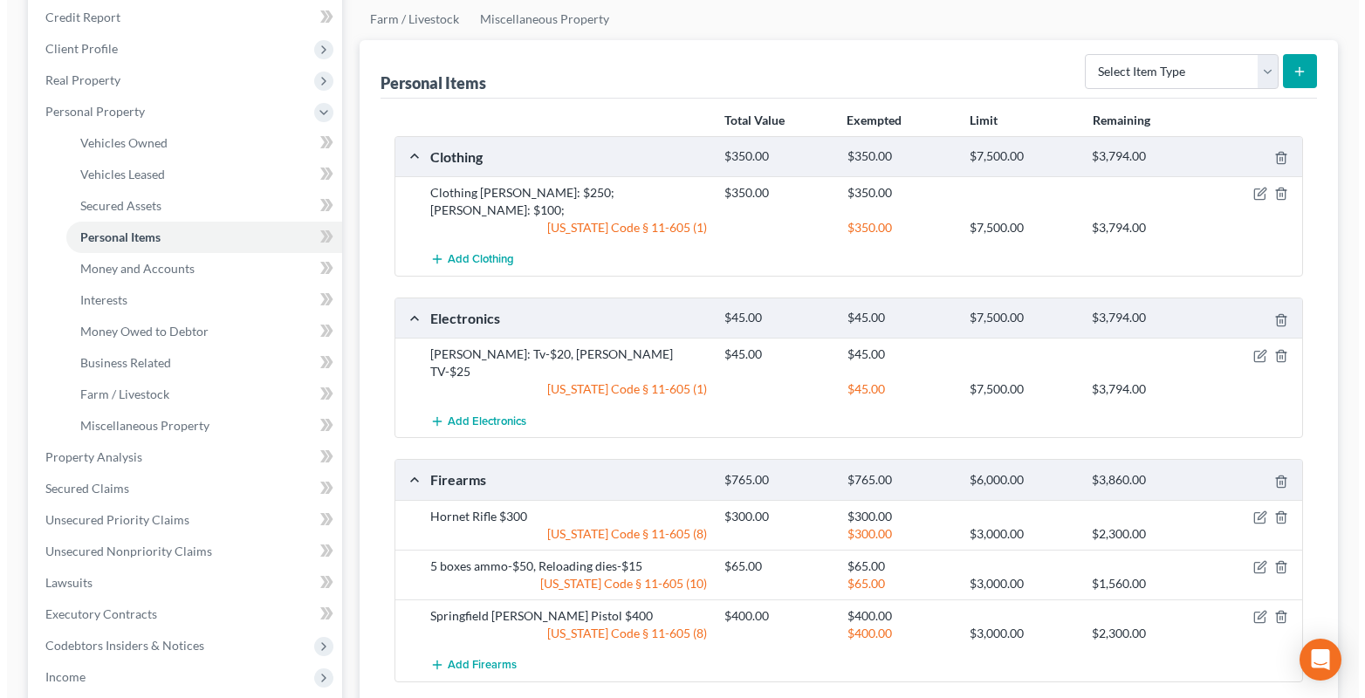
scroll to position [262, 0]
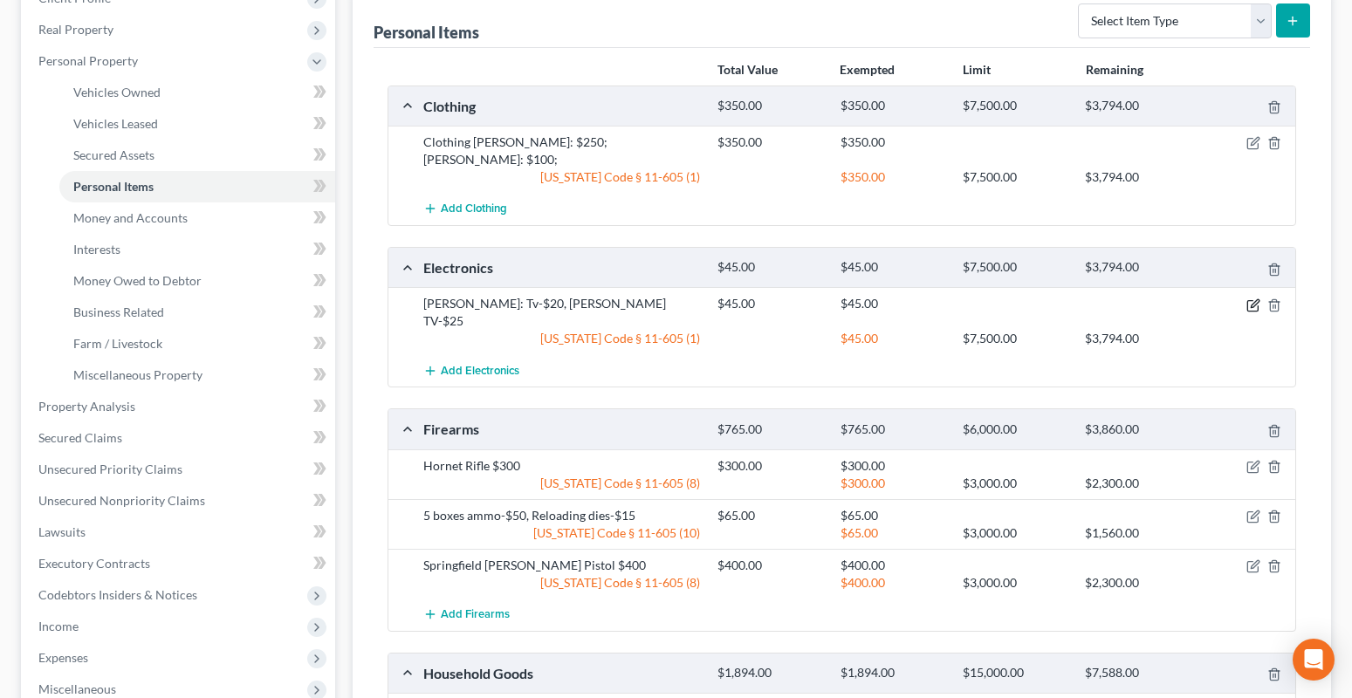
click at [1255, 299] on icon "button" at bounding box center [1255, 303] width 8 height 8
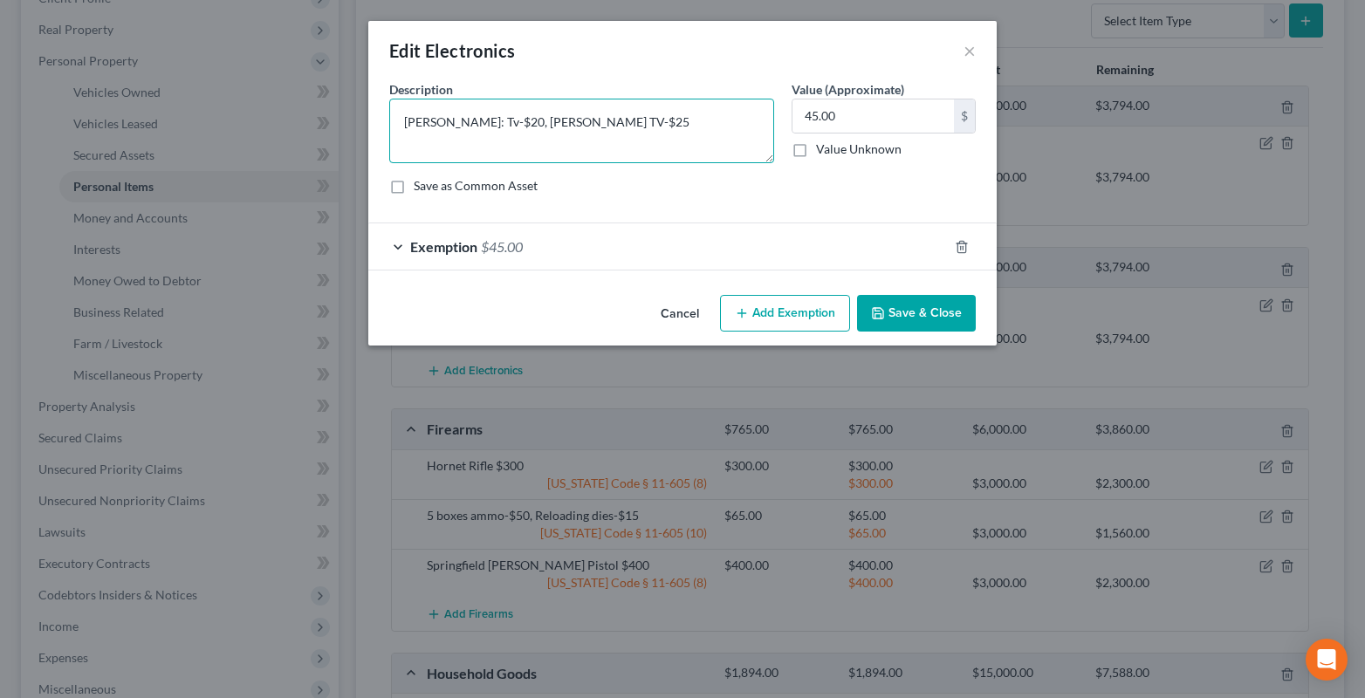
click at [595, 127] on textarea "[PERSON_NAME]: Tv-$20, [PERSON_NAME] TV-$25" at bounding box center [581, 131] width 385 height 65
type textarea "[PERSON_NAME]: Tv-$20, [PERSON_NAME] TV-$25, 2 phones-$50, $25"
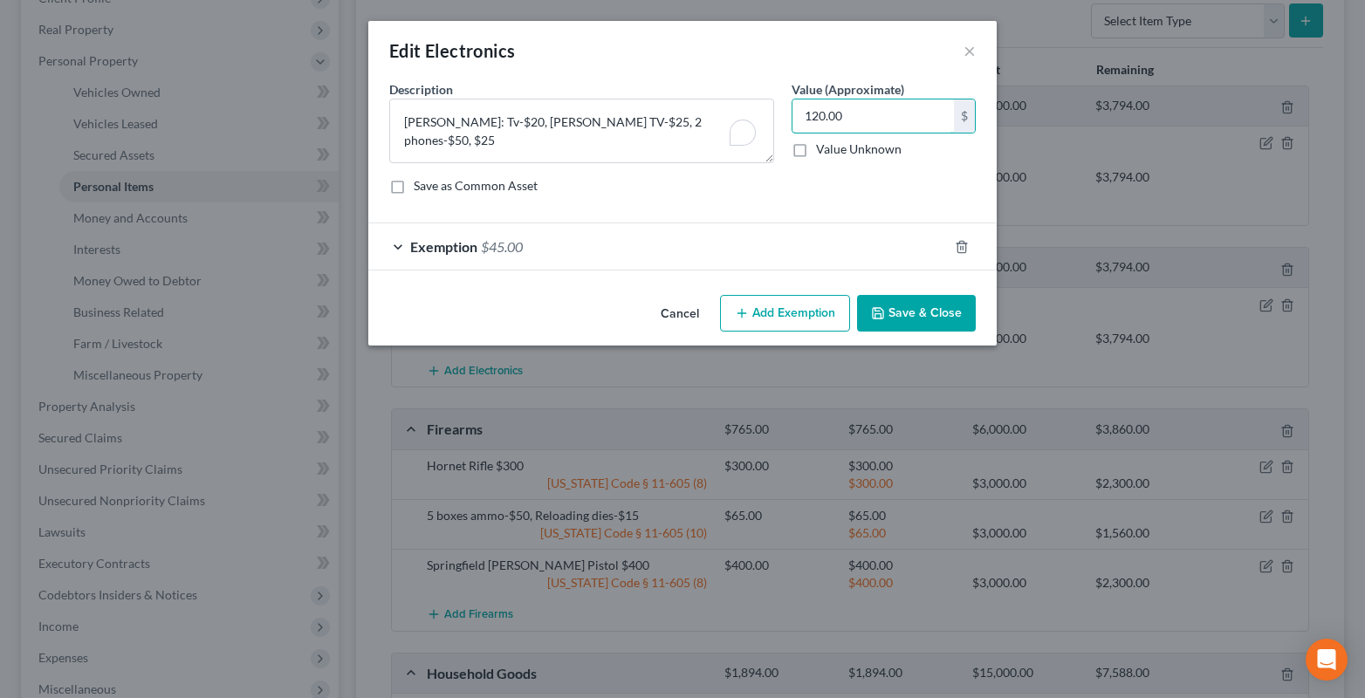
type input "120.00"
click at [394, 244] on div "Exemption $45.00" at bounding box center [657, 246] width 579 height 46
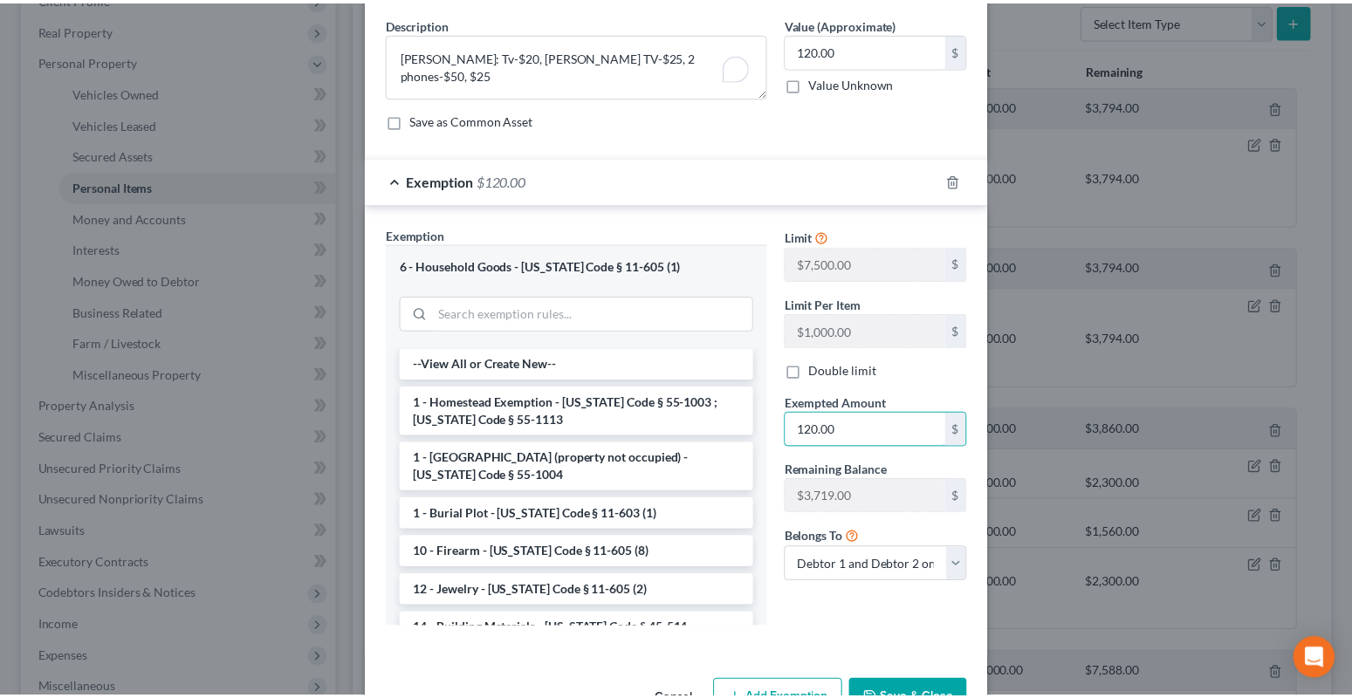
scroll to position [120, 0]
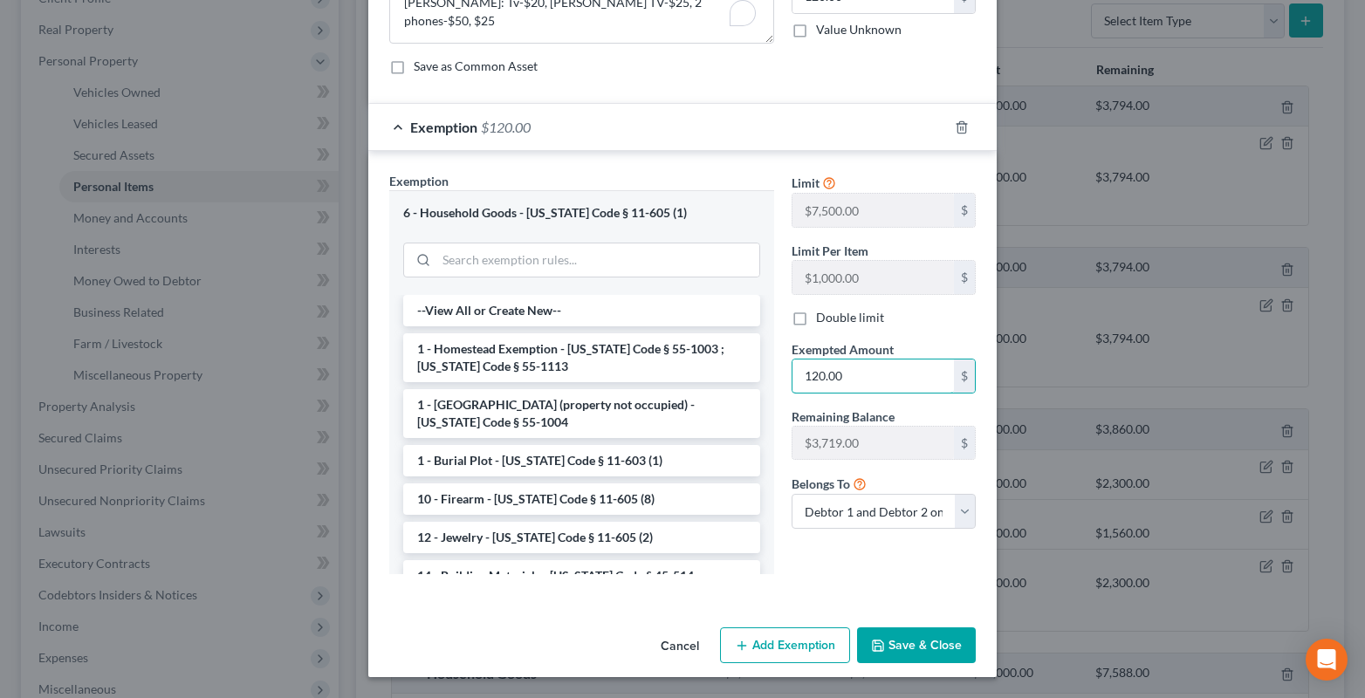
type input "120.00"
click at [910, 653] on button "Save & Close" at bounding box center [916, 645] width 119 height 37
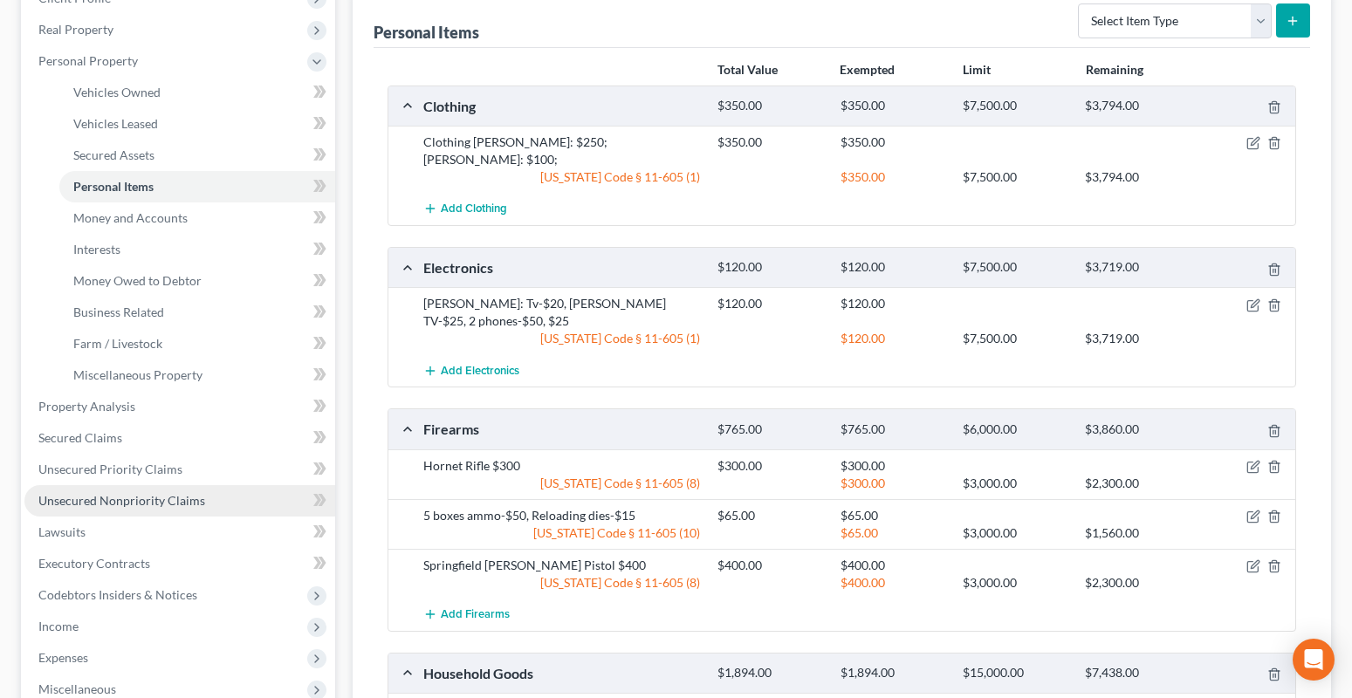
click at [120, 507] on span "Unsecured Nonpriority Claims" at bounding box center [121, 500] width 167 height 15
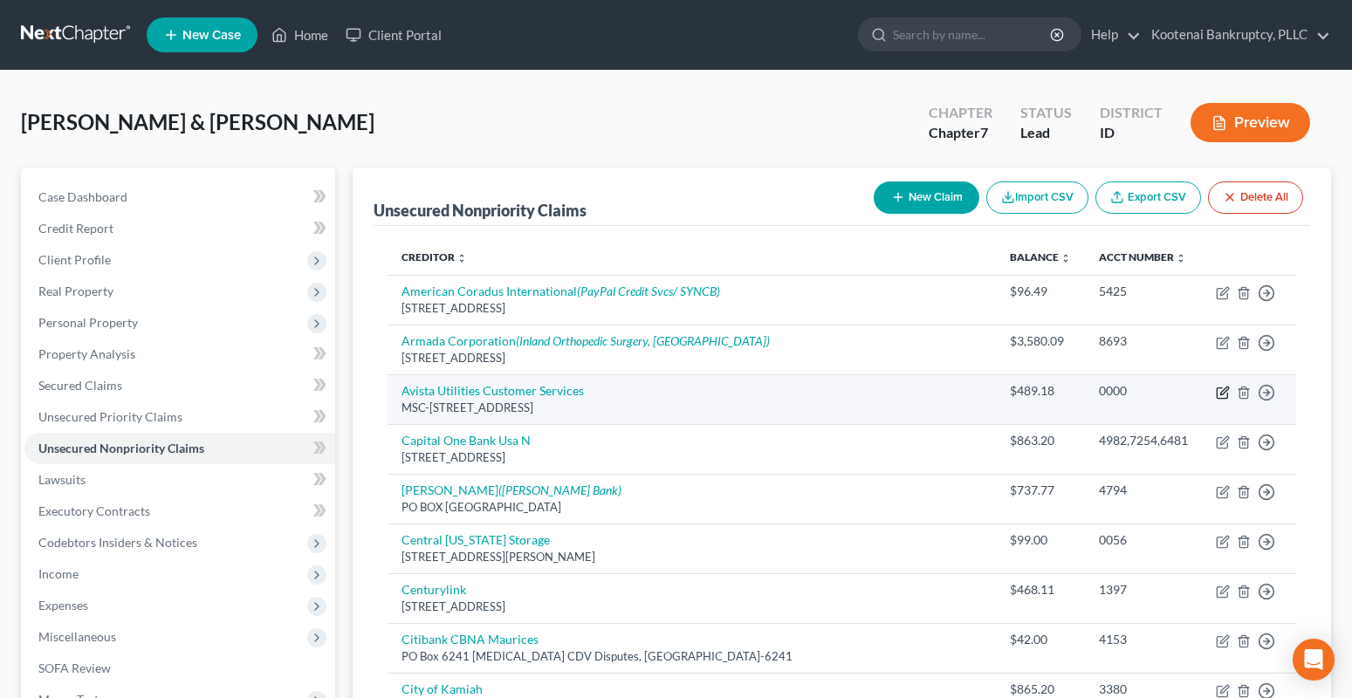
click at [1224, 391] on icon "button" at bounding box center [1223, 393] width 14 height 14
select select "50"
select select "20"
select select "4"
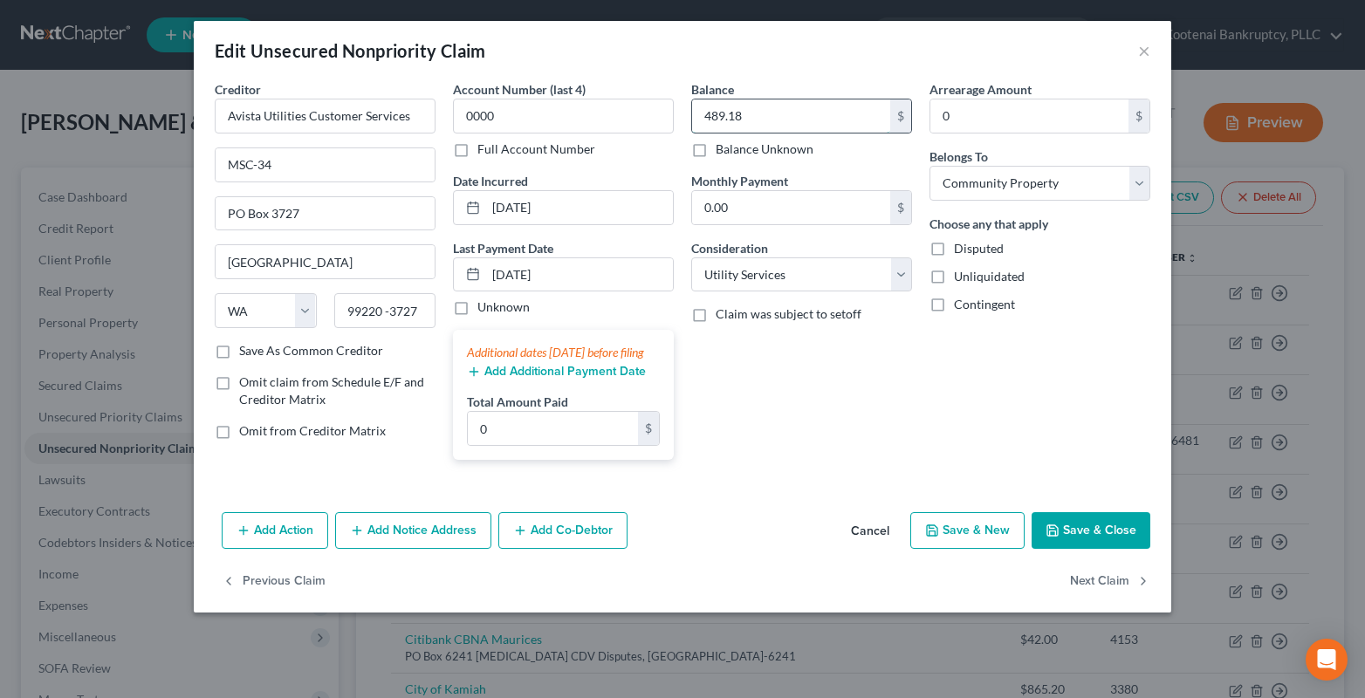
click at [755, 110] on input "489.18" at bounding box center [791, 115] width 198 height 33
type input "700.00"
click at [1088, 545] on button "Save & Close" at bounding box center [1091, 530] width 119 height 37
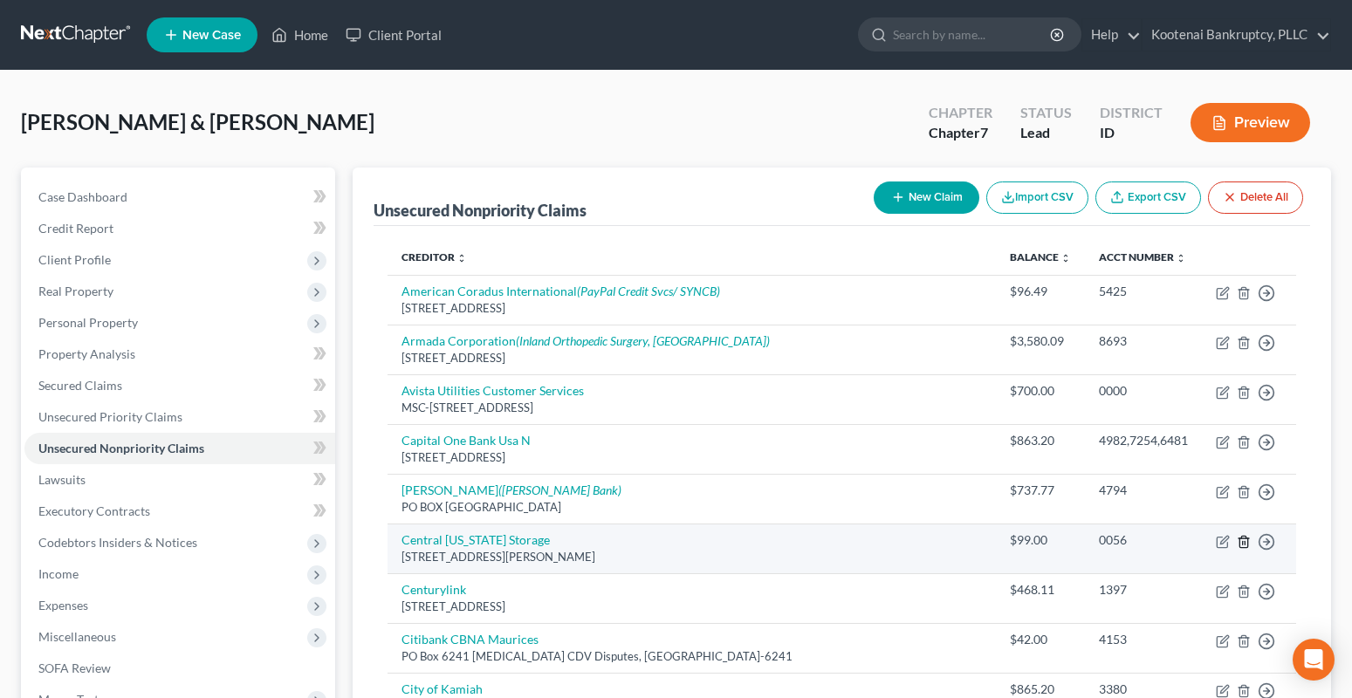
click at [1250, 548] on icon "button" at bounding box center [1244, 542] width 14 height 14
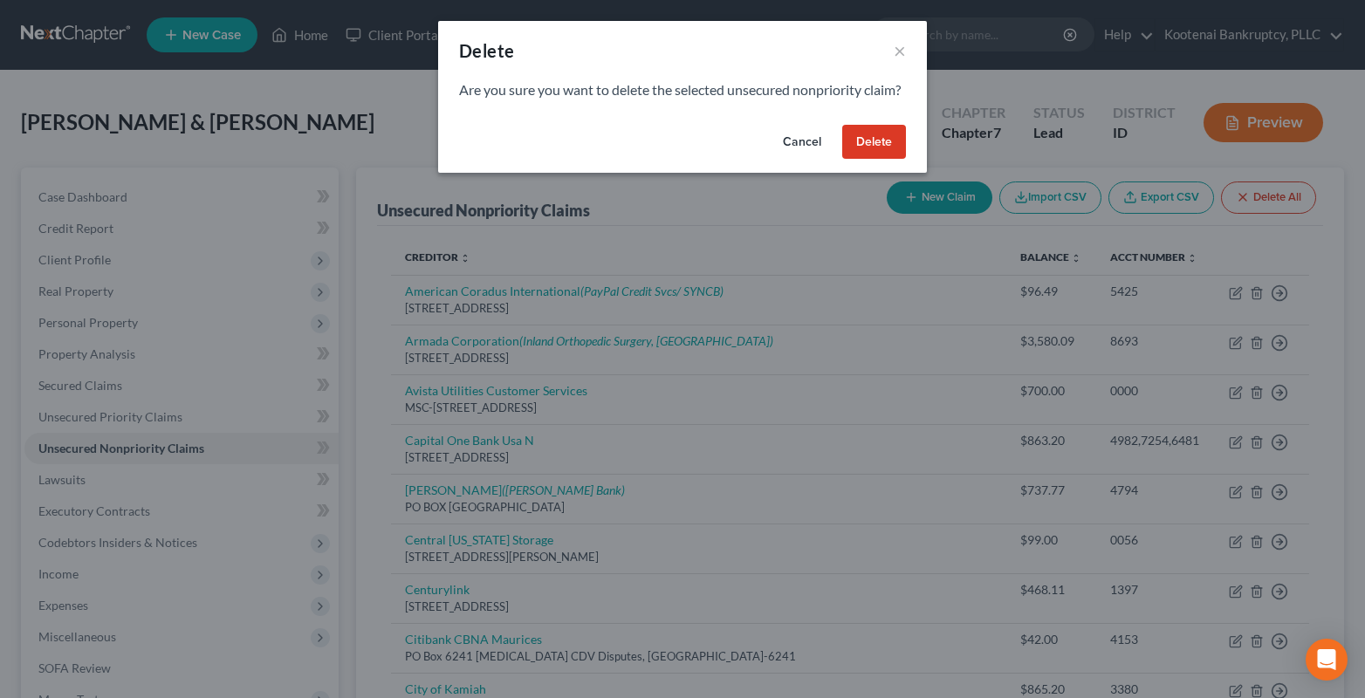
click at [888, 160] on button "Delete" at bounding box center [874, 142] width 64 height 35
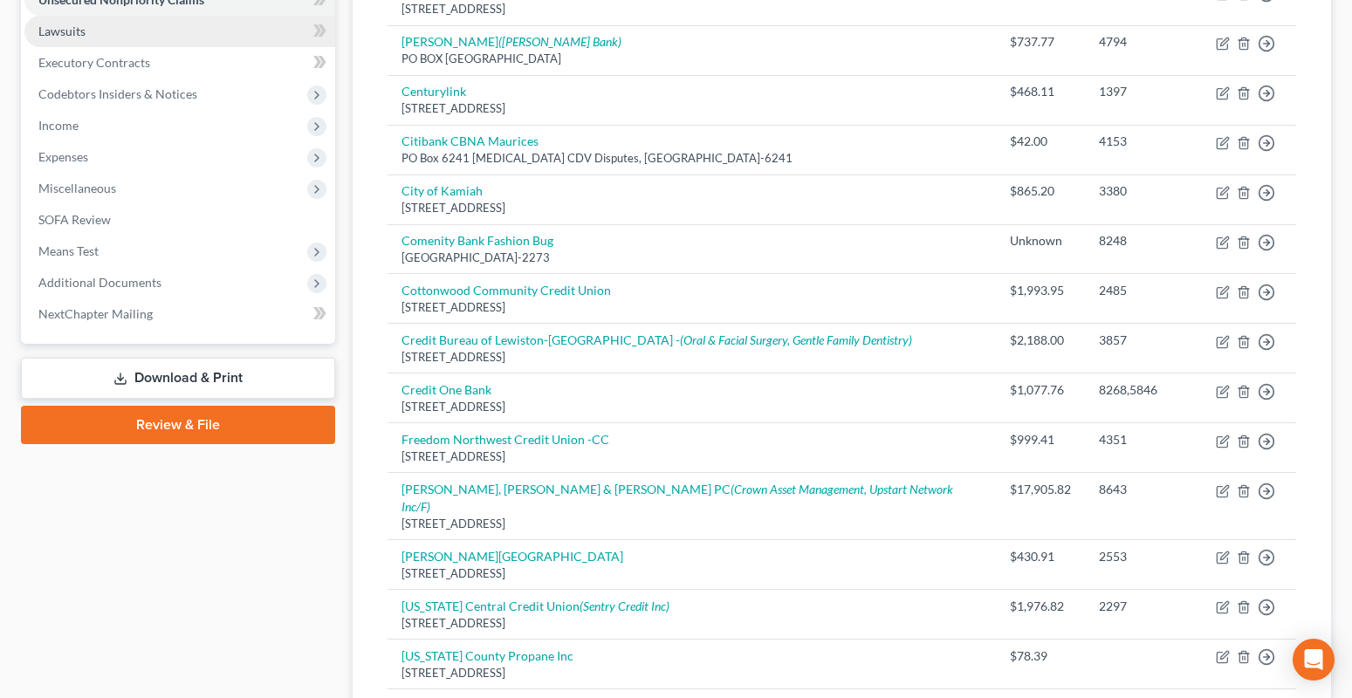
scroll to position [262, 0]
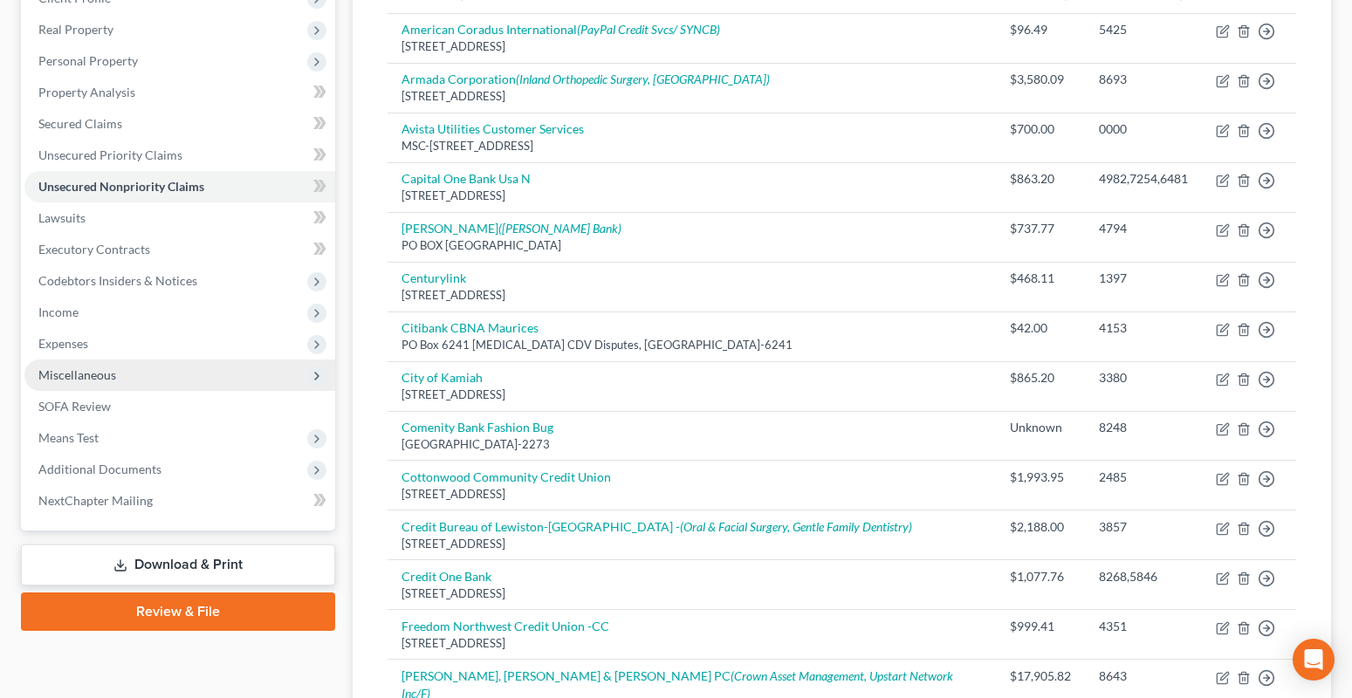
click at [65, 377] on span "Miscellaneous" at bounding box center [77, 374] width 78 height 15
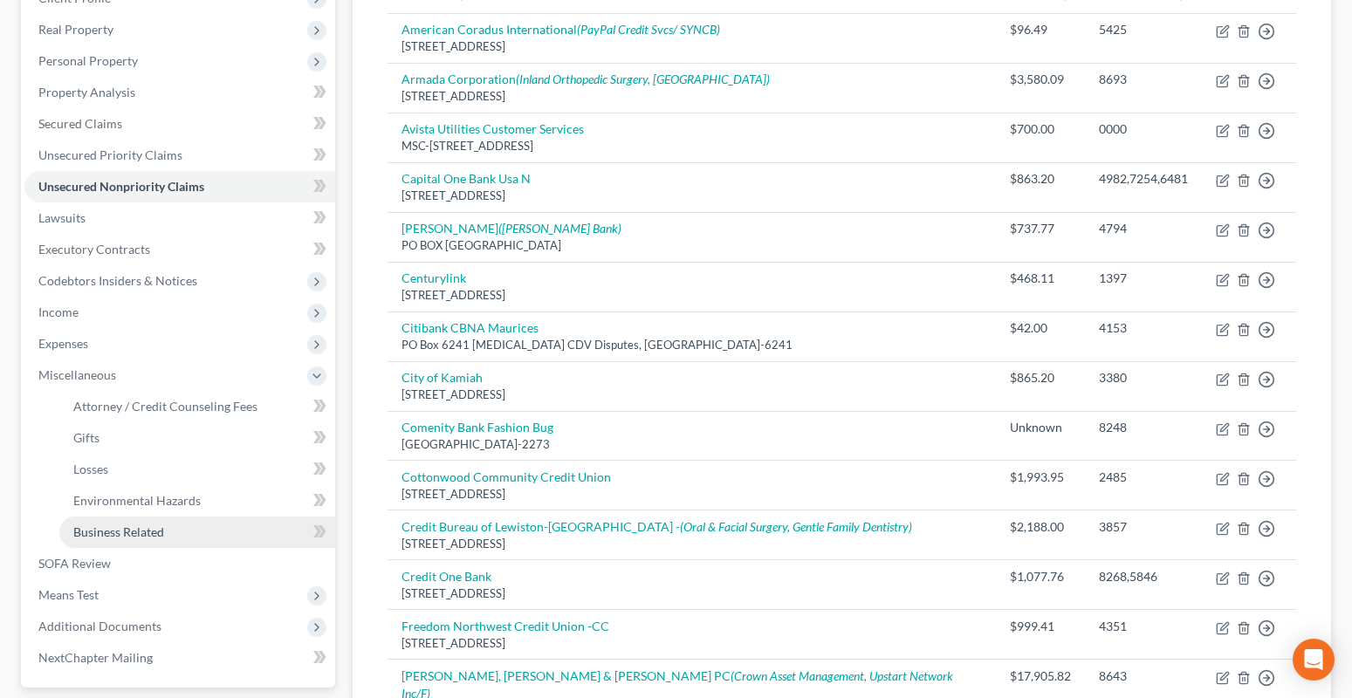
click at [140, 531] on span "Business Related" at bounding box center [118, 532] width 91 height 15
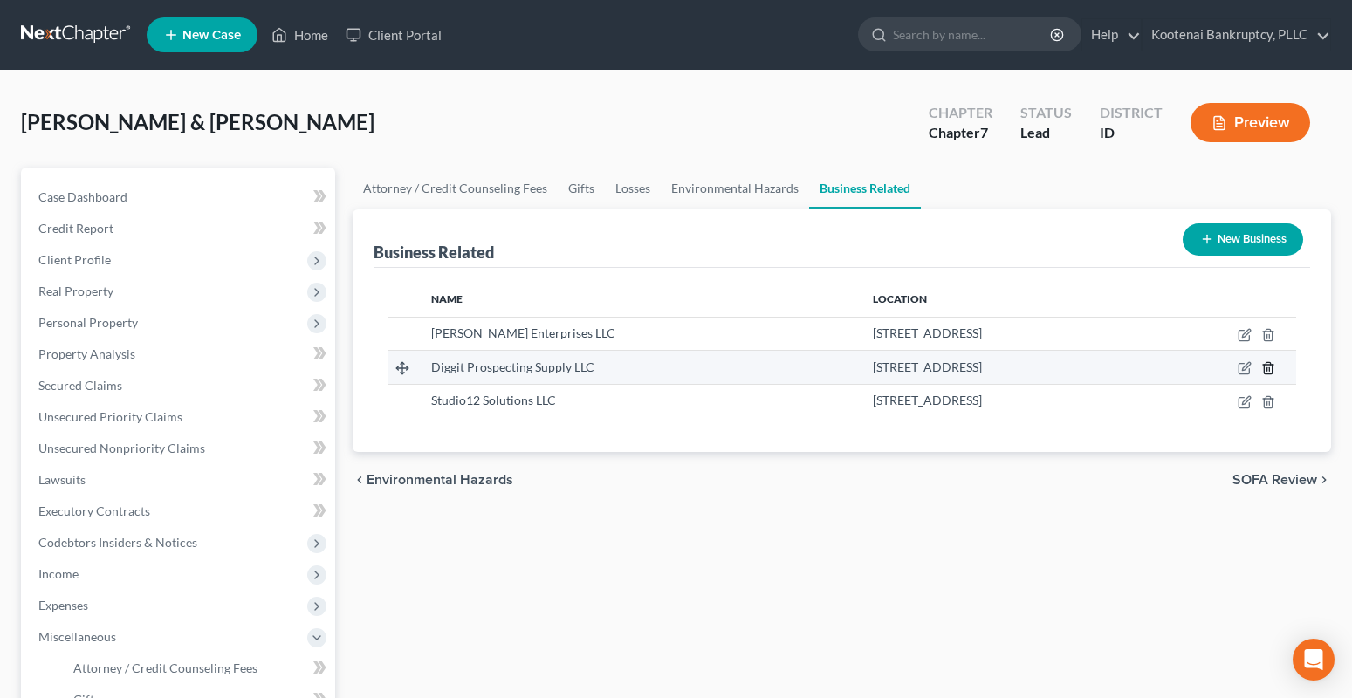
click at [1267, 366] on icon "button" at bounding box center [1268, 368] width 14 height 14
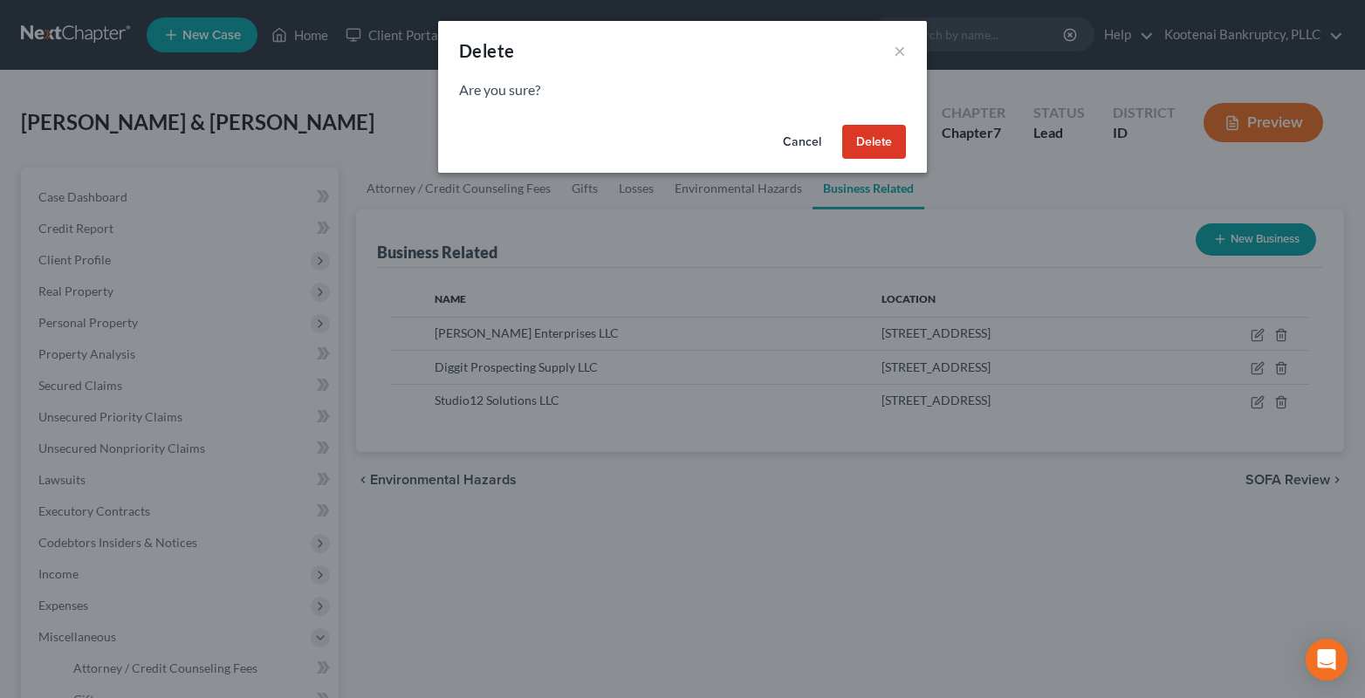
click at [895, 147] on button "Delete" at bounding box center [874, 142] width 64 height 35
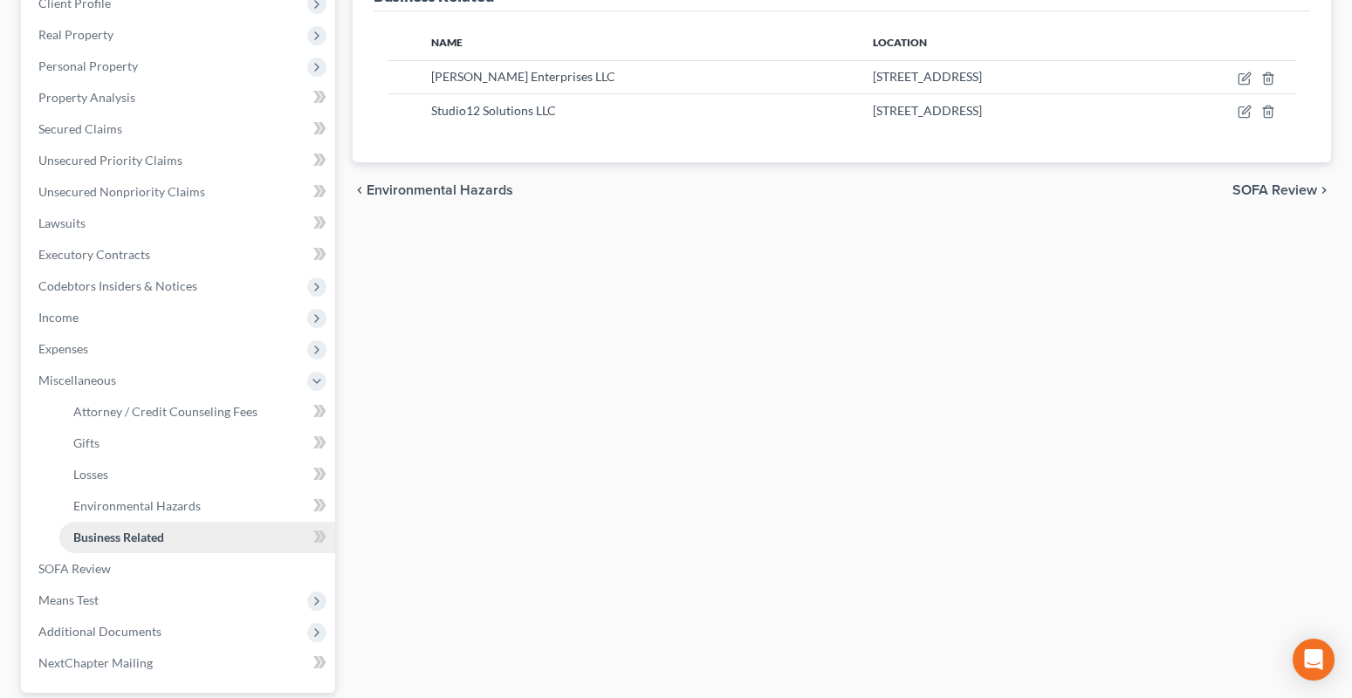
scroll to position [418, 0]
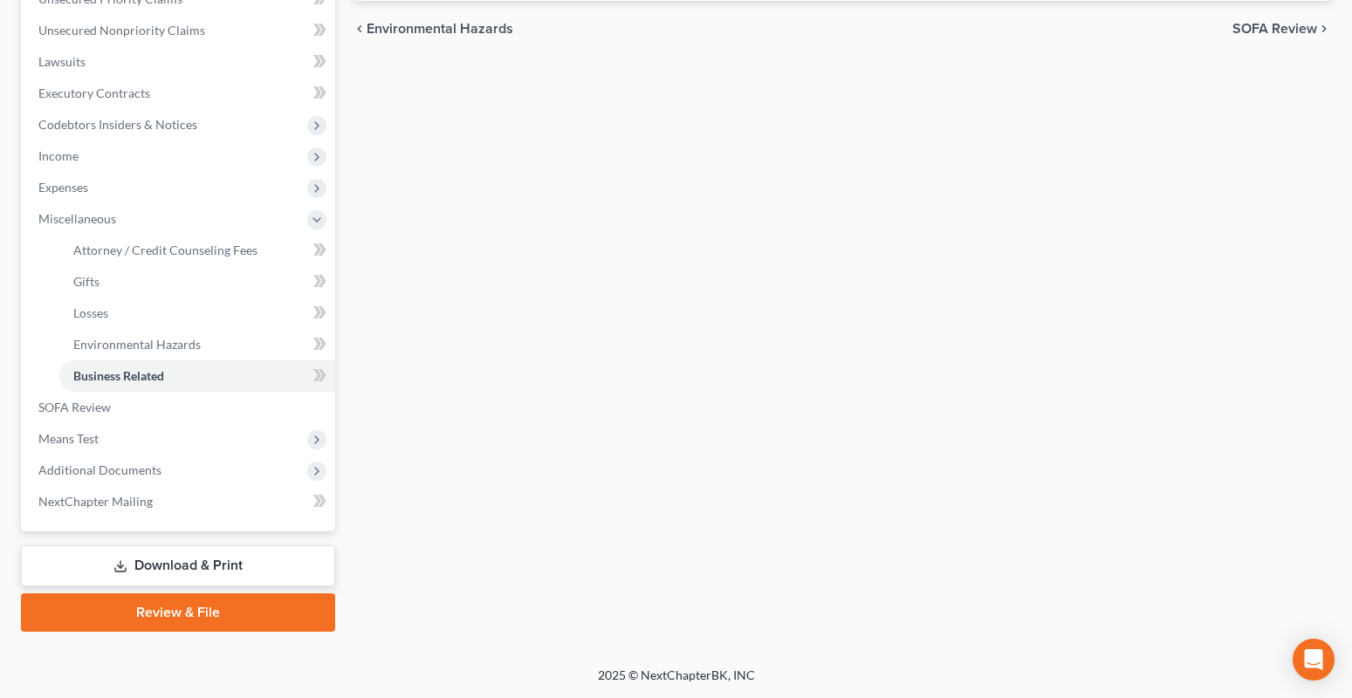
click at [140, 576] on link "Download & Print" at bounding box center [178, 565] width 314 height 41
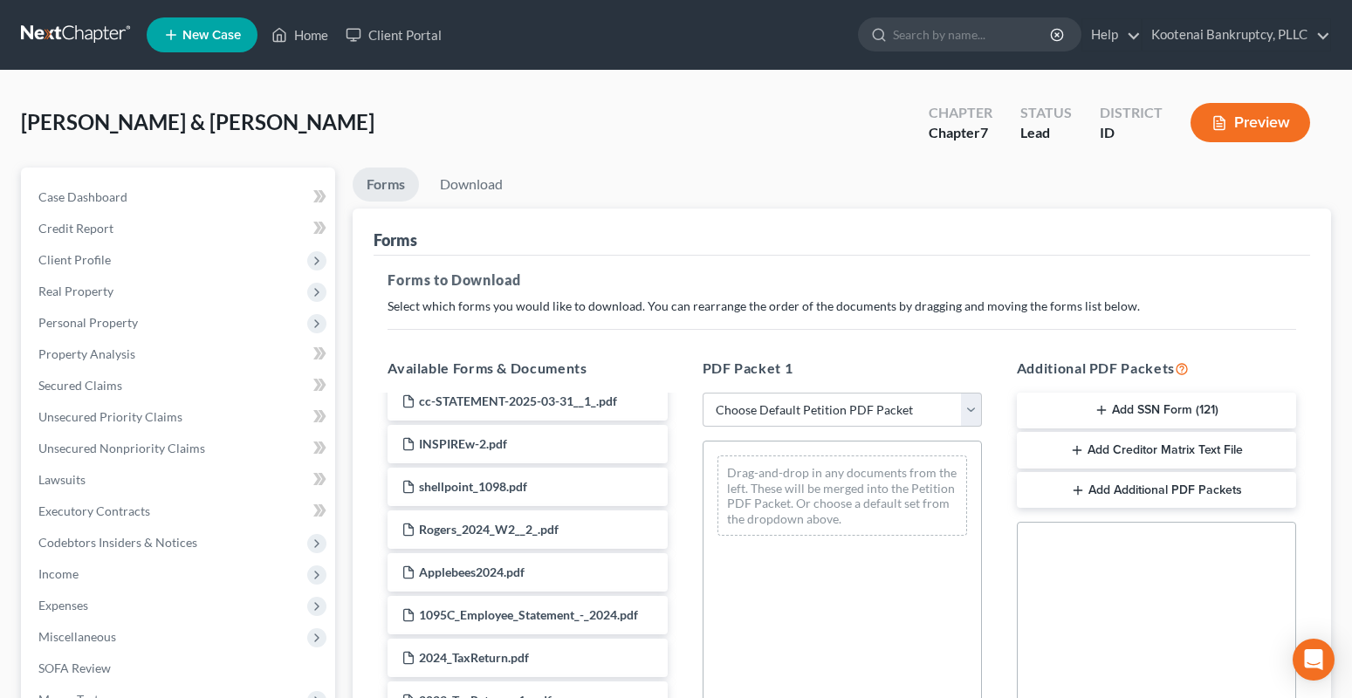
scroll to position [2356, 0]
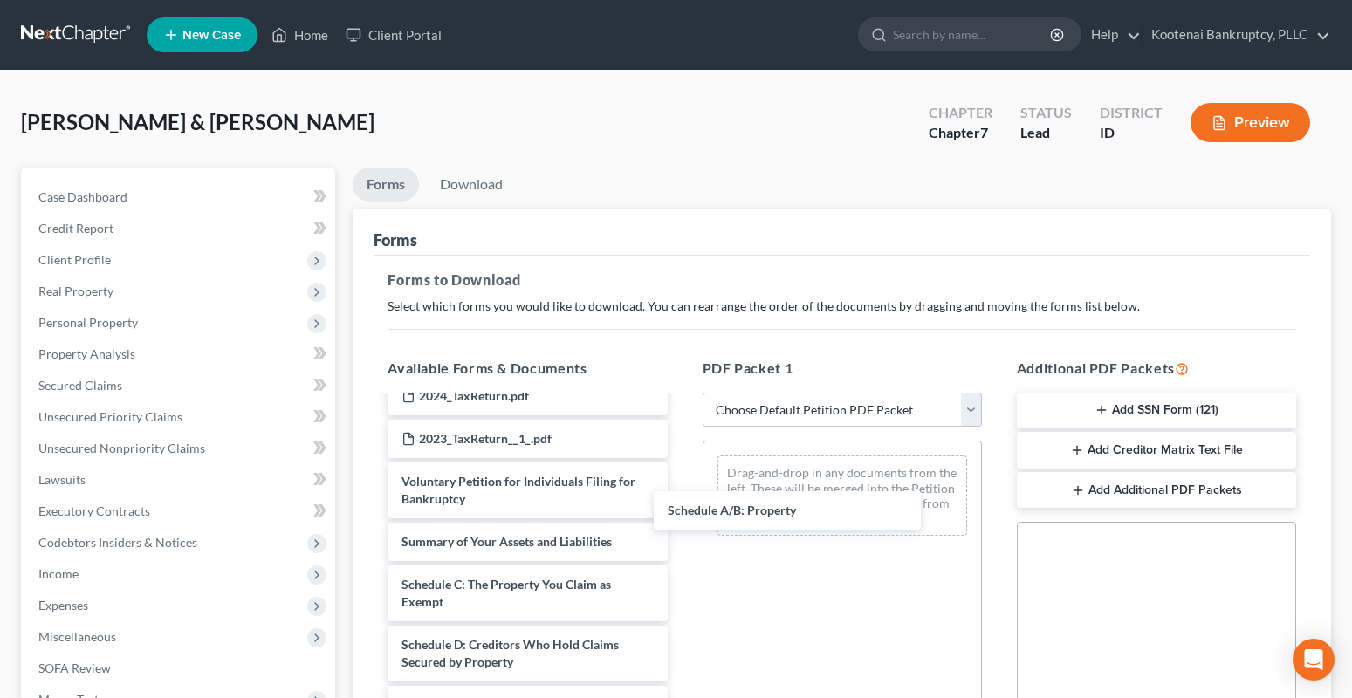
drag, startPoint x: 471, startPoint y: 579, endPoint x: 691, endPoint y: 539, distance: 223.4
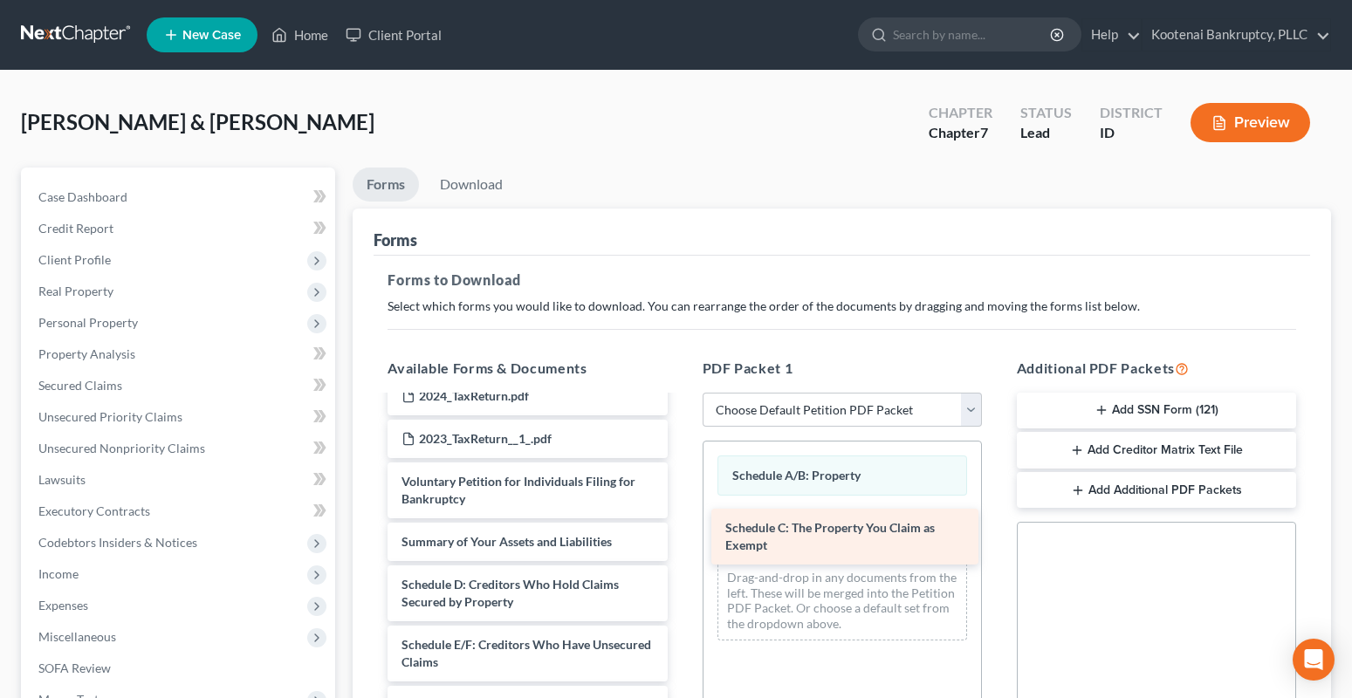
drag, startPoint x: 514, startPoint y: 598, endPoint x: 851, endPoint y: 538, distance: 342.2
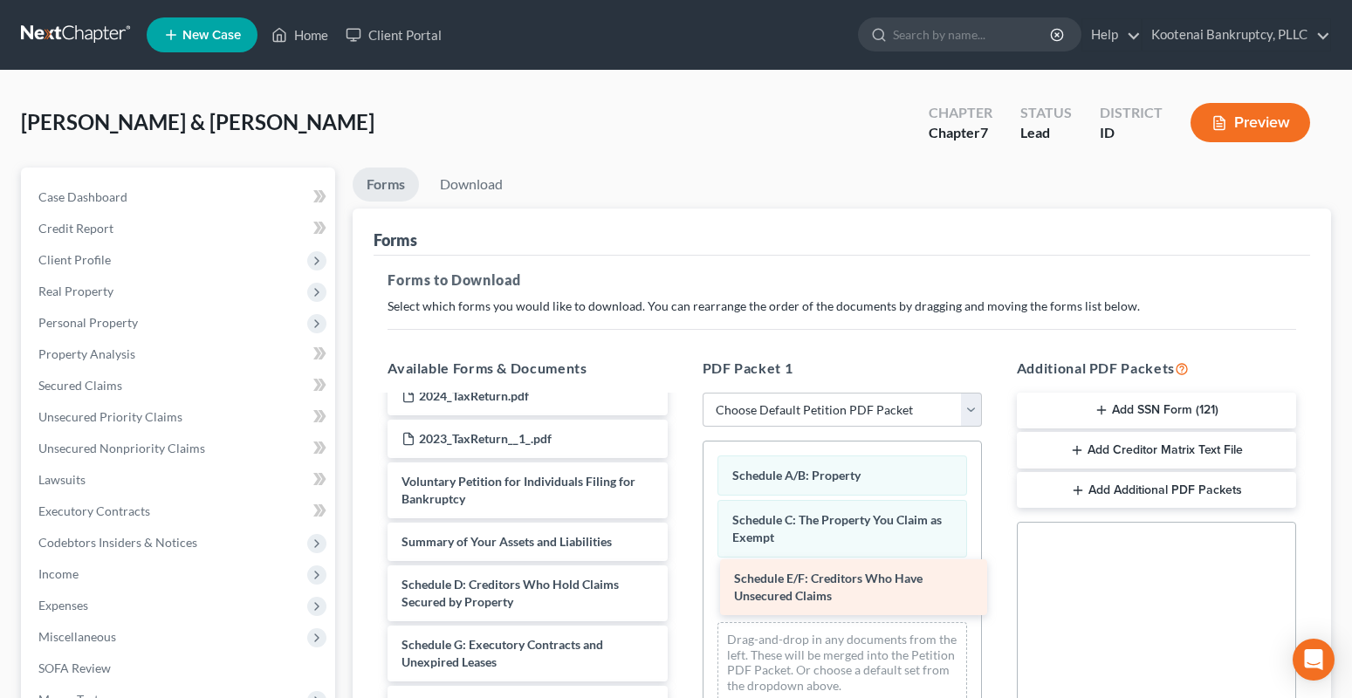
drag, startPoint x: 501, startPoint y: 653, endPoint x: 833, endPoint y: 586, distance: 339.1
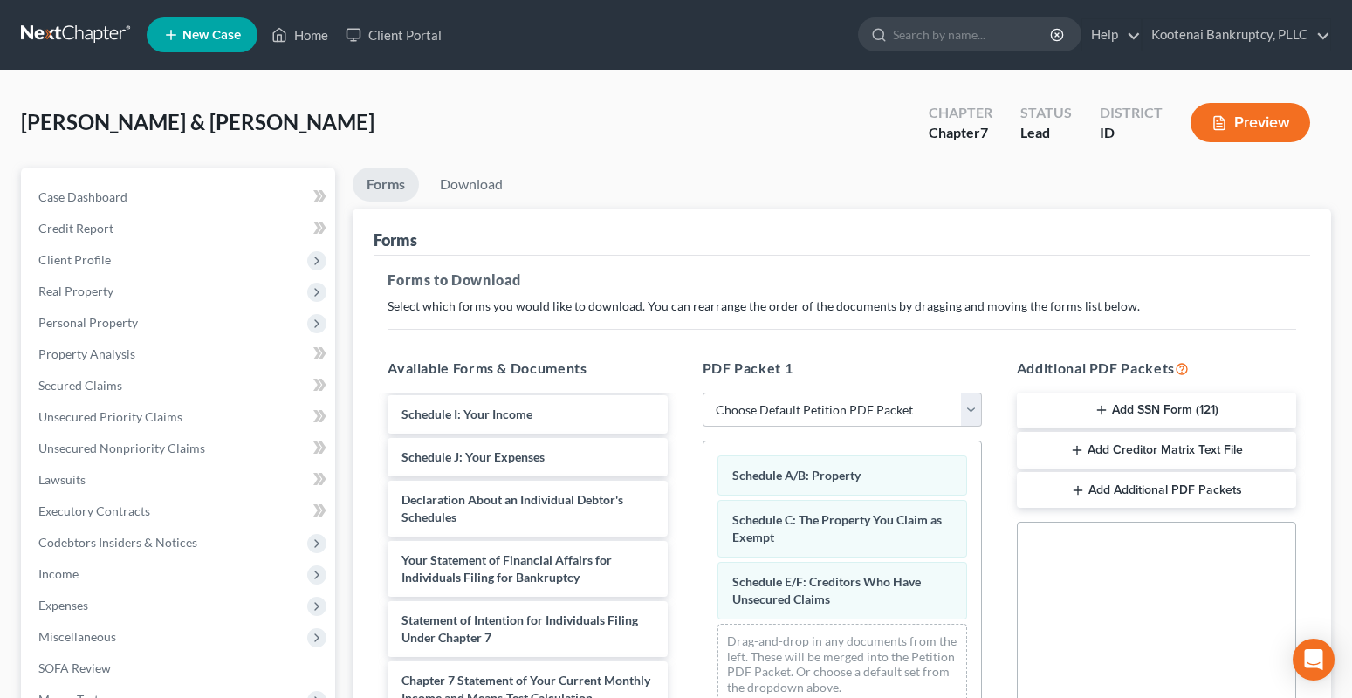
scroll to position [2745, 0]
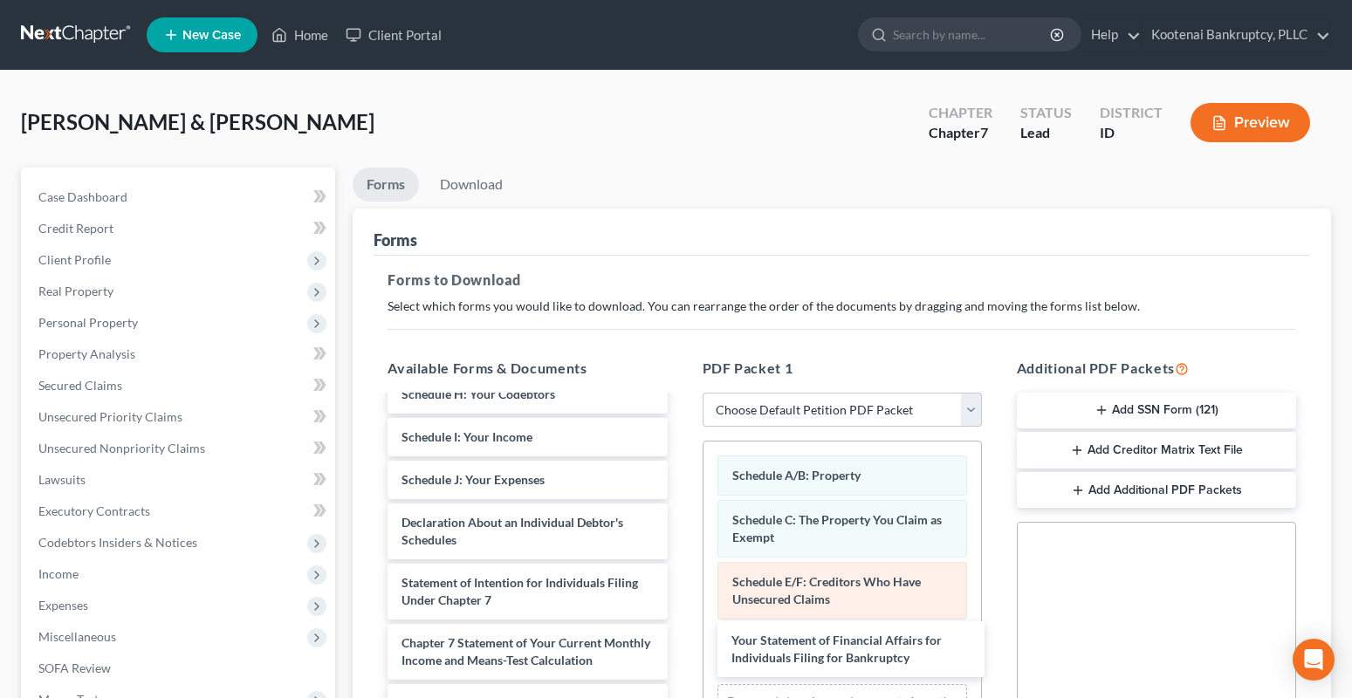
drag, startPoint x: 484, startPoint y: 506, endPoint x: 742, endPoint y: 606, distance: 276.0
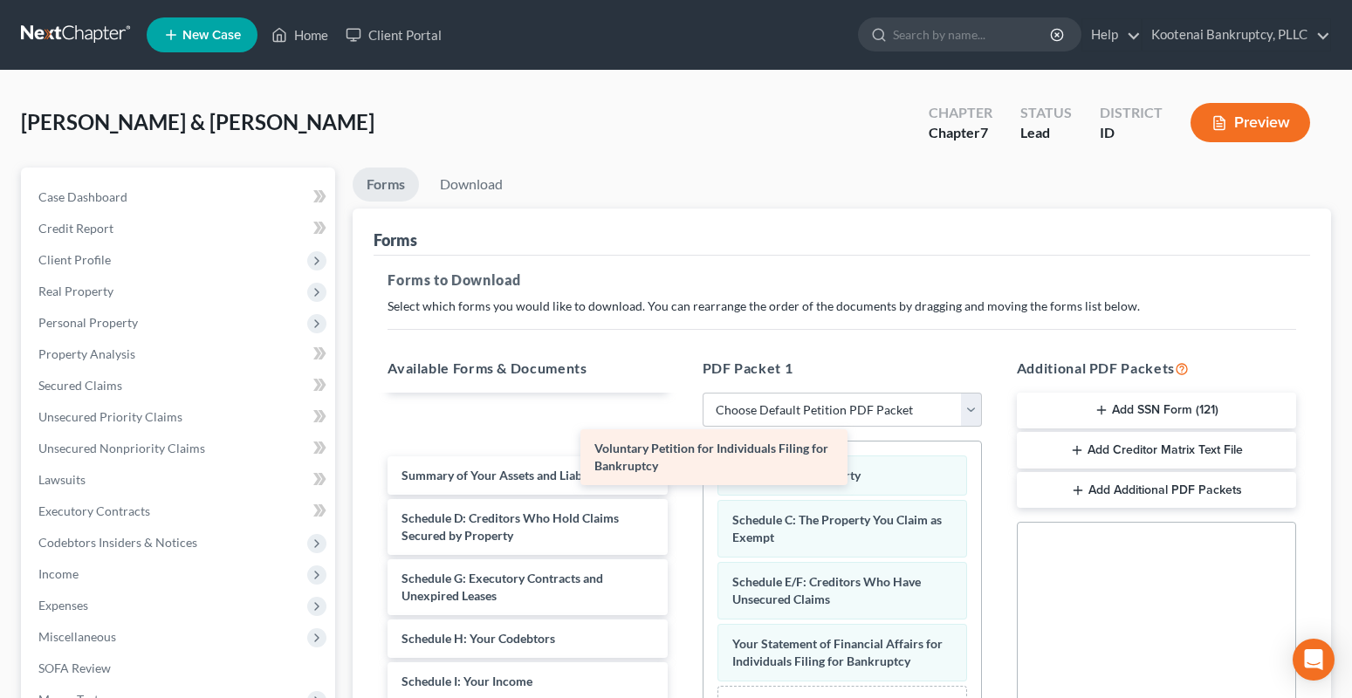
scroll to position [2362, 0]
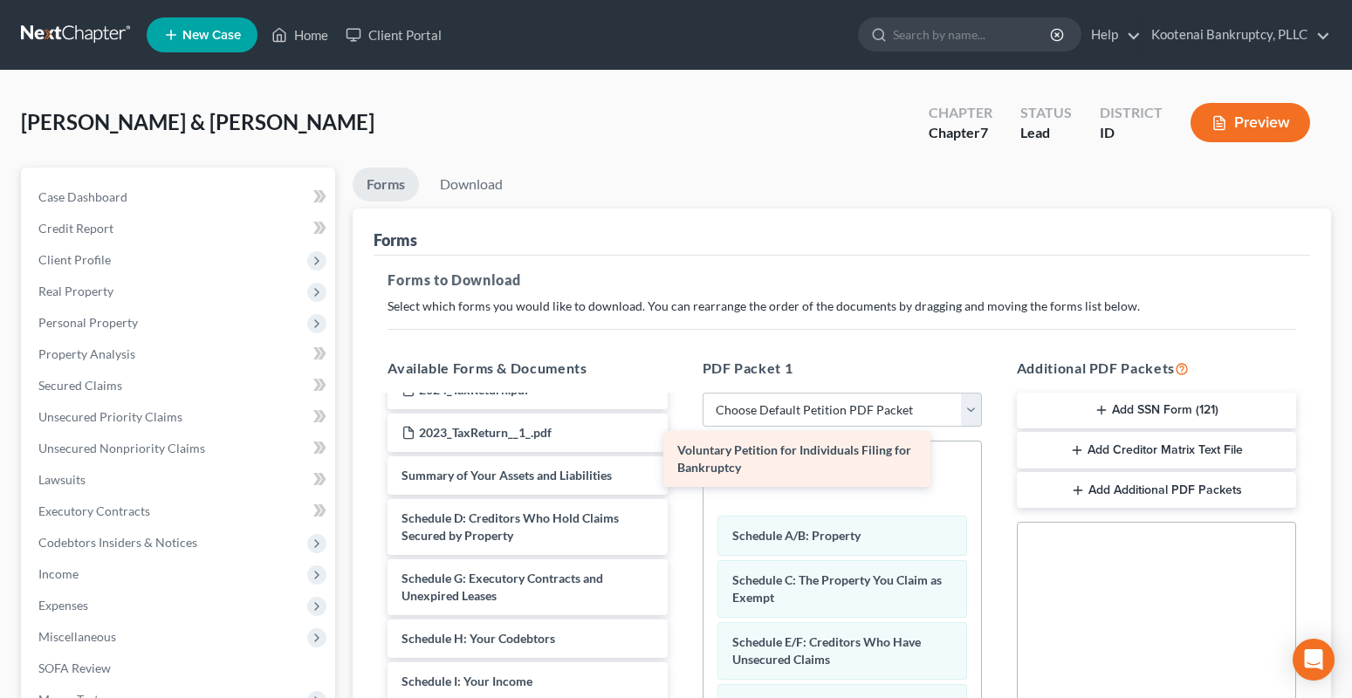
drag, startPoint x: 464, startPoint y: 415, endPoint x: 740, endPoint y: 450, distance: 278.0
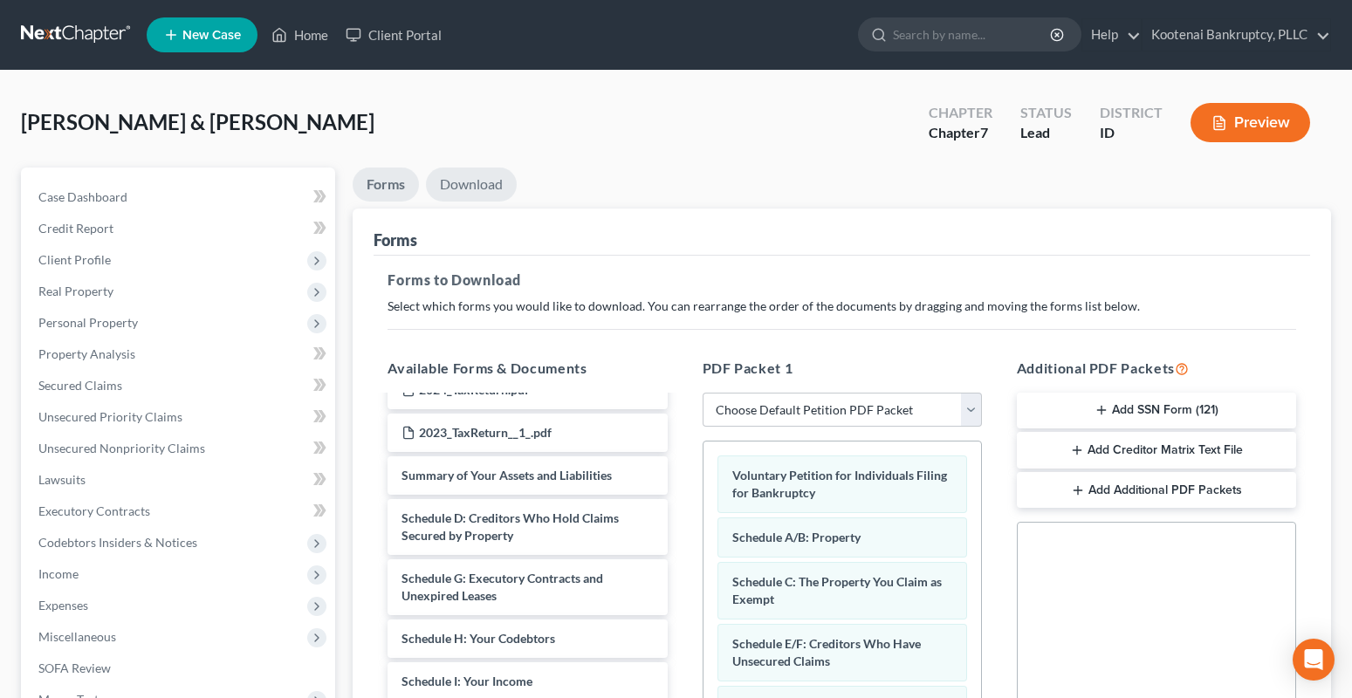
click at [464, 189] on link "Download" at bounding box center [471, 185] width 91 height 34
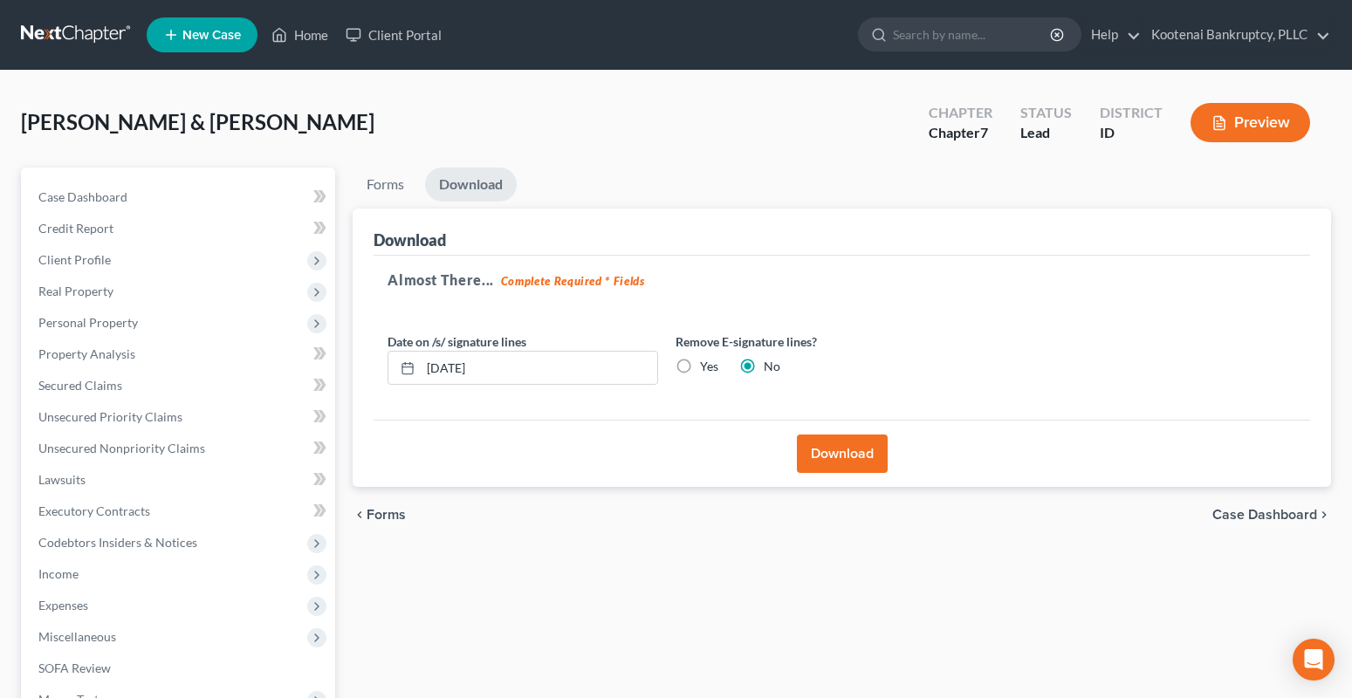
click at [835, 450] on button "Download" at bounding box center [842, 454] width 91 height 38
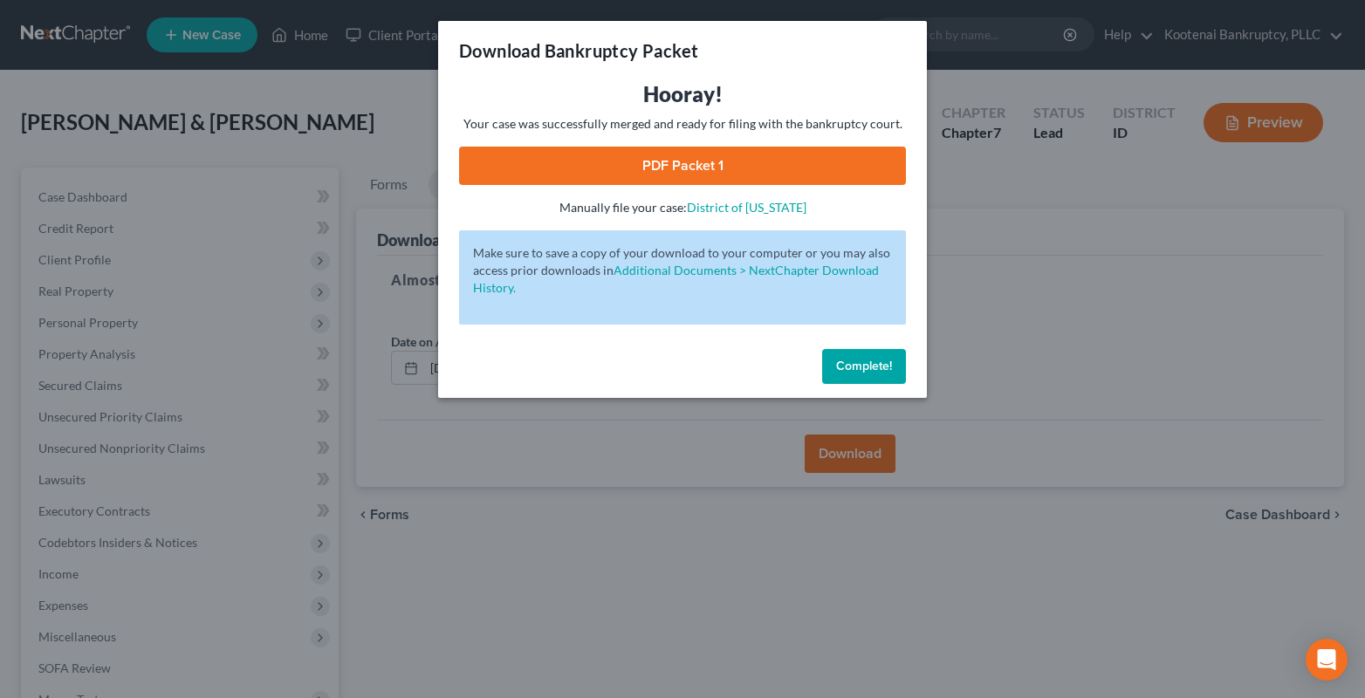
click at [680, 164] on link "PDF Packet 1" at bounding box center [682, 166] width 447 height 38
click at [709, 177] on link "PDF Packet 1" at bounding box center [682, 166] width 447 height 38
click at [873, 360] on span "Complete!" at bounding box center [864, 366] width 56 height 15
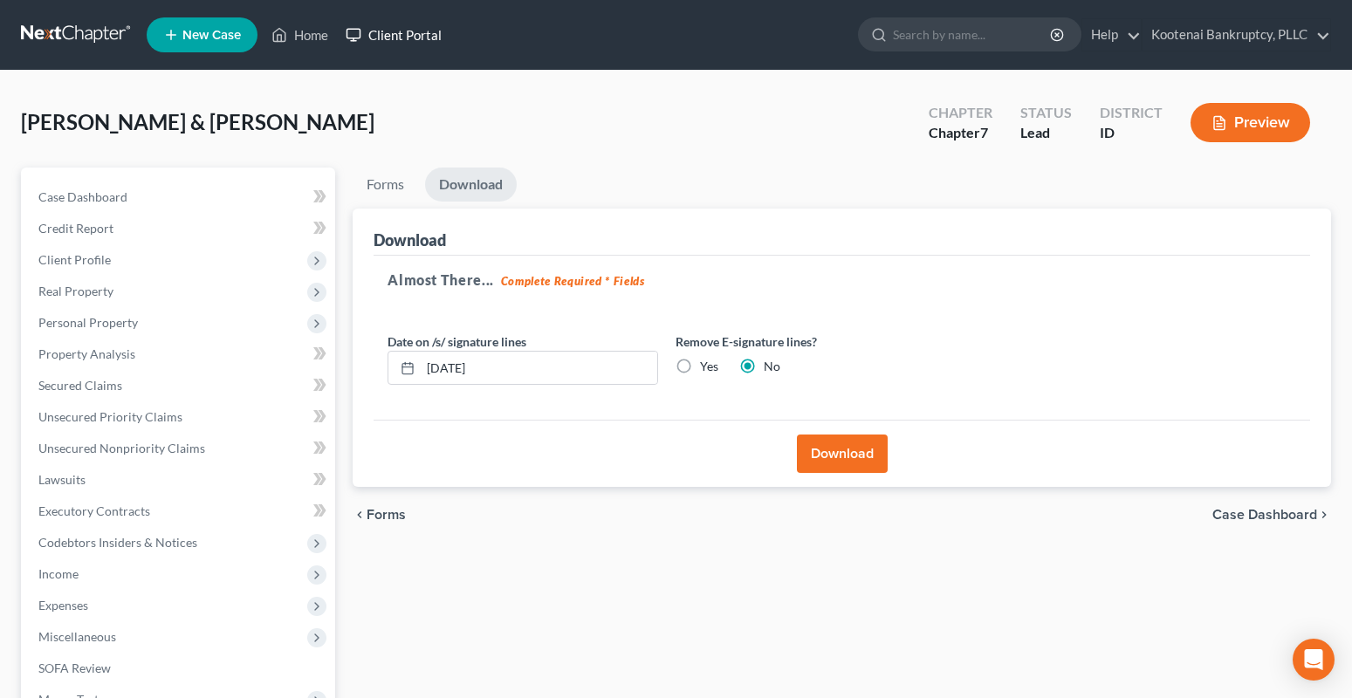
click at [392, 35] on link "Client Portal" at bounding box center [393, 34] width 113 height 31
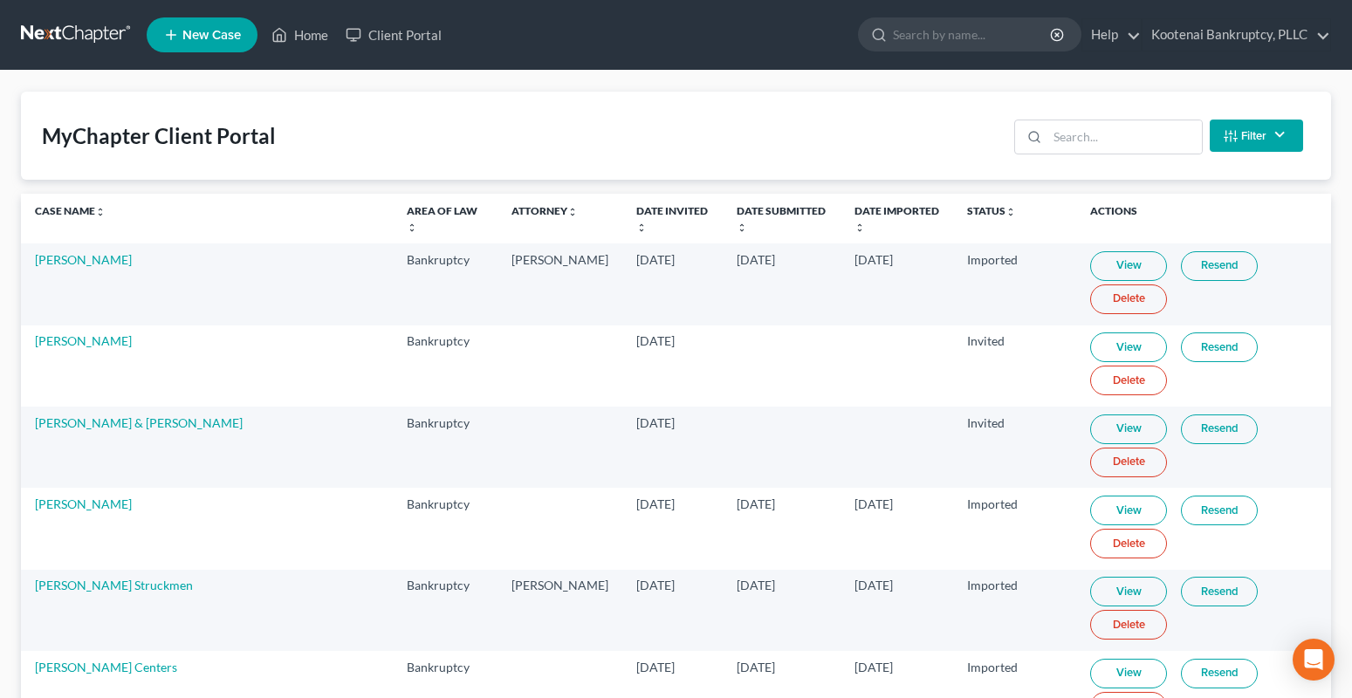
click at [1249, 140] on button "Filter" at bounding box center [1256, 136] width 93 height 32
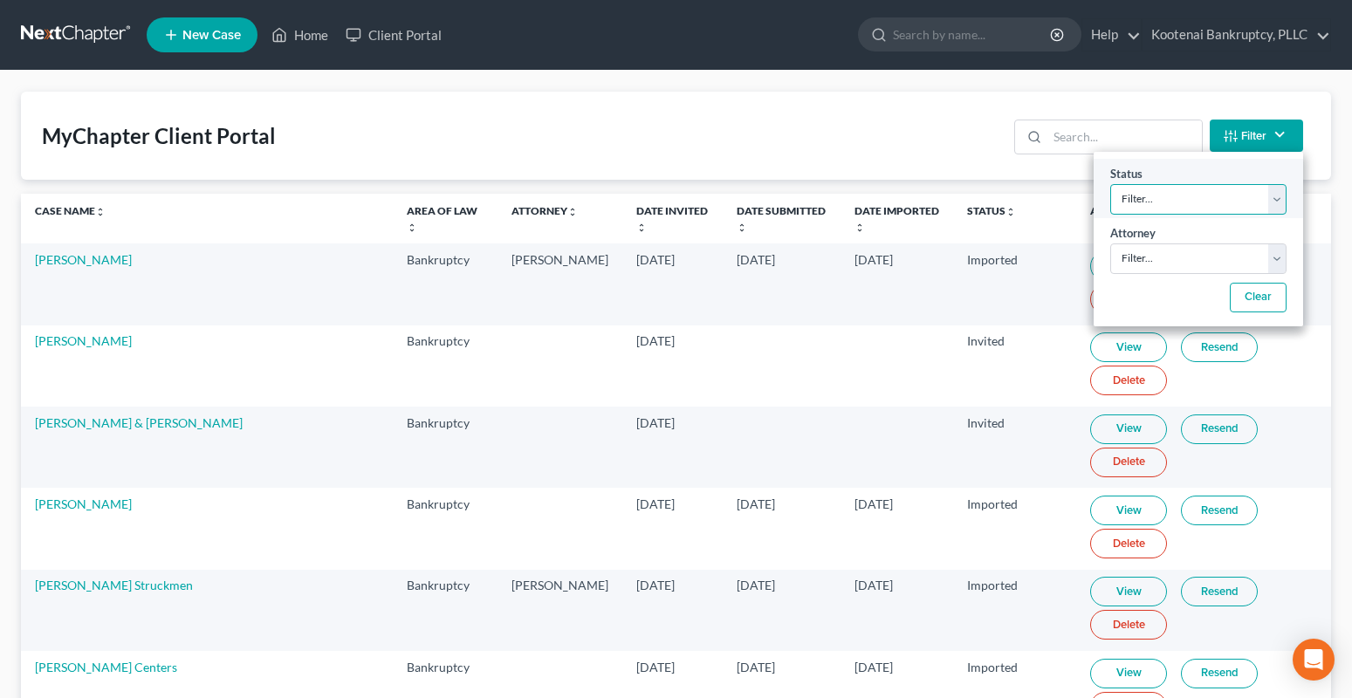
click at [1158, 202] on select "Filter... Invited In Progress Ready To Review Reviewed Imported Sent Back To De…" at bounding box center [1198, 199] width 176 height 31
select select "2"
click at [1110, 184] on select "Filter... Invited In Progress Ready To Review Reviewed Imported Sent Back To De…" at bounding box center [1198, 199] width 176 height 31
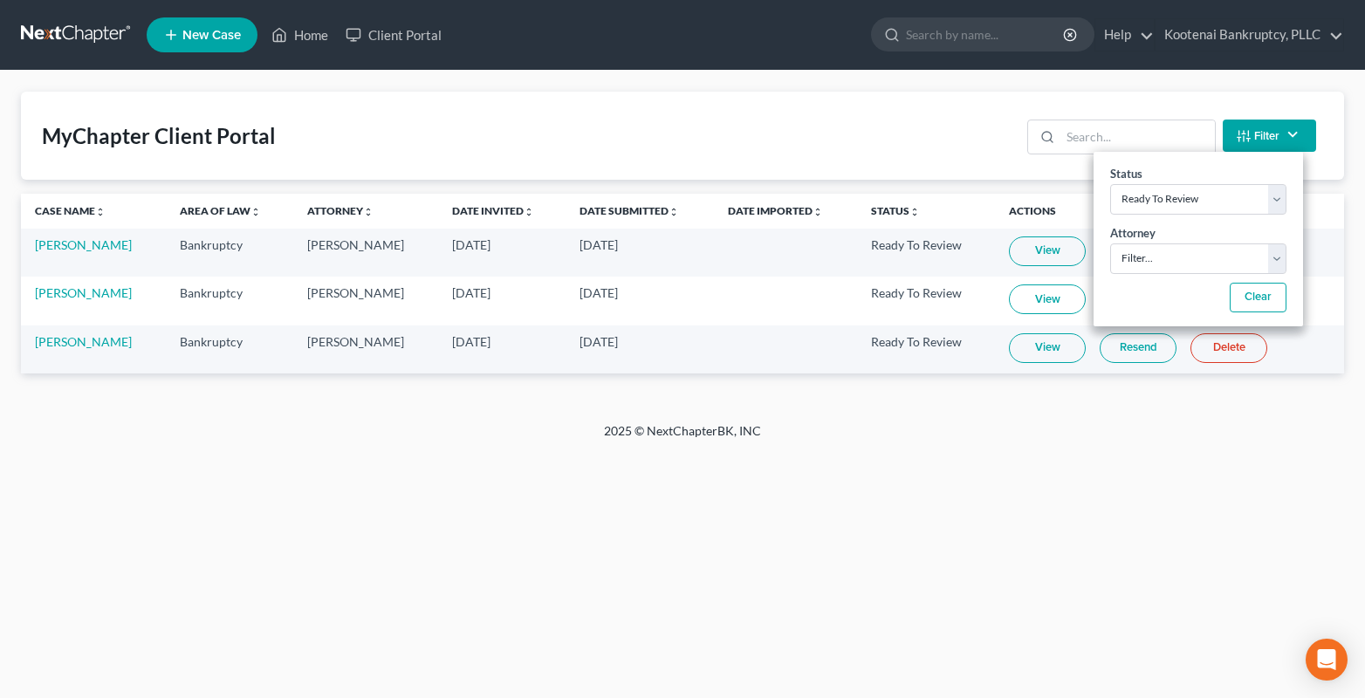
click at [1050, 239] on link "View" at bounding box center [1047, 252] width 77 height 30
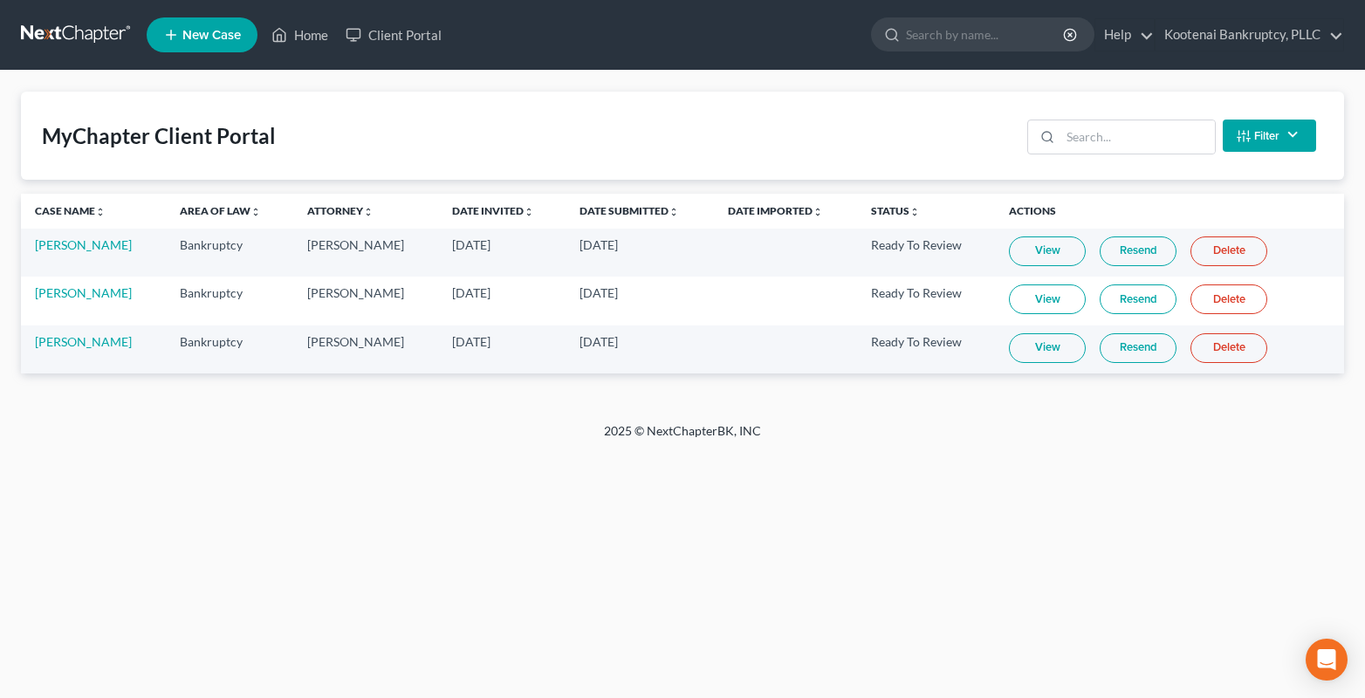
click at [1040, 303] on link "View" at bounding box center [1047, 300] width 77 height 30
click at [1034, 351] on link "View" at bounding box center [1047, 348] width 77 height 30
click at [320, 37] on link "Home" at bounding box center [300, 34] width 74 height 31
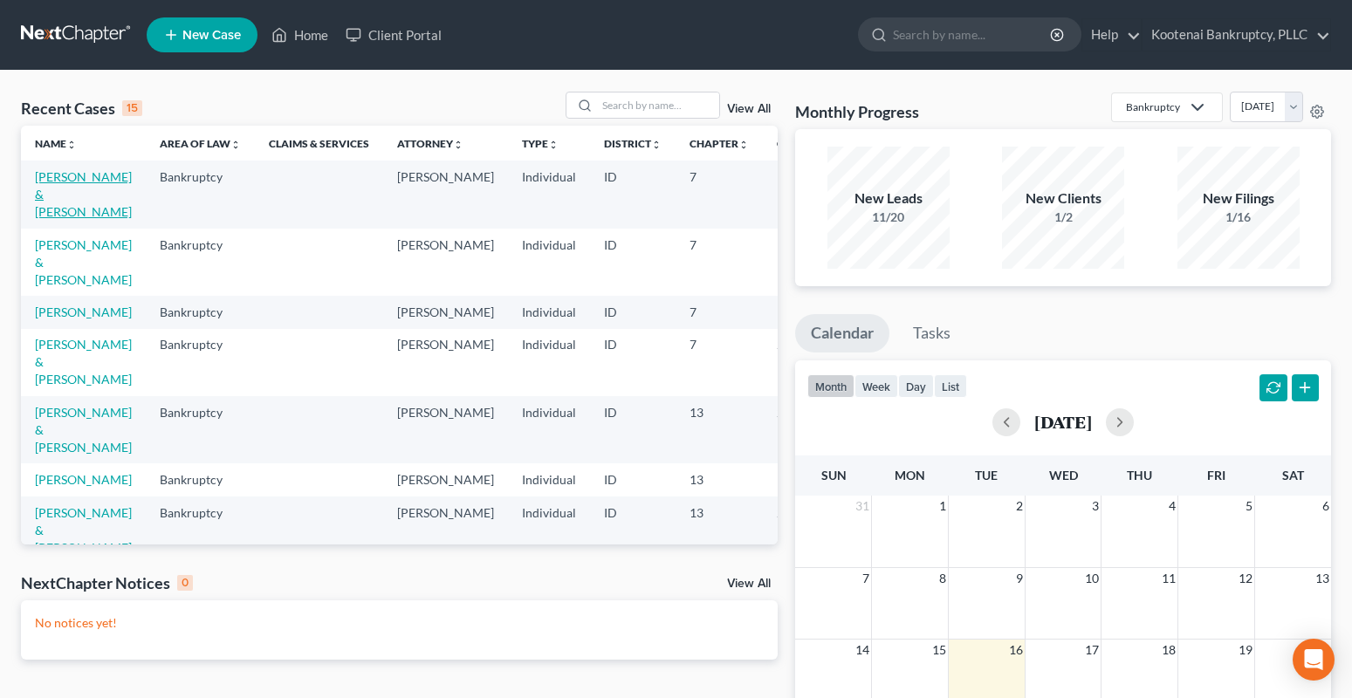
click at [44, 181] on link "[PERSON_NAME] & [PERSON_NAME]" at bounding box center [83, 194] width 97 height 50
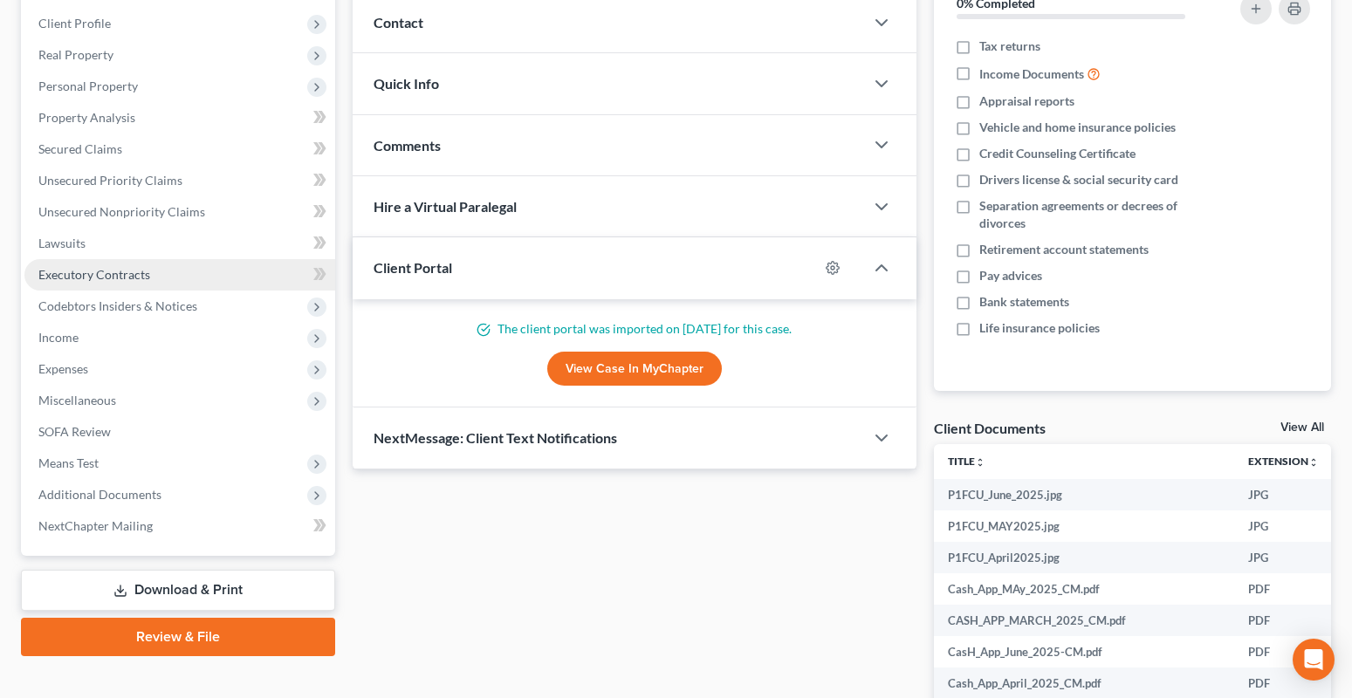
scroll to position [426, 0]
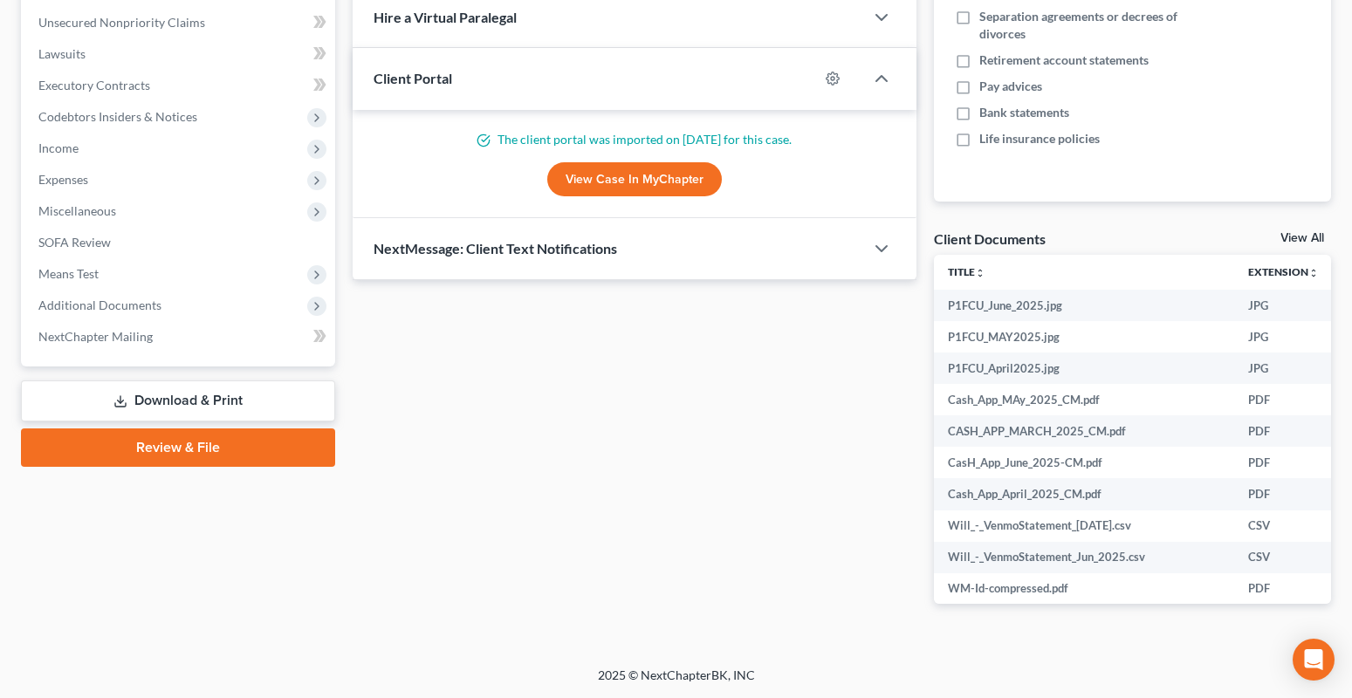
click at [138, 401] on link "Download & Print" at bounding box center [178, 401] width 314 height 41
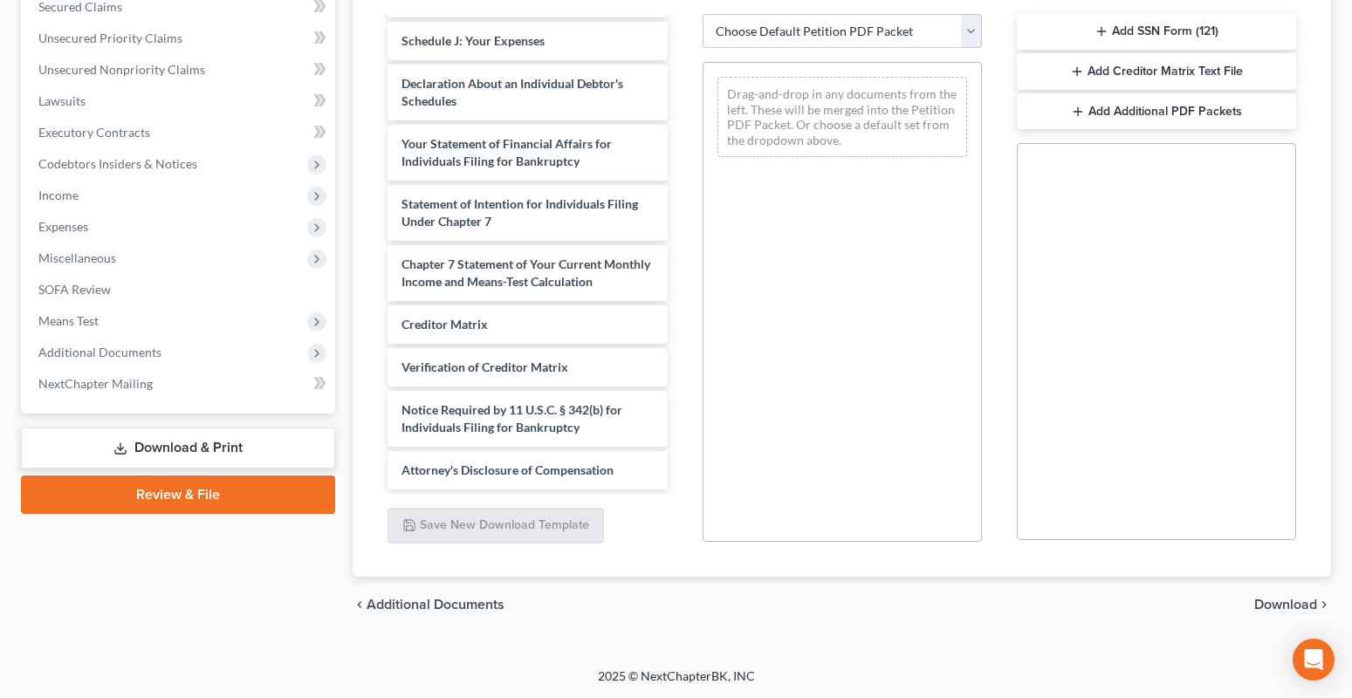
scroll to position [380, 0]
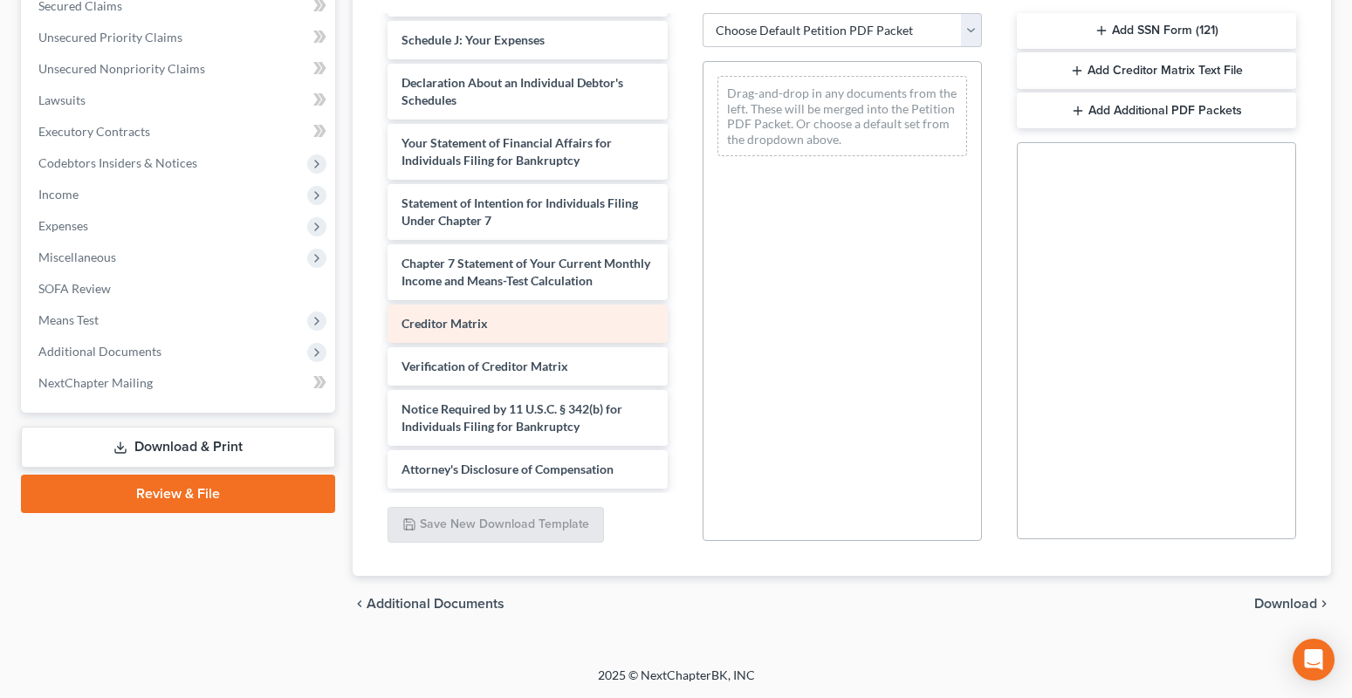
click at [458, 335] on div "Creditor Matrix" at bounding box center [526, 324] width 279 height 38
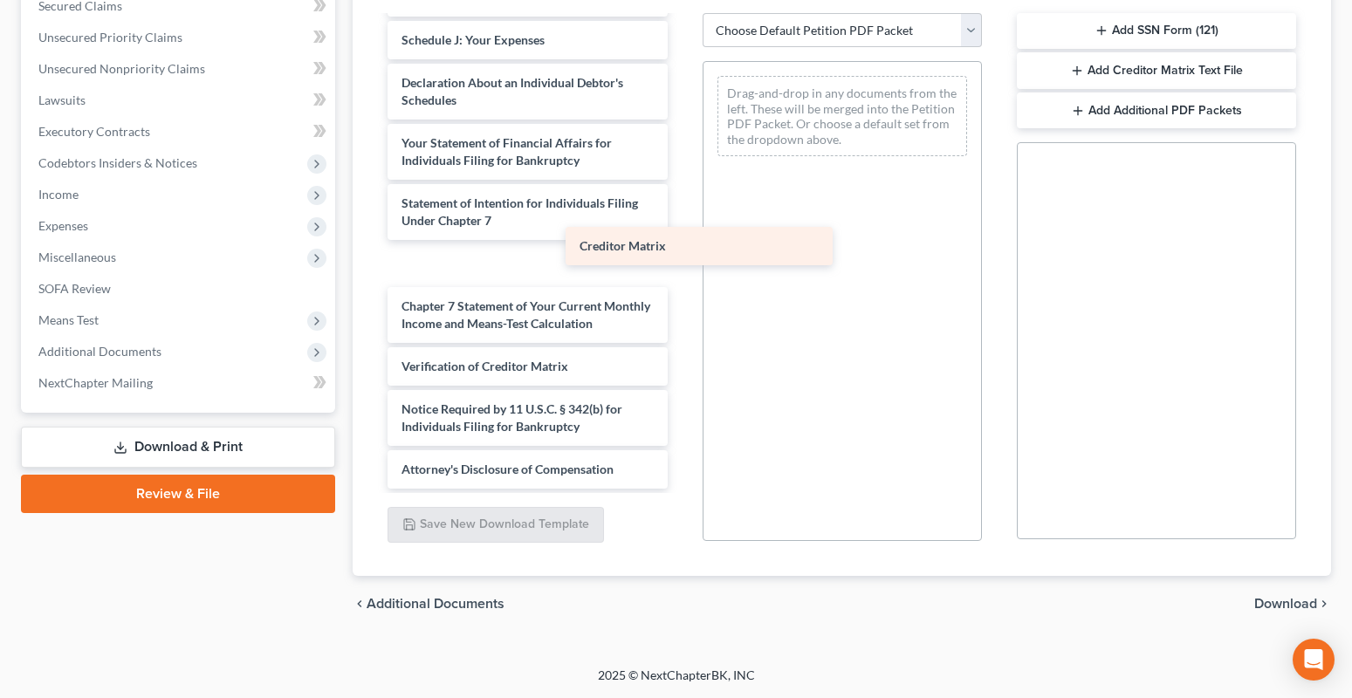
scroll to position [2865, 0]
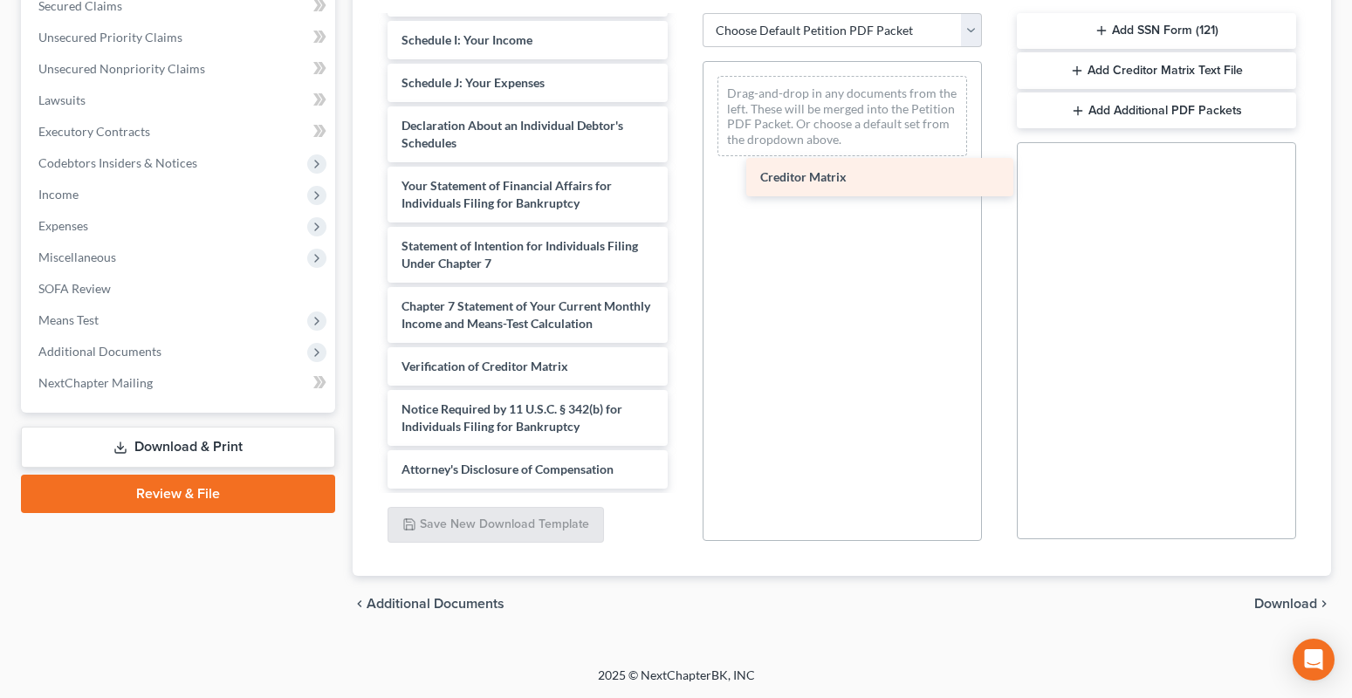
drag, startPoint x: 437, startPoint y: 333, endPoint x: 792, endPoint y: 186, distance: 383.5
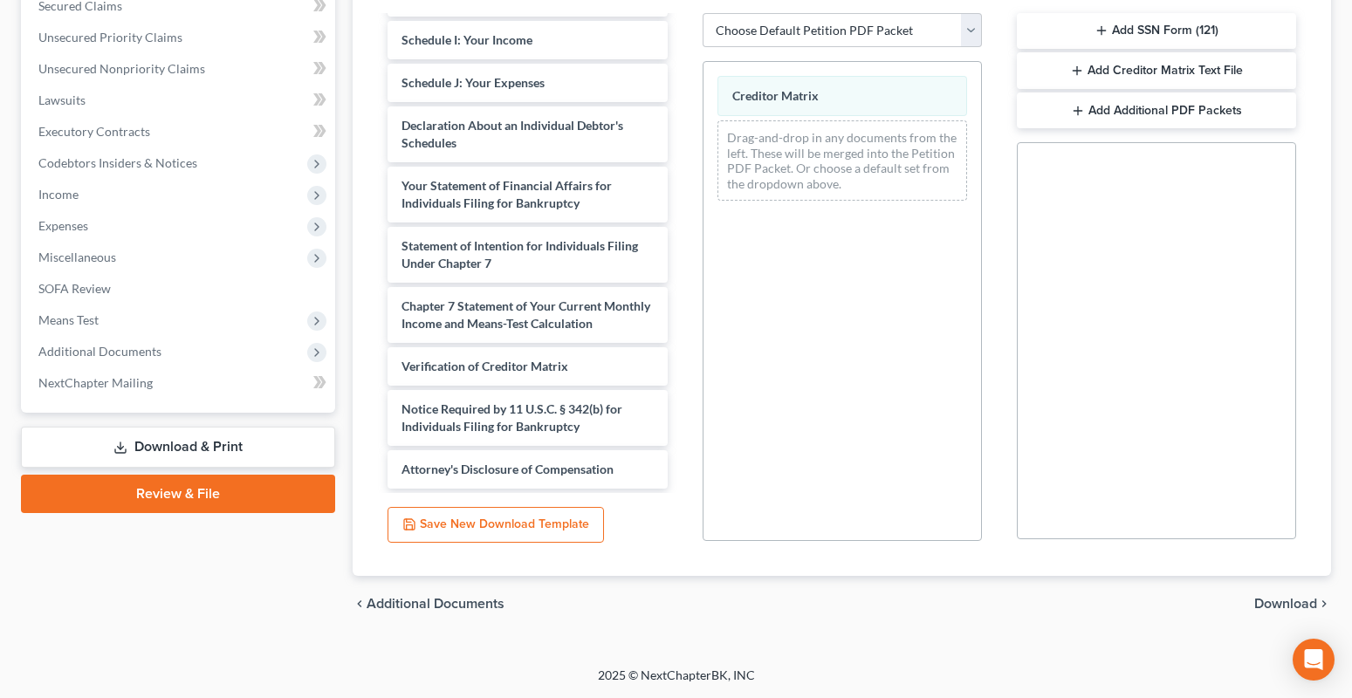
scroll to position [0, 0]
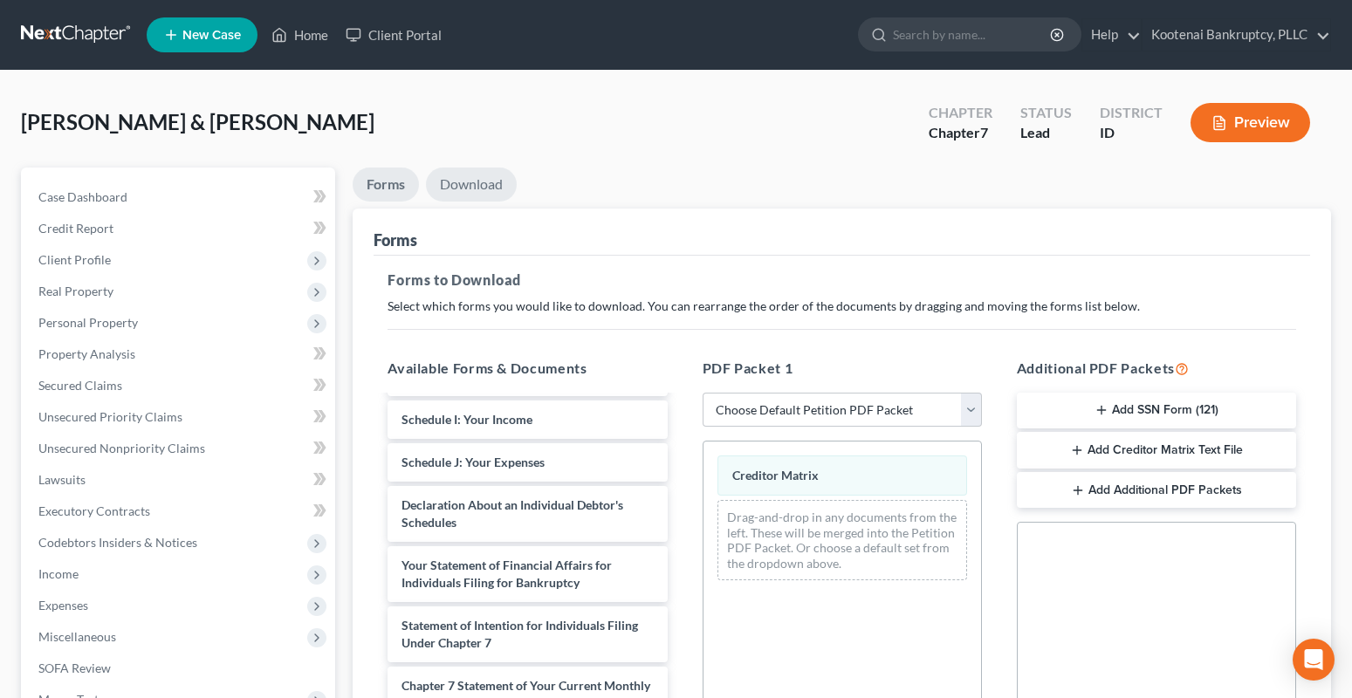
click at [480, 186] on link "Download" at bounding box center [471, 185] width 91 height 34
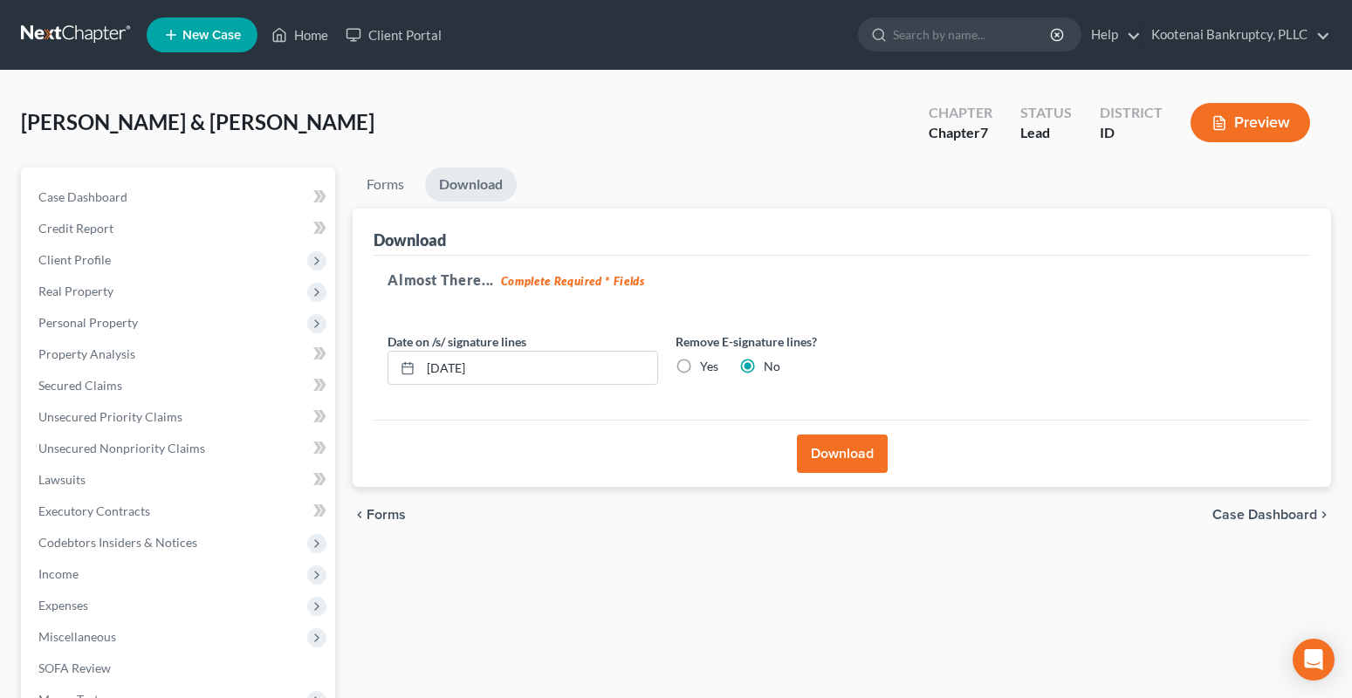
click at [878, 456] on button "Download" at bounding box center [842, 454] width 91 height 38
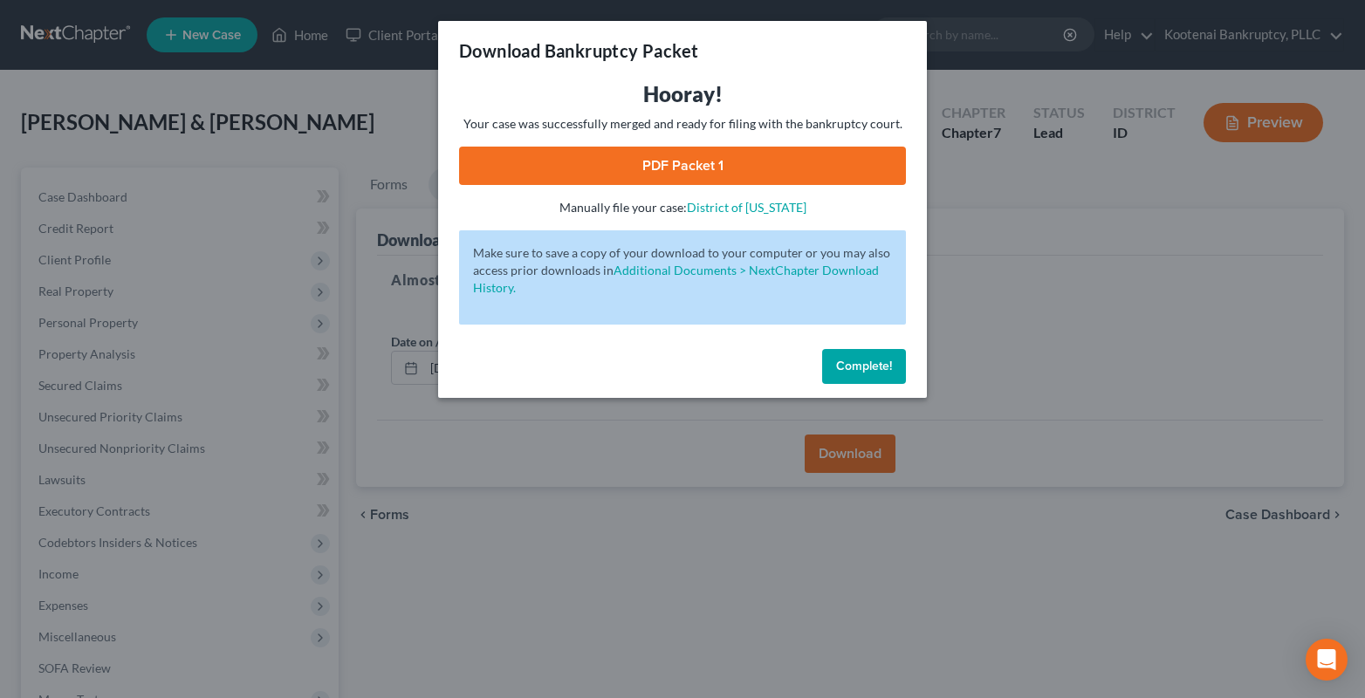
click at [682, 168] on link "PDF Packet 1" at bounding box center [682, 166] width 447 height 38
click at [854, 373] on span "Complete!" at bounding box center [864, 366] width 56 height 15
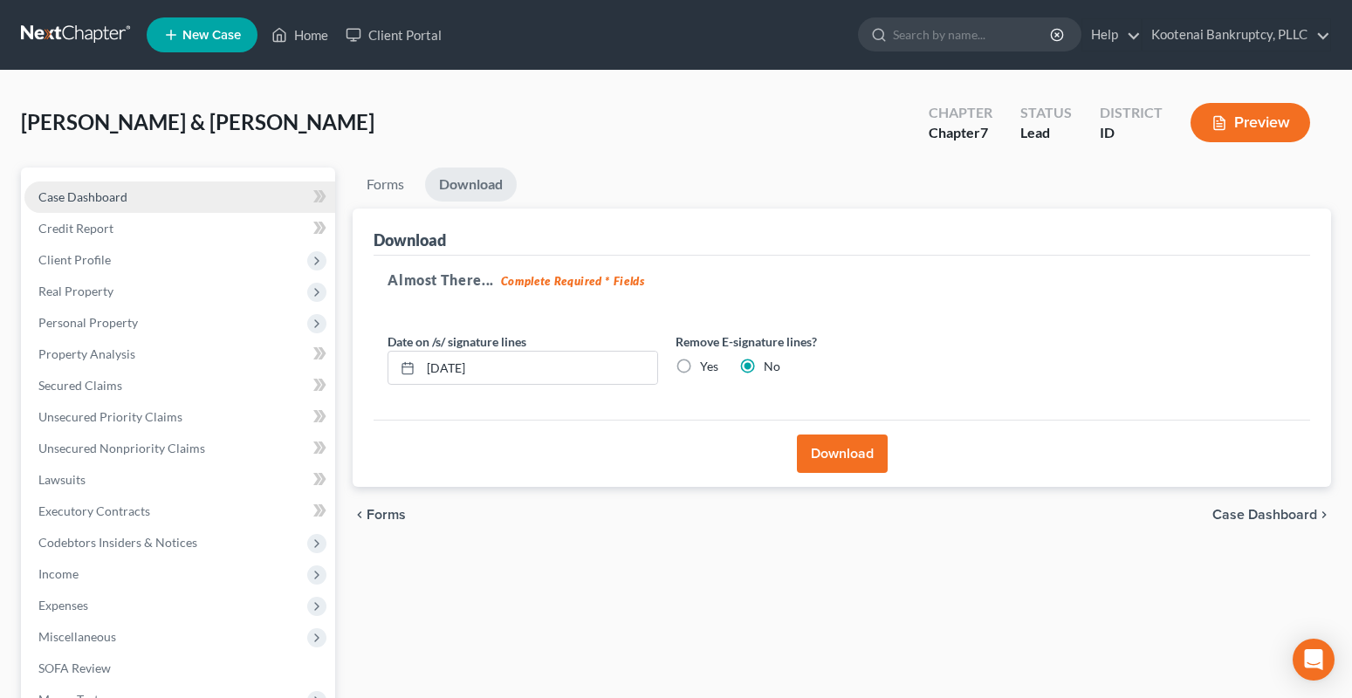
click at [90, 203] on span "Case Dashboard" at bounding box center [82, 196] width 89 height 15
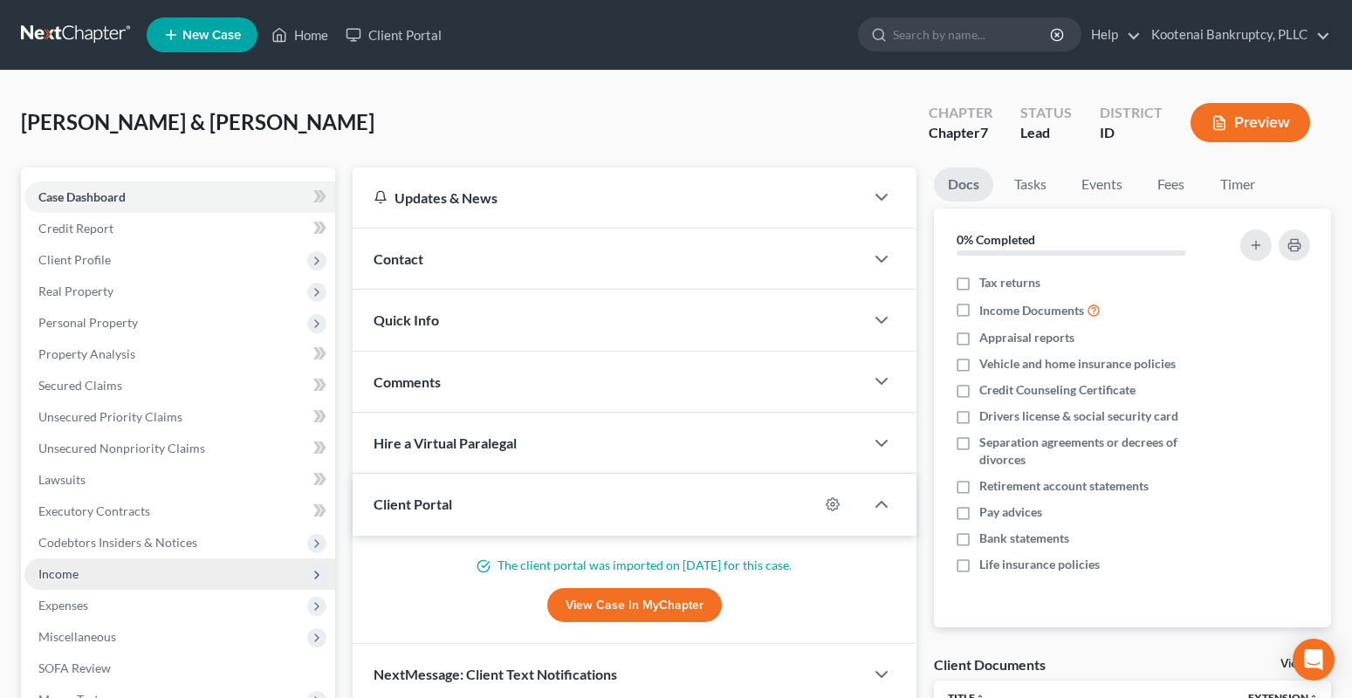
click at [73, 579] on span "Income" at bounding box center [58, 573] width 40 height 15
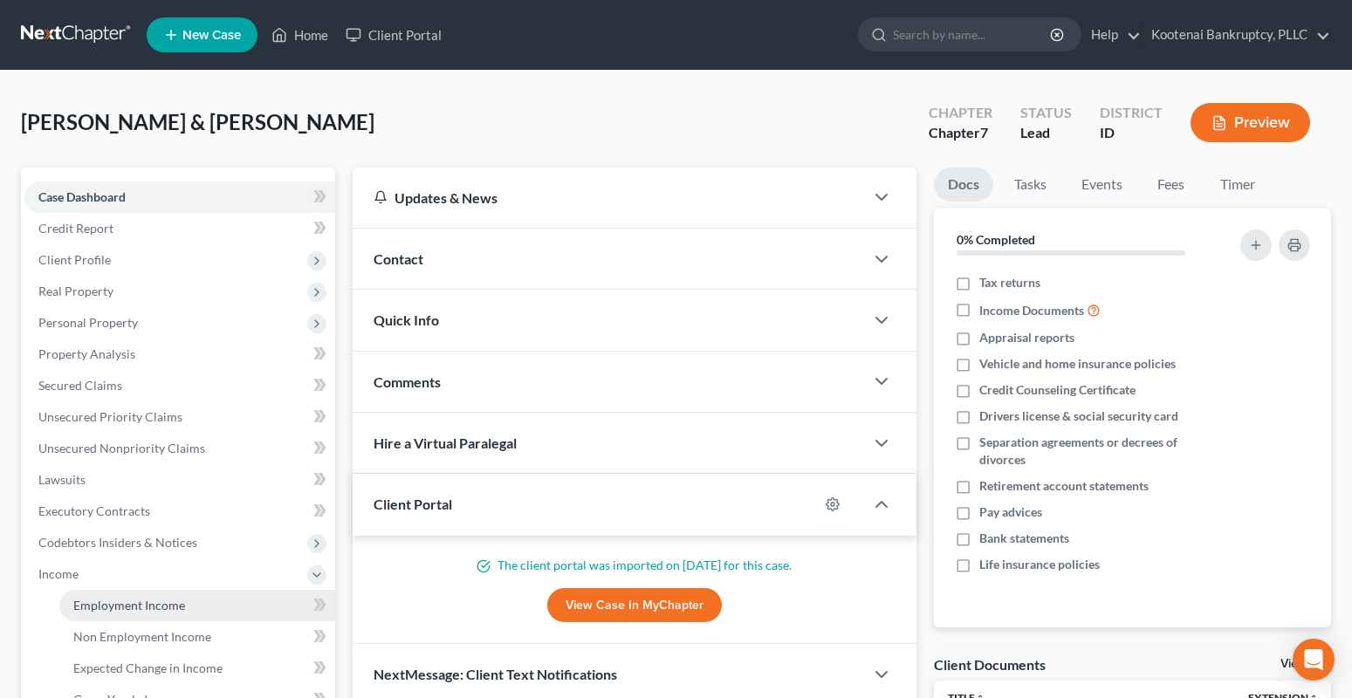
click at [113, 598] on span "Employment Income" at bounding box center [129, 605] width 112 height 15
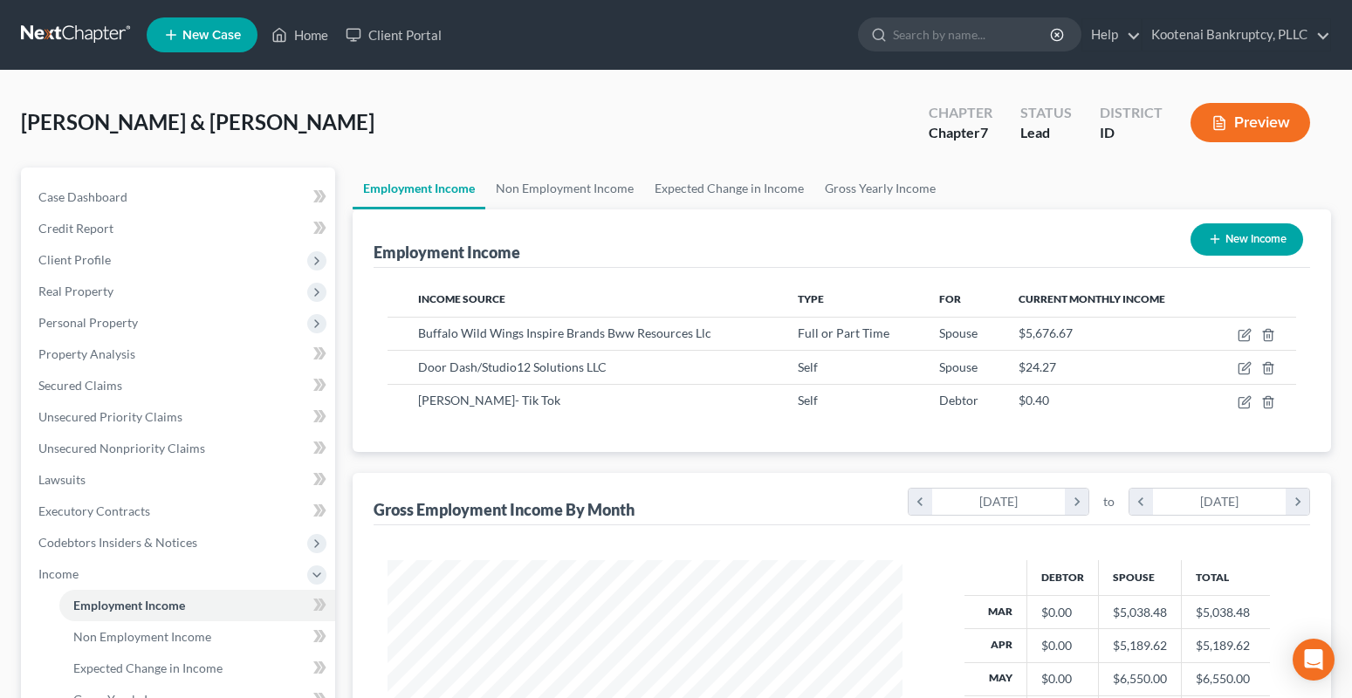
scroll to position [313, 551]
click at [93, 202] on span "Case Dashboard" at bounding box center [82, 196] width 89 height 15
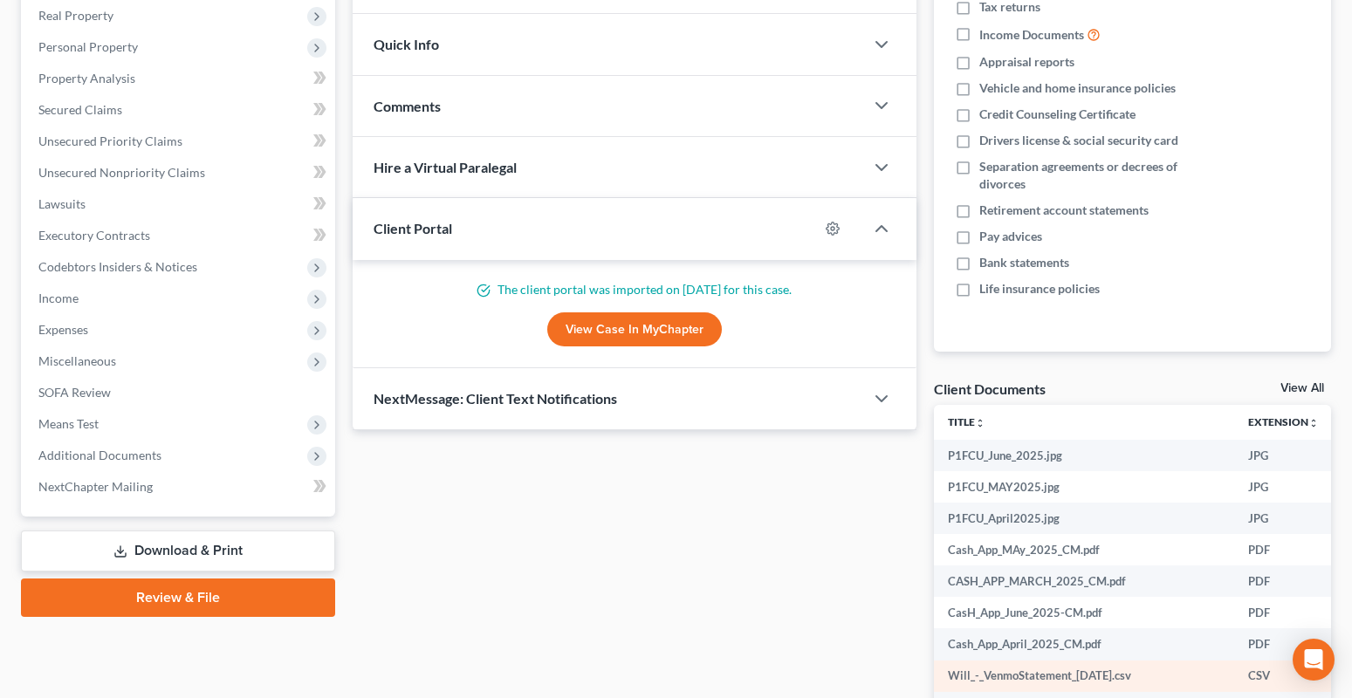
scroll to position [426, 0]
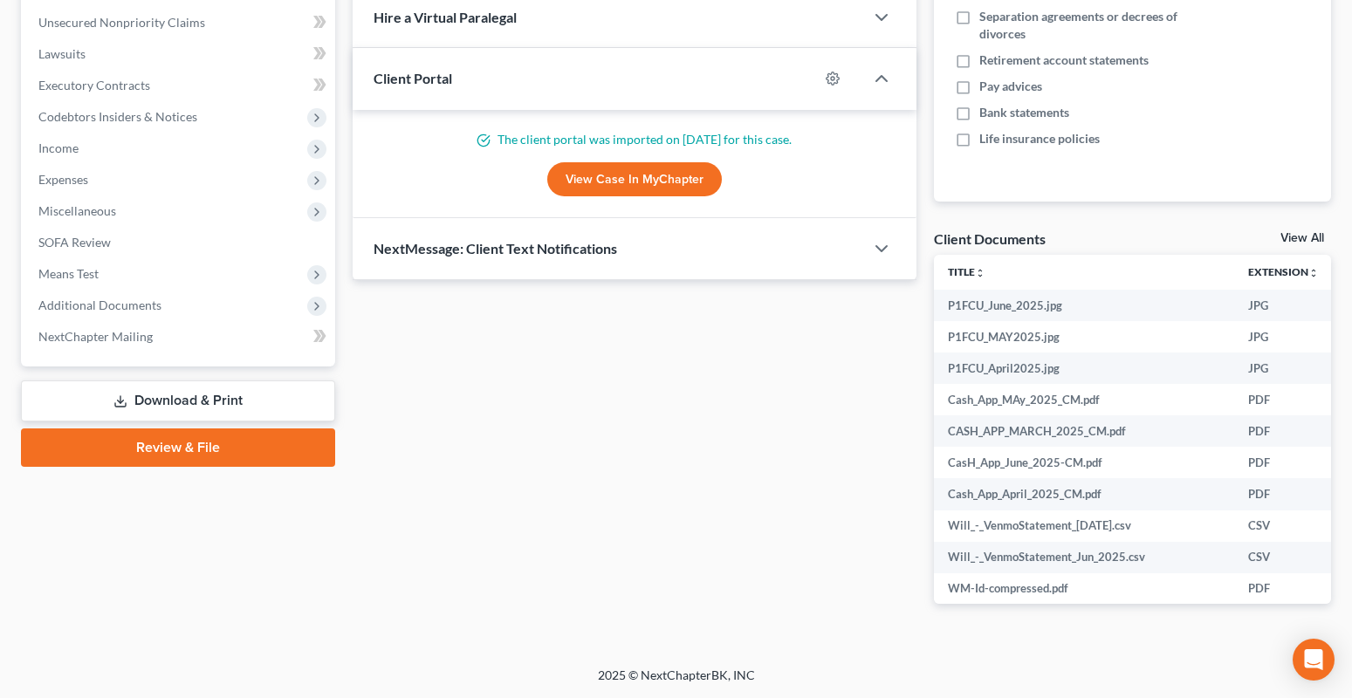
click at [1292, 238] on link "View All" at bounding box center [1302, 238] width 44 height 12
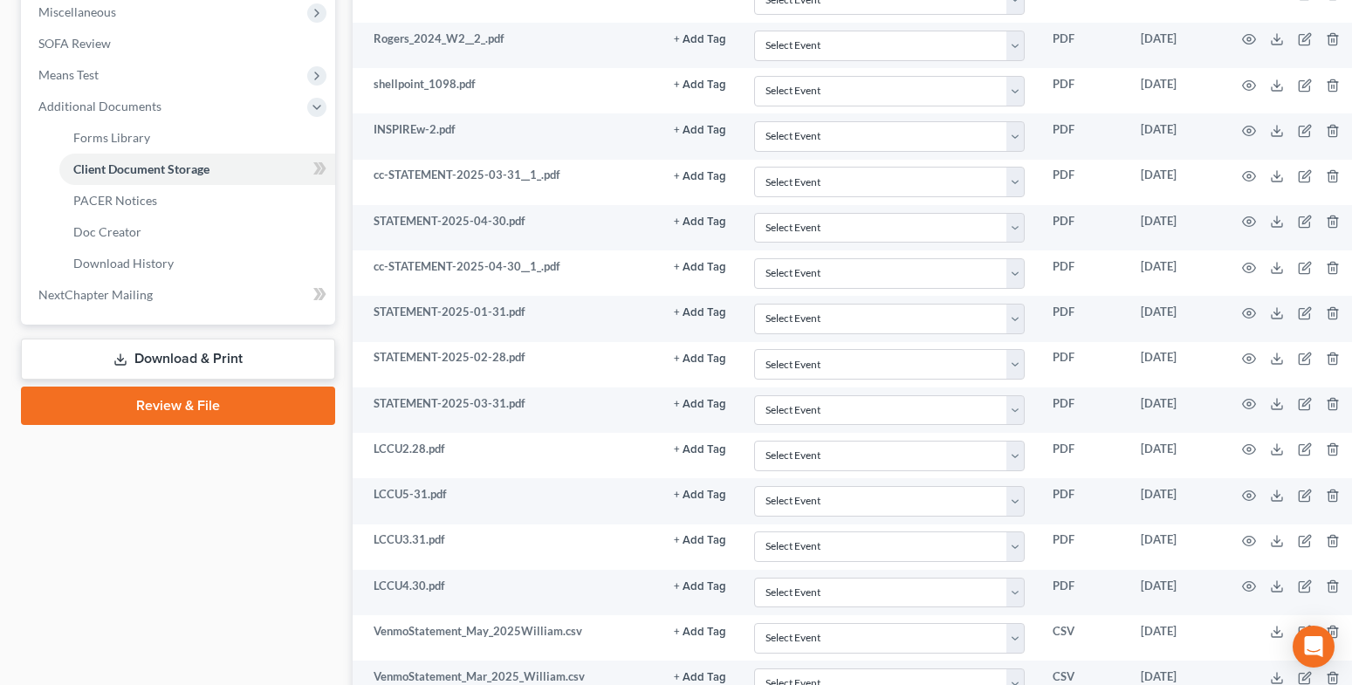
scroll to position [785, 0]
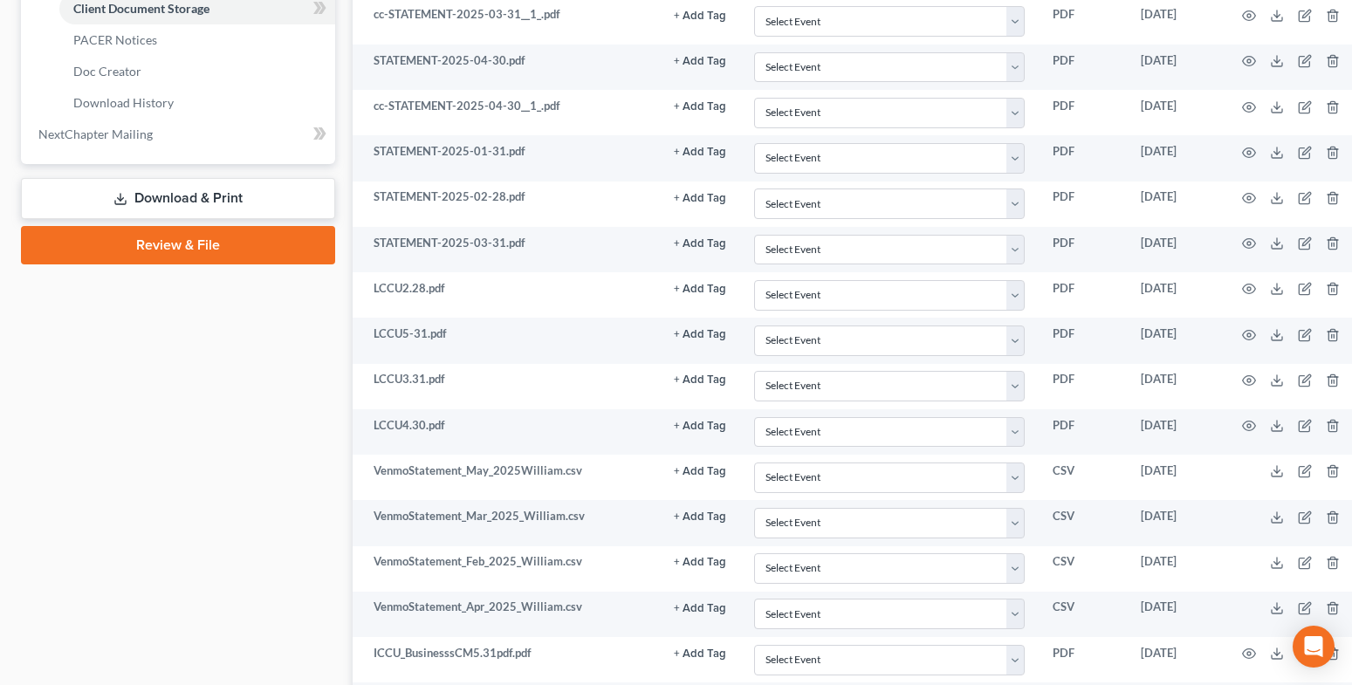
click at [118, 250] on link "Review & File" at bounding box center [178, 245] width 314 height 38
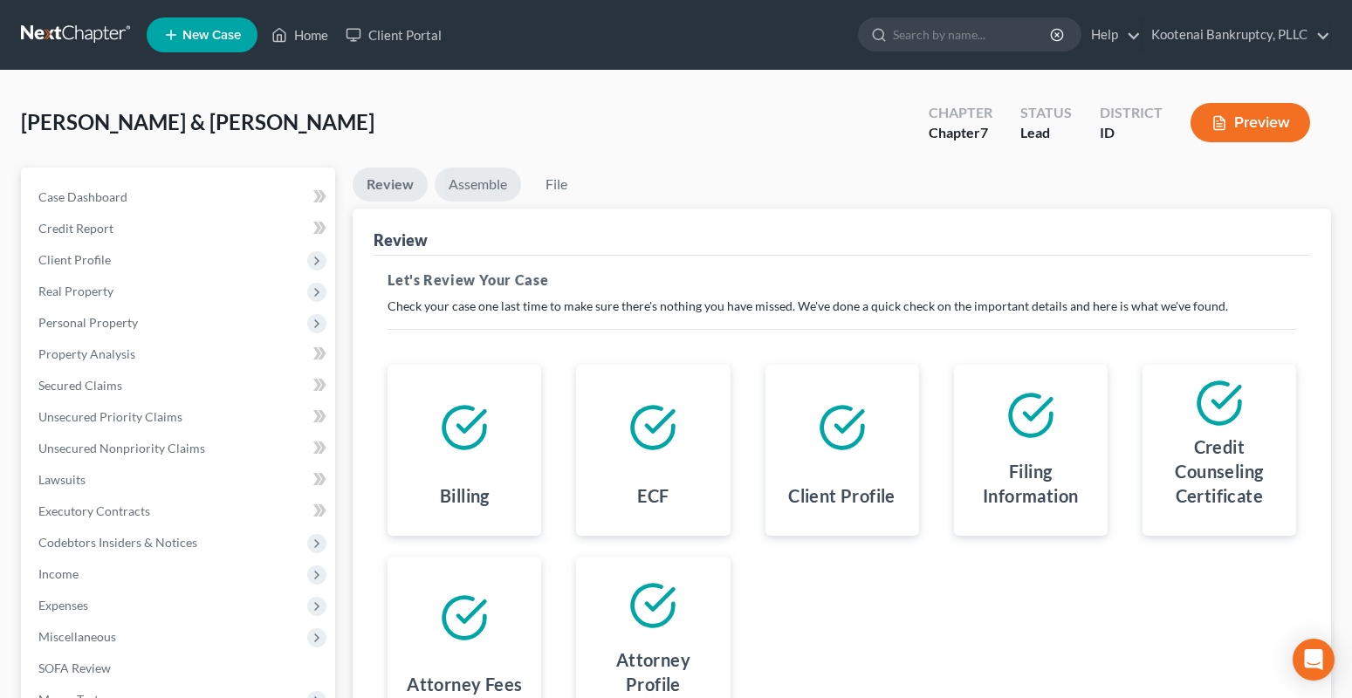
click at [460, 184] on link "Assemble" at bounding box center [478, 185] width 86 height 34
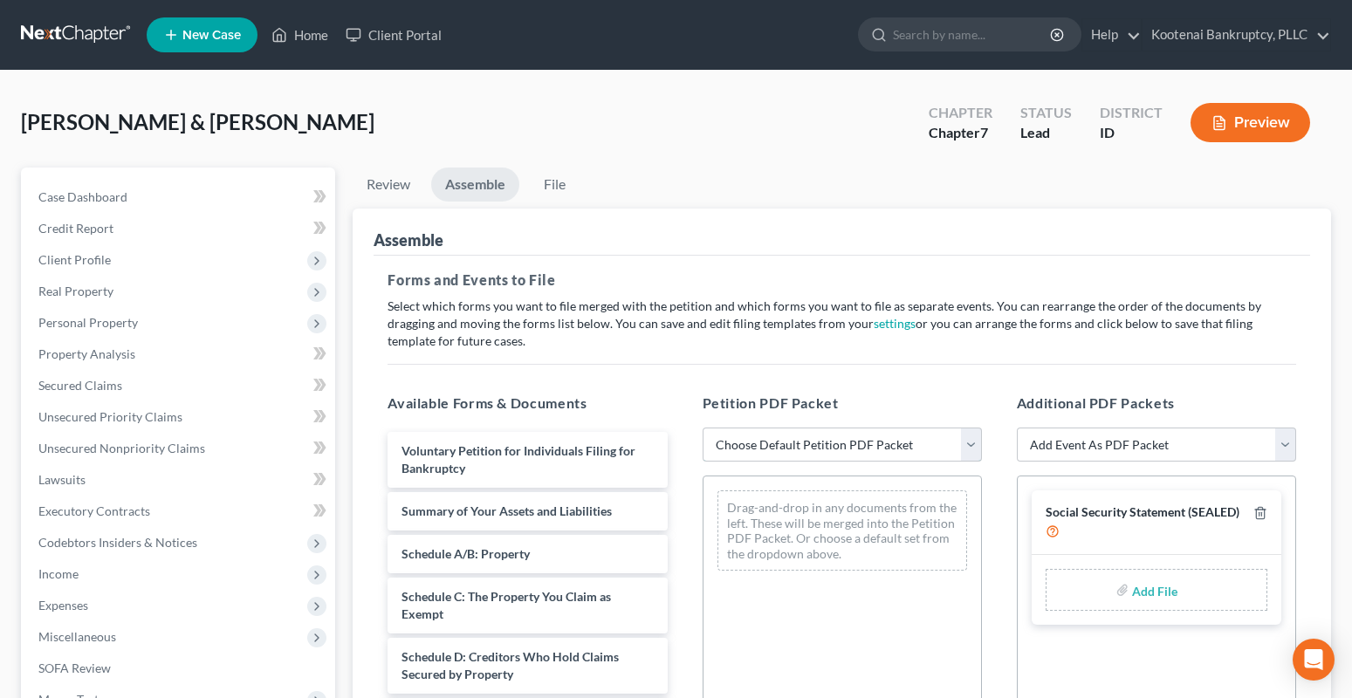
drag, startPoint x: 754, startPoint y: 449, endPoint x: 755, endPoint y: 460, distance: 11.4
click at [754, 451] on select "Choose Default Petition PDF Packet Emergency Filing (Voluntary Petition and Cre…" at bounding box center [842, 445] width 279 height 35
select select "1"
click at [703, 428] on select "Choose Default Petition PDF Packet Emergency Filing (Voluntary Petition and Cre…" at bounding box center [842, 445] width 279 height 35
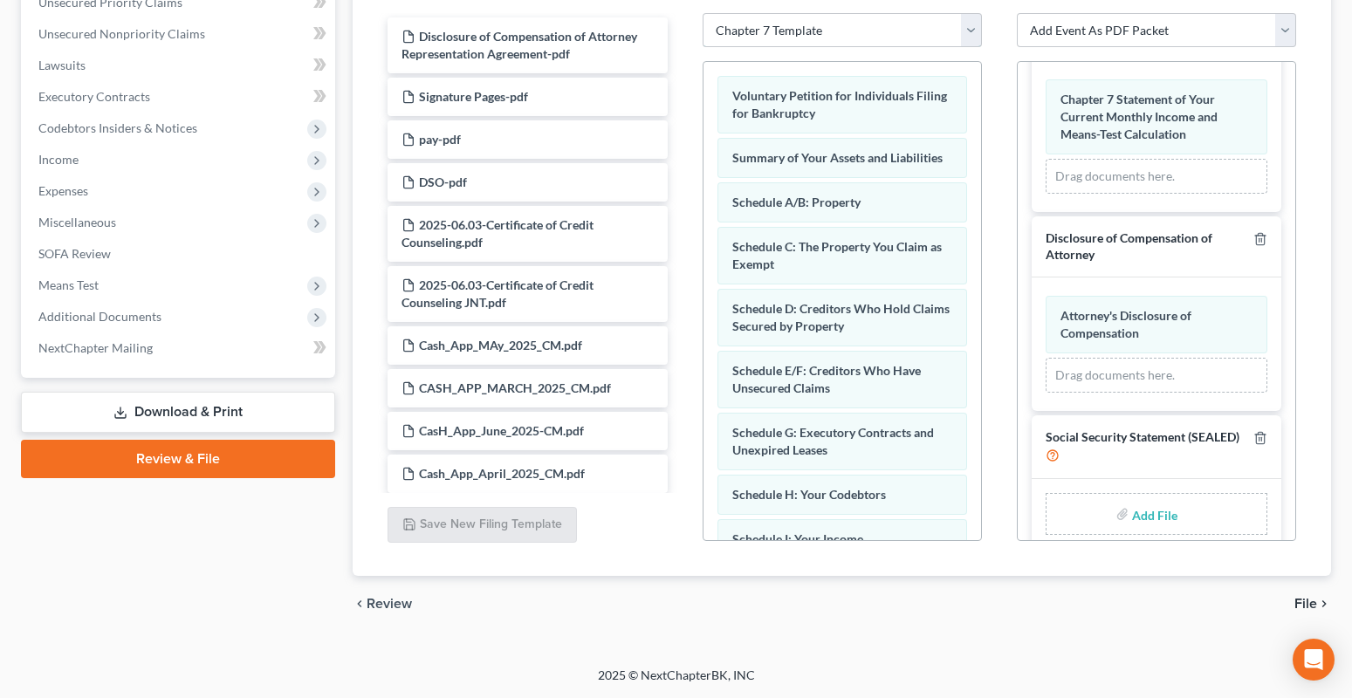
scroll to position [131, 0]
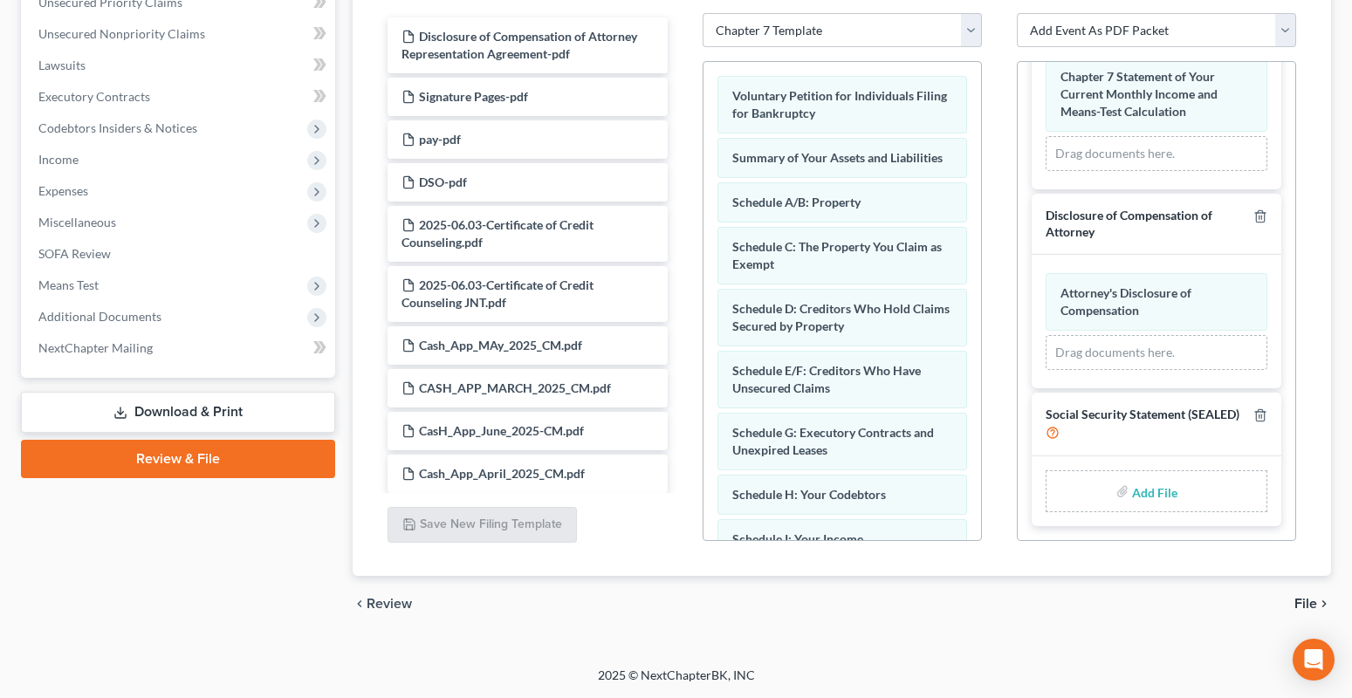
click at [1134, 496] on input "file" at bounding box center [1153, 491] width 42 height 31
type input "C:\fakepath\Social Security.pdf"
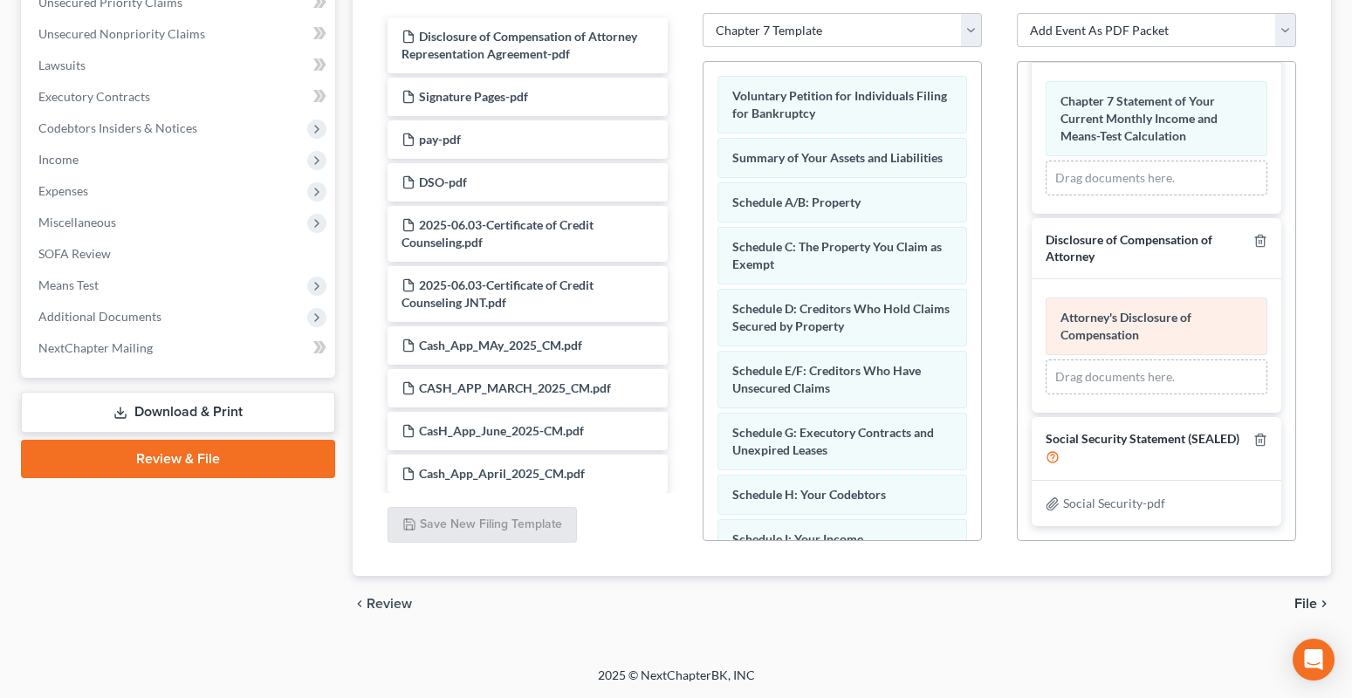
scroll to position [106, 0]
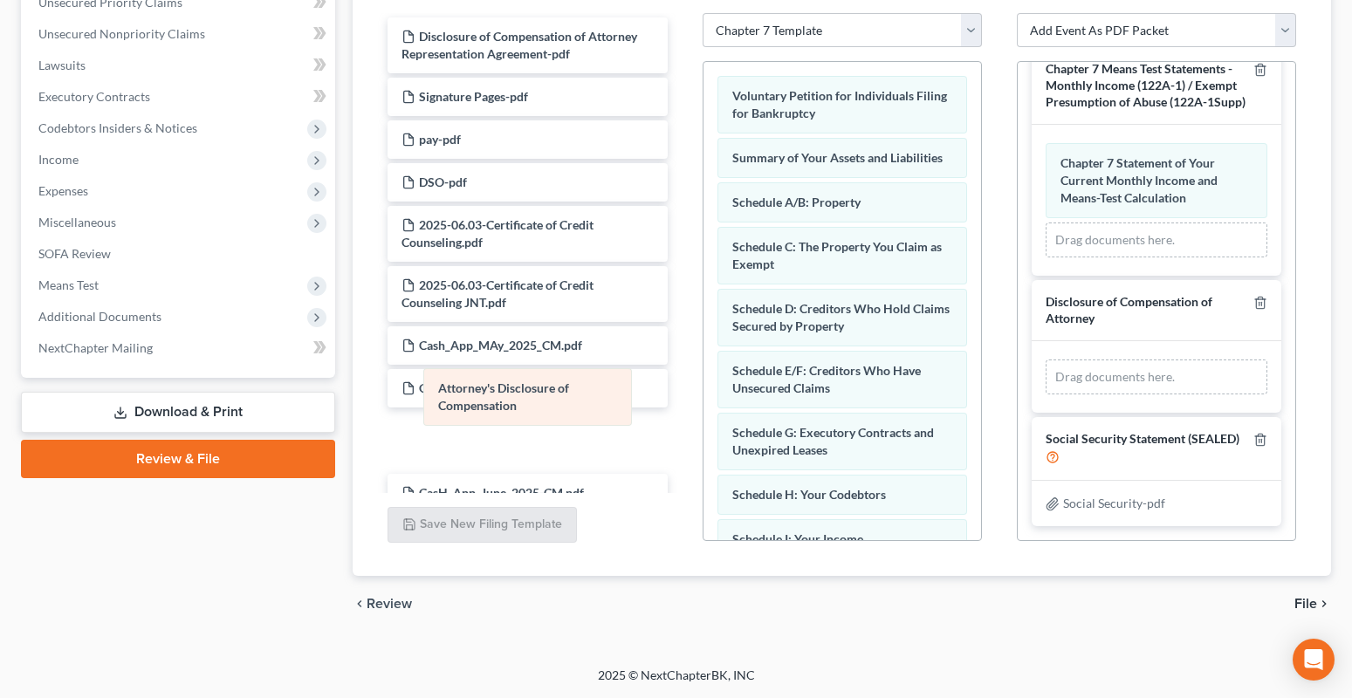
drag, startPoint x: 1081, startPoint y: 329, endPoint x: 459, endPoint y: 399, distance: 626.2
click at [1046, 394] on div "Attorney's Disclosure of Compensation Amended Attorney's Disclosure of Compensa…" at bounding box center [1157, 377] width 222 height 35
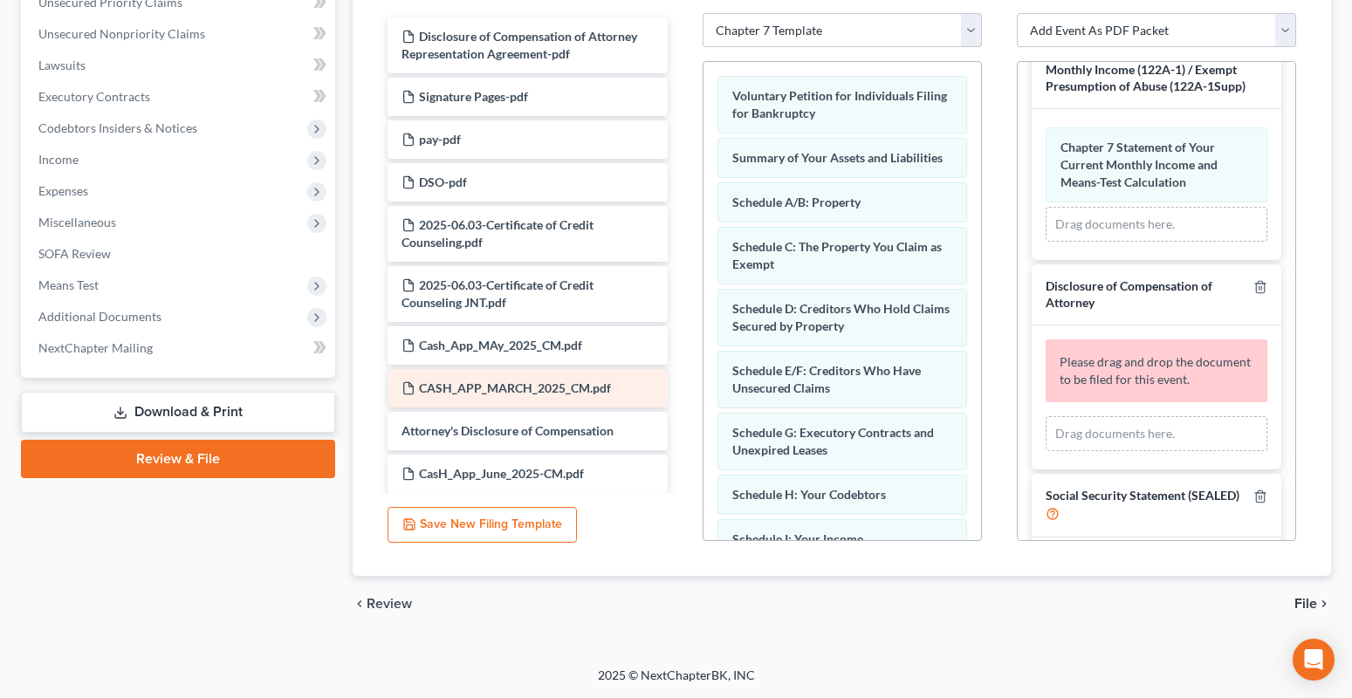
scroll to position [131, 0]
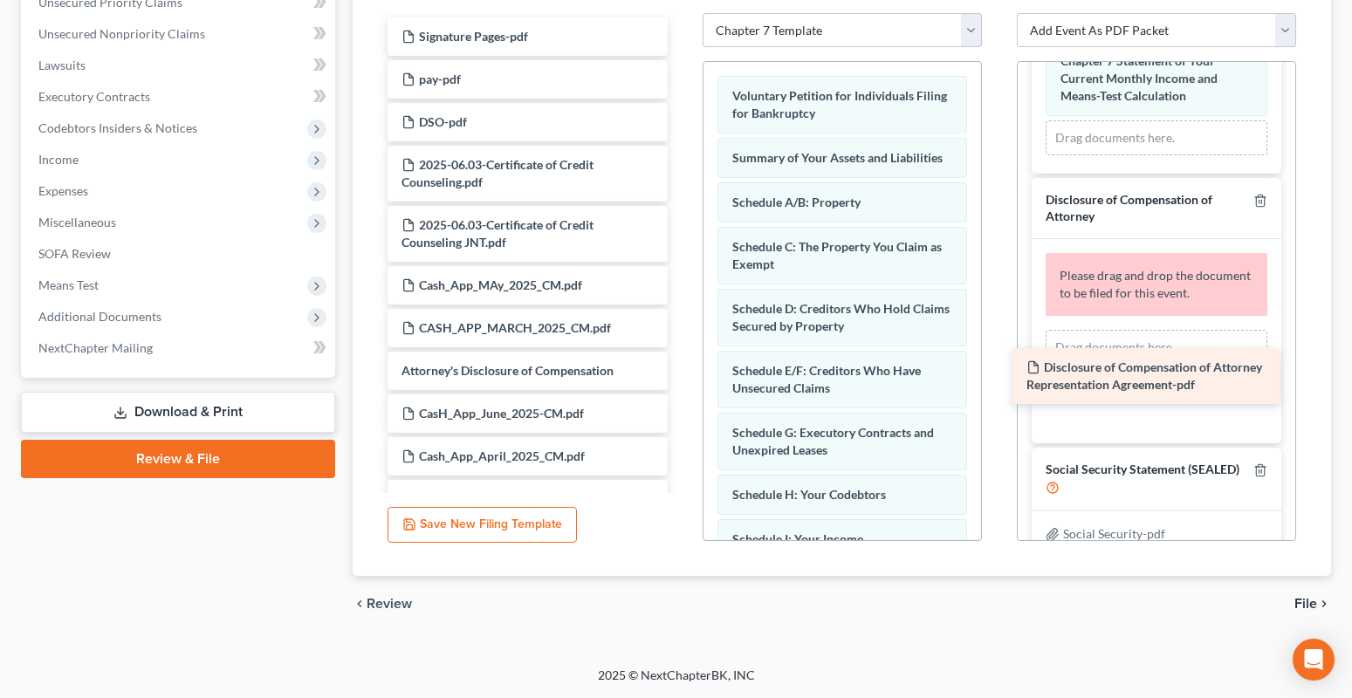
drag, startPoint x: 442, startPoint y: 46, endPoint x: 1067, endPoint y: 377, distance: 707.0
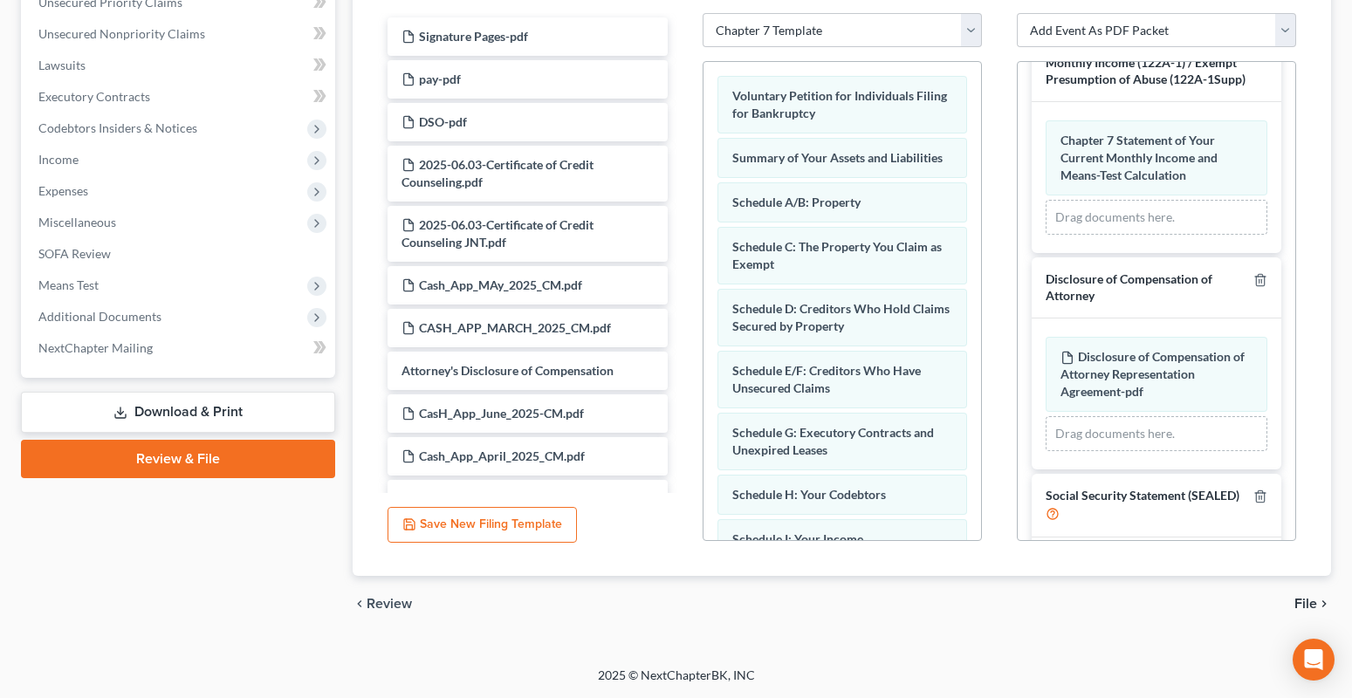
scroll to position [0, 0]
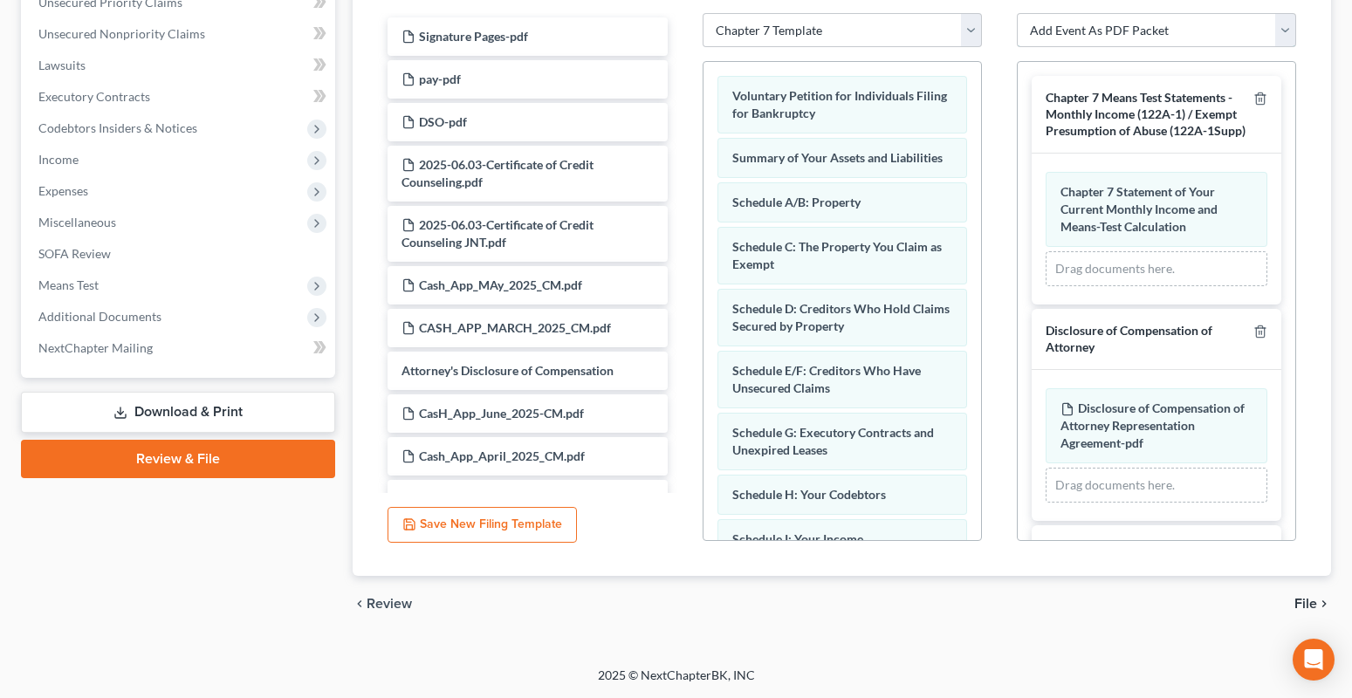
click at [1287, 34] on select "Add Event As PDF Packet Certificate of Credit Counseling Chapter 7 Means Test C…" at bounding box center [1156, 30] width 279 height 35
select select "0"
click at [1017, 13] on select "Add Event As PDF Packet Certificate of Credit Counseling Chapter 7 Means Test C…" at bounding box center [1156, 30] width 279 height 35
select select
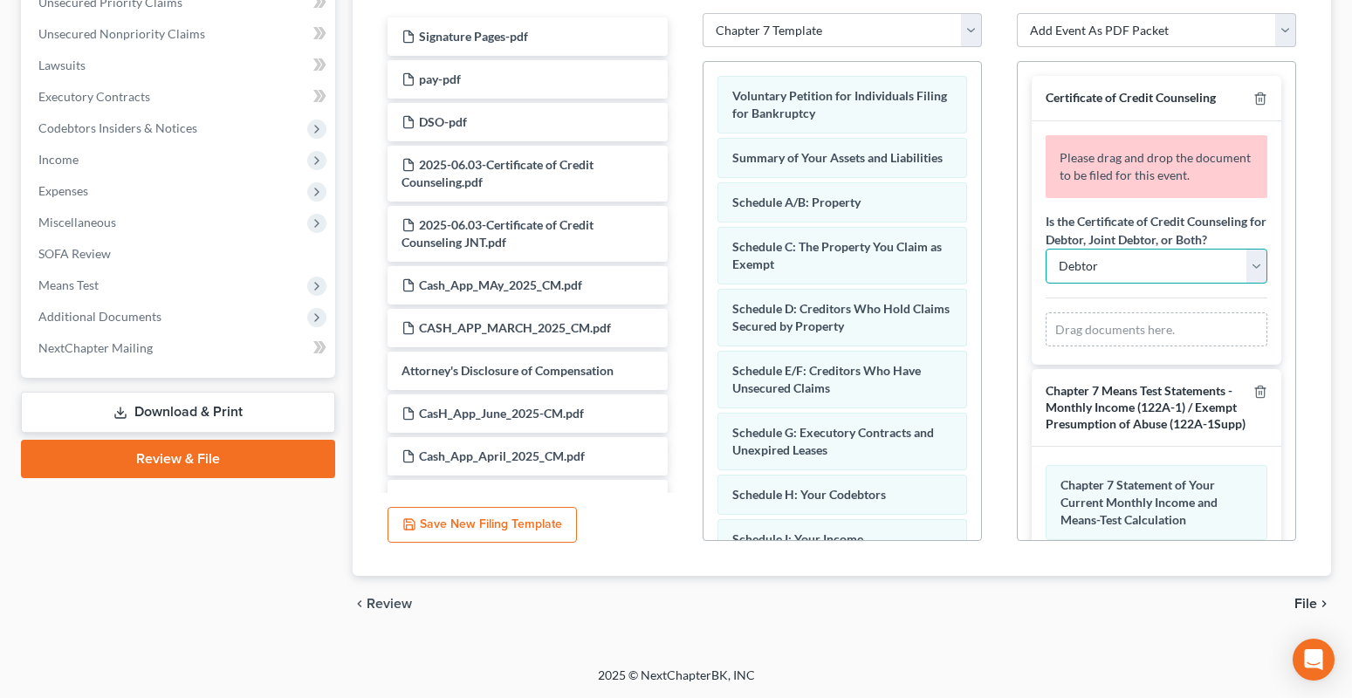
click at [1084, 284] on select "Debtor Joint Debtor Debtor and Joint Debtor" at bounding box center [1157, 266] width 222 height 35
select select "2"
click at [1046, 266] on select "Debtor Joint Debtor Debtor and Joint Debtor" at bounding box center [1157, 266] width 222 height 35
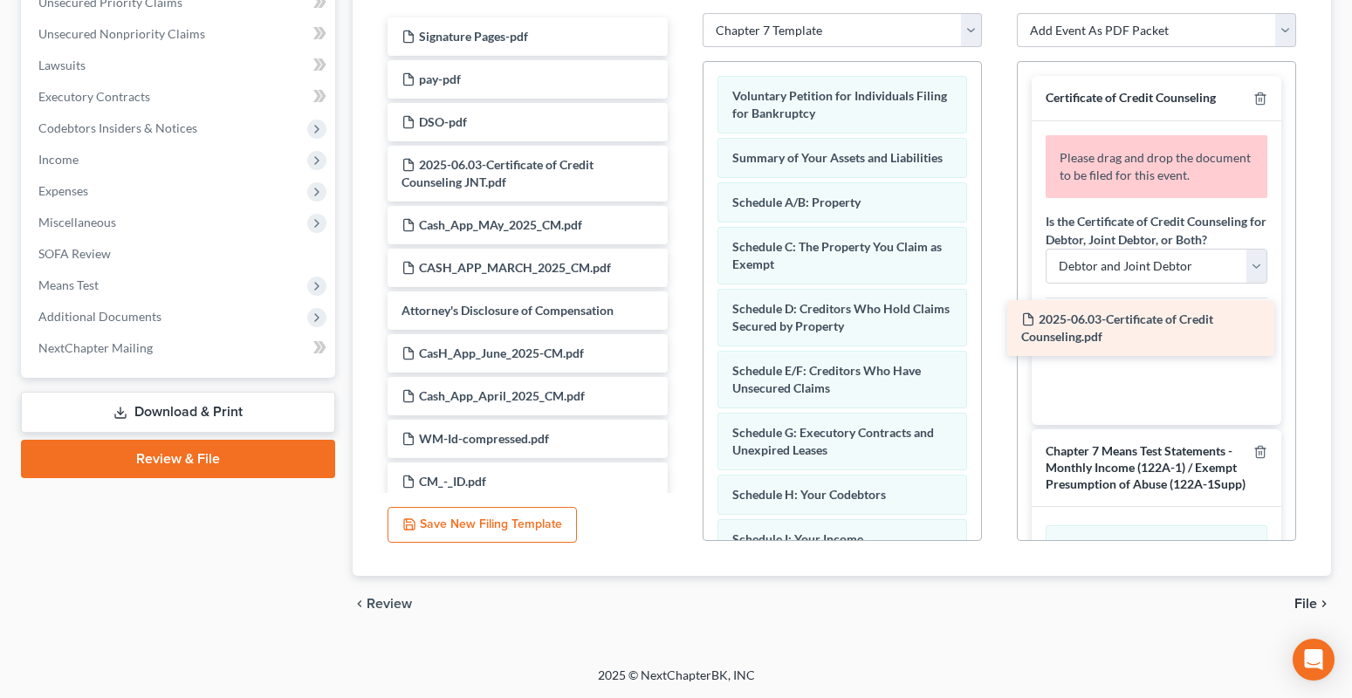
drag, startPoint x: 535, startPoint y: 182, endPoint x: 1155, endPoint y: 337, distance: 638.8
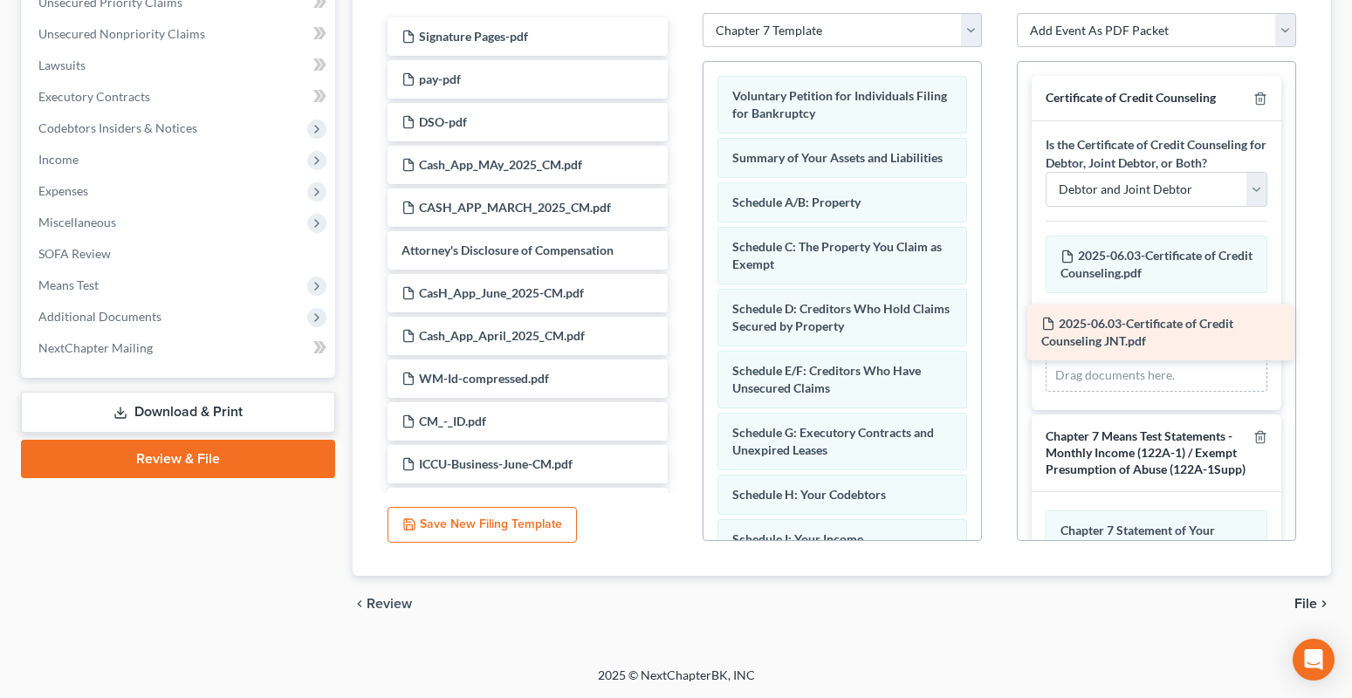
drag, startPoint x: 515, startPoint y: 182, endPoint x: 1155, endPoint y: 340, distance: 659.1
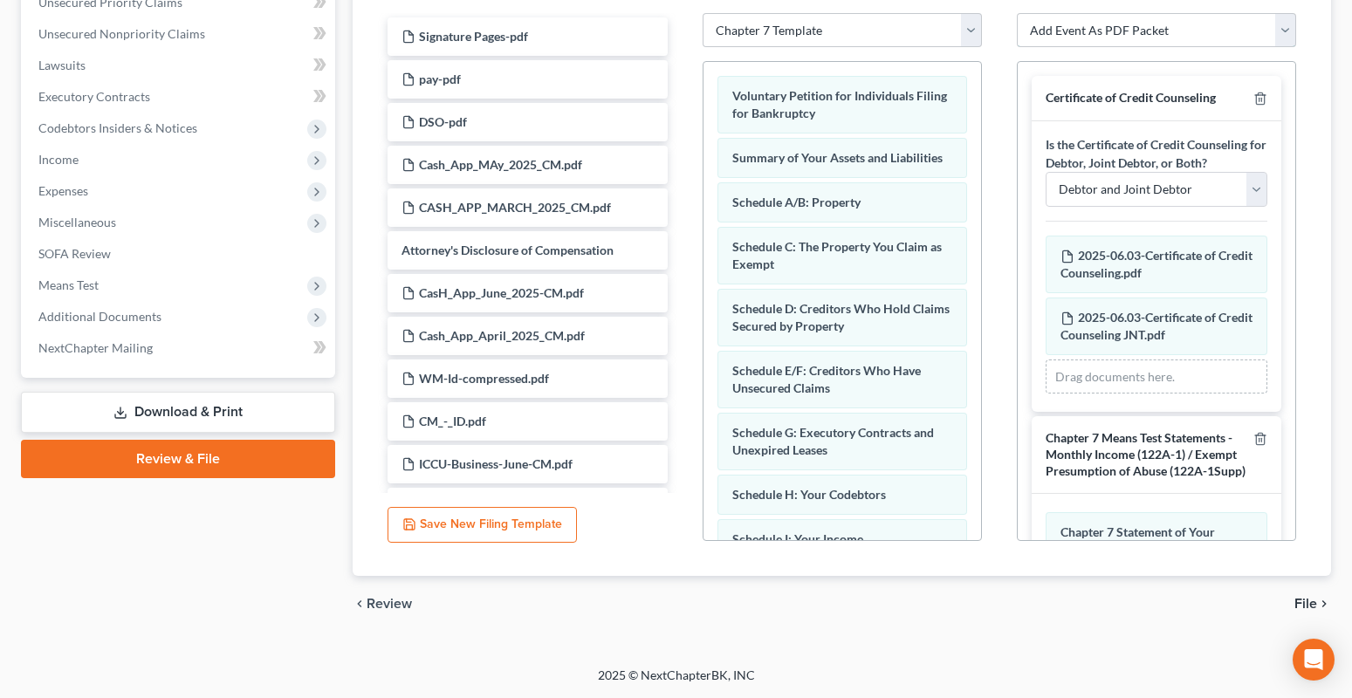
click at [1283, 31] on select "Add Event As PDF Packet Certificate of Credit Counseling Chapter 7 Means Test C…" at bounding box center [1156, 30] width 279 height 35
select select "4"
click at [1017, 13] on select "Add Event As PDF Packet Certificate of Credit Counseling Chapter 7 Means Test C…" at bounding box center [1156, 30] width 279 height 35
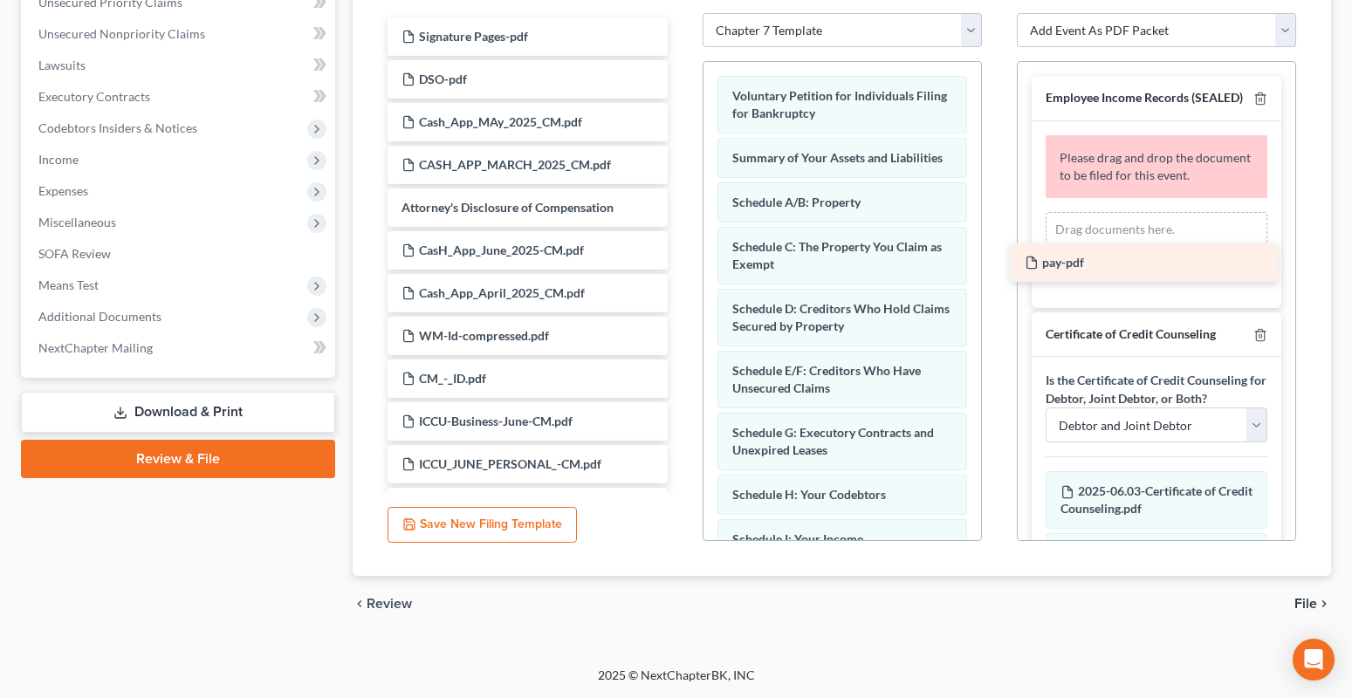
drag, startPoint x: 496, startPoint y: 78, endPoint x: 1119, endPoint y: 261, distance: 649.5
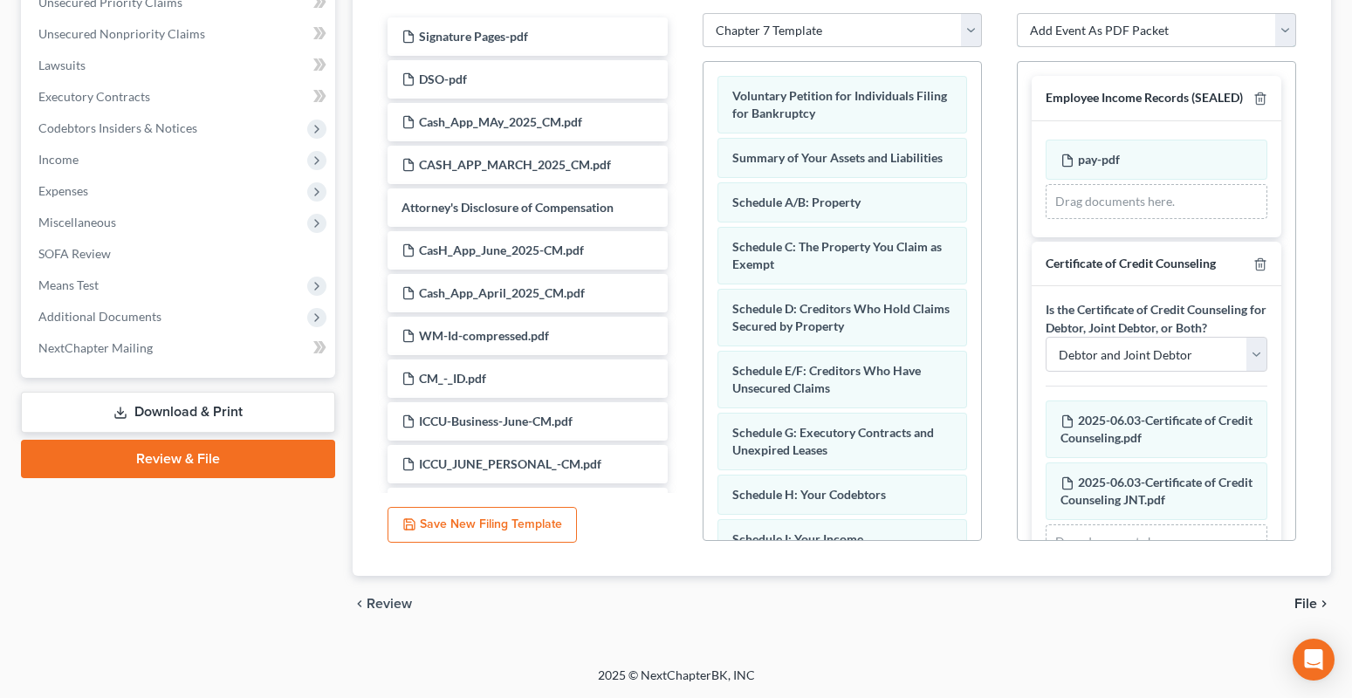
click at [1283, 24] on select "Add Event As PDF Packet Certificate of Credit Counseling Chapter 7 Means Test C…" at bounding box center [1156, 30] width 279 height 35
select select "6"
click at [1017, 13] on select "Add Event As PDF Packet Certificate of Credit Counseling Chapter 7 Means Test C…" at bounding box center [1156, 30] width 279 height 35
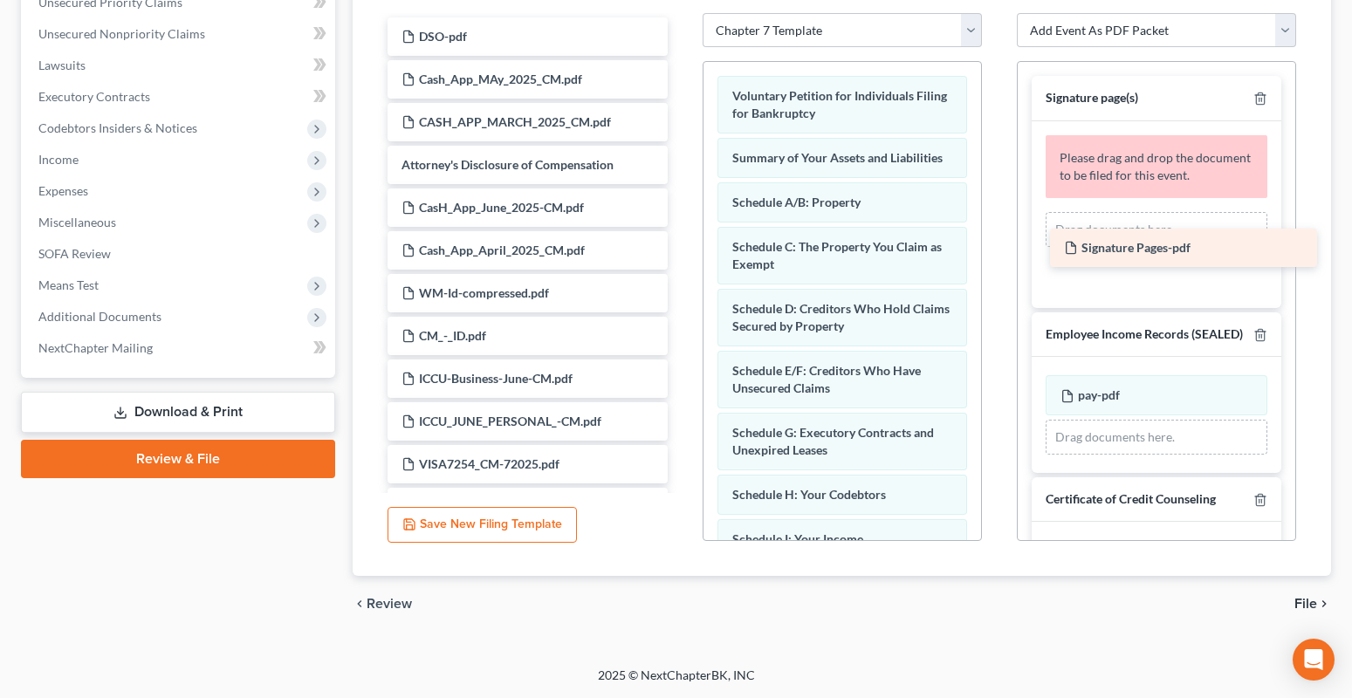
drag, startPoint x: 537, startPoint y: 33, endPoint x: 1199, endPoint y: 244, distance: 695.3
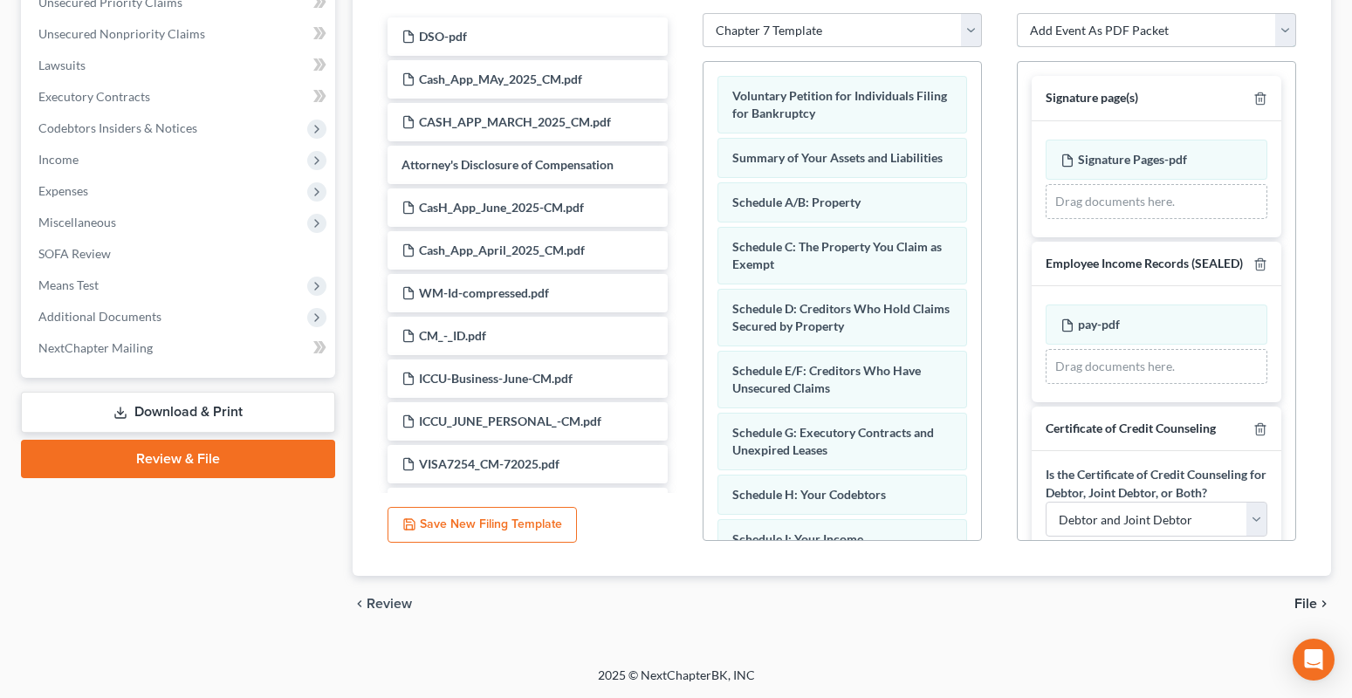
click at [1286, 34] on select "Add Event As PDF Packet Certificate of Credit Counseling Chapter 7 Means Test C…" at bounding box center [1156, 30] width 279 height 35
select select "8"
click at [1017, 13] on select "Add Event As PDF Packet Certificate of Credit Counseling Chapter 7 Means Test C…" at bounding box center [1156, 30] width 279 height 35
select select
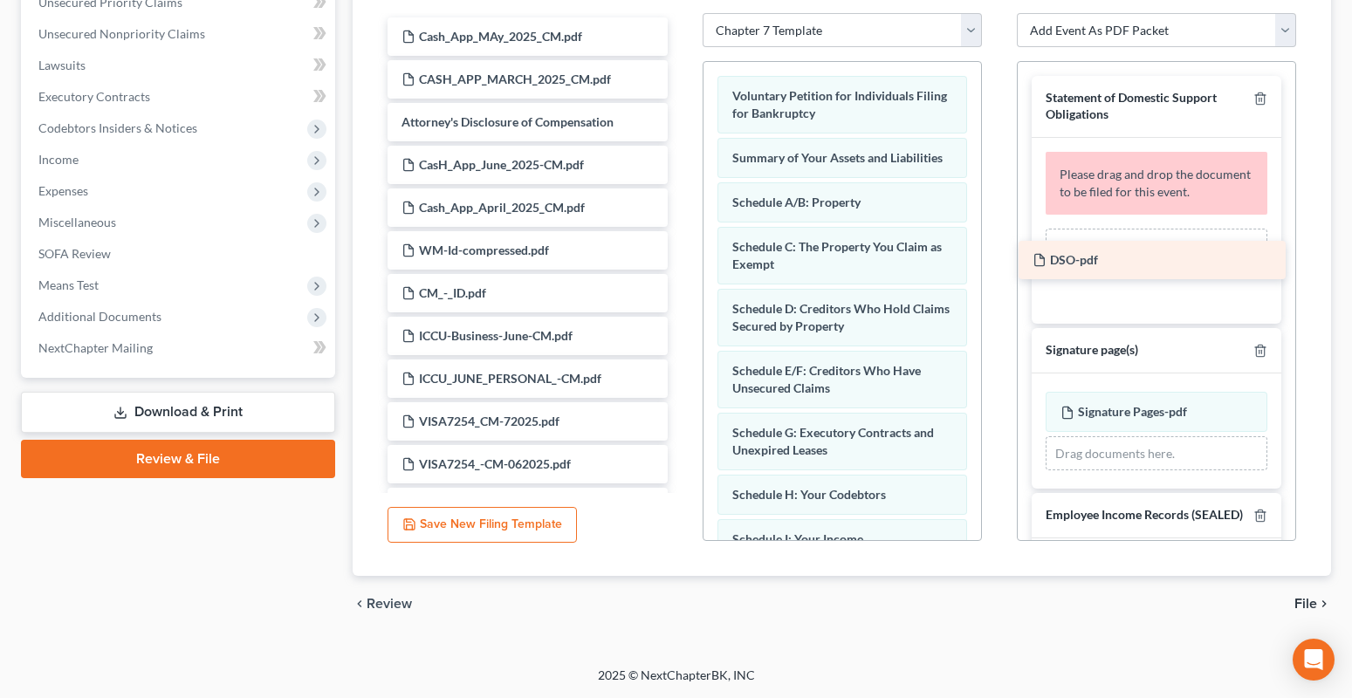
drag, startPoint x: 481, startPoint y: 38, endPoint x: 1112, endPoint y: 262, distance: 669.4
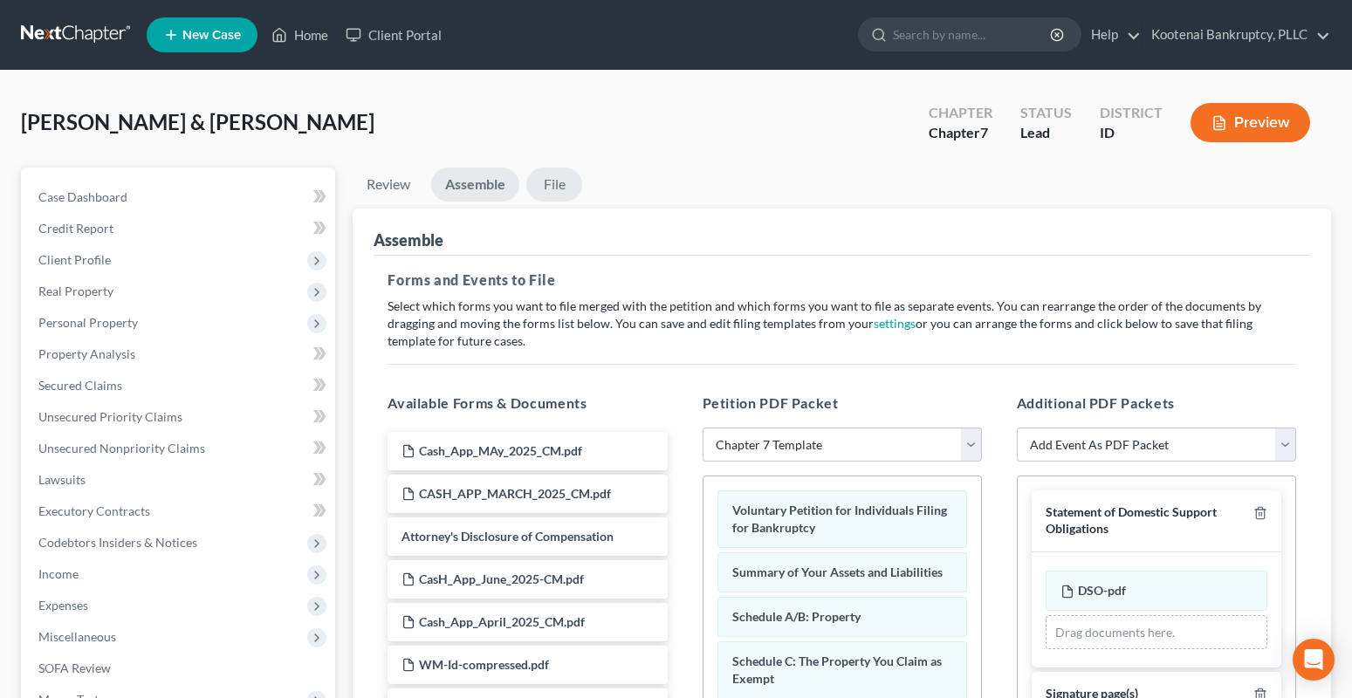
click at [557, 184] on link "File" at bounding box center [554, 185] width 56 height 34
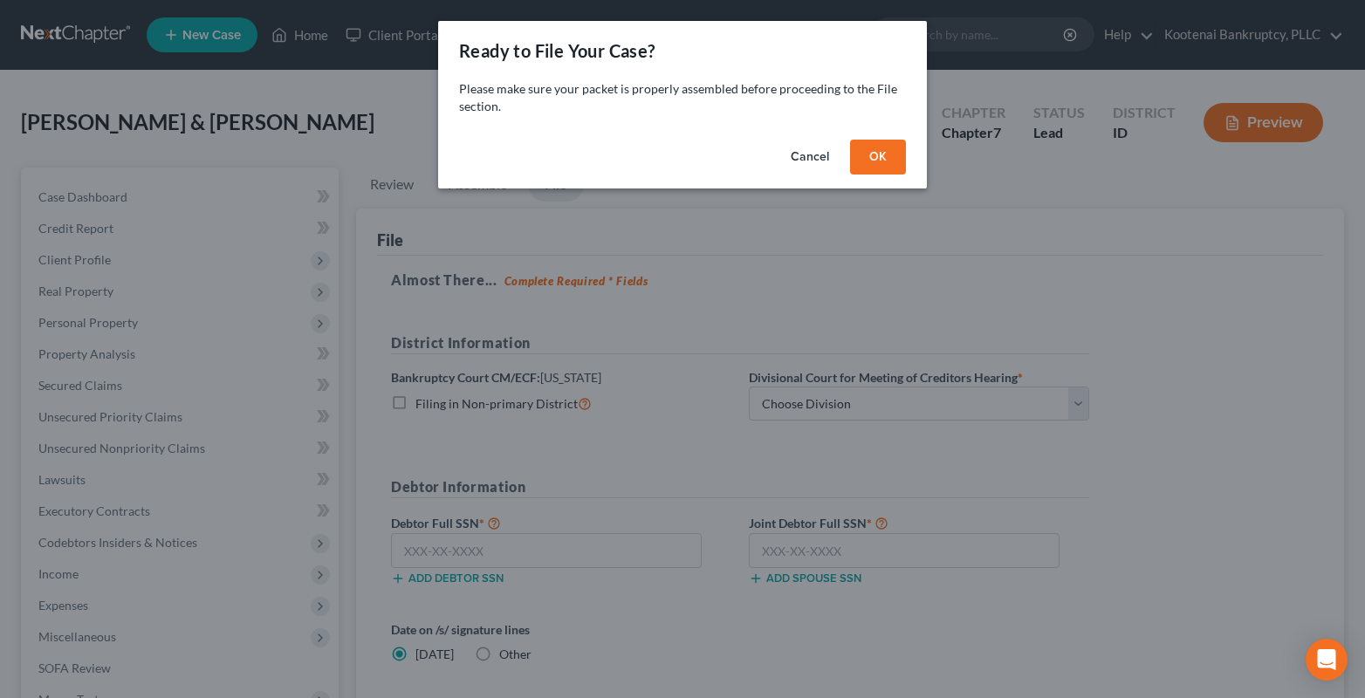
click at [871, 159] on button "OK" at bounding box center [878, 157] width 56 height 35
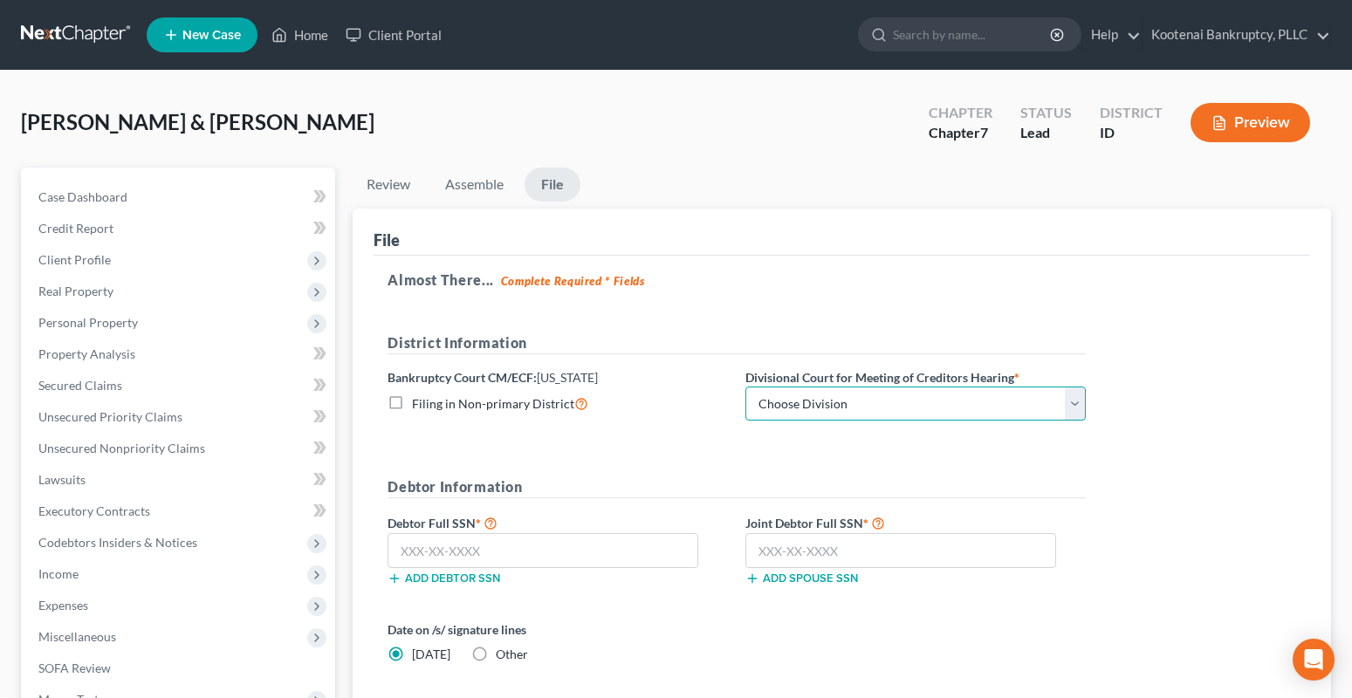
click at [874, 406] on select "Choose Division Boise Coeur d'Alene [GEOGRAPHIC_DATA] [GEOGRAPHIC_DATA] [GEOGRA…" at bounding box center [915, 404] width 340 height 35
select select "2"
click at [745, 387] on select "Choose Division Boise Coeur d'Alene [GEOGRAPHIC_DATA] [GEOGRAPHIC_DATA] [GEOGRA…" at bounding box center [915, 404] width 340 height 35
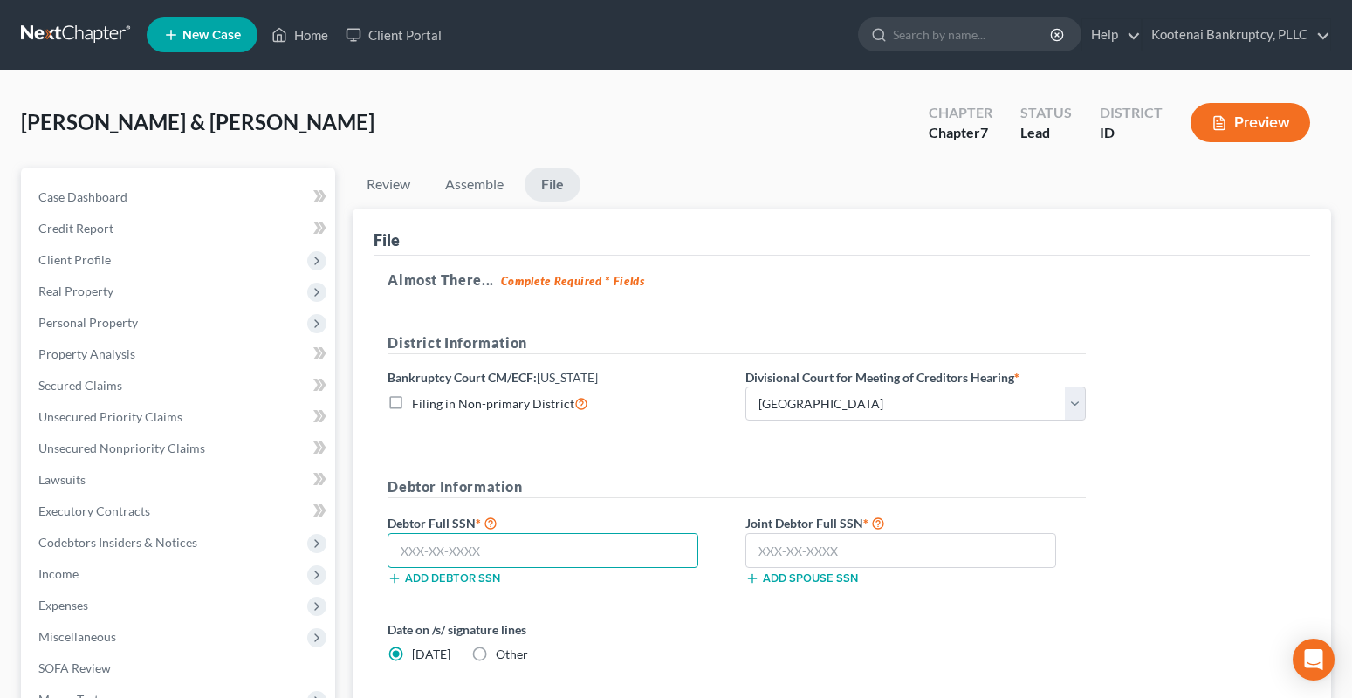
click at [420, 554] on input "text" at bounding box center [542, 550] width 311 height 35
type input "518-80-9826"
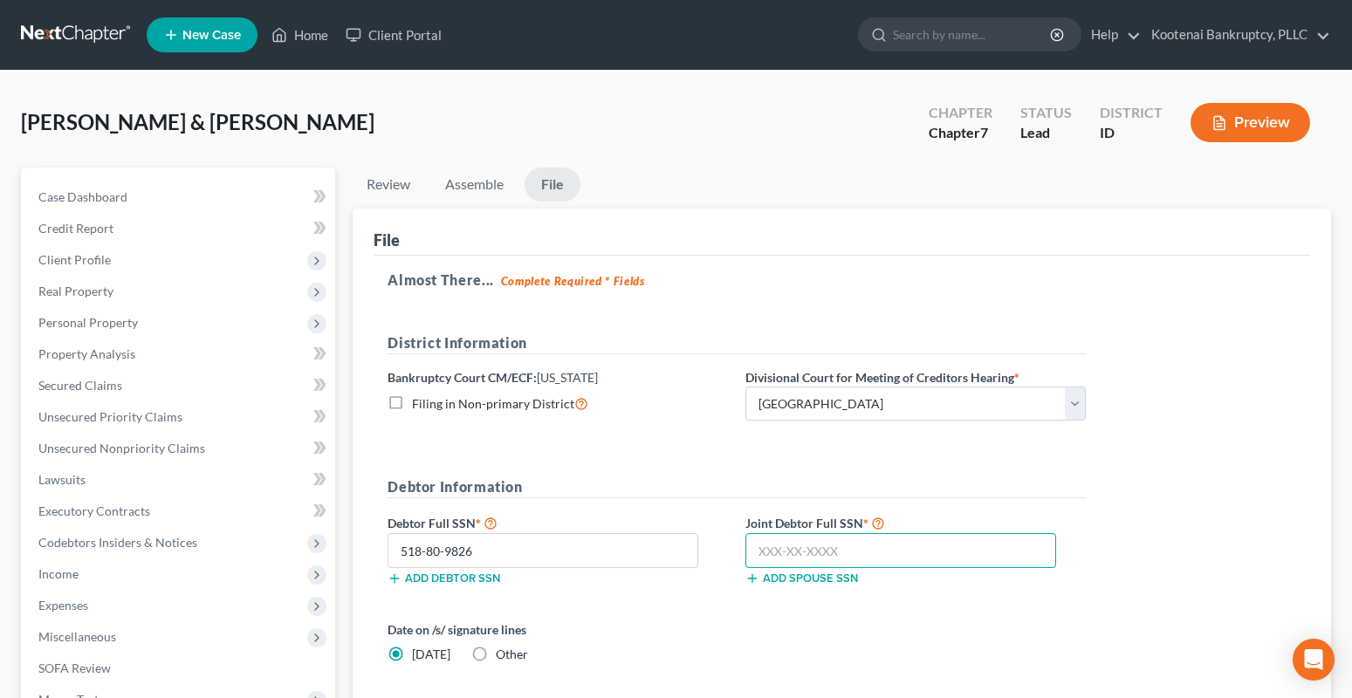
drag, startPoint x: 803, startPoint y: 552, endPoint x: 784, endPoint y: 558, distance: 20.1
click at [794, 554] on input "text" at bounding box center [900, 550] width 311 height 35
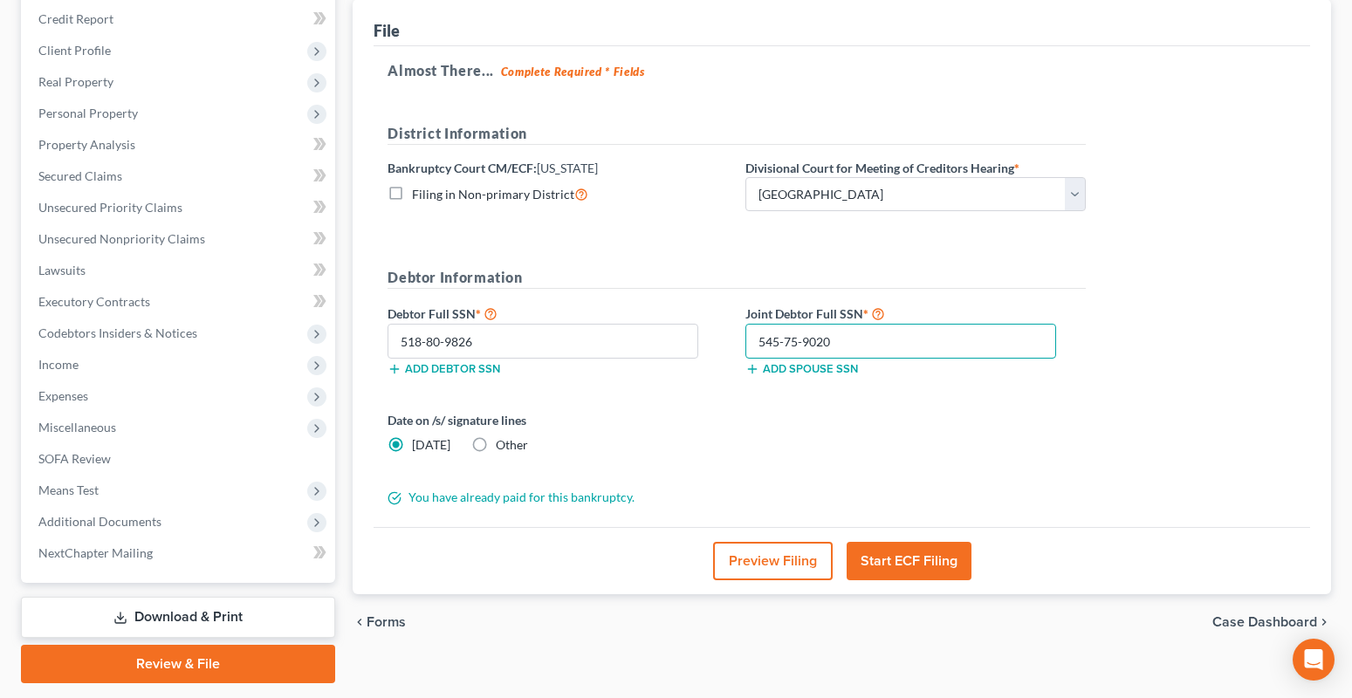
scroll to position [261, 0]
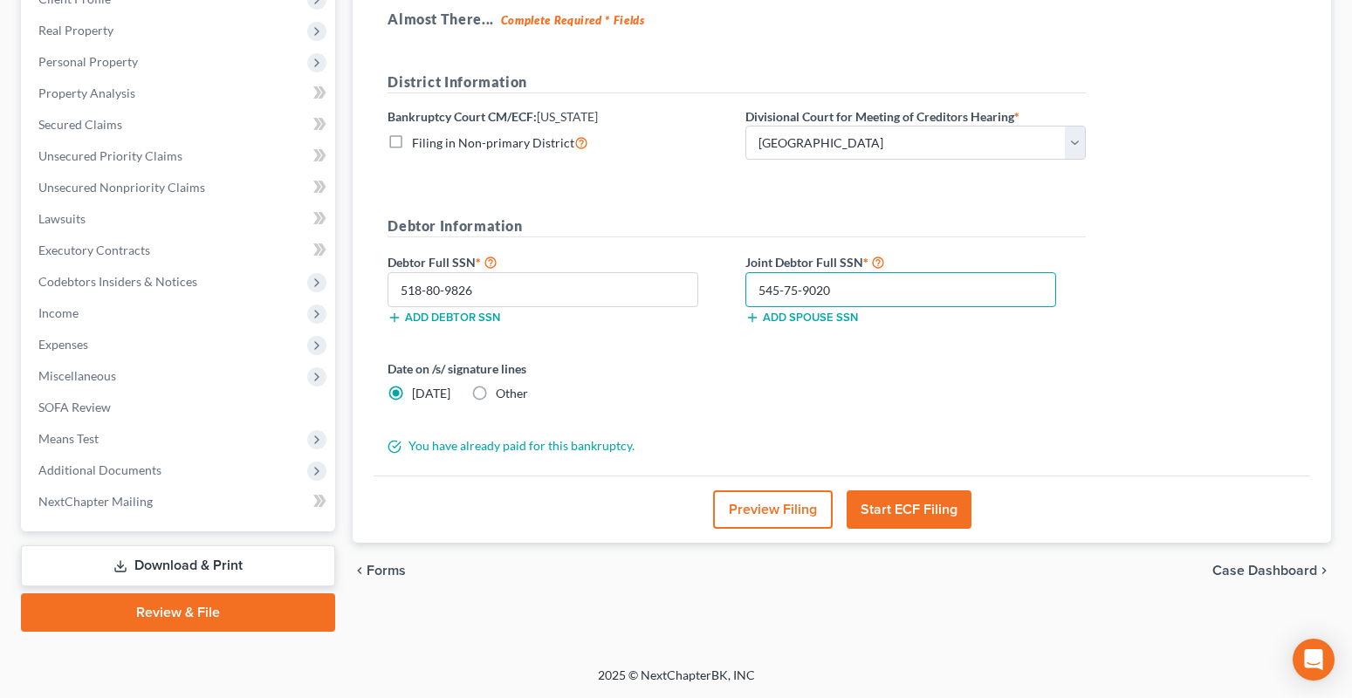
type input "545-75-9020"
click at [909, 501] on button "Start ECF Filing" at bounding box center [909, 509] width 125 height 38
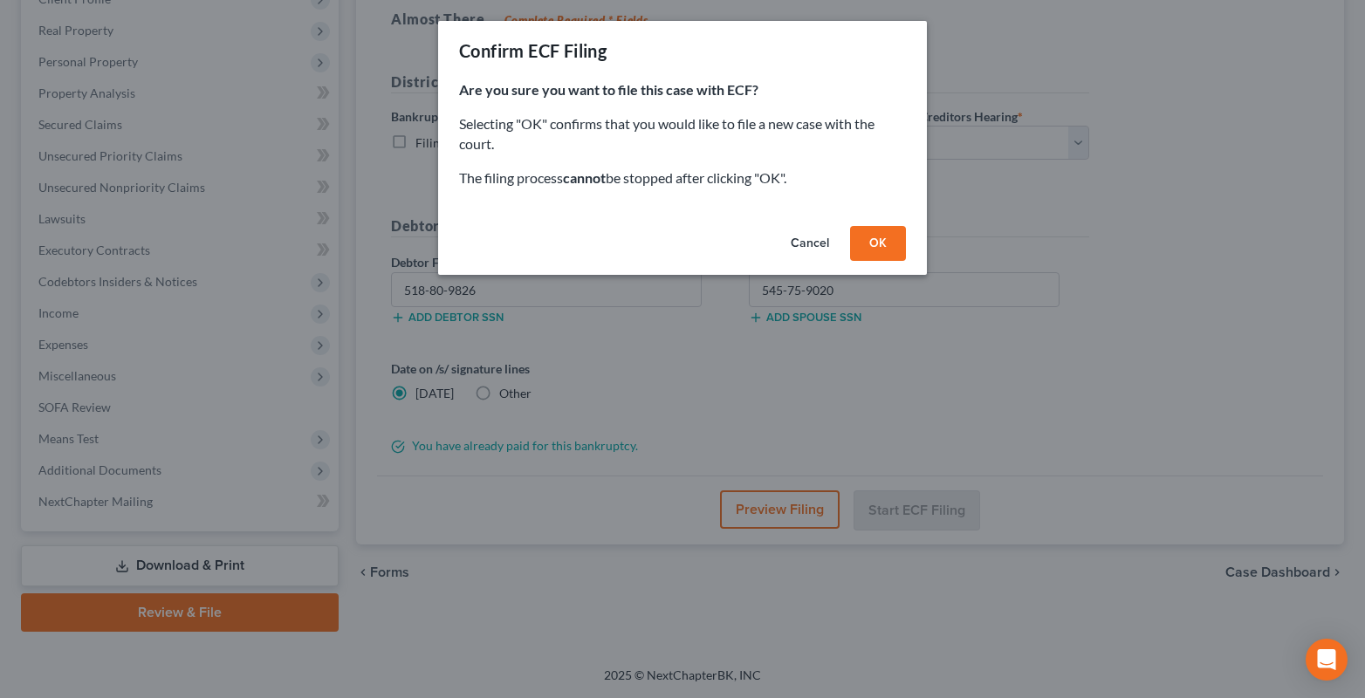
click at [886, 238] on button "OK" at bounding box center [878, 243] width 56 height 35
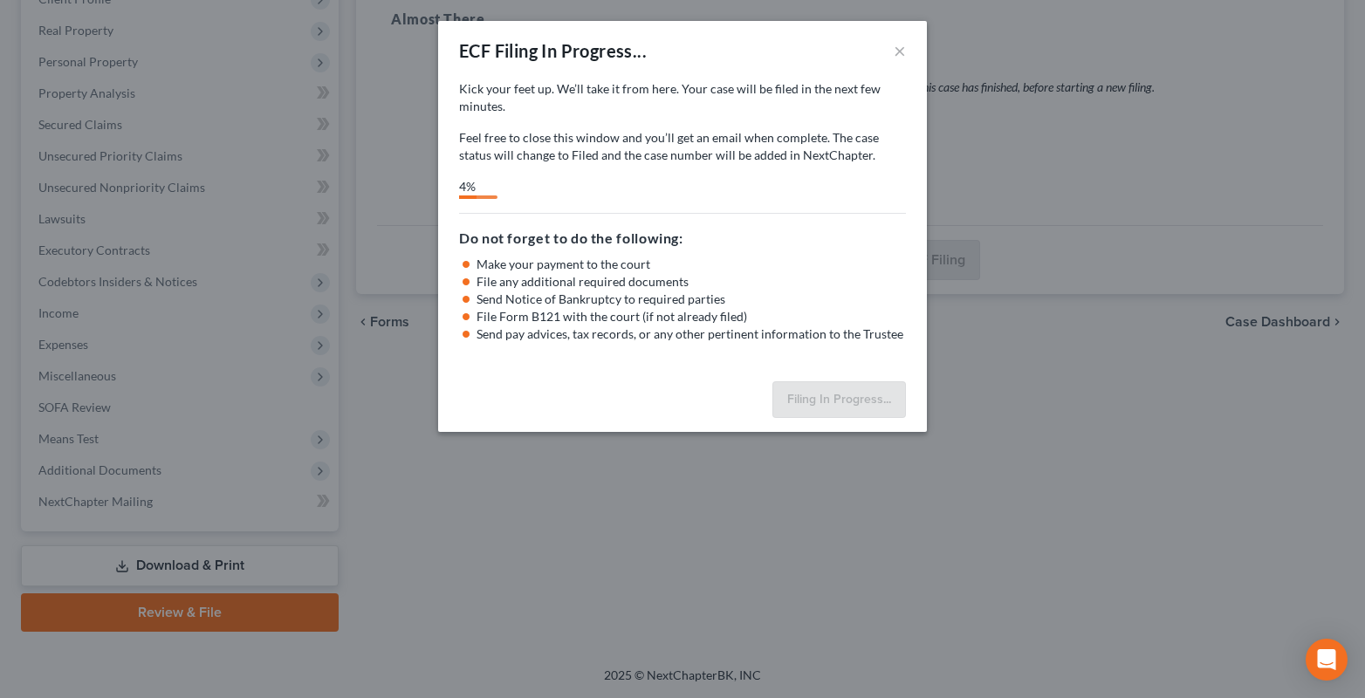
select select "2"
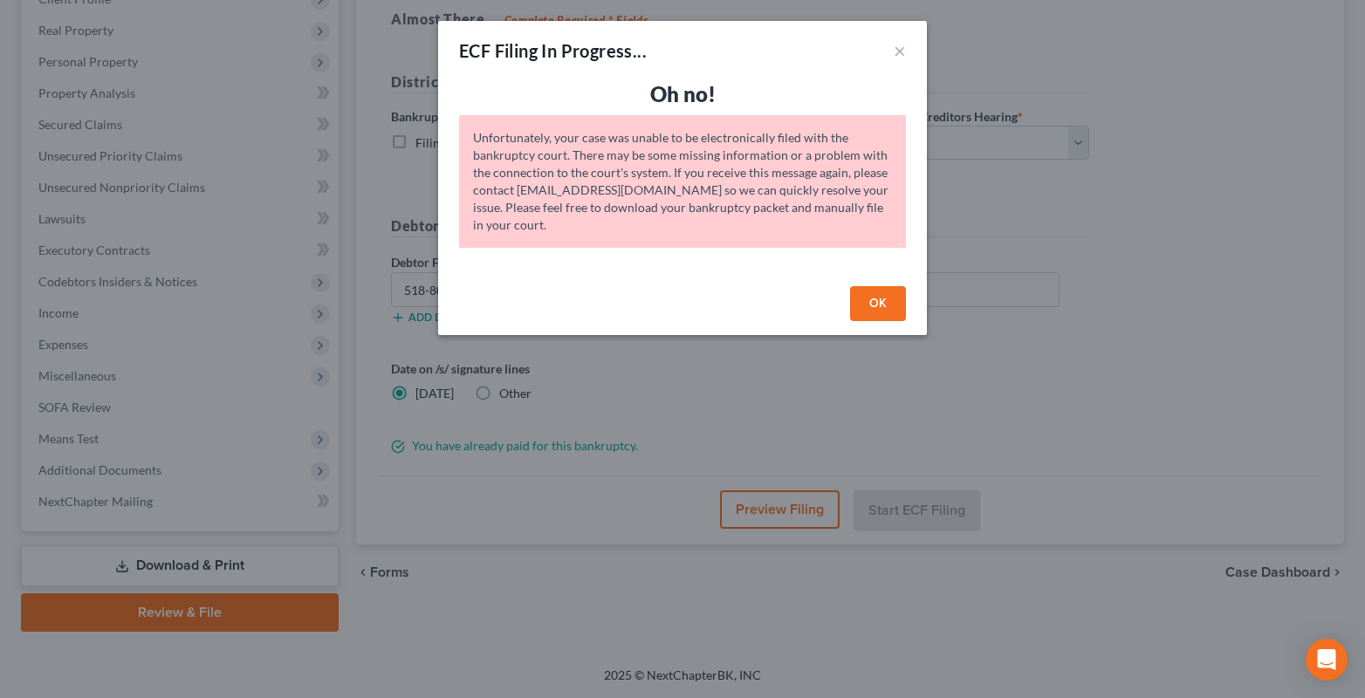
click at [887, 300] on button "OK" at bounding box center [878, 303] width 56 height 35
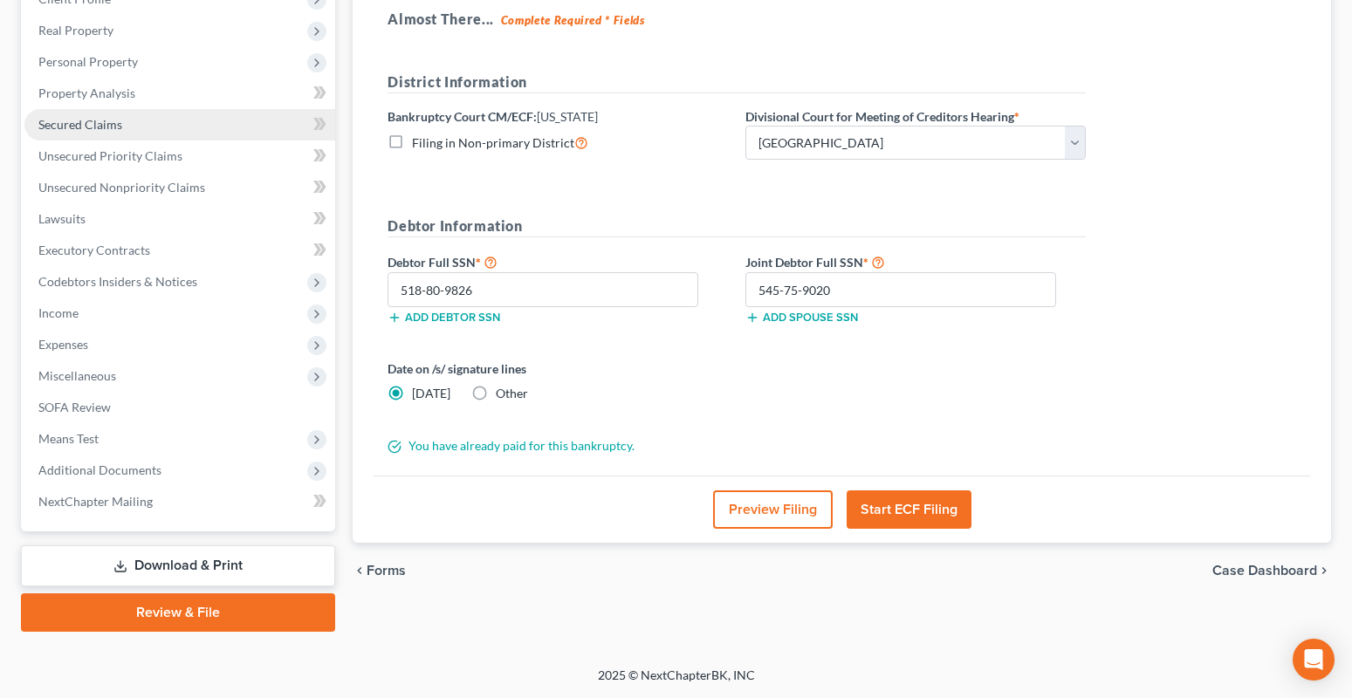
click at [63, 129] on span "Secured Claims" at bounding box center [80, 124] width 84 height 15
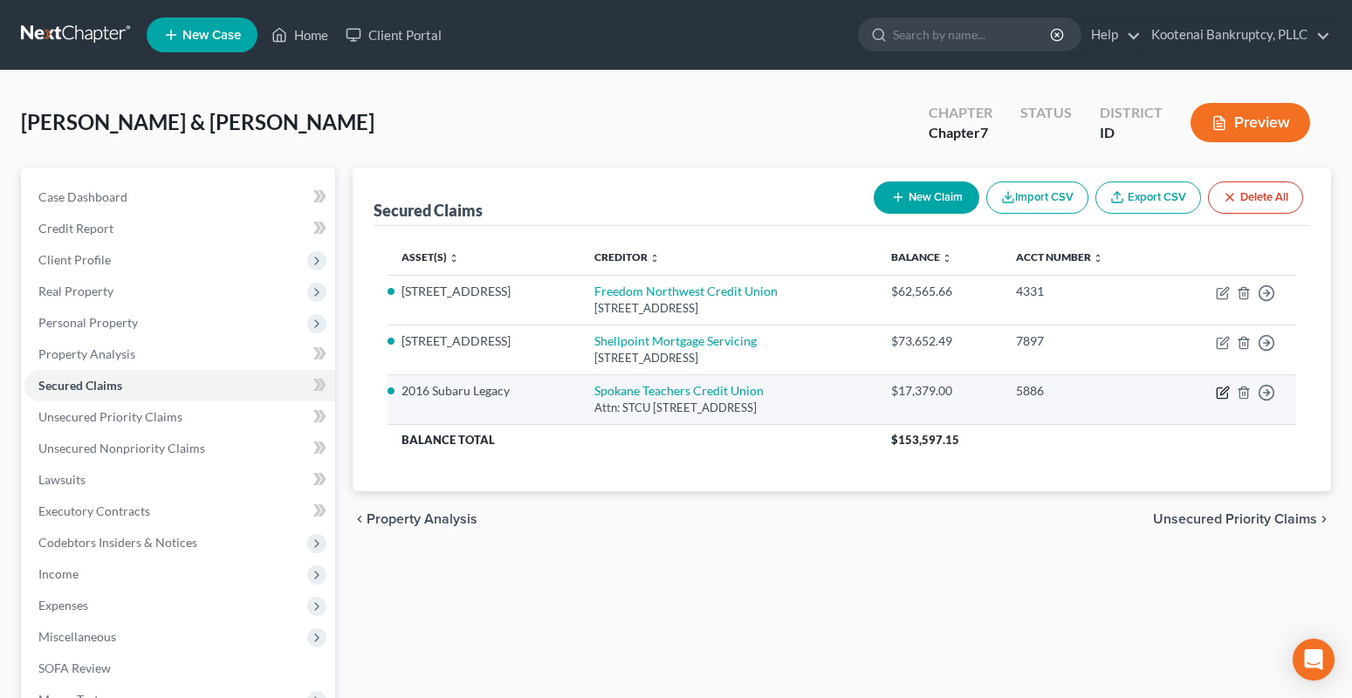
click at [1218, 394] on icon "button" at bounding box center [1223, 393] width 14 height 14
select select "50"
select select "4"
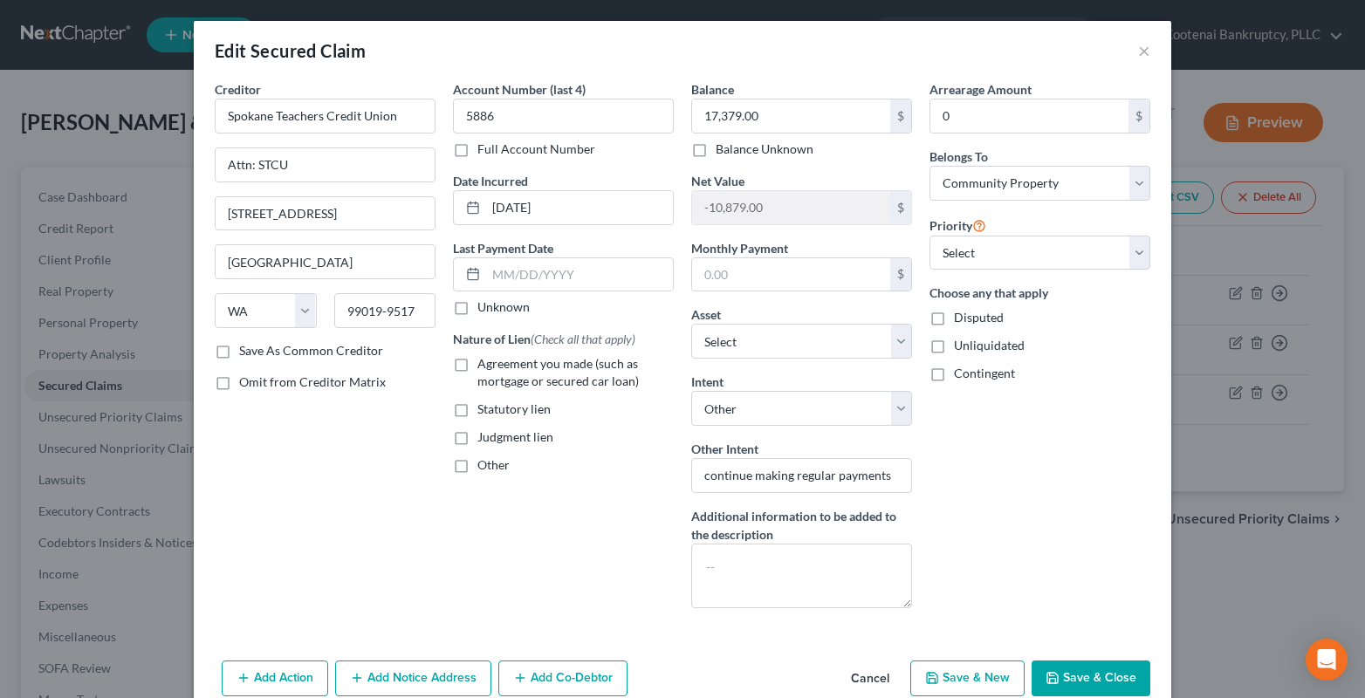
click at [477, 306] on label "Unknown" at bounding box center [503, 306] width 52 height 17
click at [484, 306] on input "Unknown" at bounding box center [489, 303] width 11 height 11
checkbox input "true"
click at [1101, 674] on button "Save & Close" at bounding box center [1091, 679] width 119 height 37
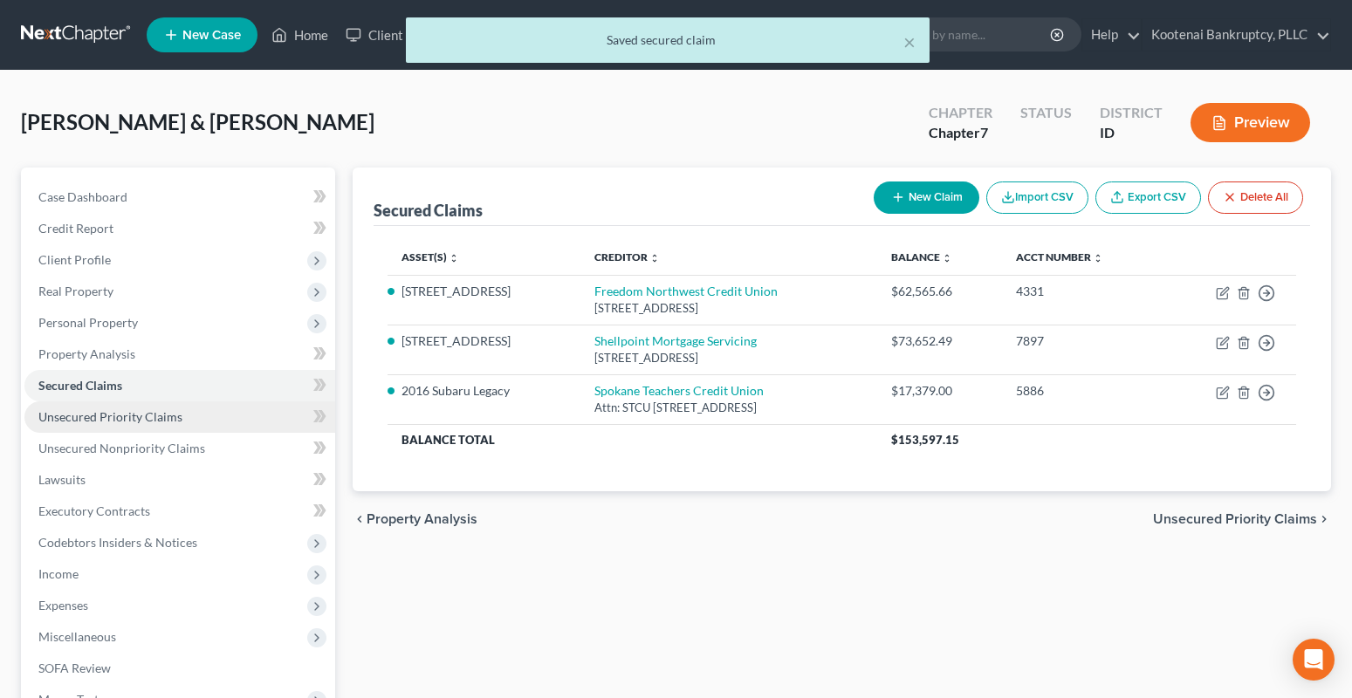
click at [115, 427] on link "Unsecured Priority Claims" at bounding box center [179, 416] width 311 height 31
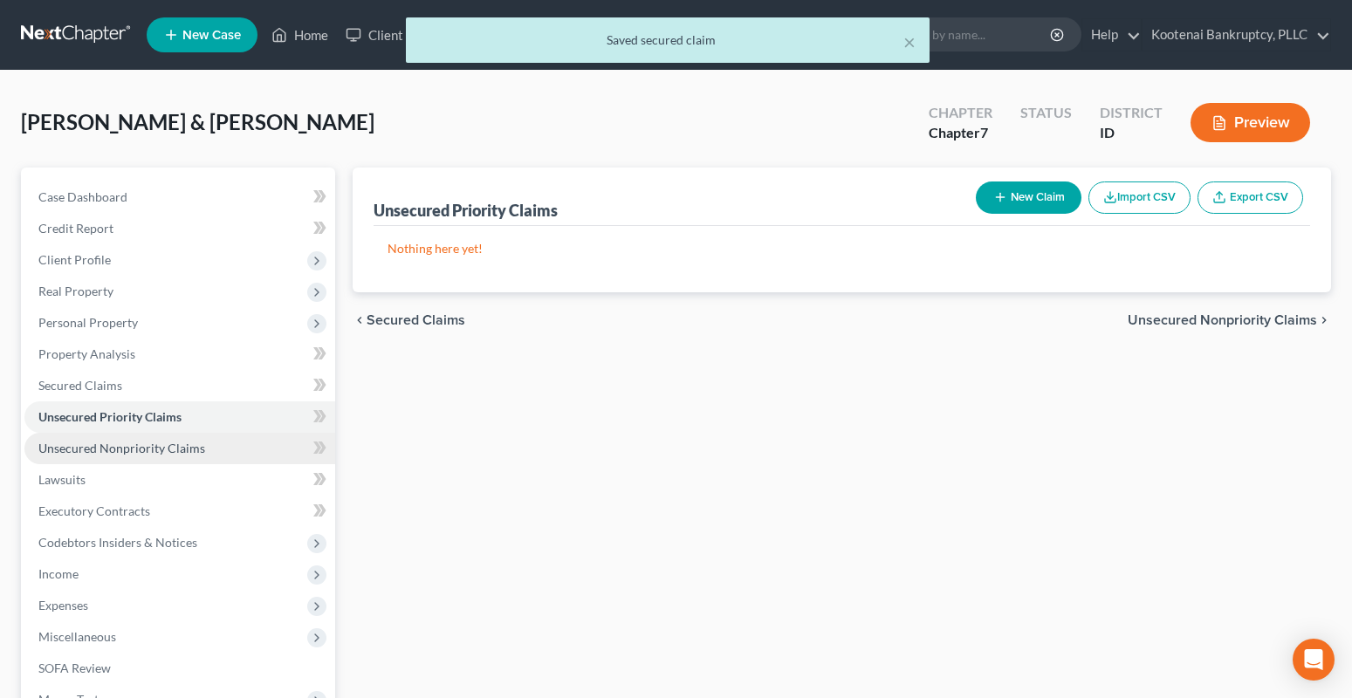
click at [121, 444] on span "Unsecured Nonpriority Claims" at bounding box center [121, 448] width 167 height 15
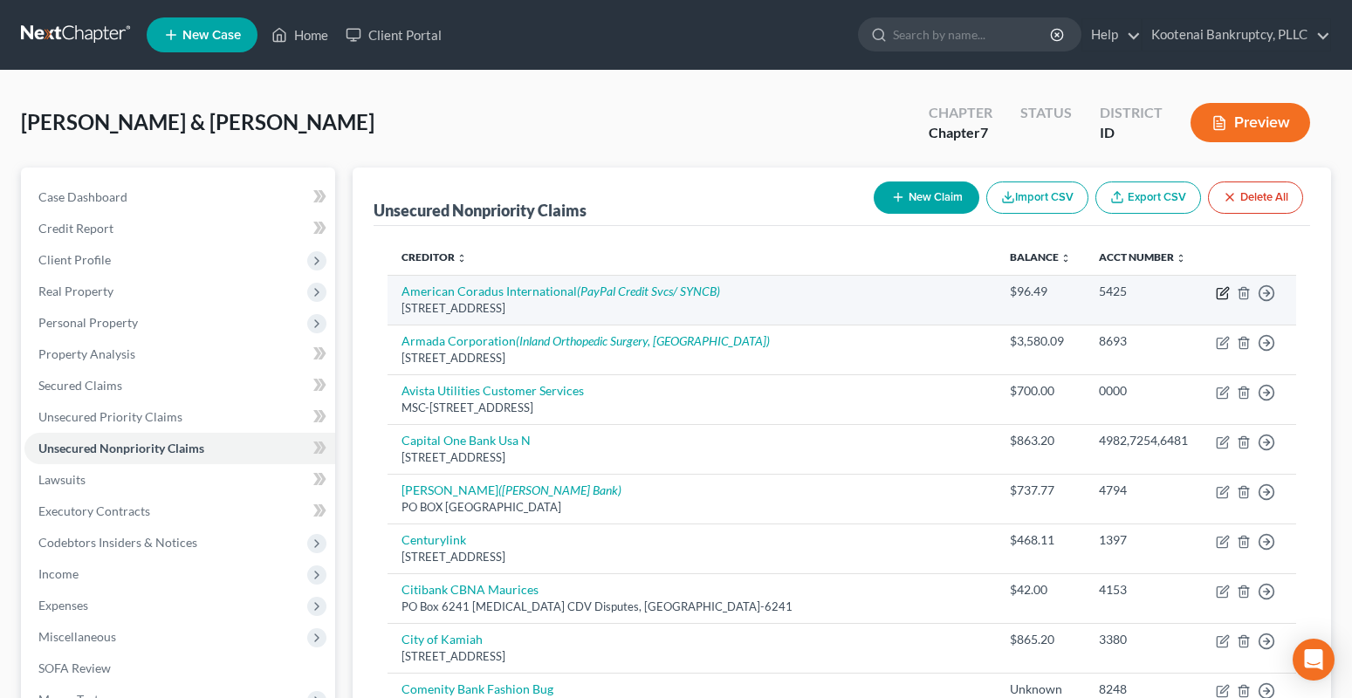
click at [1227, 295] on icon "button" at bounding box center [1222, 294] width 10 height 10
select select "35"
select select "1"
select select "4"
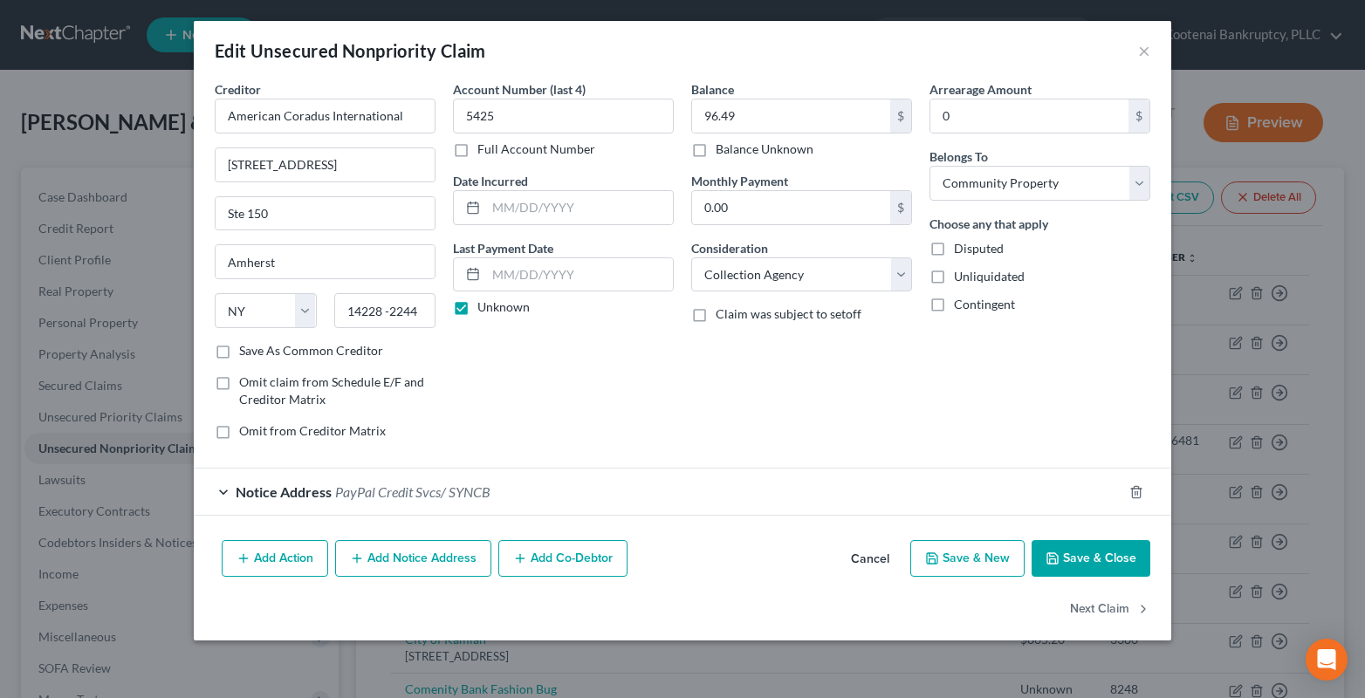
click at [223, 496] on div "Notice Address PayPal Credit Svcs/ SYNCB" at bounding box center [658, 492] width 929 height 46
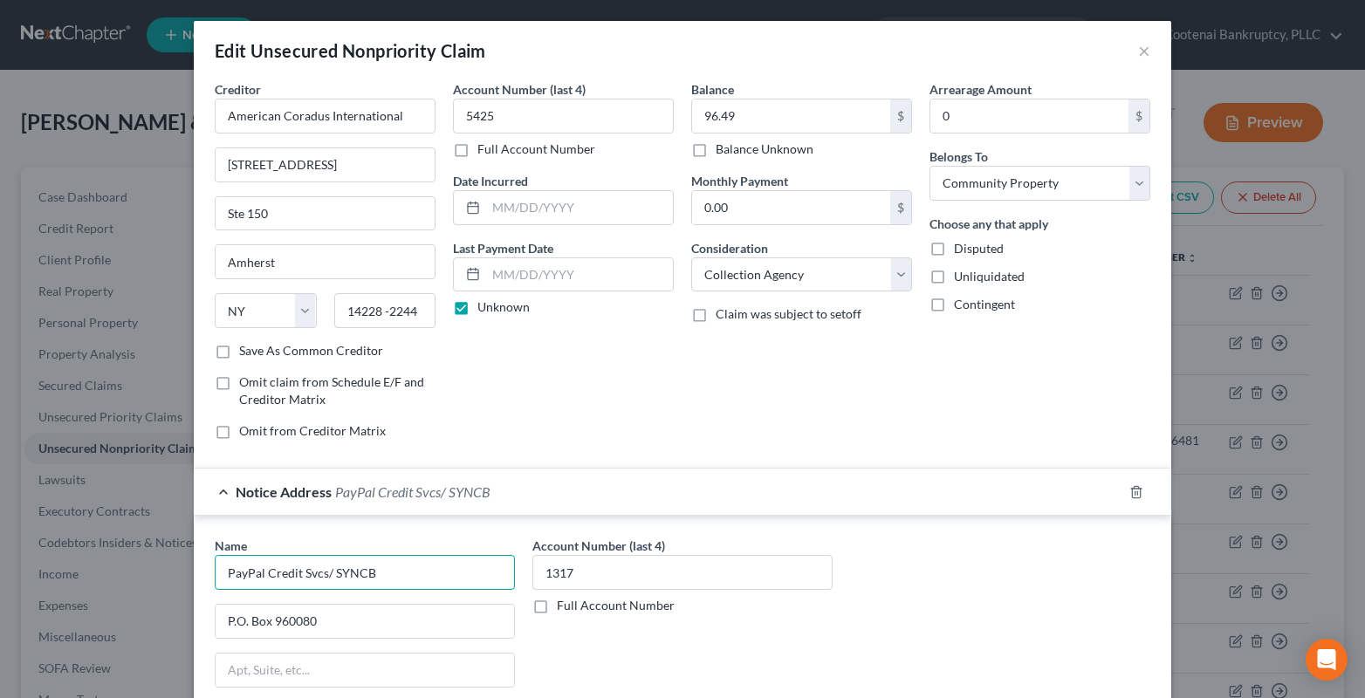
click at [322, 573] on input "PayPal Credit Svcs/ SYNCB" at bounding box center [365, 572] width 300 height 35
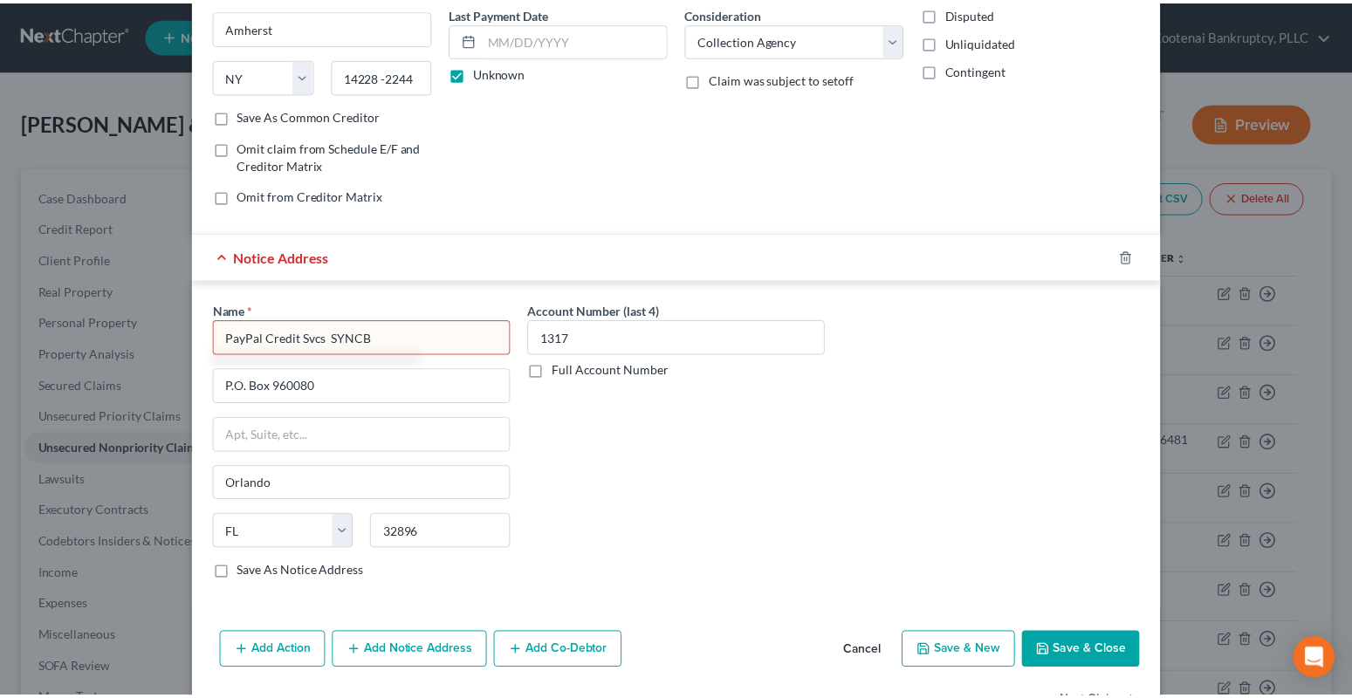
scroll to position [291, 0]
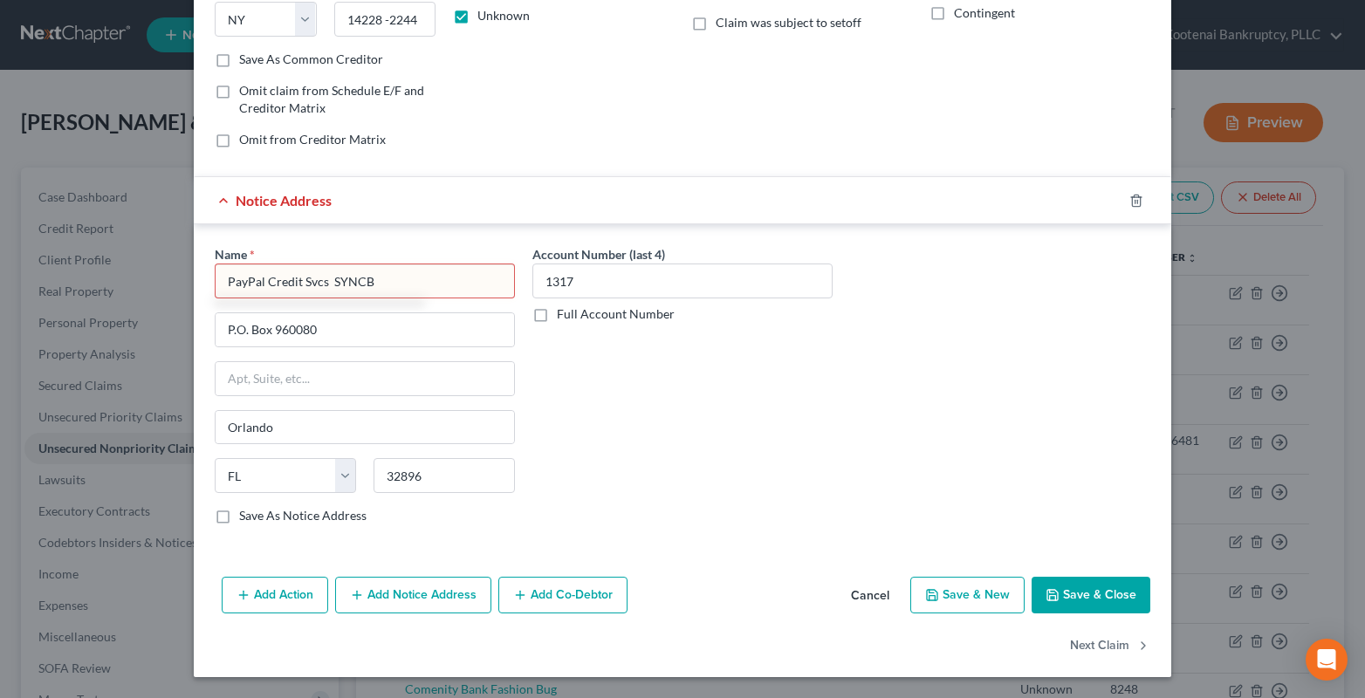
type input "PayPal Credit Svcs SYNCB"
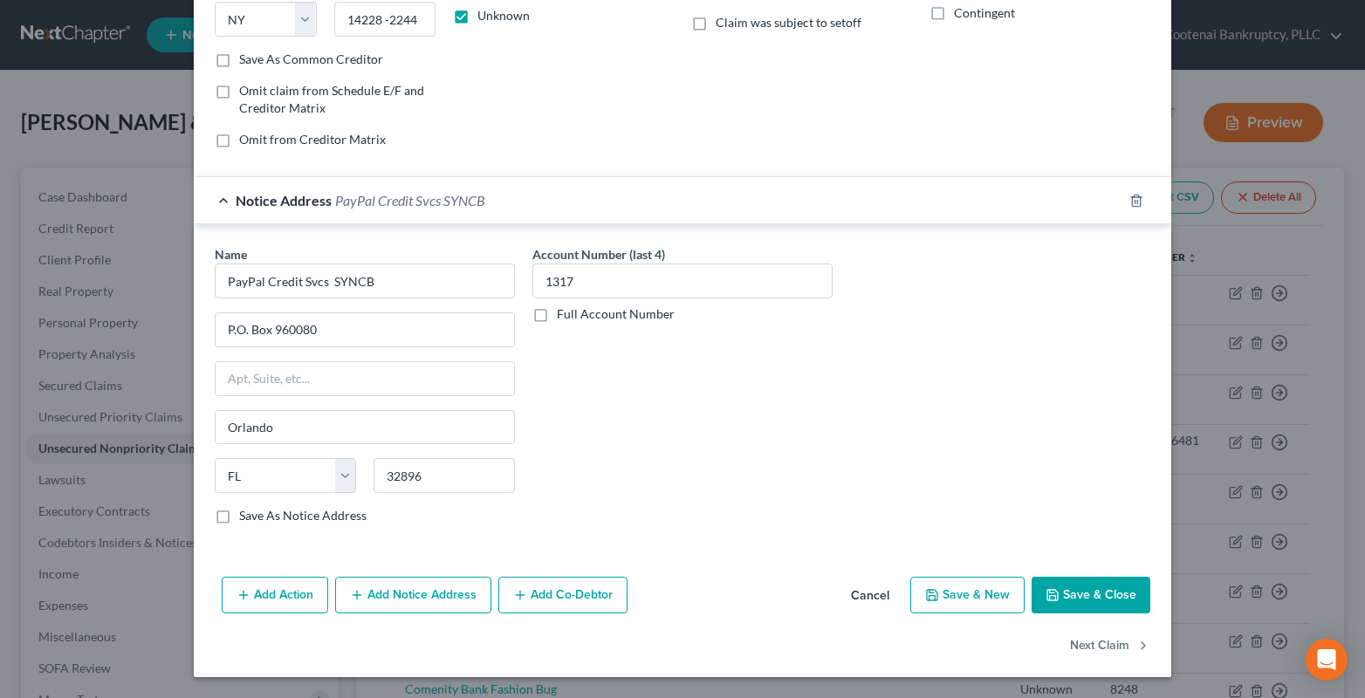
click at [1085, 594] on button "Save & Close" at bounding box center [1091, 595] width 119 height 37
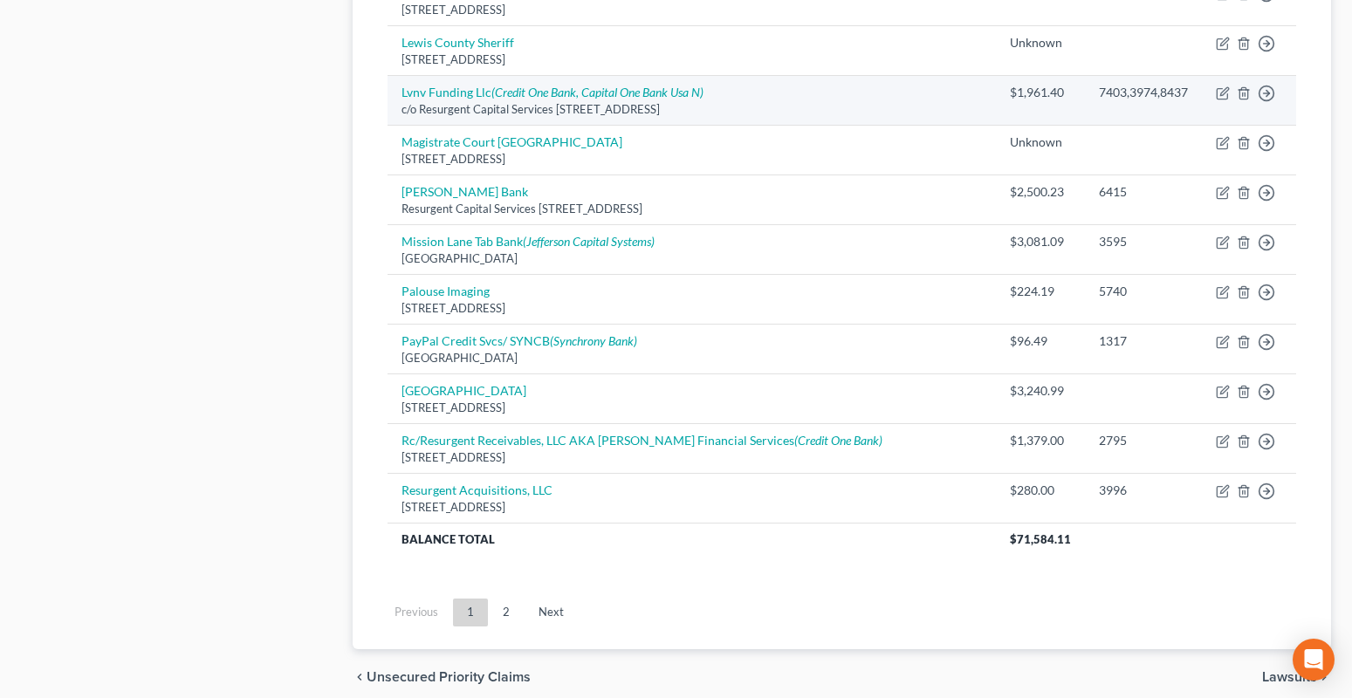
scroll to position [1309, 0]
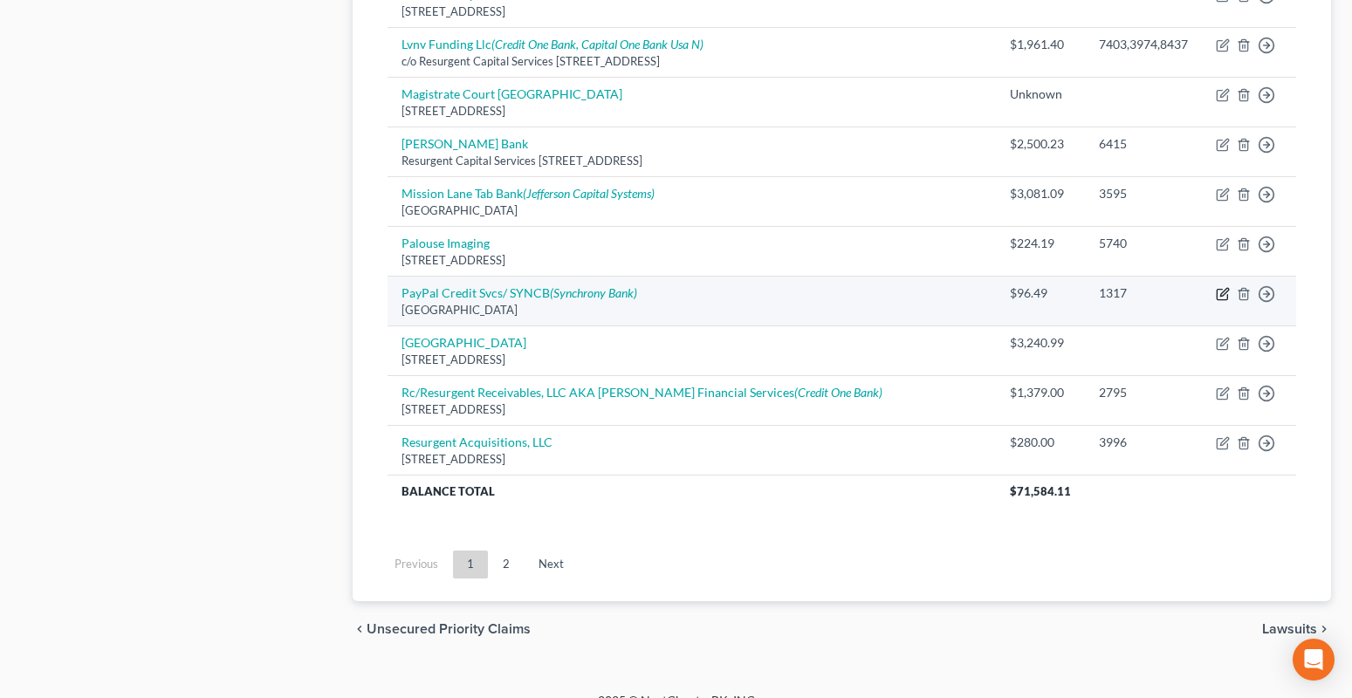
click at [1221, 288] on icon "button" at bounding box center [1224, 292] width 8 height 8
select select "9"
select select "2"
select select "4"
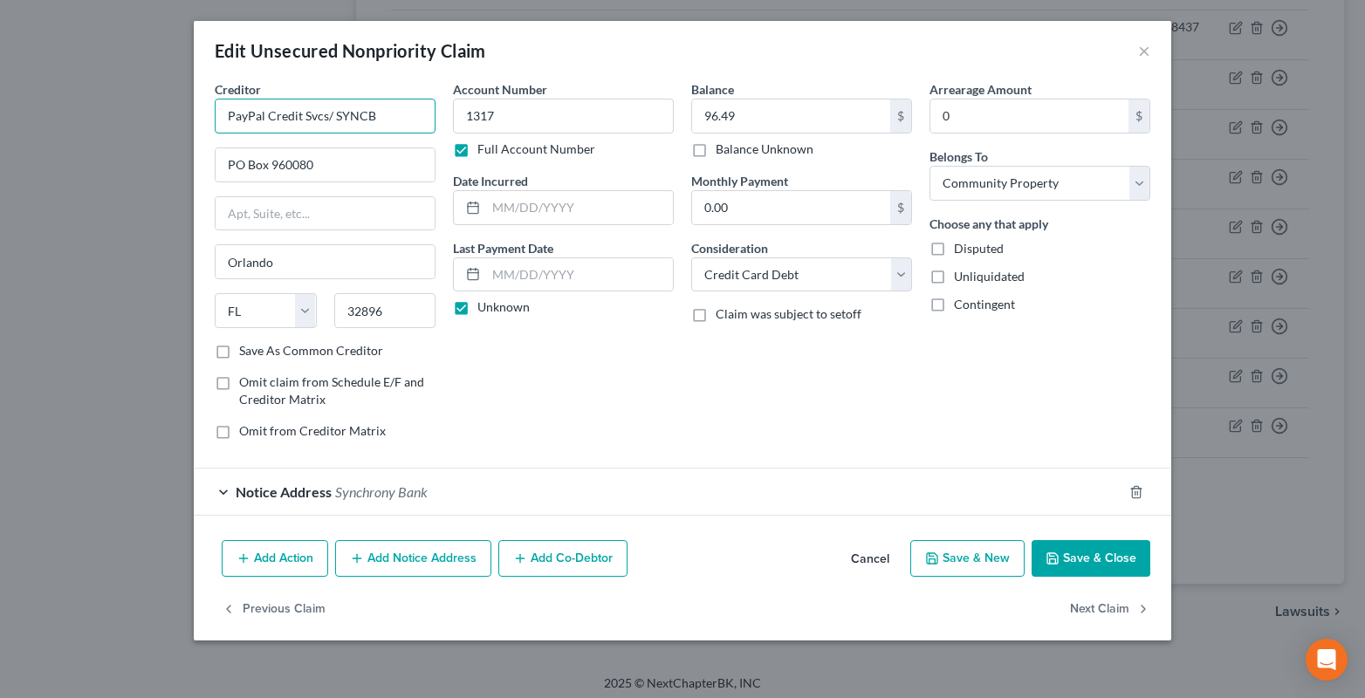
drag, startPoint x: 326, startPoint y: 110, endPoint x: 333, endPoint y: 120, distance: 13.1
click at [326, 111] on input "PayPal Credit Svcs/ SYNCB" at bounding box center [325, 116] width 221 height 35
type input "PayPal Credit Svcs SYNCB"
click at [1116, 556] on button "Save & Close" at bounding box center [1091, 558] width 119 height 37
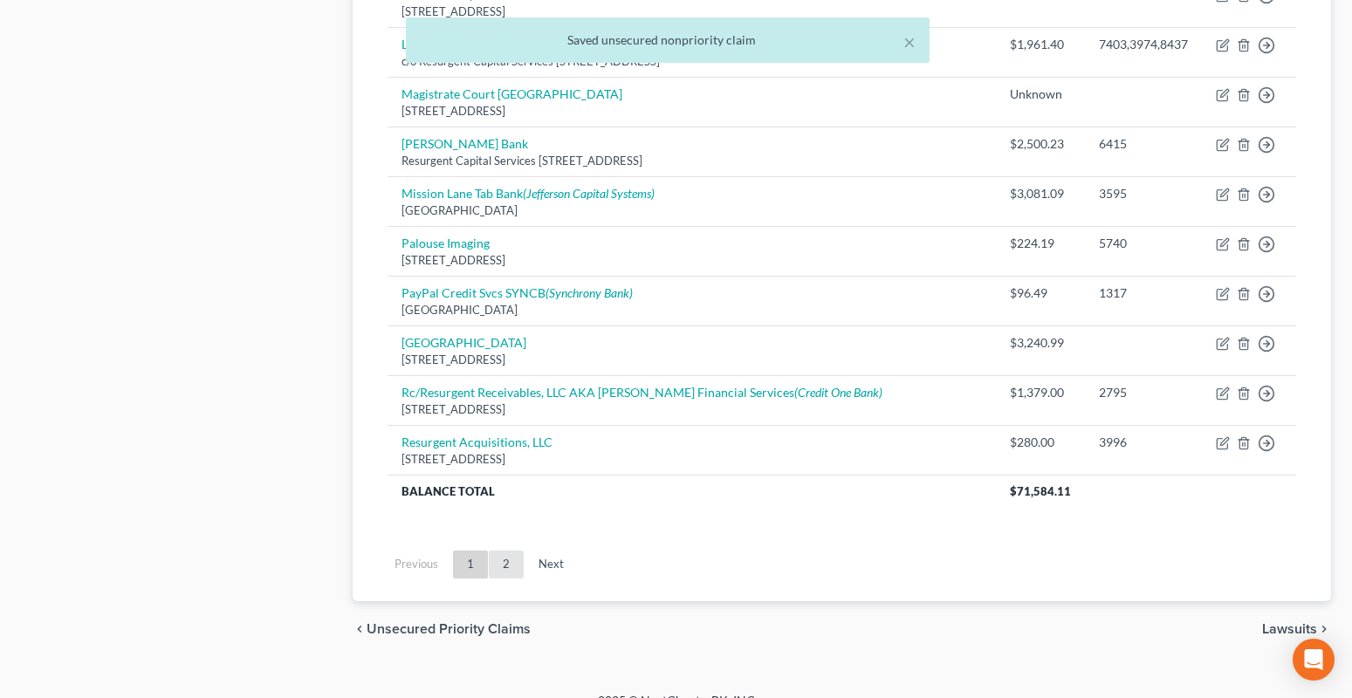
click at [504, 551] on link "2" at bounding box center [506, 565] width 35 height 28
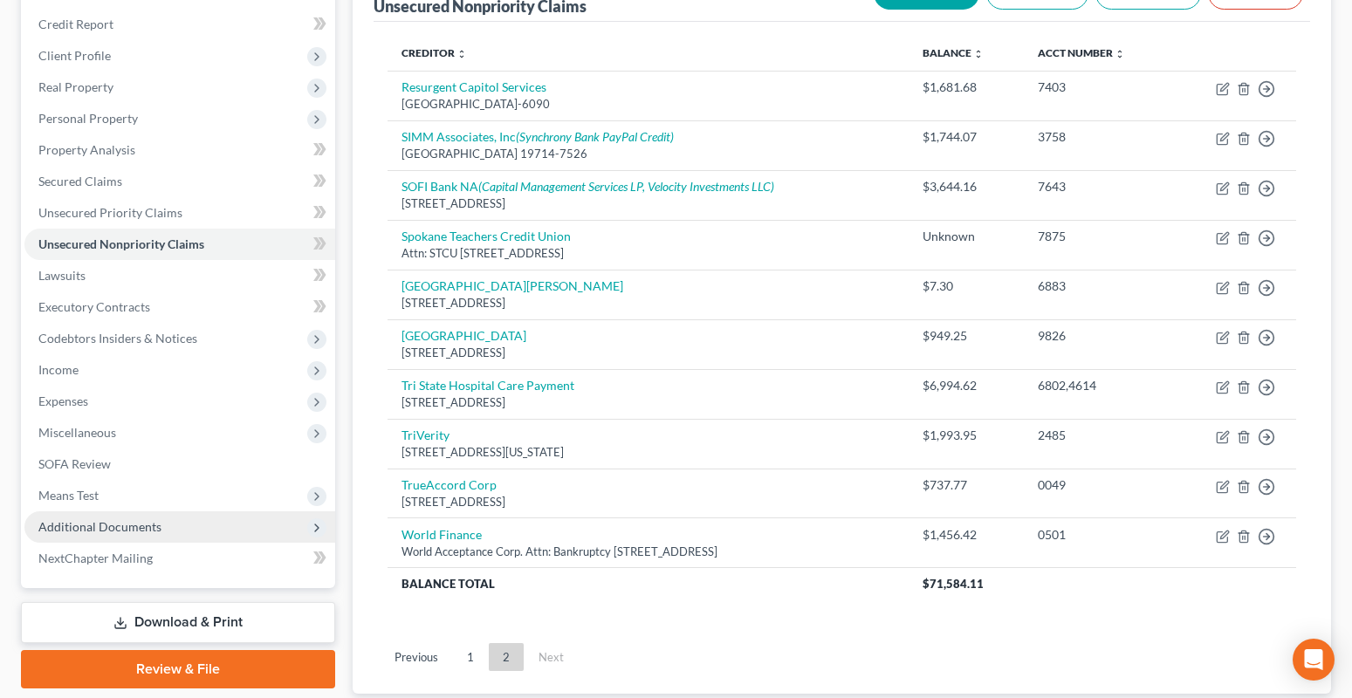
scroll to position [322, 0]
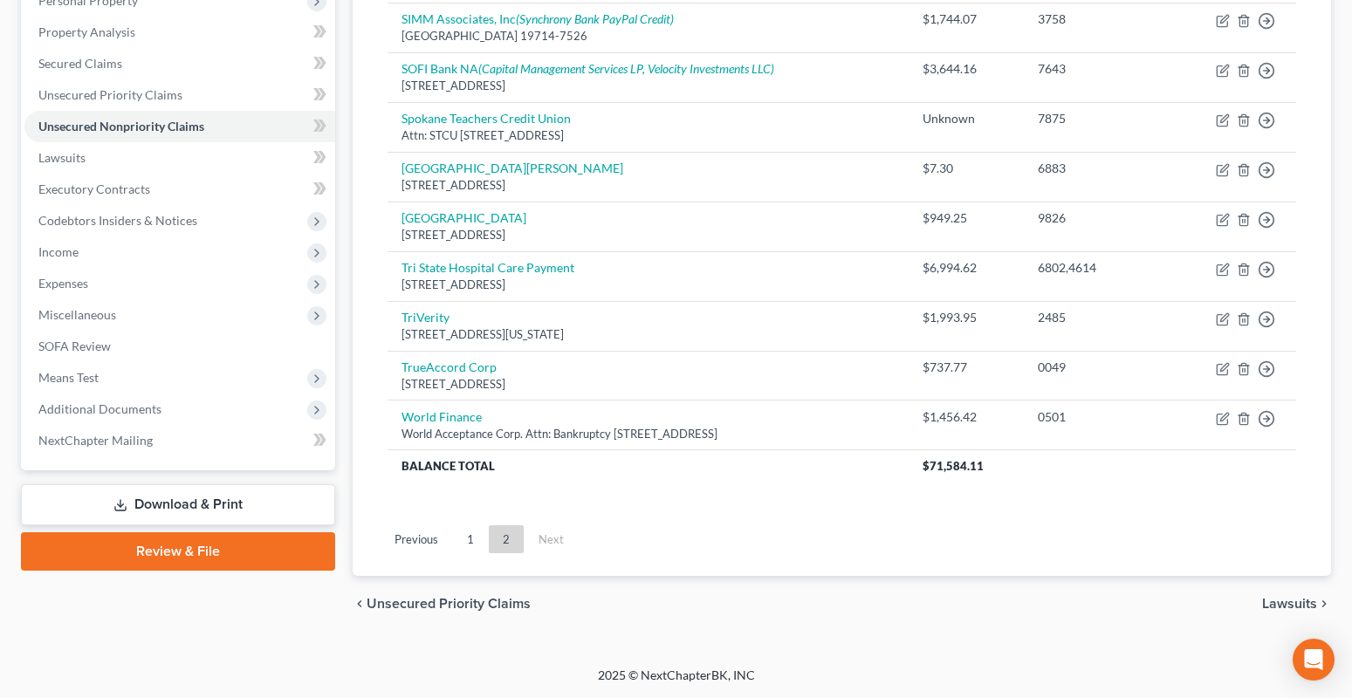
click at [173, 556] on link "Review & File" at bounding box center [178, 551] width 314 height 38
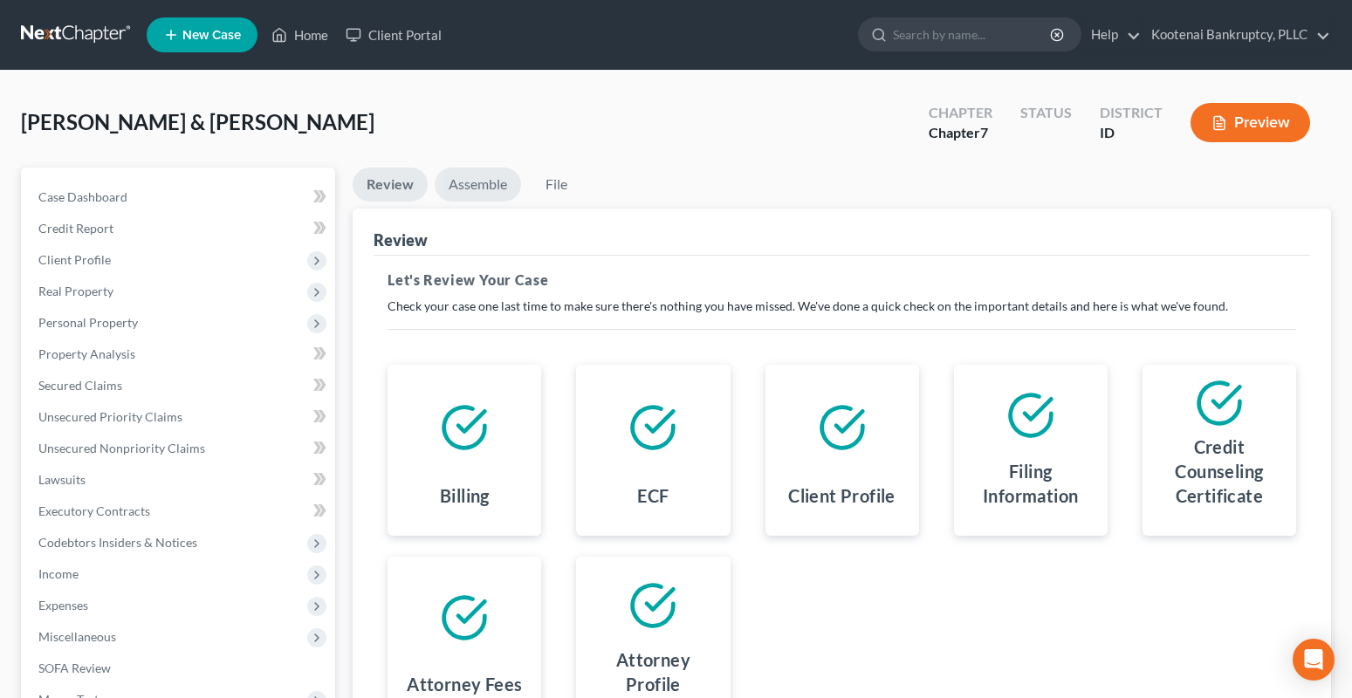
click at [477, 175] on link "Assemble" at bounding box center [478, 185] width 86 height 34
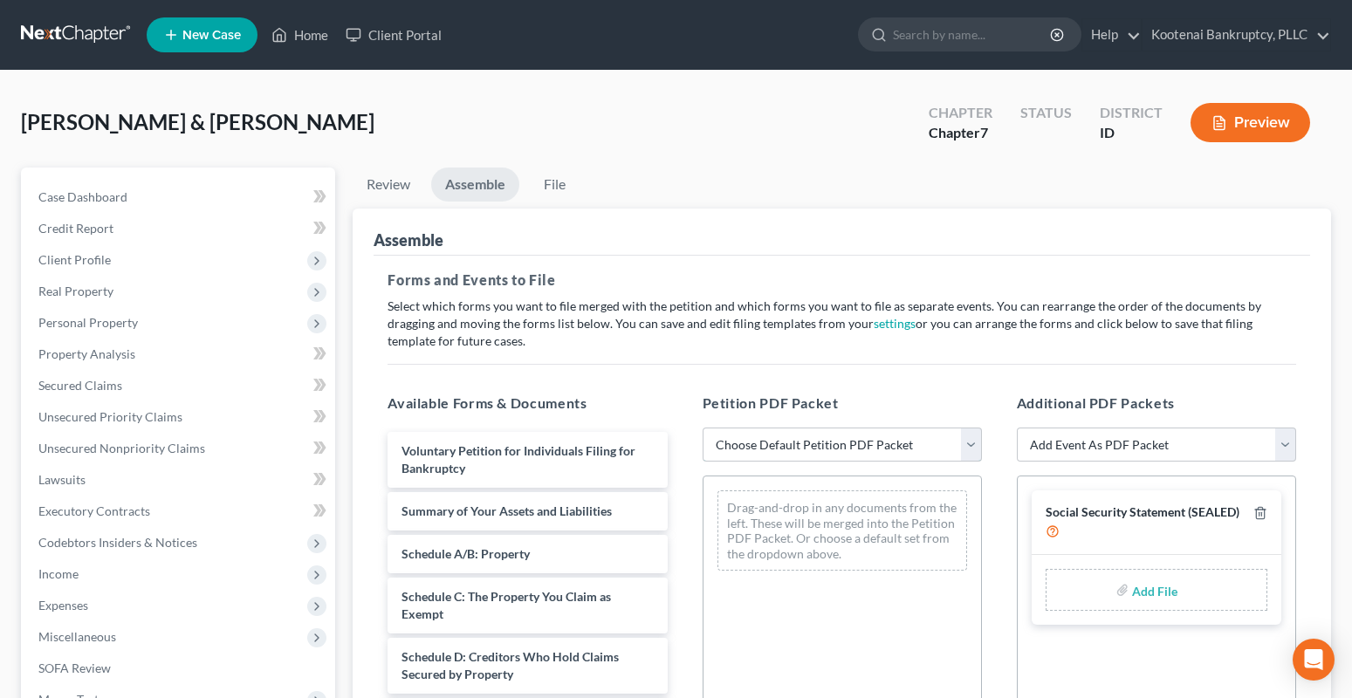
click at [754, 452] on select "Choose Default Petition PDF Packet Emergency Filing (Voluntary Petition and Cre…" at bounding box center [842, 445] width 279 height 35
select select "1"
click at [703, 428] on select "Choose Default Petition PDF Packet Emergency Filing (Voluntary Petition and Cre…" at bounding box center [842, 445] width 279 height 35
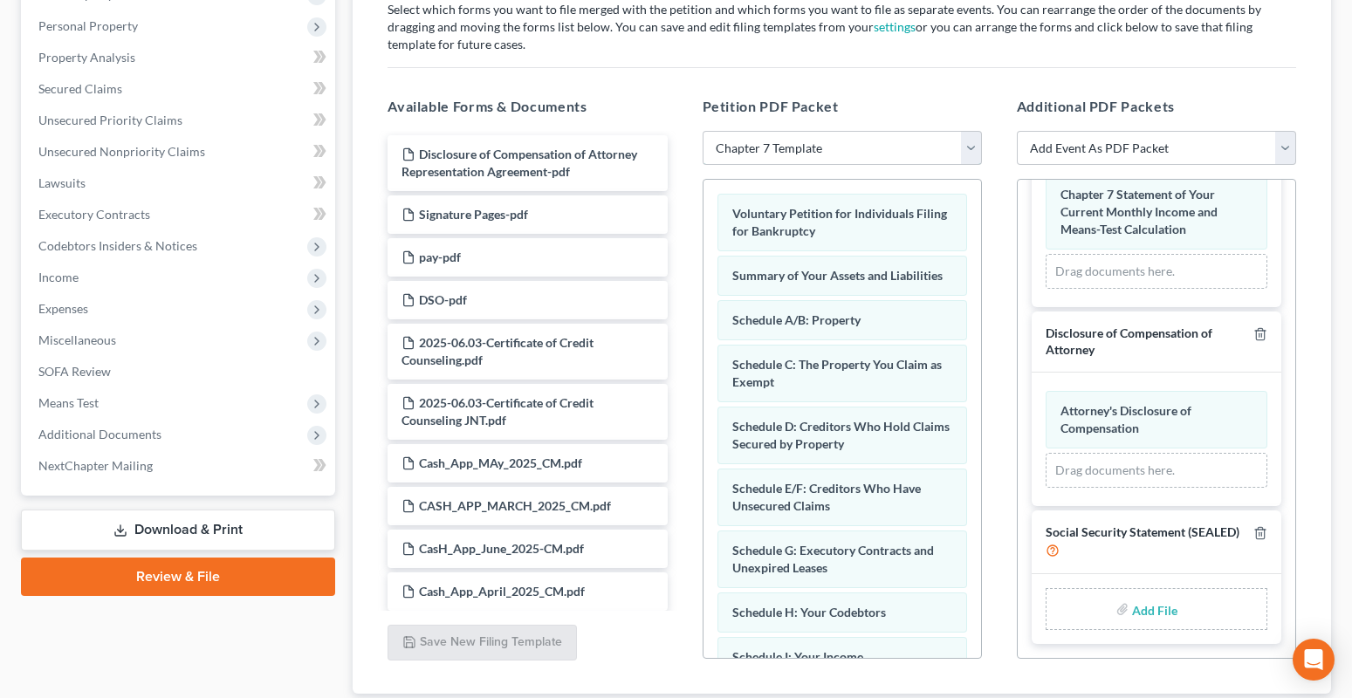
scroll to position [415, 0]
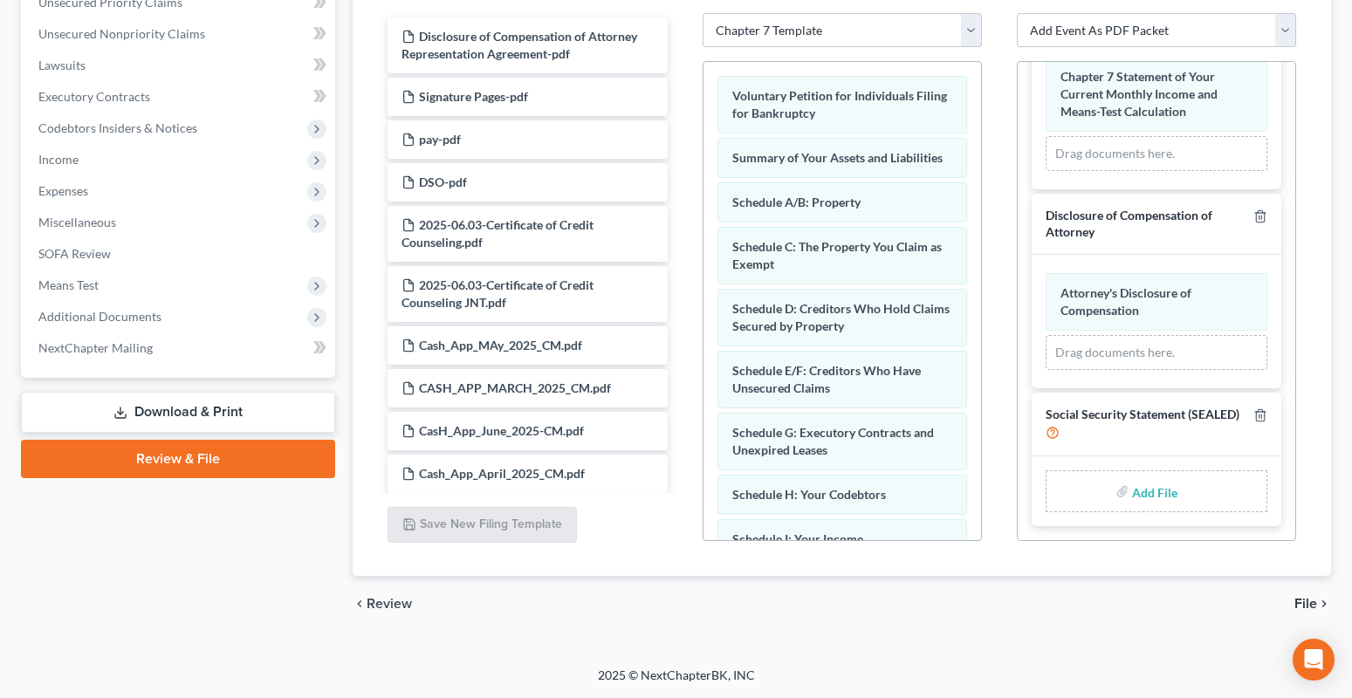
click at [1154, 496] on input "file" at bounding box center [1153, 491] width 42 height 31
type input "C:\fakepath\Social Security.pdf"
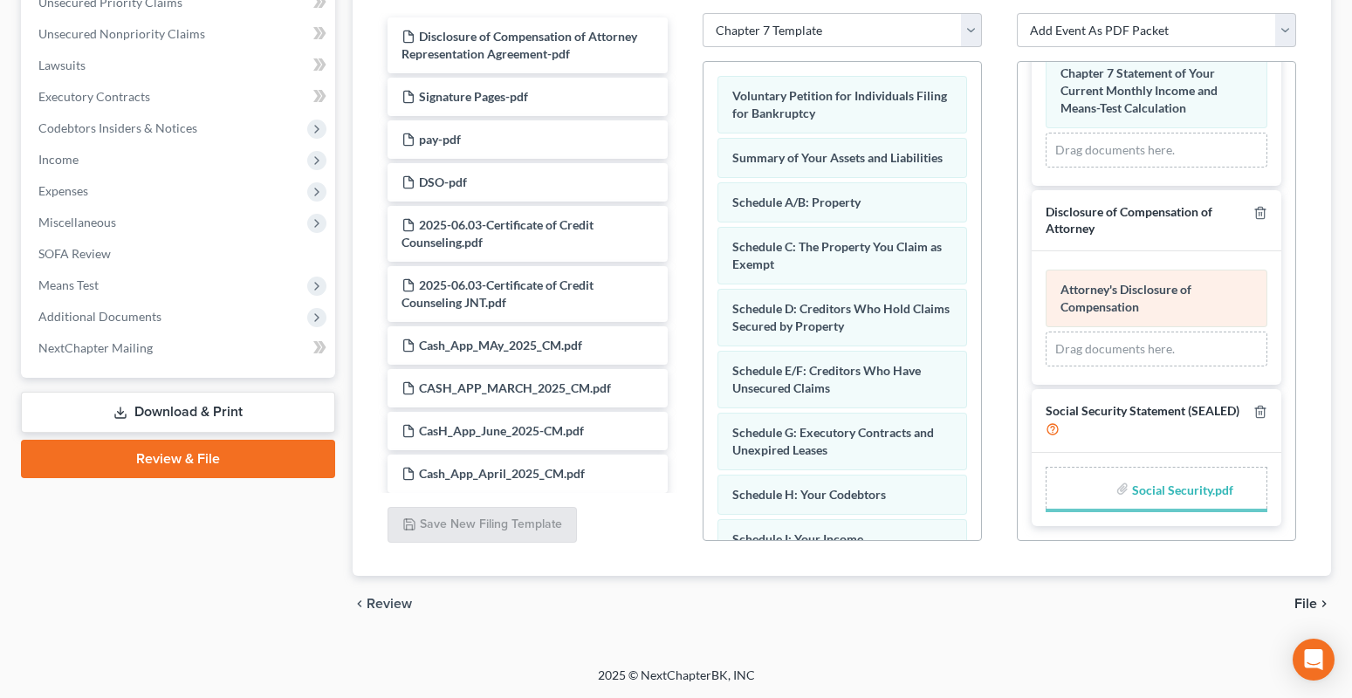
scroll to position [106, 0]
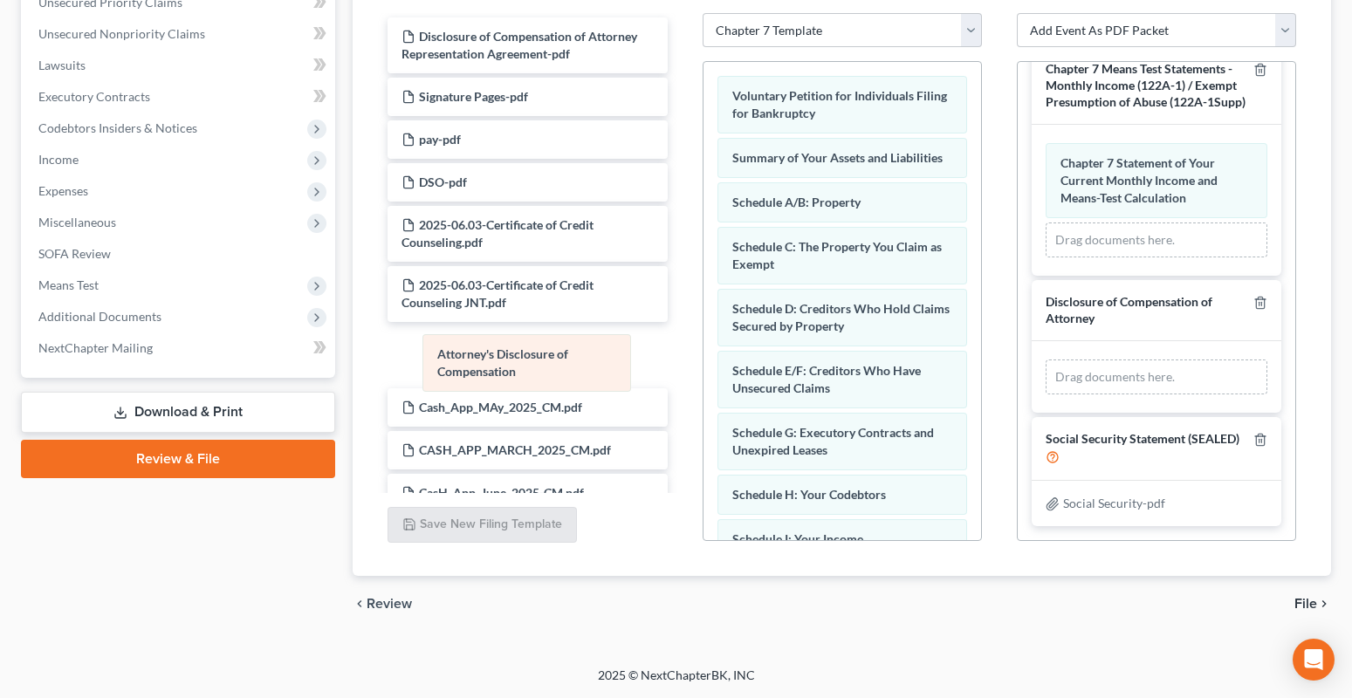
drag, startPoint x: 1092, startPoint y: 326, endPoint x: 469, endPoint y: 361, distance: 624.2
click at [1046, 361] on div "Attorney's Disclosure of Compensation Amended Attorney's Disclosure of Compensa…" at bounding box center [1157, 377] width 222 height 35
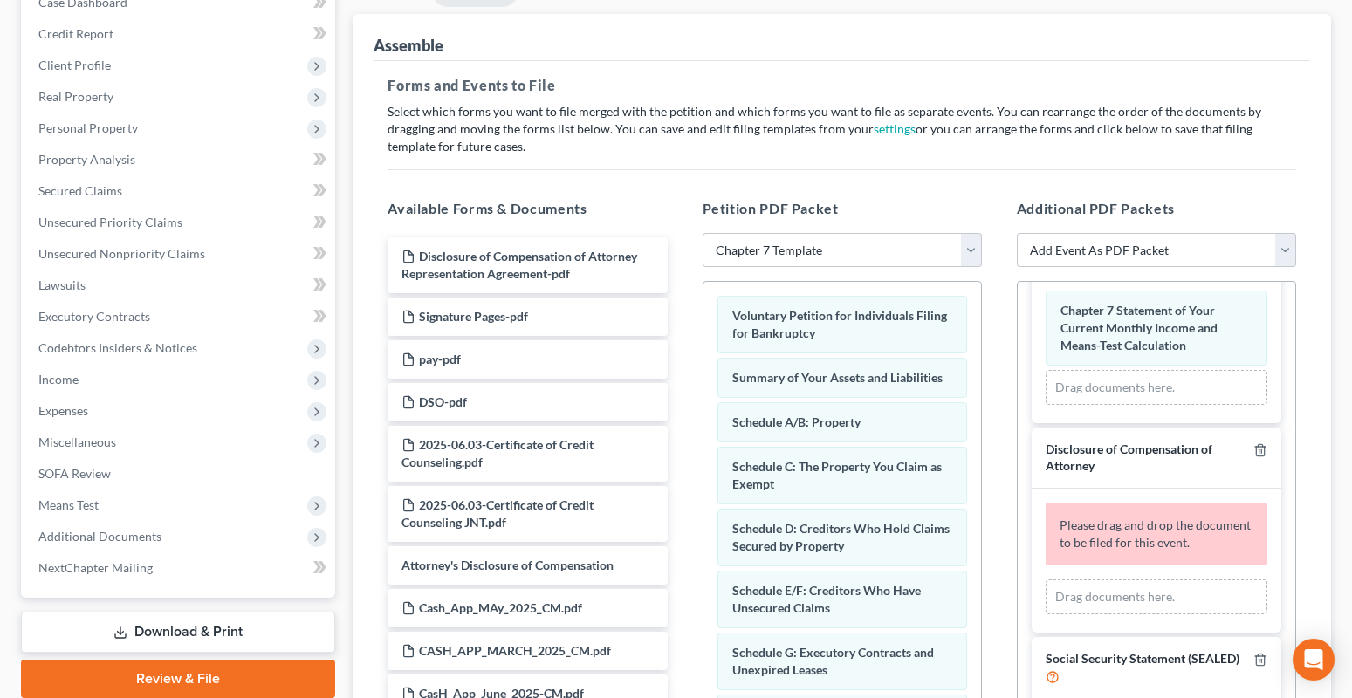
scroll to position [153, 0]
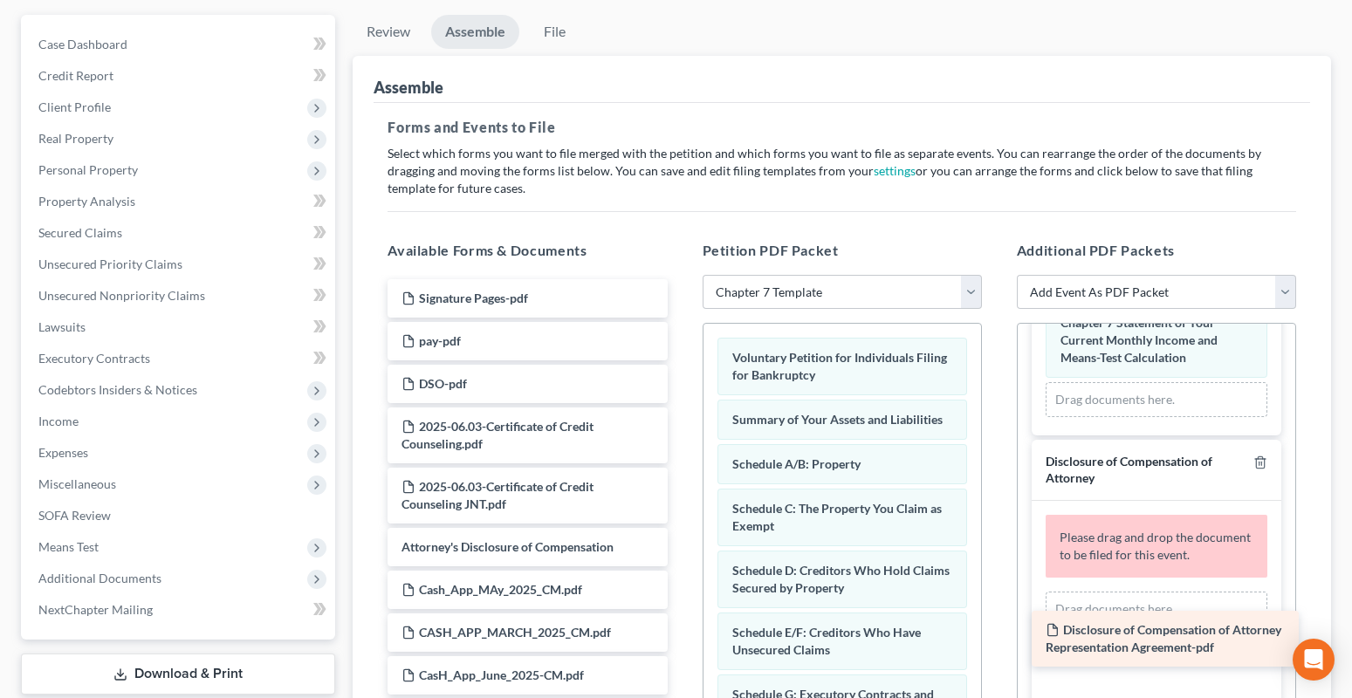
drag, startPoint x: 472, startPoint y: 309, endPoint x: 1116, endPoint y: 641, distance: 724.4
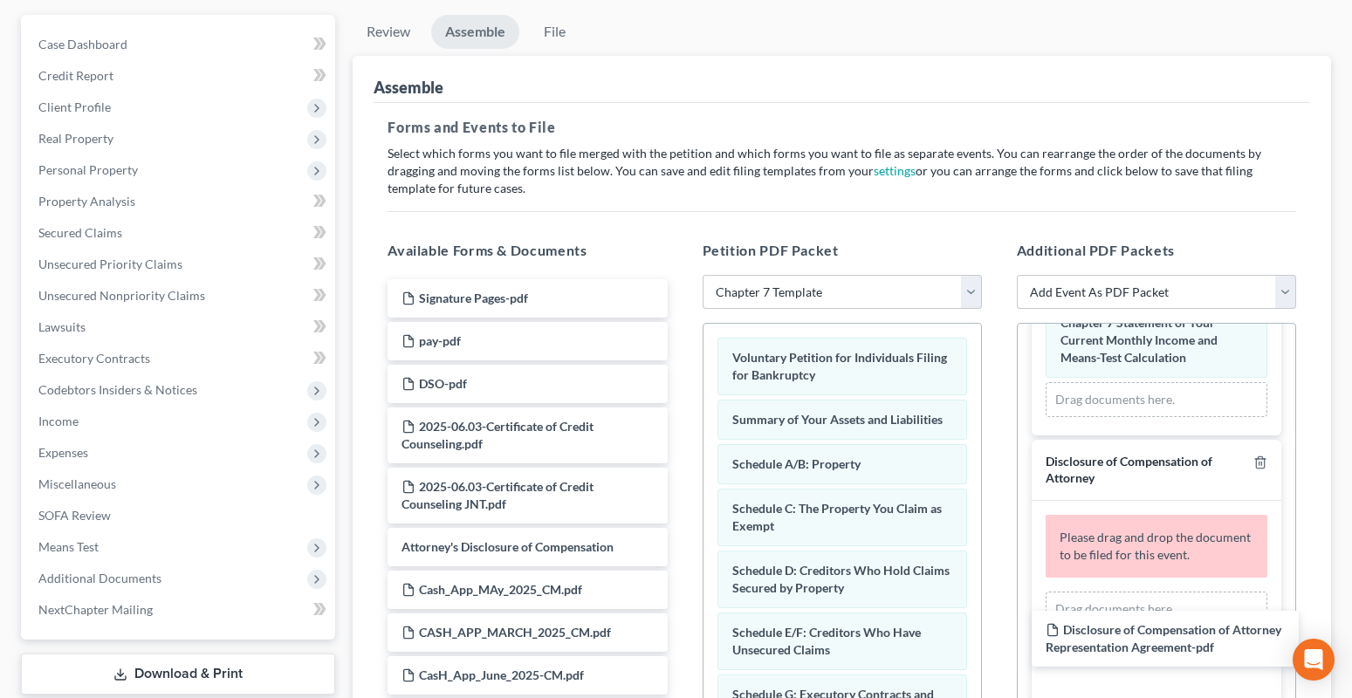
scroll to position [124, 0]
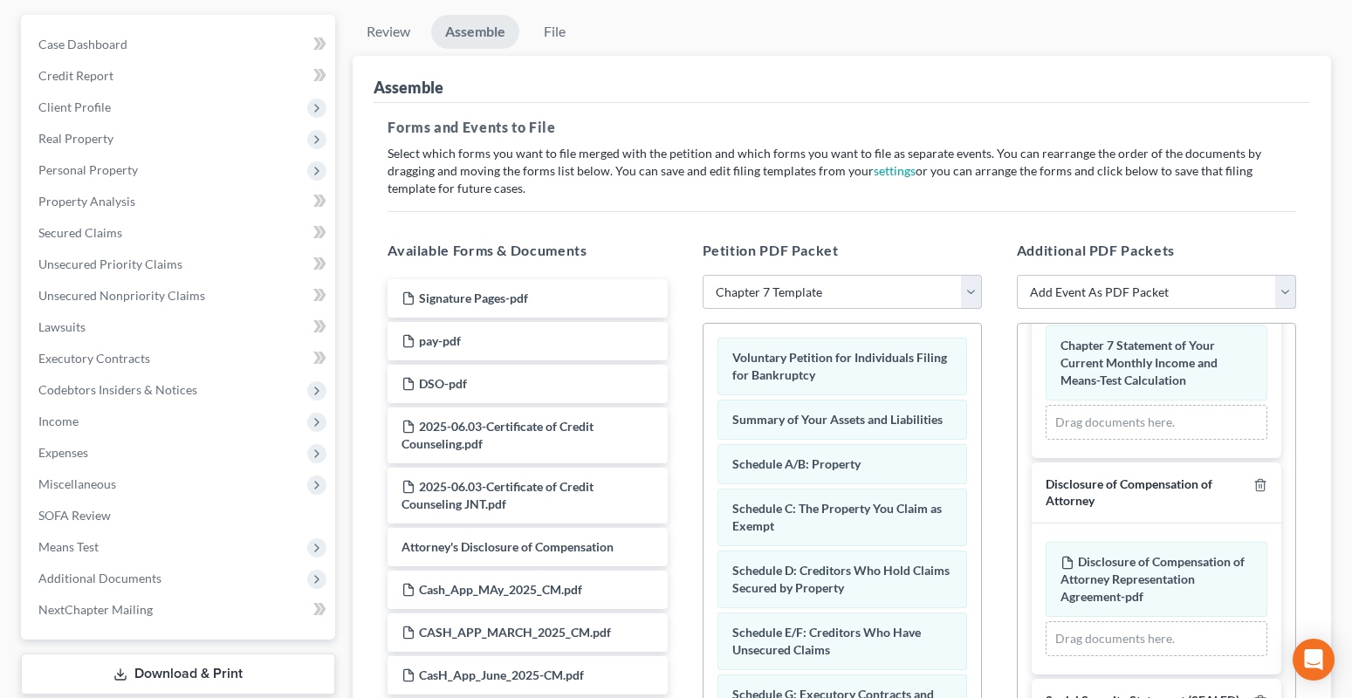
click at [1286, 289] on select "Add Event As PDF Packet Certificate of Credit Counseling Chapter 7 Means Test C…" at bounding box center [1156, 292] width 279 height 35
select select "0"
click at [1017, 275] on select "Add Event As PDF Packet Certificate of Credit Counseling Chapter 7 Means Test C…" at bounding box center [1156, 292] width 279 height 35
select select
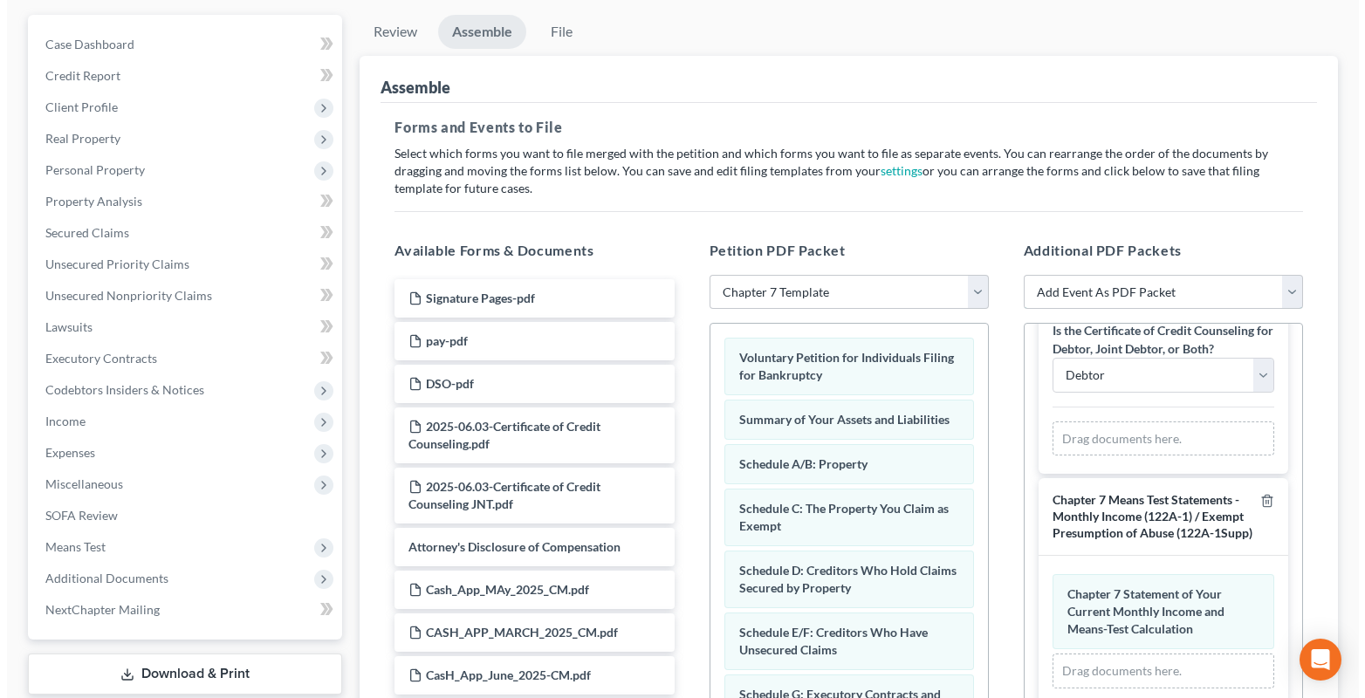
scroll to position [0, 0]
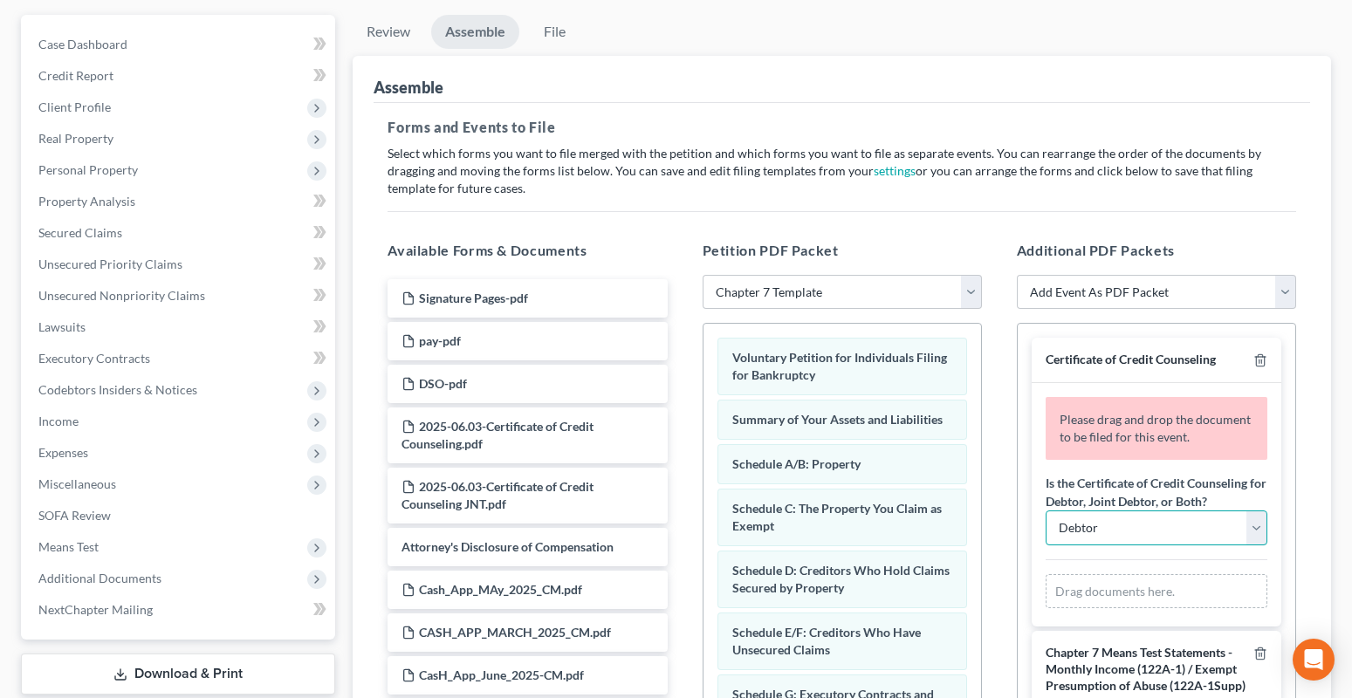
click at [1113, 545] on select "Debtor Joint Debtor Debtor and Joint Debtor" at bounding box center [1157, 528] width 222 height 35
select select "2"
click at [1046, 528] on select "Debtor Joint Debtor Debtor and Joint Debtor" at bounding box center [1157, 528] width 222 height 35
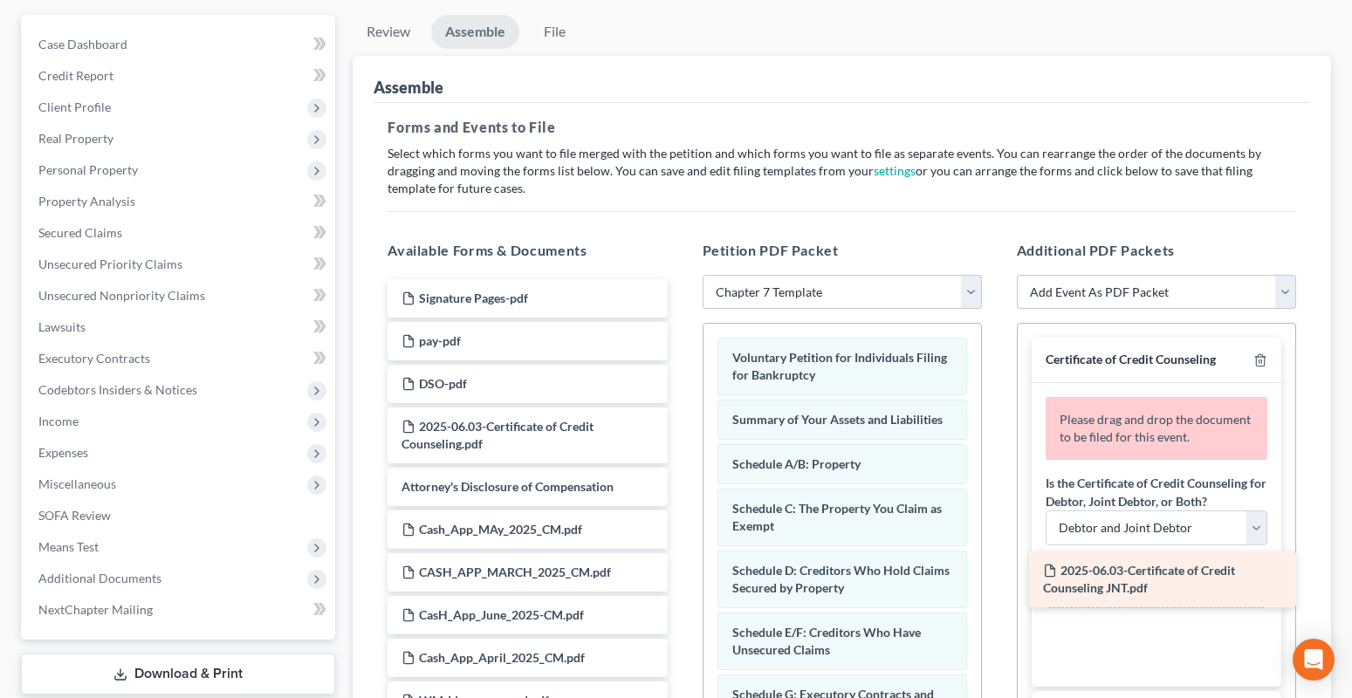
drag, startPoint x: 552, startPoint y: 497, endPoint x: 1193, endPoint y: 581, distance: 646.9
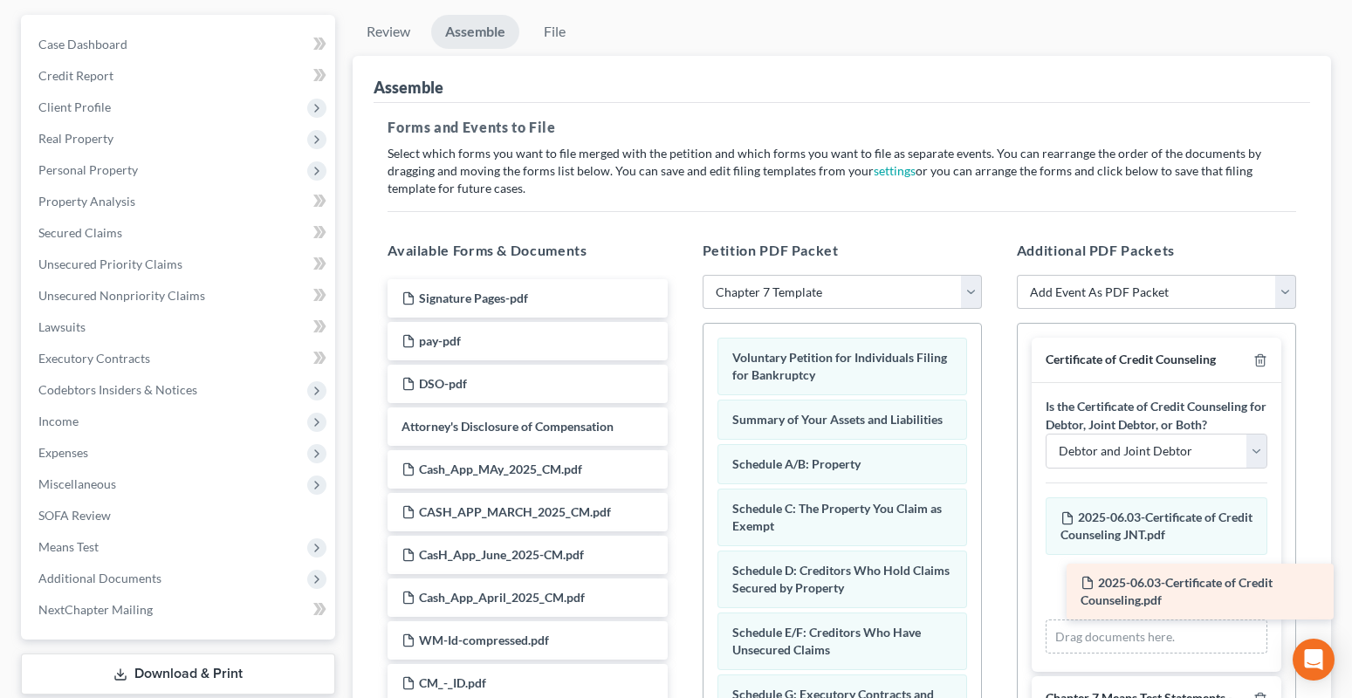
drag, startPoint x: 471, startPoint y: 435, endPoint x: 1149, endPoint y: 592, distance: 695.2
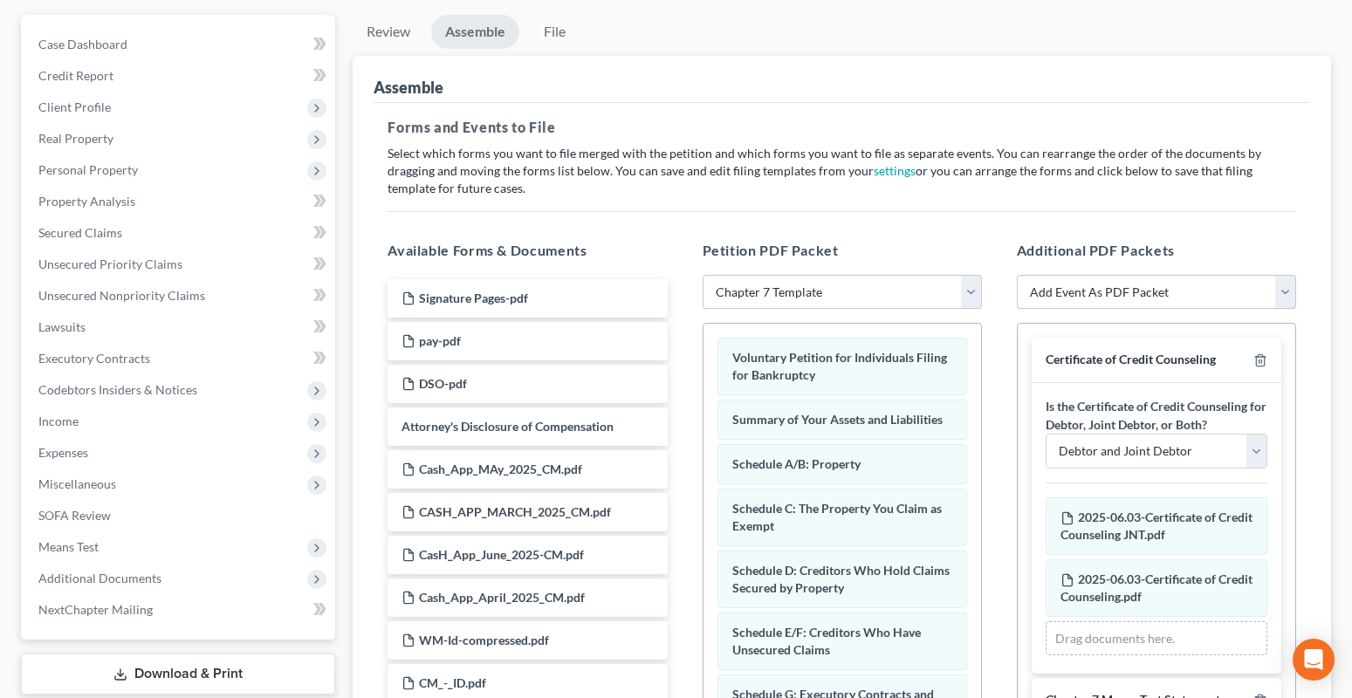
click at [1278, 295] on select "Add Event As PDF Packet Certificate of Credit Counseling Chapter 7 Means Test C…" at bounding box center [1156, 292] width 279 height 35
select select "4"
click at [1017, 275] on select "Add Event As PDF Packet Certificate of Credit Counseling Chapter 7 Means Test C…" at bounding box center [1156, 292] width 279 height 35
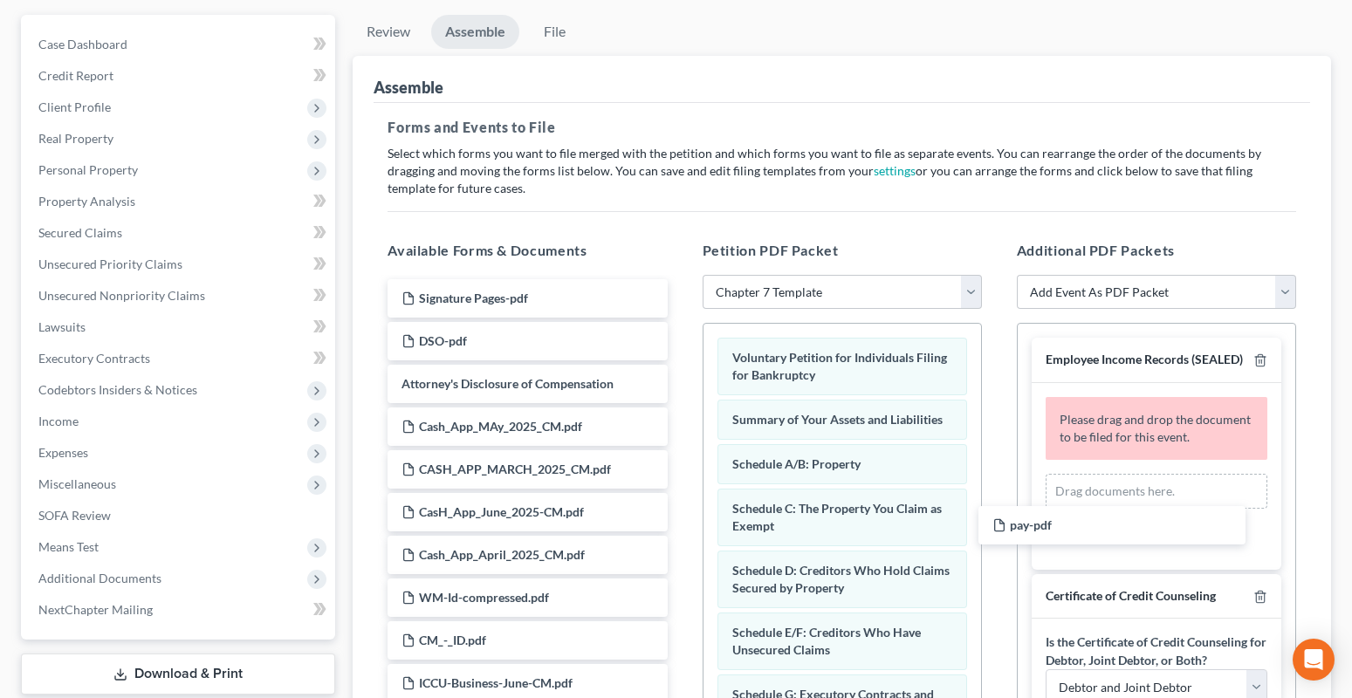
drag, startPoint x: 518, startPoint y: 339, endPoint x: 1254, endPoint y: 443, distance: 743.1
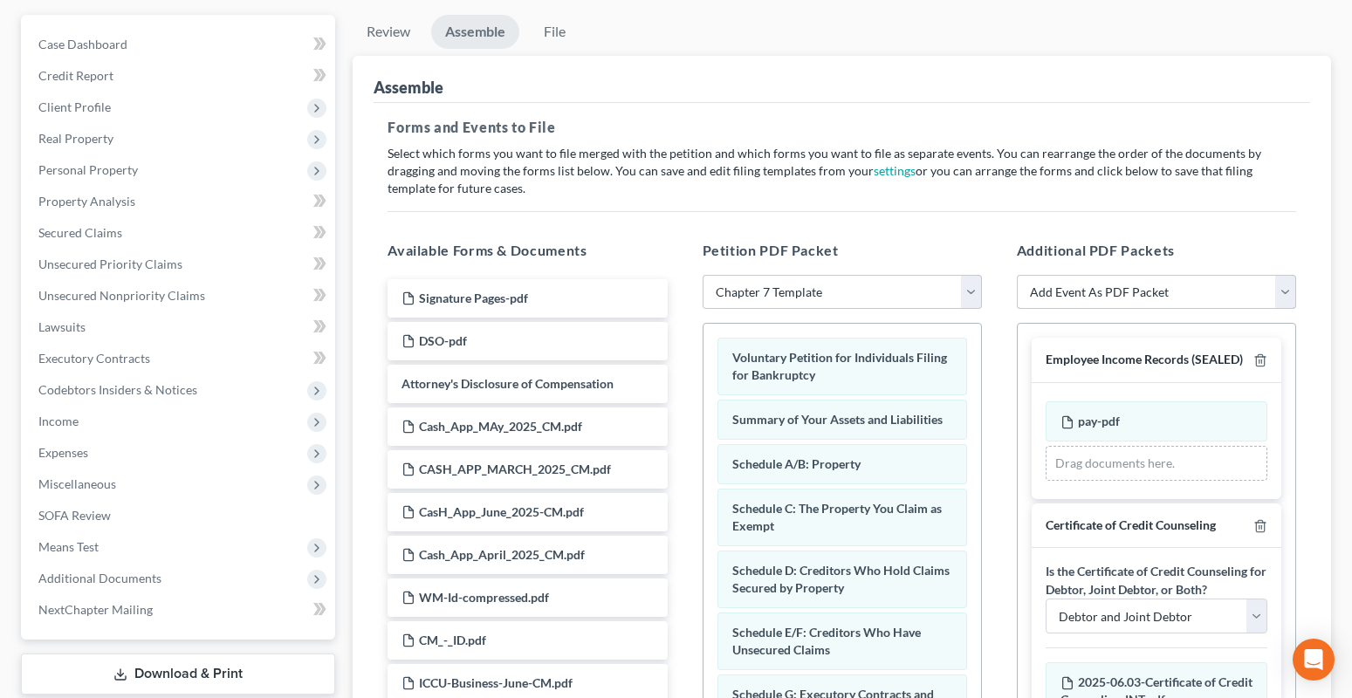
click at [1278, 292] on select "Add Event As PDF Packet Certificate of Credit Counseling Chapter 7 Means Test C…" at bounding box center [1156, 292] width 279 height 35
select select "6"
click at [1017, 275] on select "Add Event As PDF Packet Certificate of Credit Counseling Chapter 7 Means Test C…" at bounding box center [1156, 292] width 279 height 35
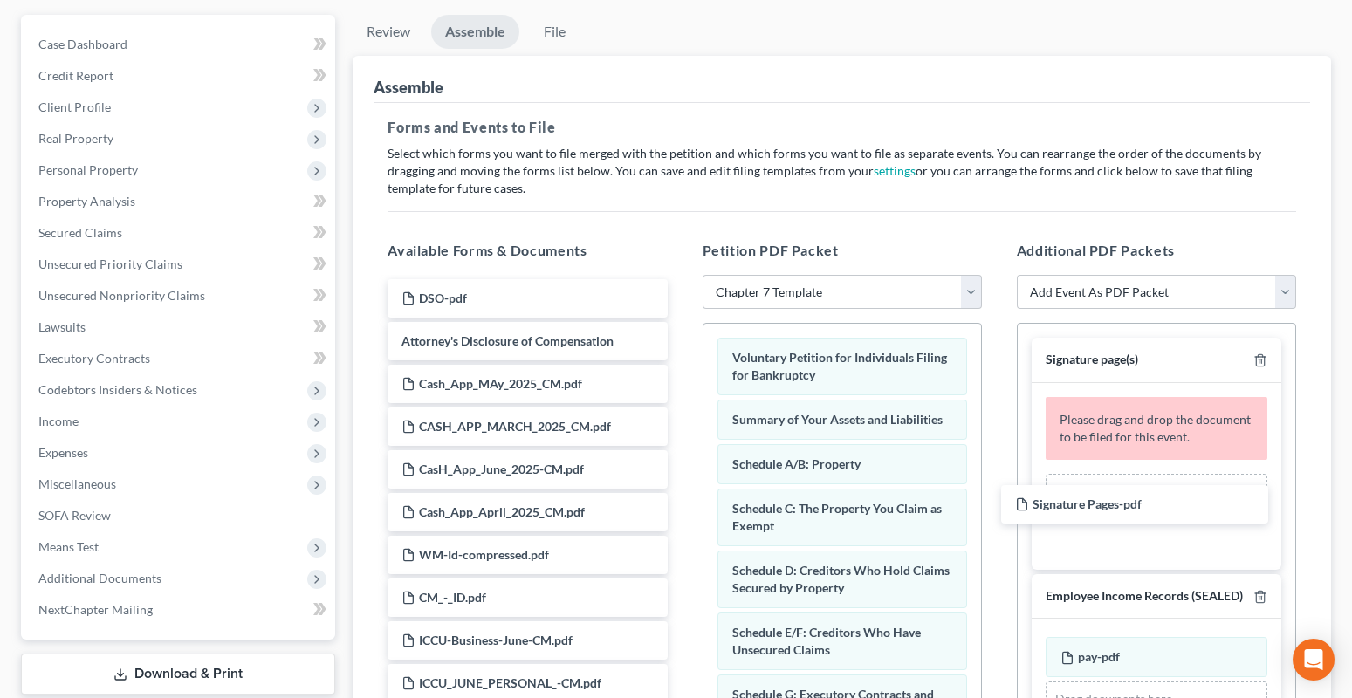
drag, startPoint x: 492, startPoint y: 302, endPoint x: 1212, endPoint y: 456, distance: 736.4
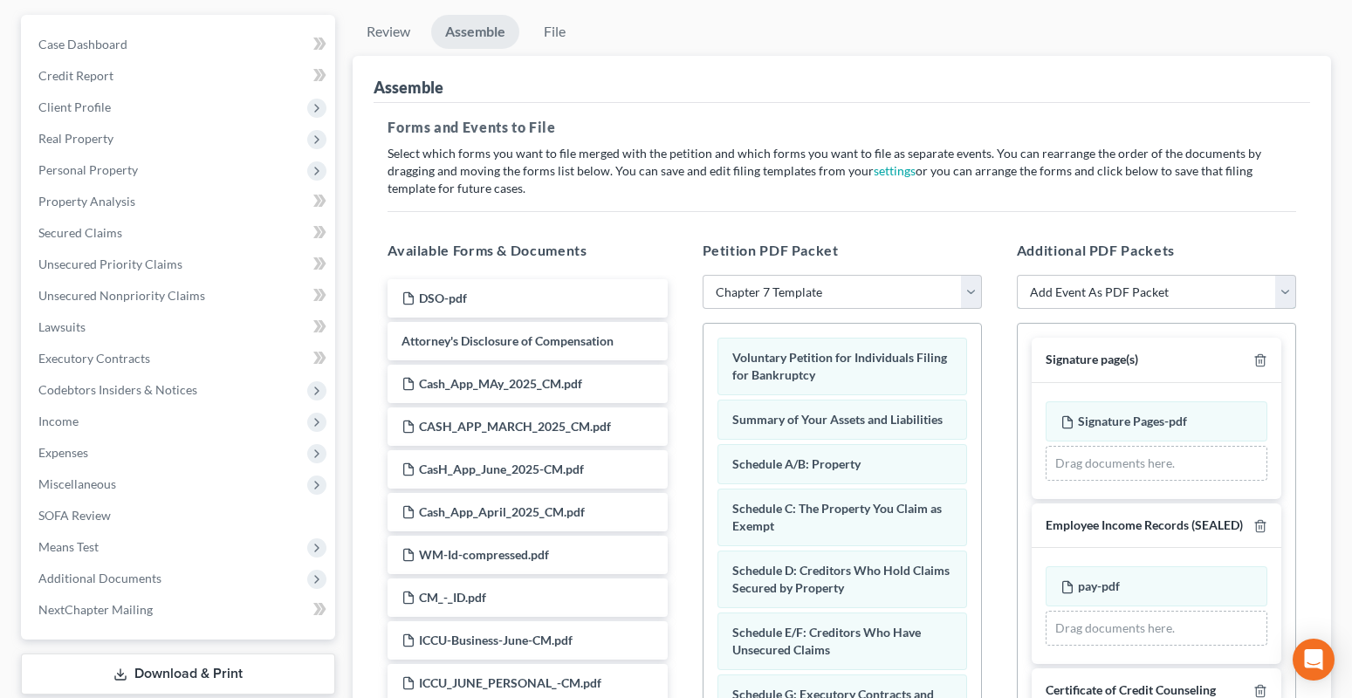
click at [1286, 291] on select "Add Event As PDF Packet Certificate of Credit Counseling Chapter 7 Means Test C…" at bounding box center [1156, 292] width 279 height 35
select select "8"
click at [1017, 275] on select "Add Event As PDF Packet Certificate of Credit Counseling Chapter 7 Means Test C…" at bounding box center [1156, 292] width 279 height 35
select select
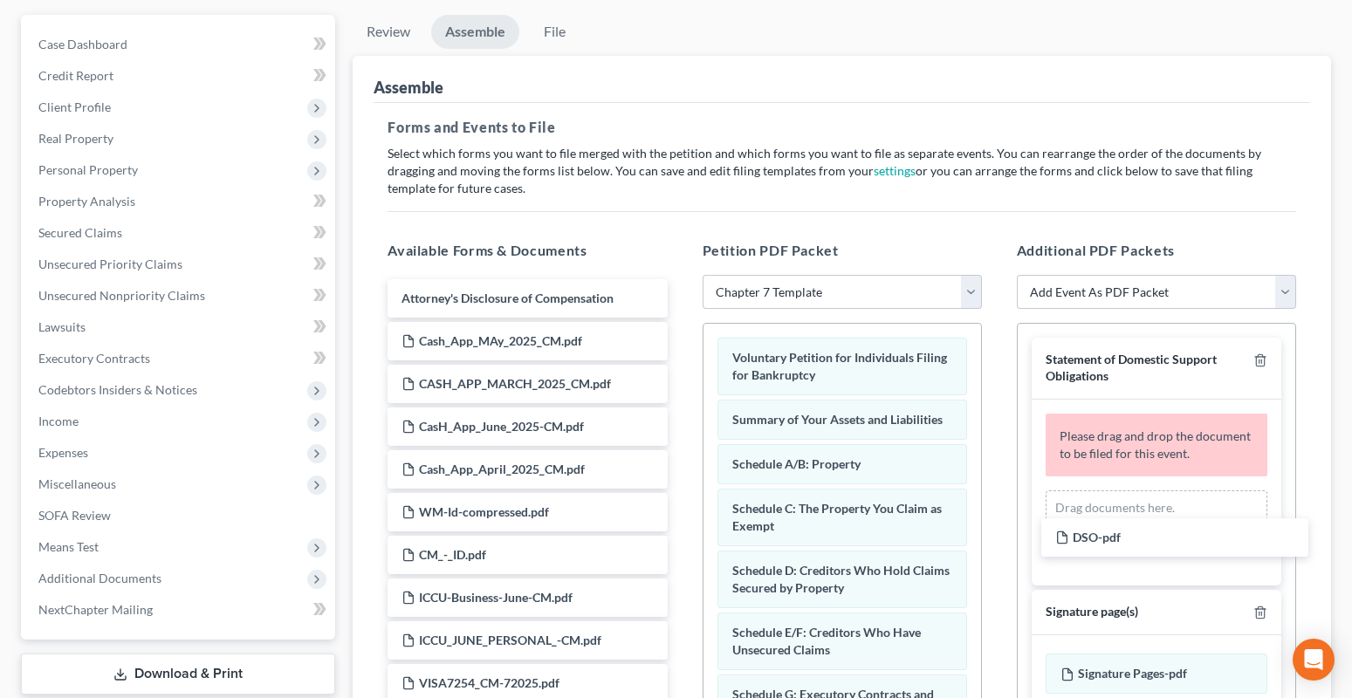
drag, startPoint x: 474, startPoint y: 294, endPoint x: 1184, endPoint y: 493, distance: 737.7
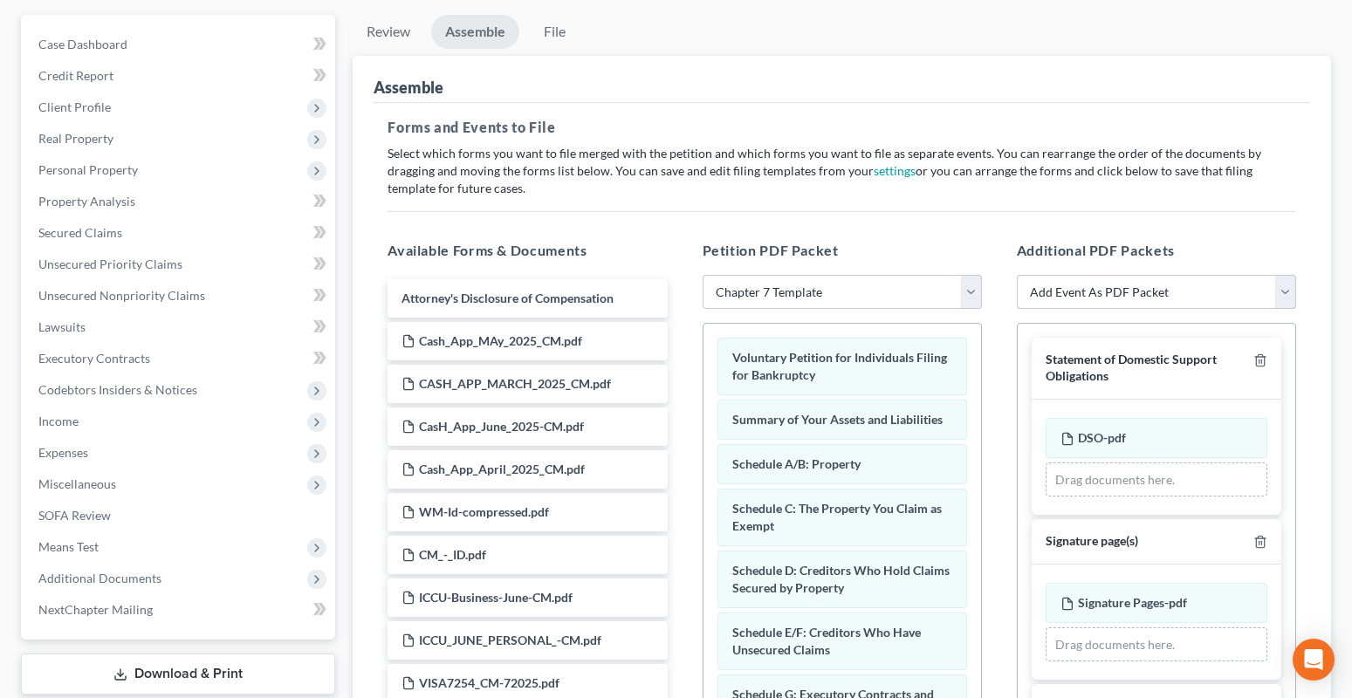
click at [1284, 297] on select "Add Event As PDF Packet Certificate of Credit Counseling Chapter 7 Means Test C…" at bounding box center [1156, 292] width 279 height 35
click at [549, 35] on link "File" at bounding box center [554, 32] width 56 height 34
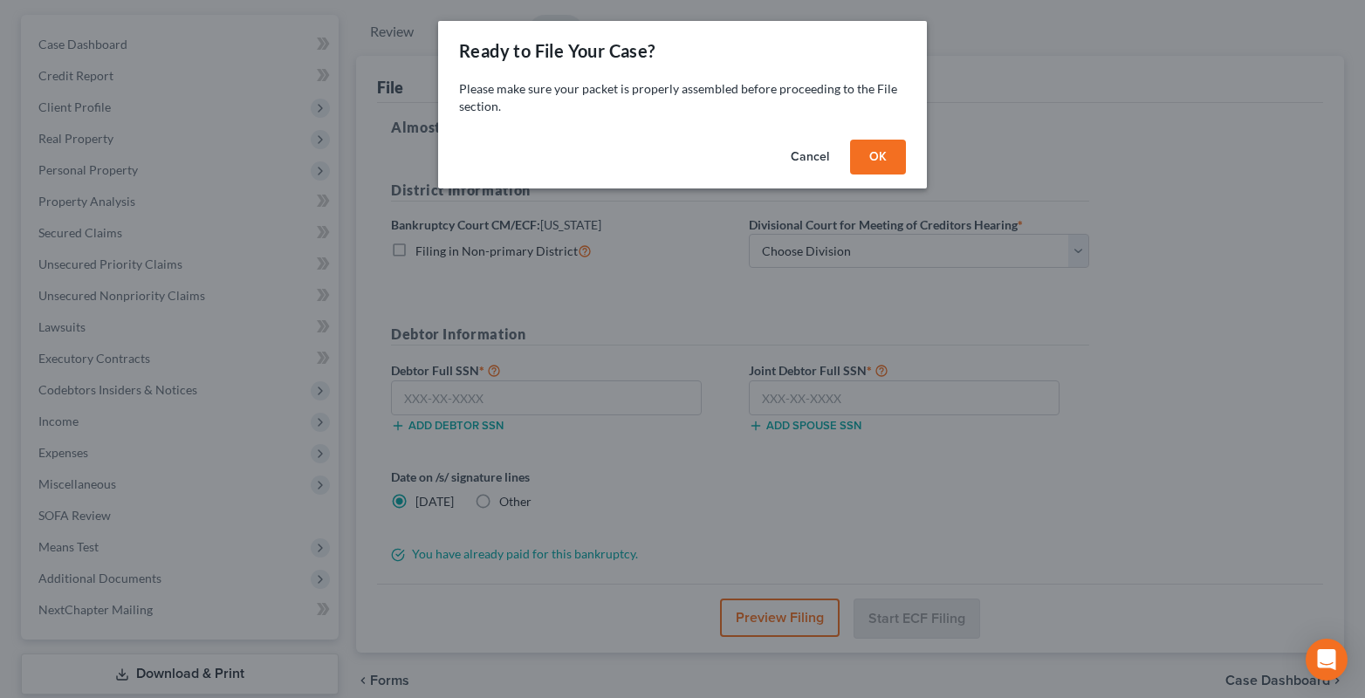
drag, startPoint x: 884, startPoint y: 160, endPoint x: 867, endPoint y: 214, distance: 56.9
click at [884, 163] on button "OK" at bounding box center [878, 157] width 56 height 35
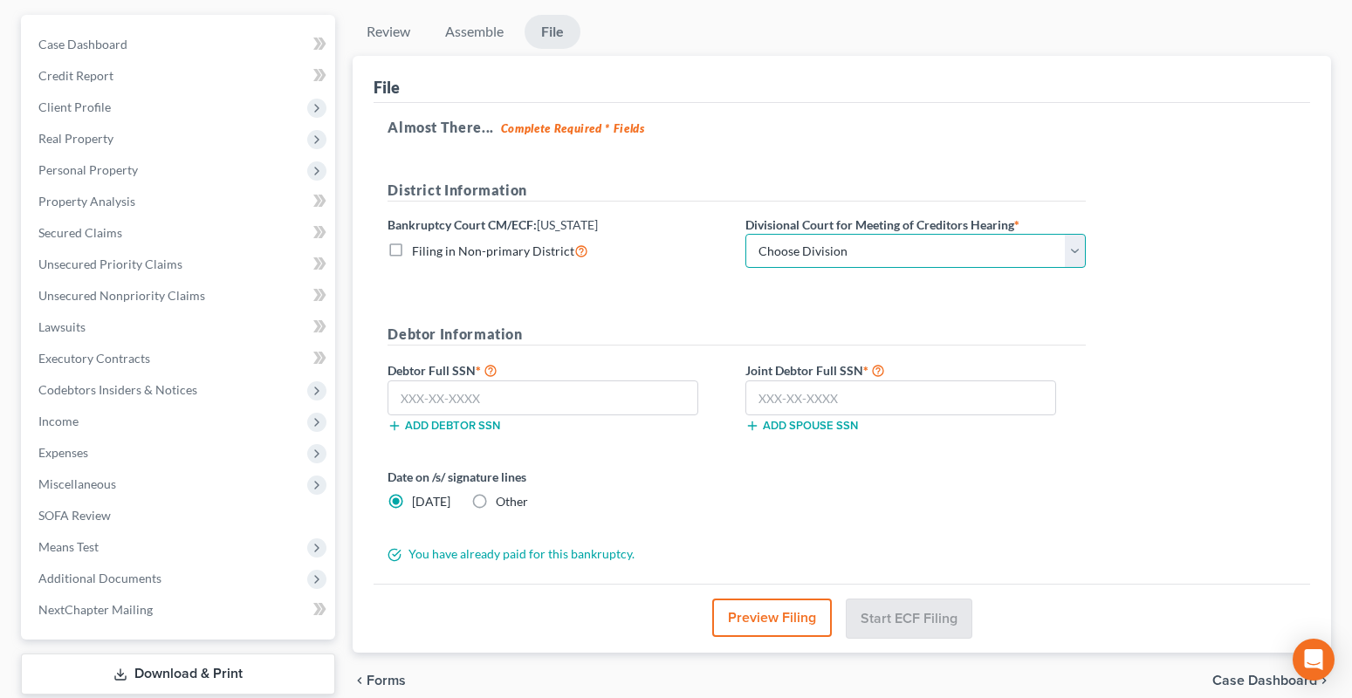
drag, startPoint x: 820, startPoint y: 252, endPoint x: 819, endPoint y: 267, distance: 14.9
click at [820, 252] on select "Choose Division Boise Coeur d'Alene [GEOGRAPHIC_DATA] [GEOGRAPHIC_DATA] [GEOGRA…" at bounding box center [915, 251] width 340 height 35
select select "2"
click at [745, 234] on select "Choose Division Boise Coeur d'Alene [GEOGRAPHIC_DATA] [GEOGRAPHIC_DATA] [GEOGRA…" at bounding box center [915, 251] width 340 height 35
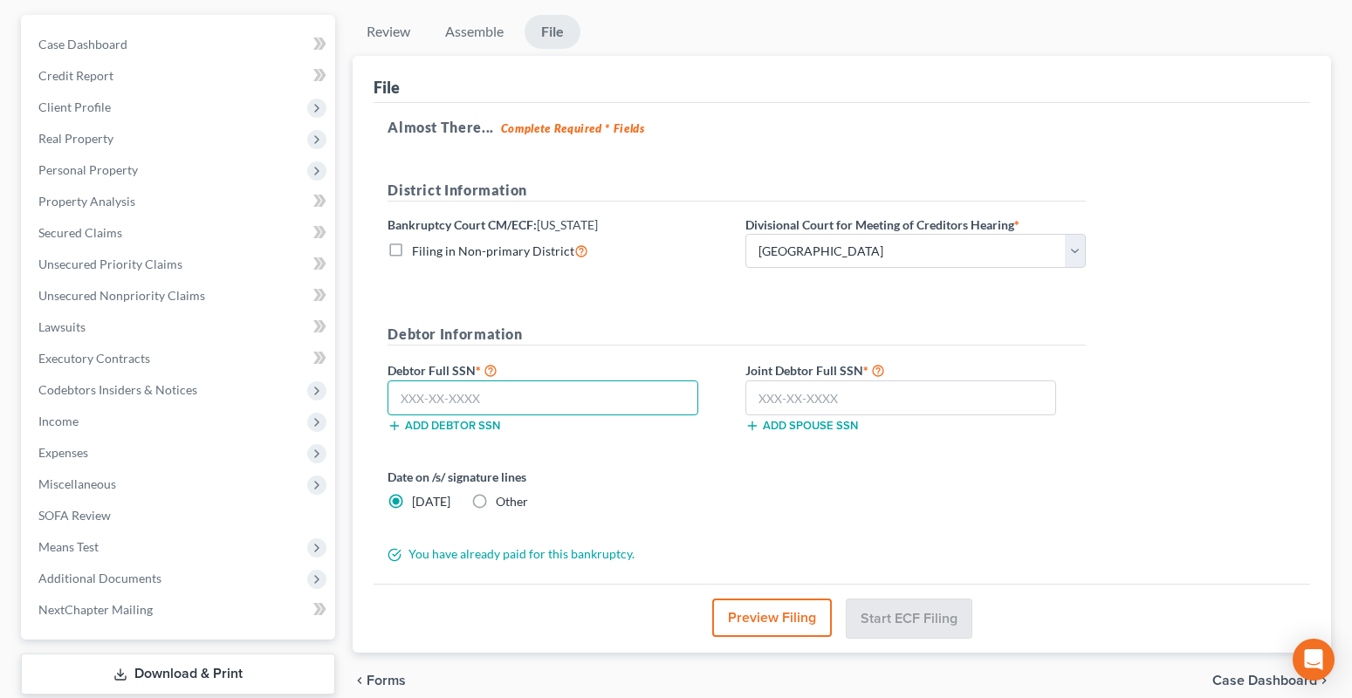
drag, startPoint x: 411, startPoint y: 390, endPoint x: 307, endPoint y: 375, distance: 104.9
click at [410, 391] on input "text" at bounding box center [542, 398] width 311 height 35
type input "518-80-9826"
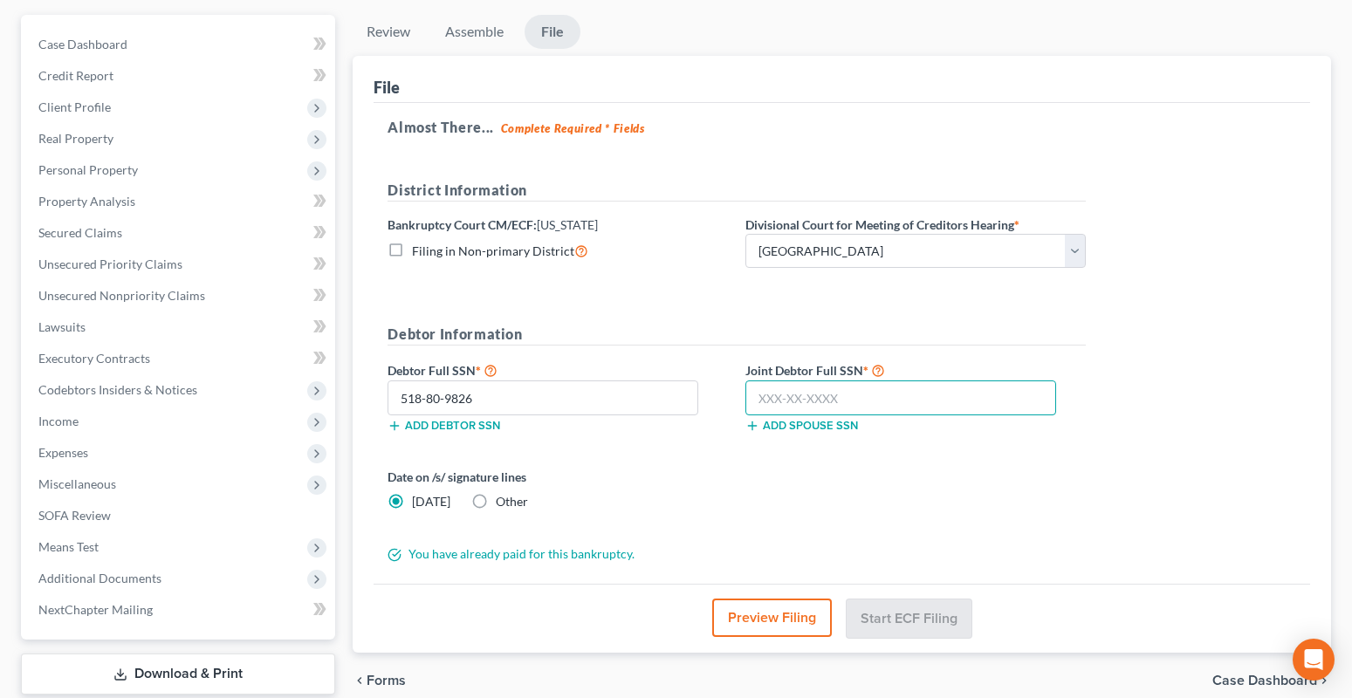
drag, startPoint x: 749, startPoint y: 403, endPoint x: 732, endPoint y: 388, distance: 22.3
click at [750, 402] on input "text" at bounding box center [900, 398] width 311 height 35
type input "545-75-9020"
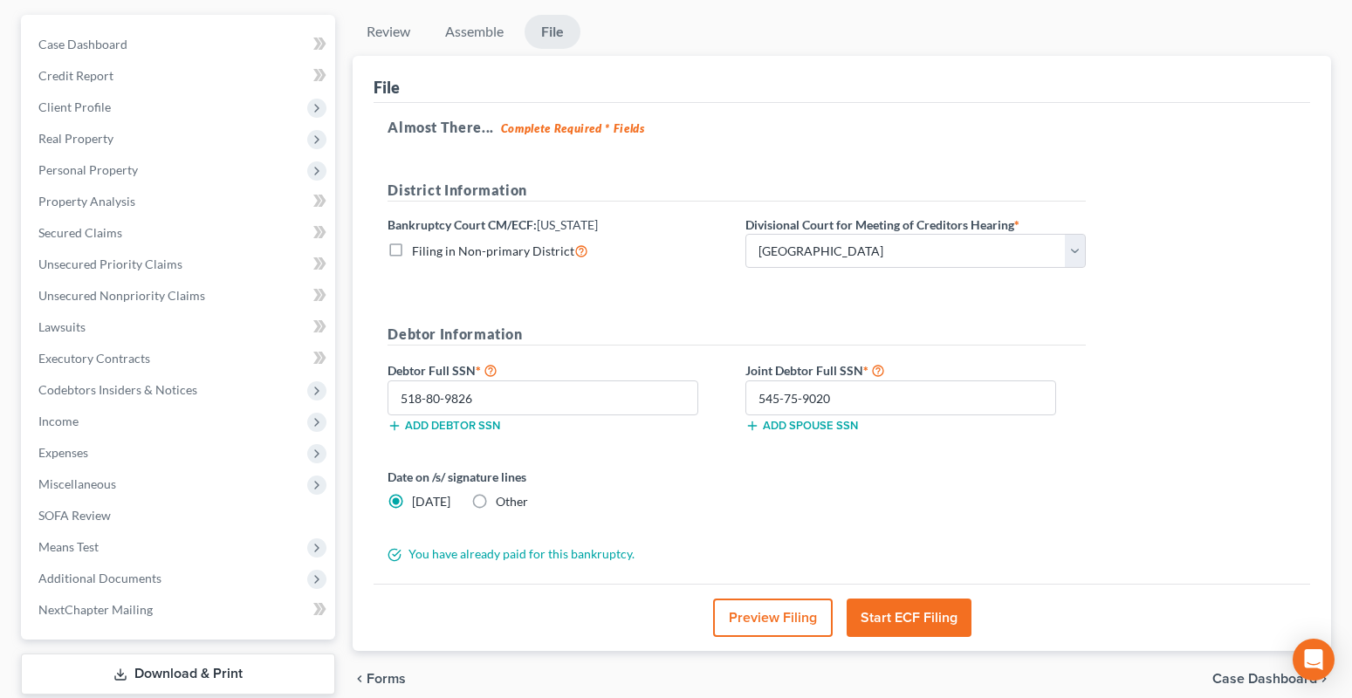
click at [919, 613] on button "Start ECF Filing" at bounding box center [909, 618] width 125 height 38
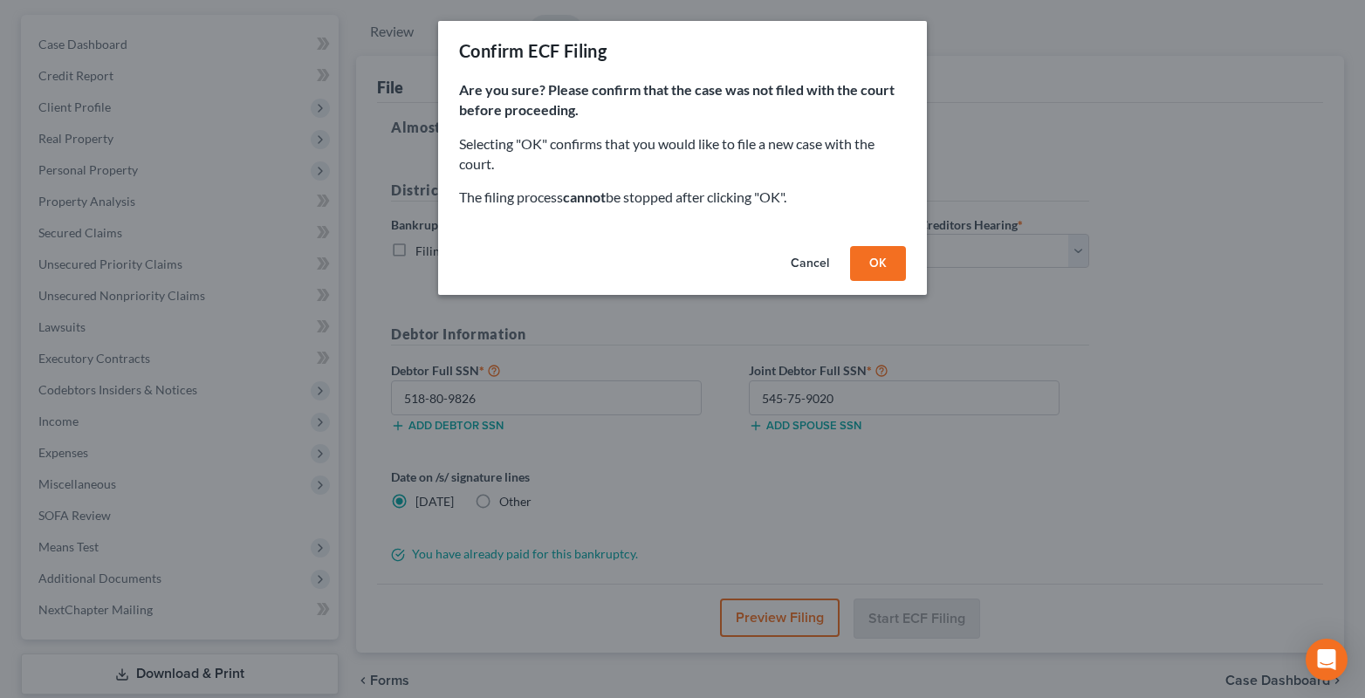
click at [874, 273] on button "OK" at bounding box center [878, 263] width 56 height 35
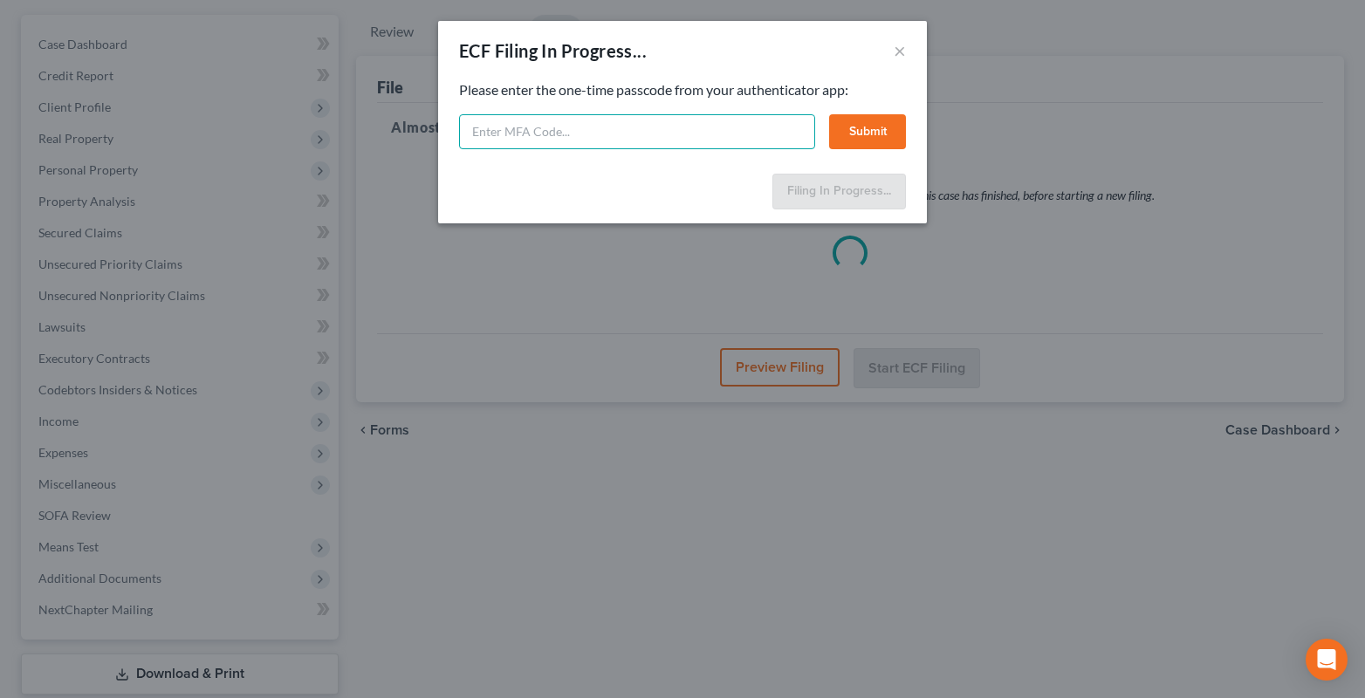
click at [500, 135] on input "text" at bounding box center [637, 131] width 356 height 35
type input "656738"
click at [889, 138] on button "Submit" at bounding box center [867, 131] width 77 height 35
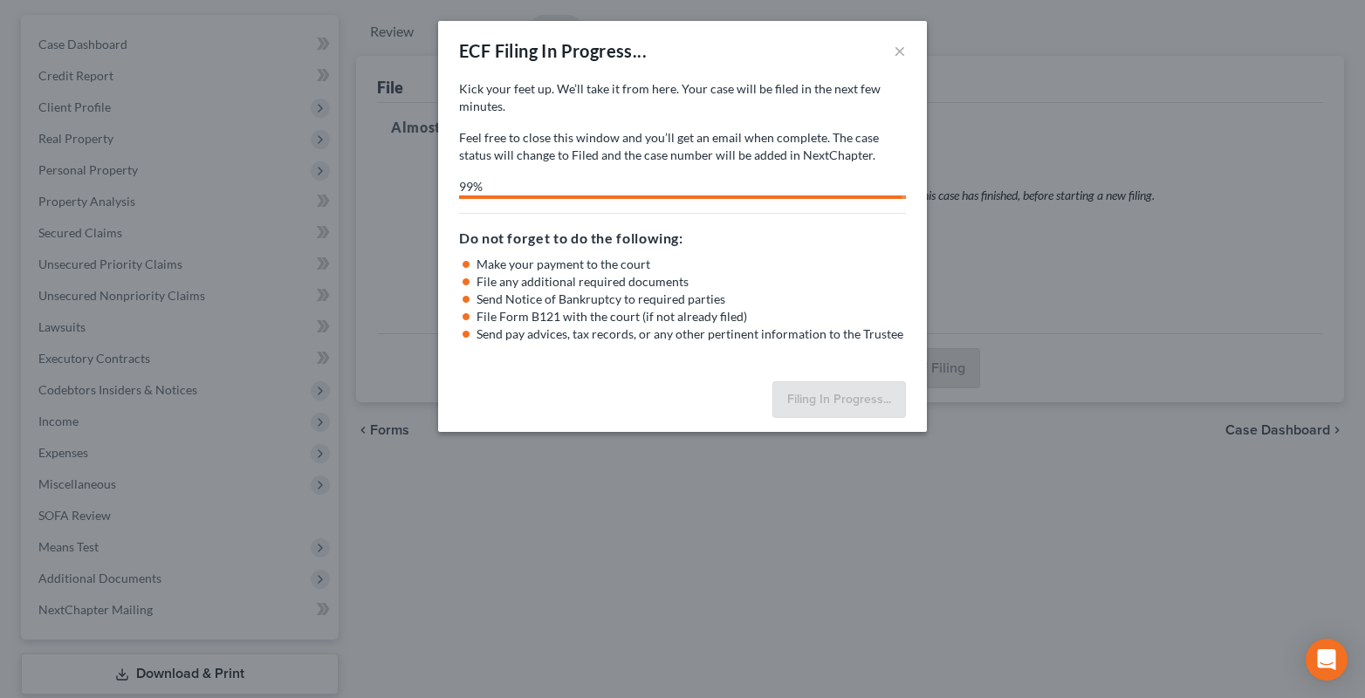
select select "2"
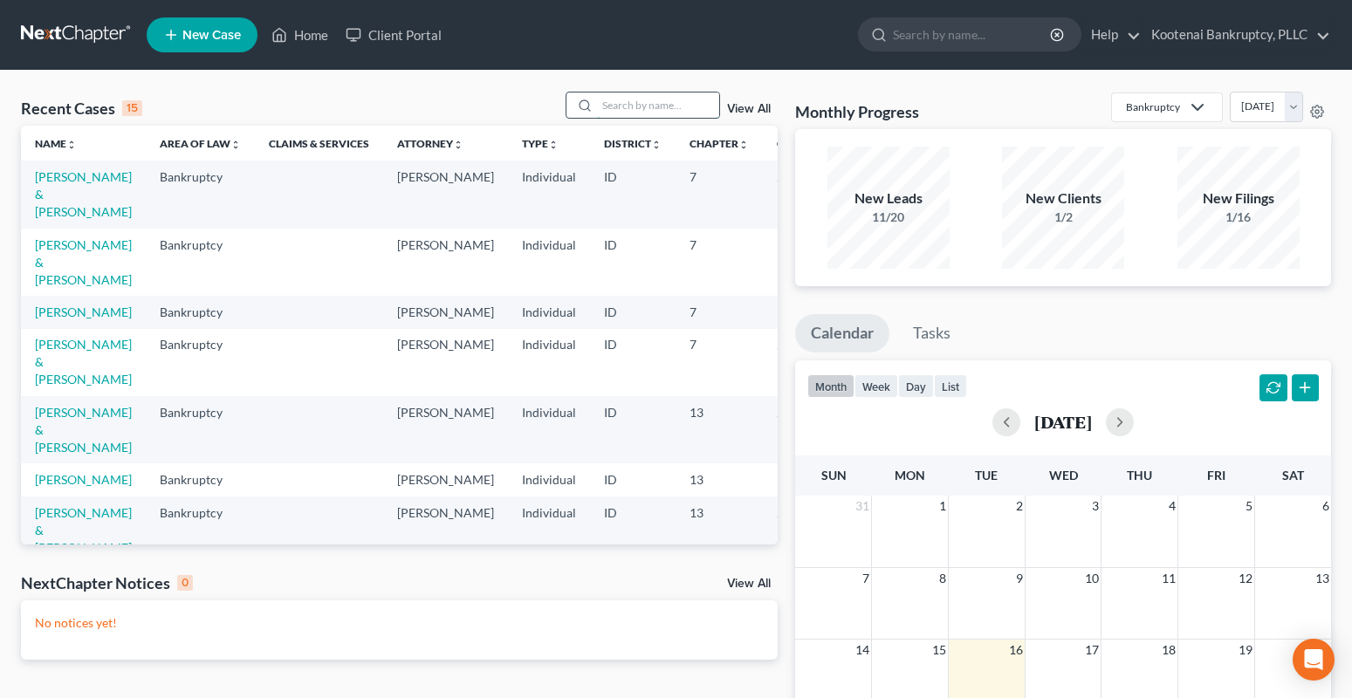
click at [632, 110] on input "search" at bounding box center [658, 105] width 122 height 25
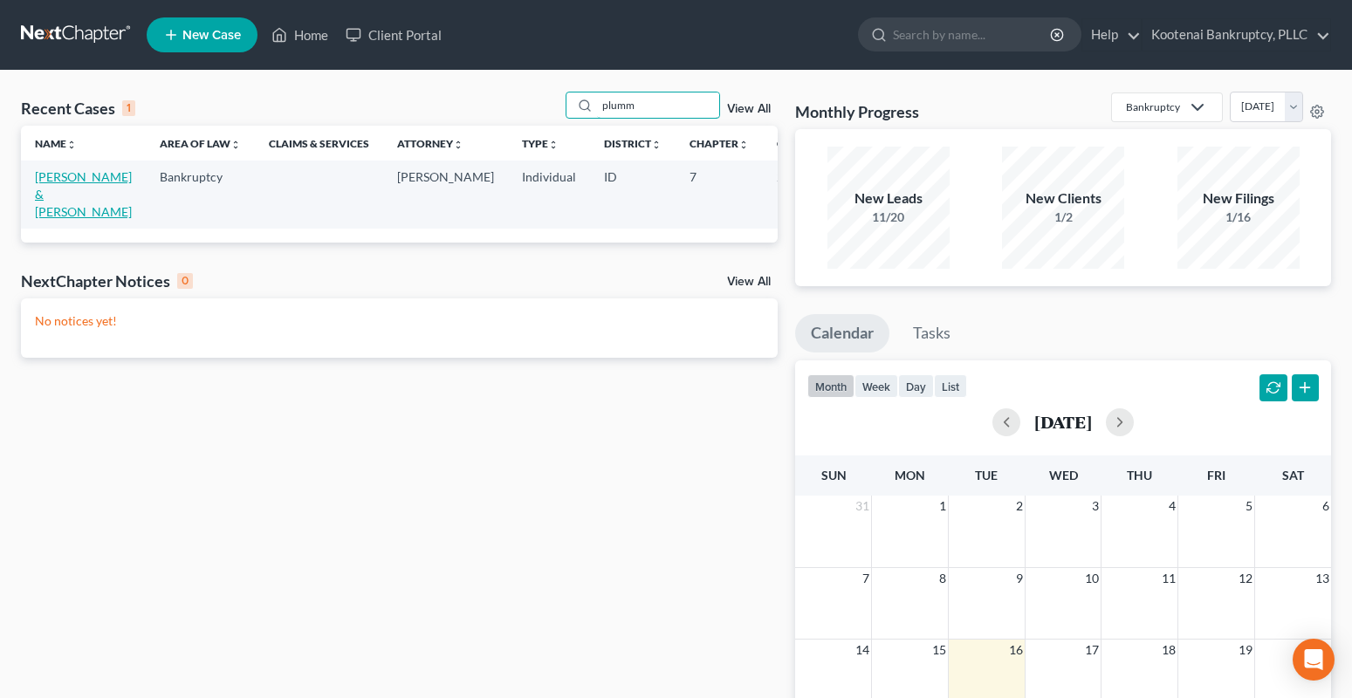
type input "plumm"
click at [53, 175] on link "[PERSON_NAME] & [PERSON_NAME]" at bounding box center [83, 194] width 97 height 50
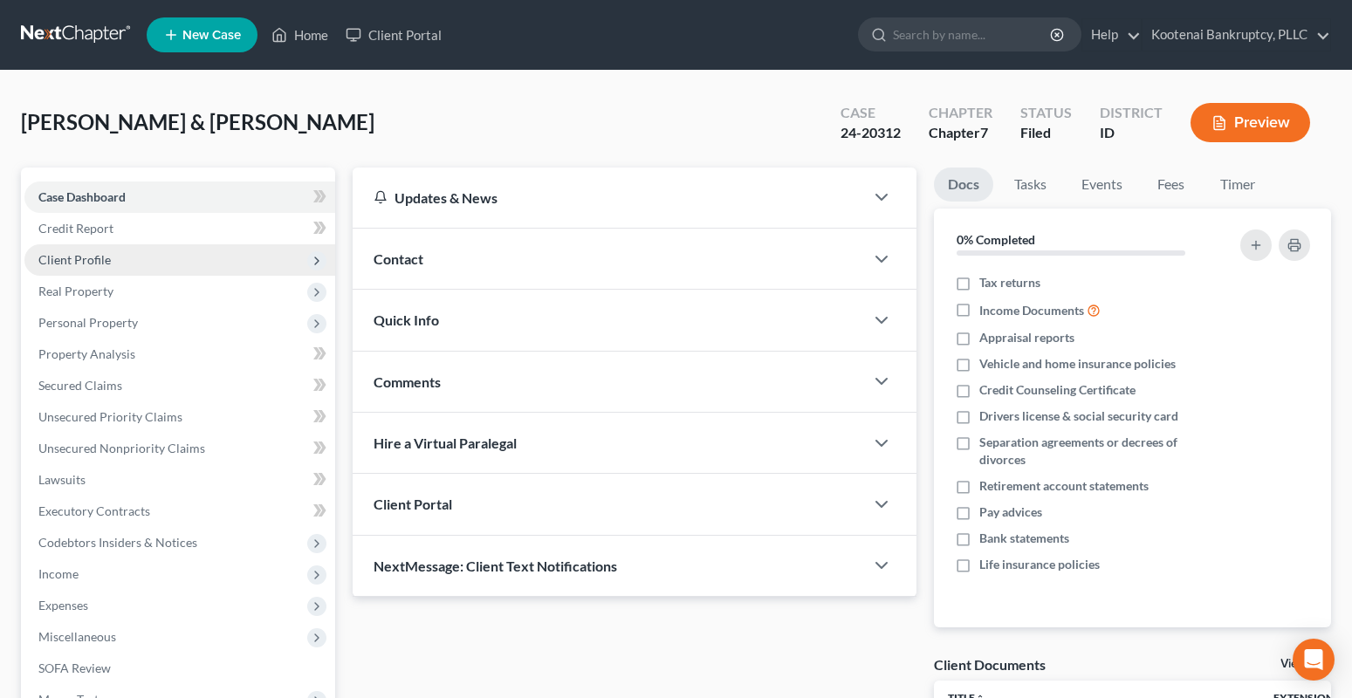
click at [81, 255] on span "Client Profile" at bounding box center [74, 259] width 72 height 15
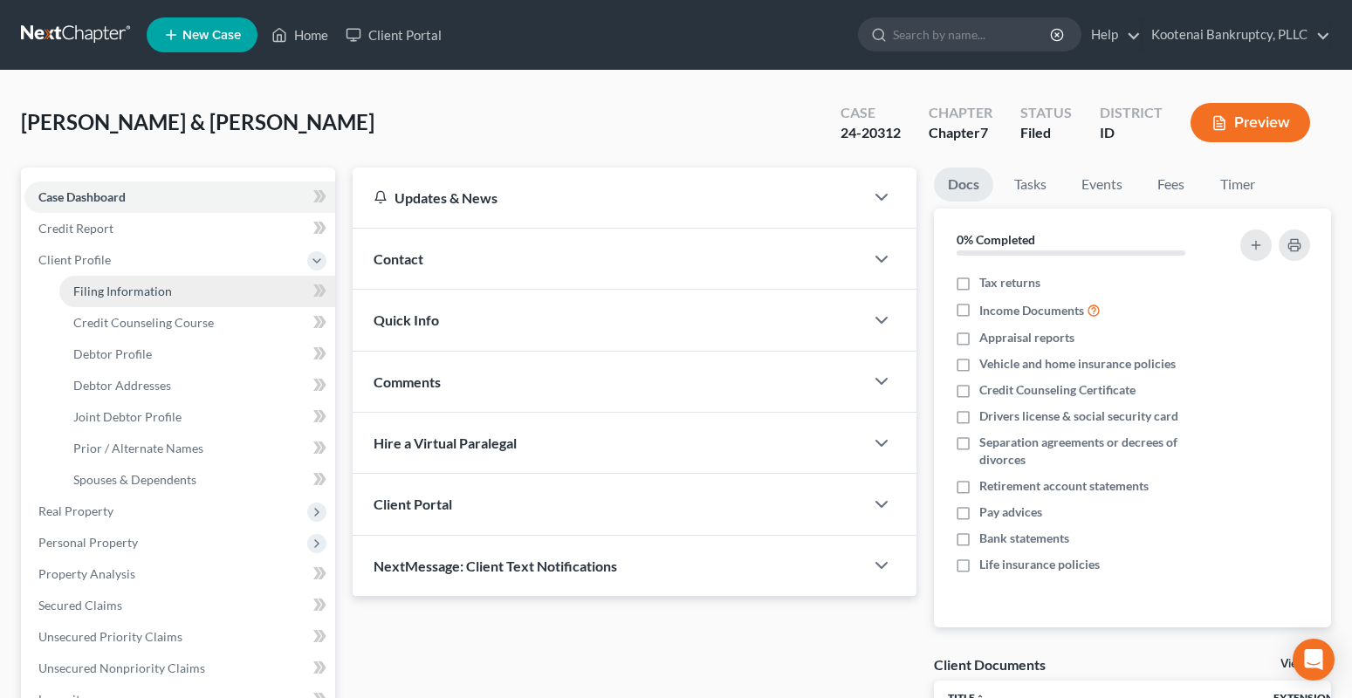
click at [93, 287] on span "Filing Information" at bounding box center [122, 291] width 99 height 15
select select "1"
select select "0"
select select "50"
